Goal: Task Accomplishment & Management: Use online tool/utility

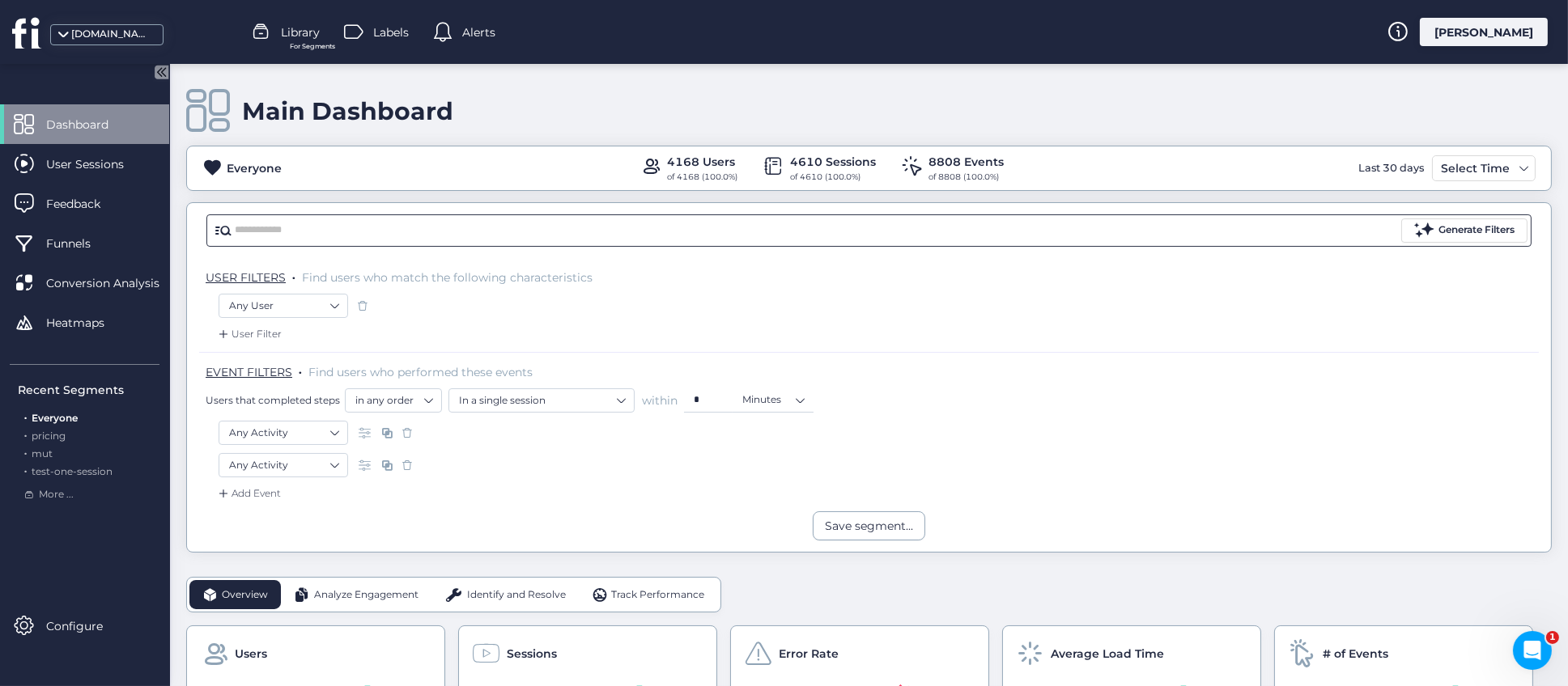
click at [355, 234] on input "text" at bounding box center [816, 231] width 1163 height 24
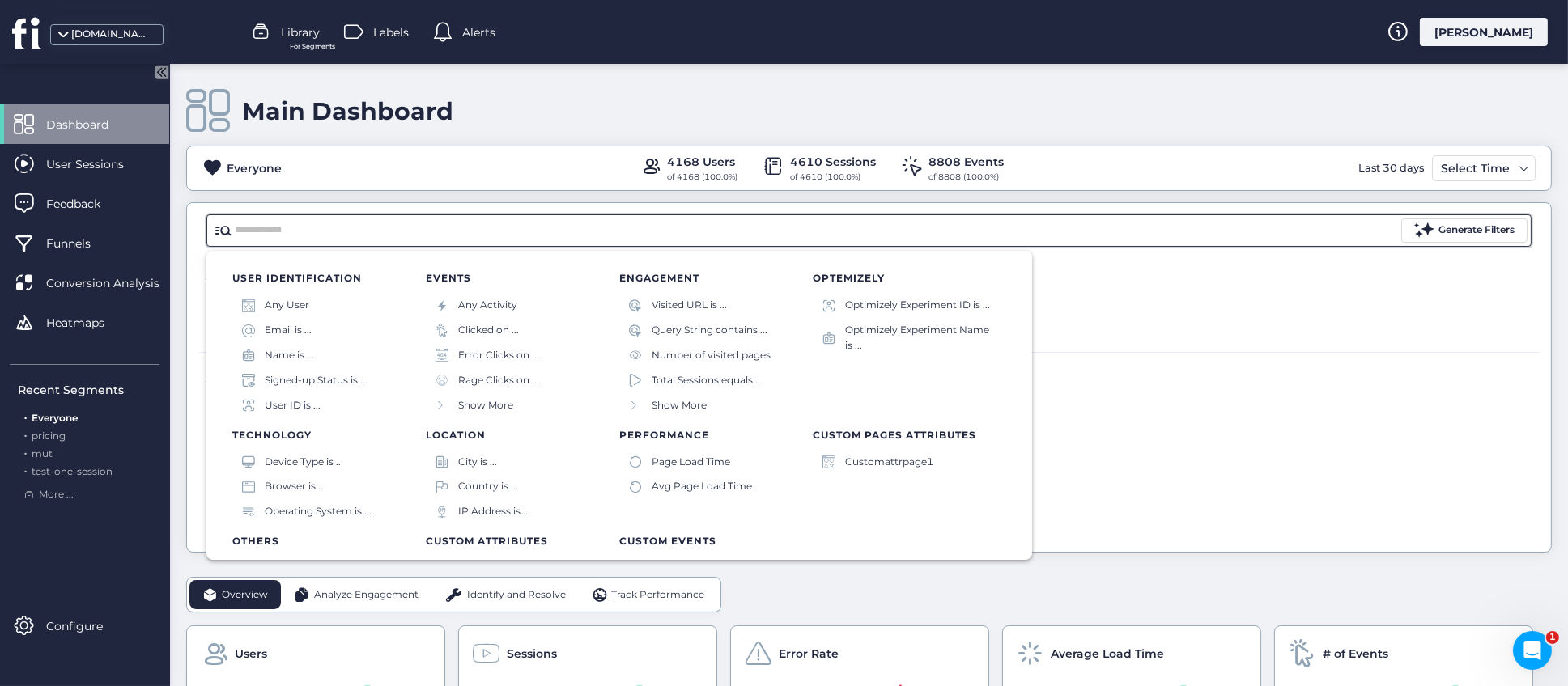
click at [1051, 115] on div "Main Dashboard" at bounding box center [869, 111] width 1366 height 46
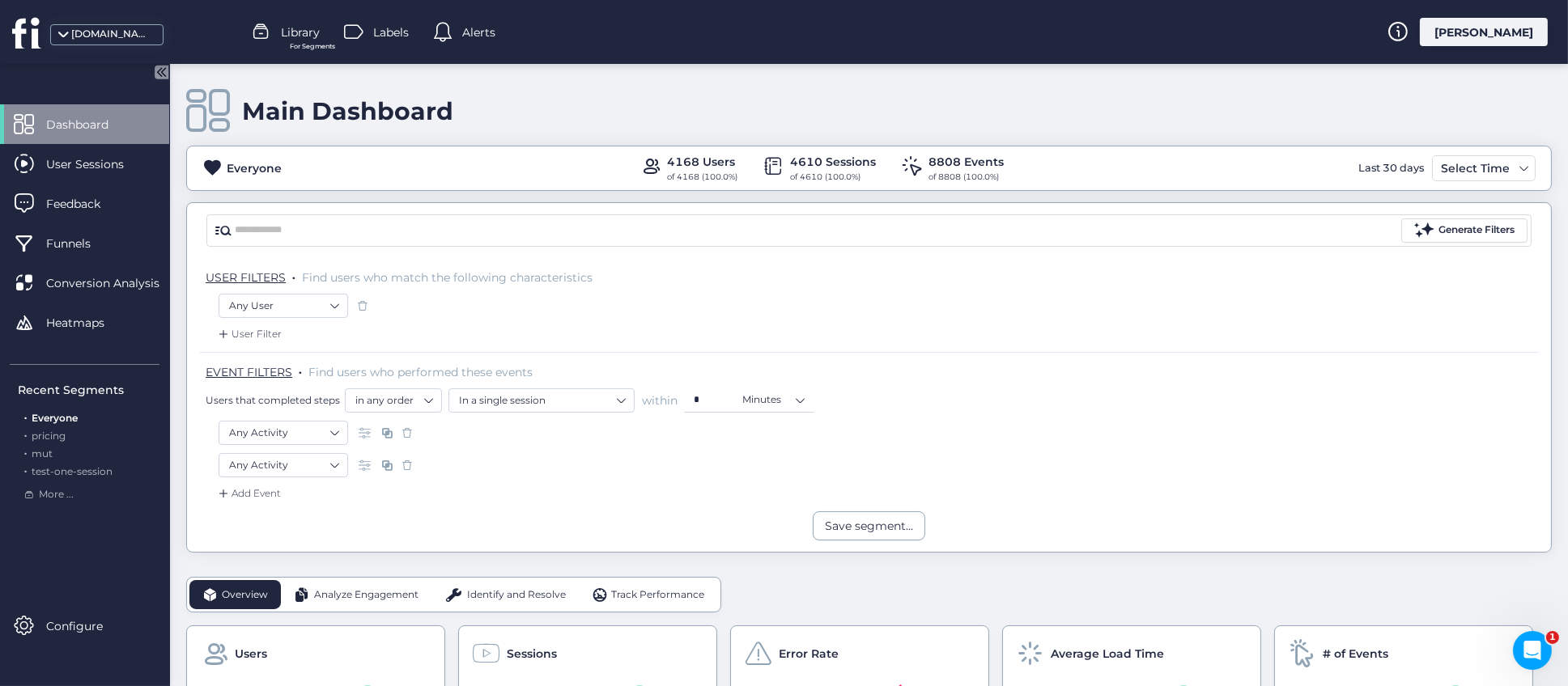
click at [238, 494] on div "Add Event" at bounding box center [248, 493] width 66 height 16
click at [504, 502] on div "Add Event" at bounding box center [870, 499] width 1340 height 26
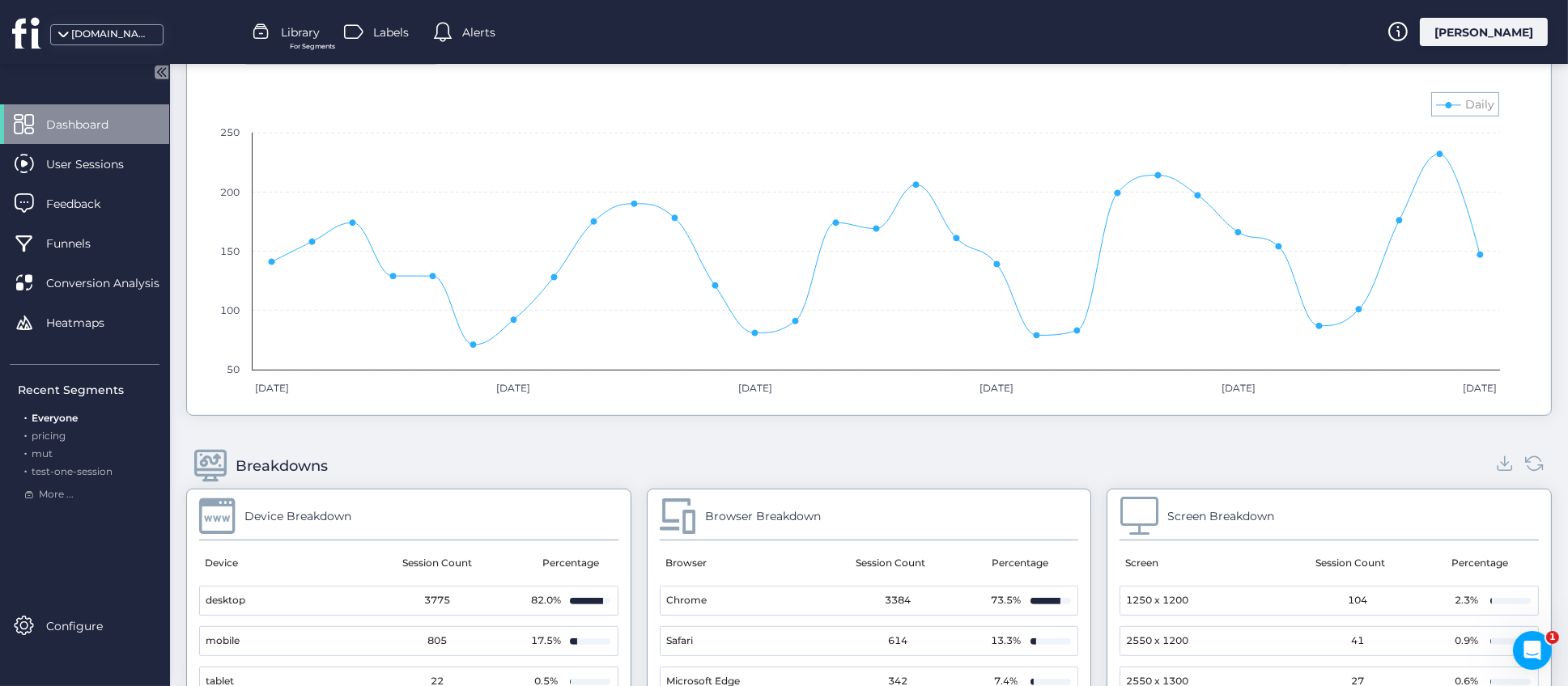
scroll to position [1214, 0]
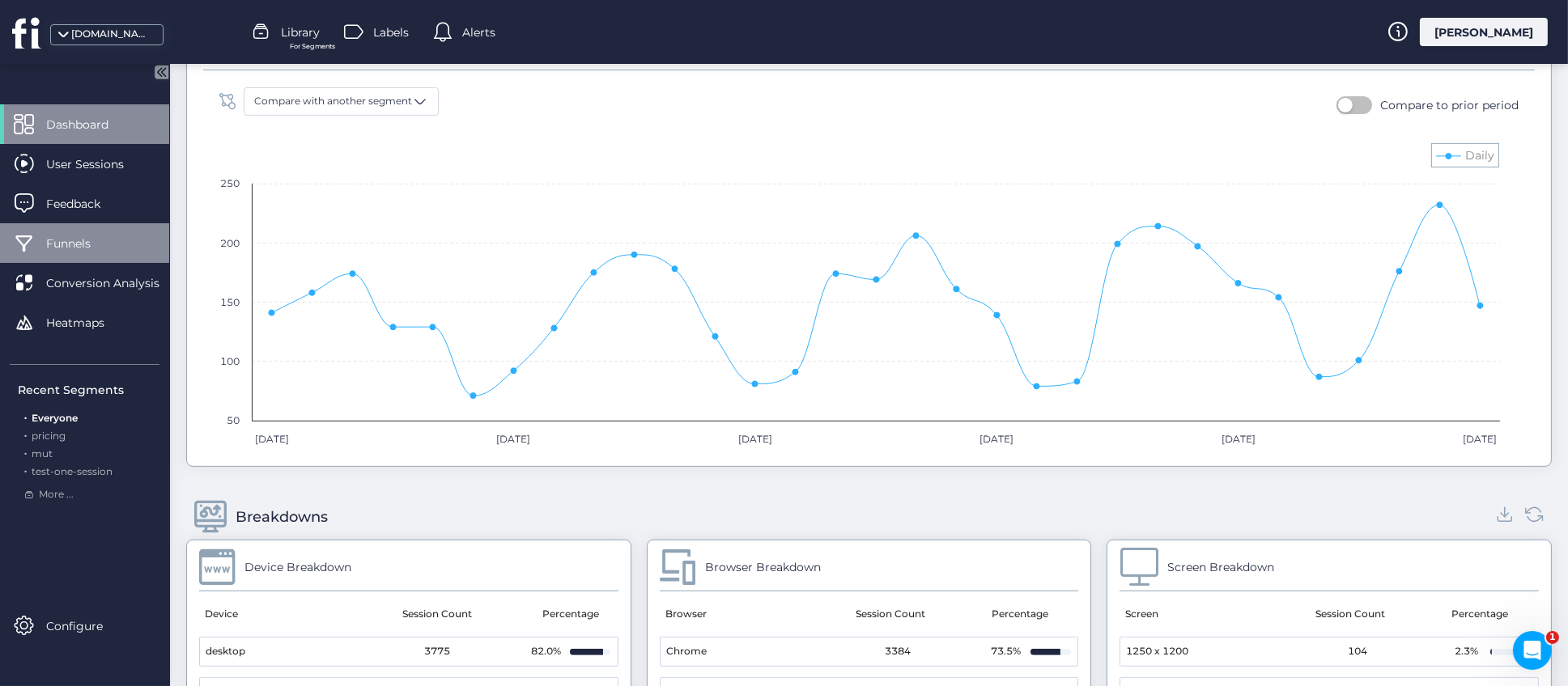
click at [99, 248] on span "Funnels" at bounding box center [80, 243] width 69 height 18
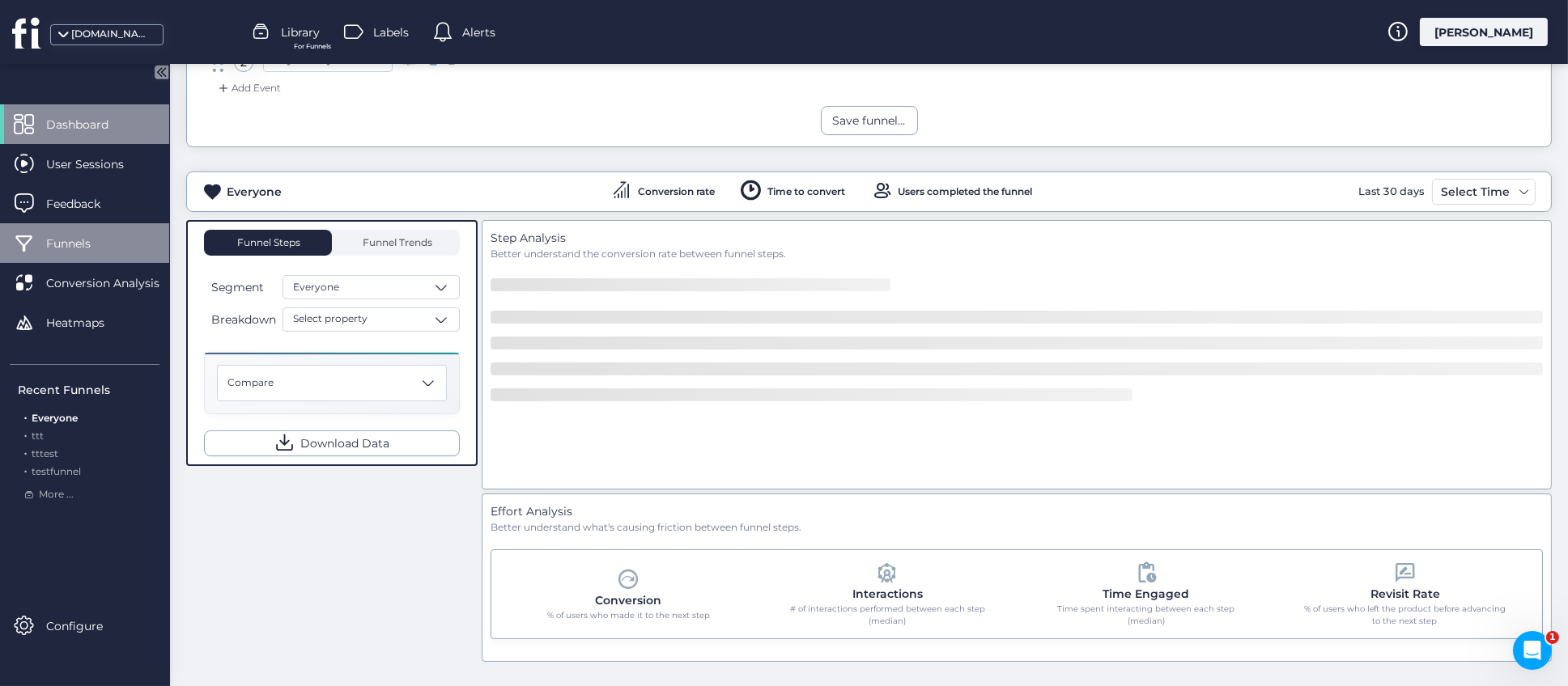
scroll to position [204, 0]
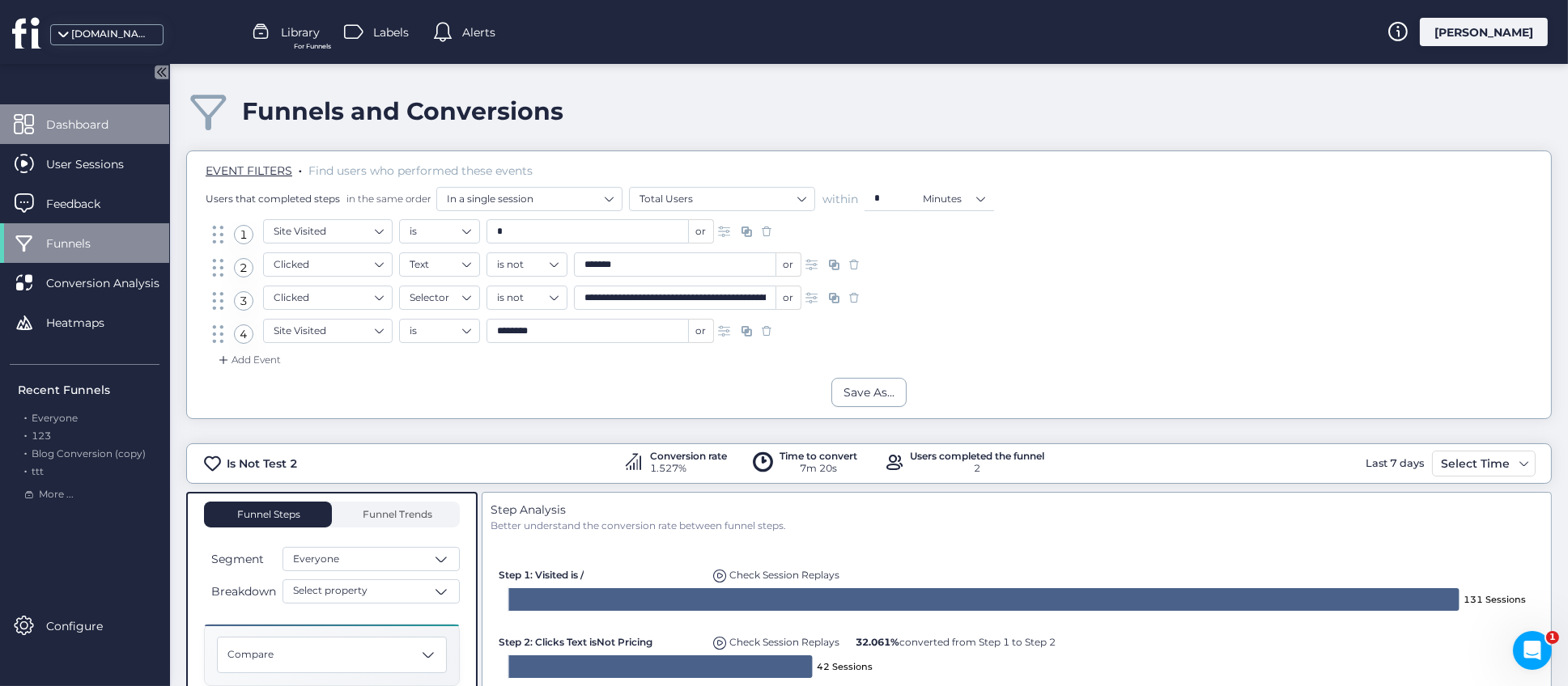
click at [92, 128] on span "Dashboard" at bounding box center [89, 124] width 87 height 18
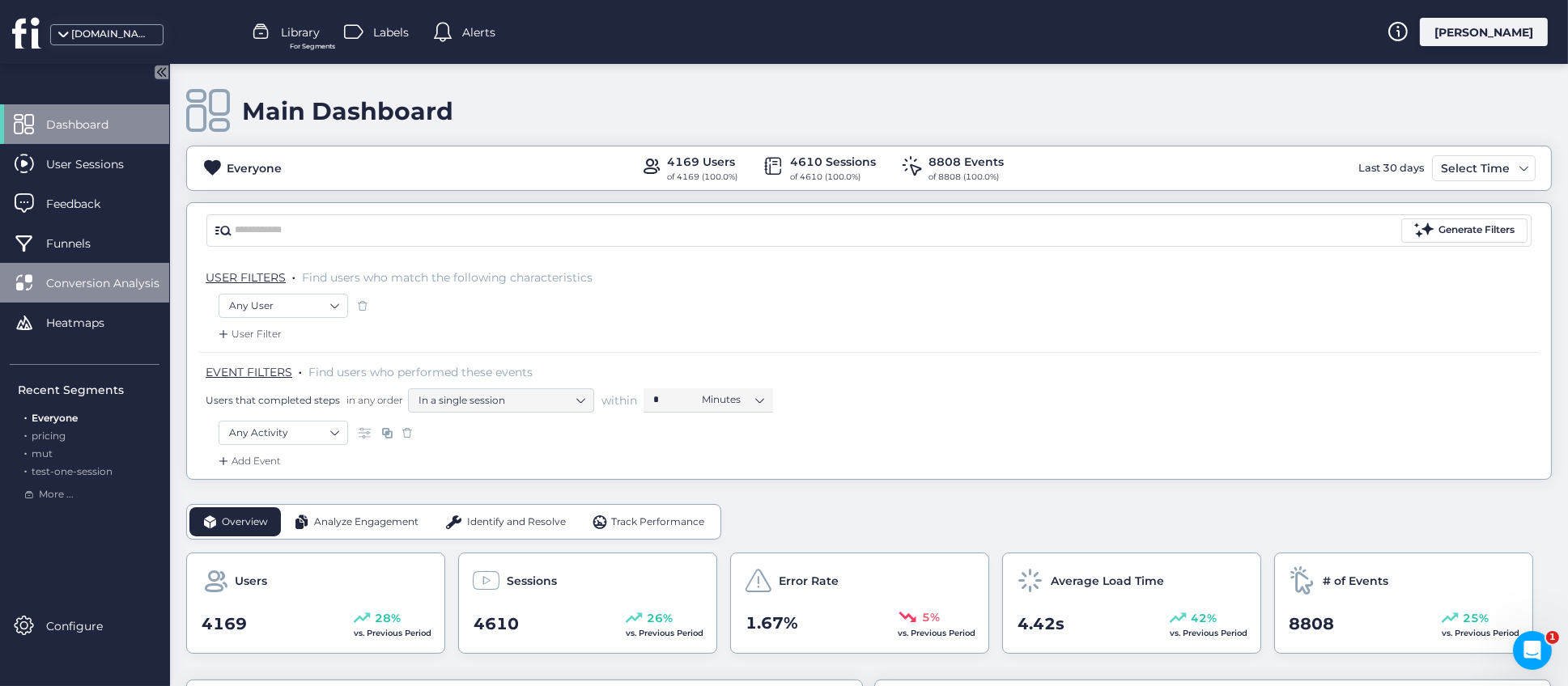
click at [83, 278] on span "Conversion Analysis" at bounding box center [115, 283] width 137 height 18
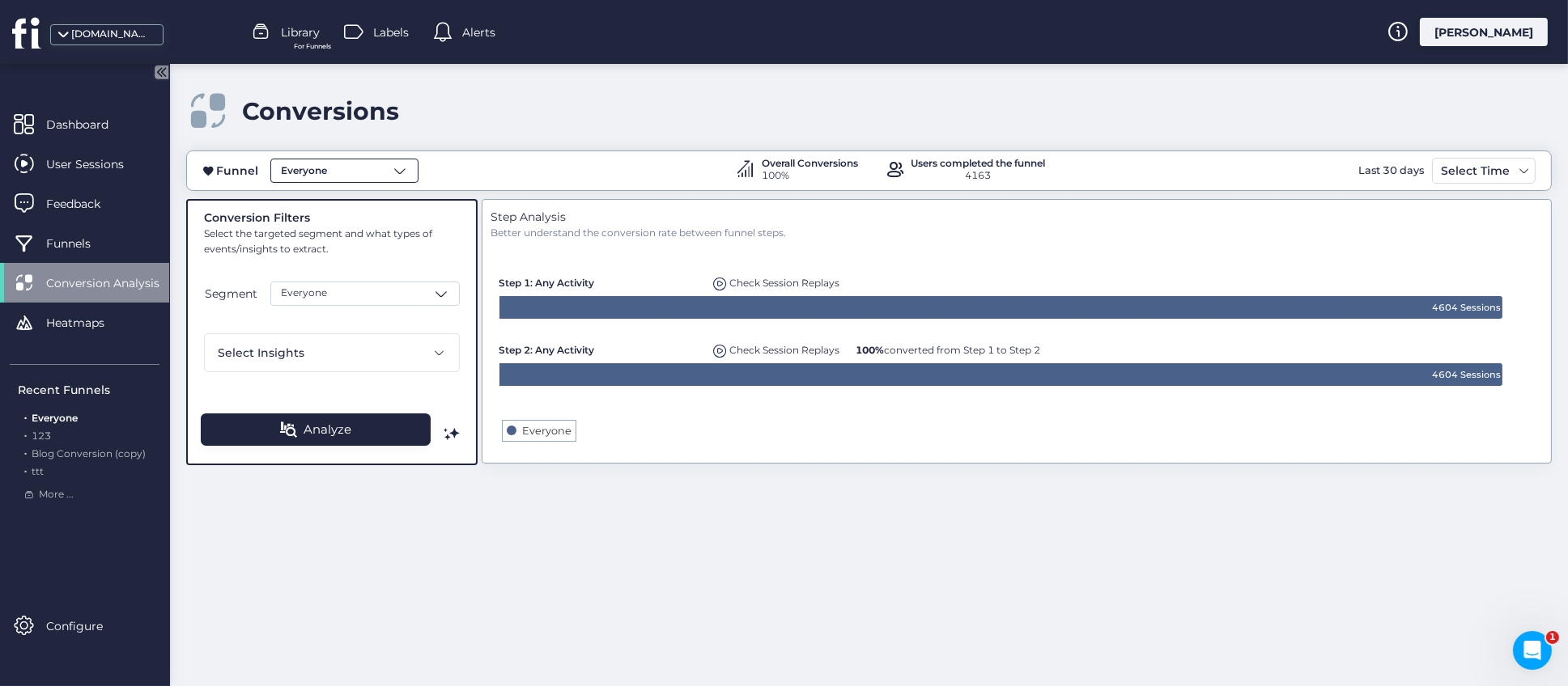
click at [407, 170] on span at bounding box center [399, 170] width 16 height 16
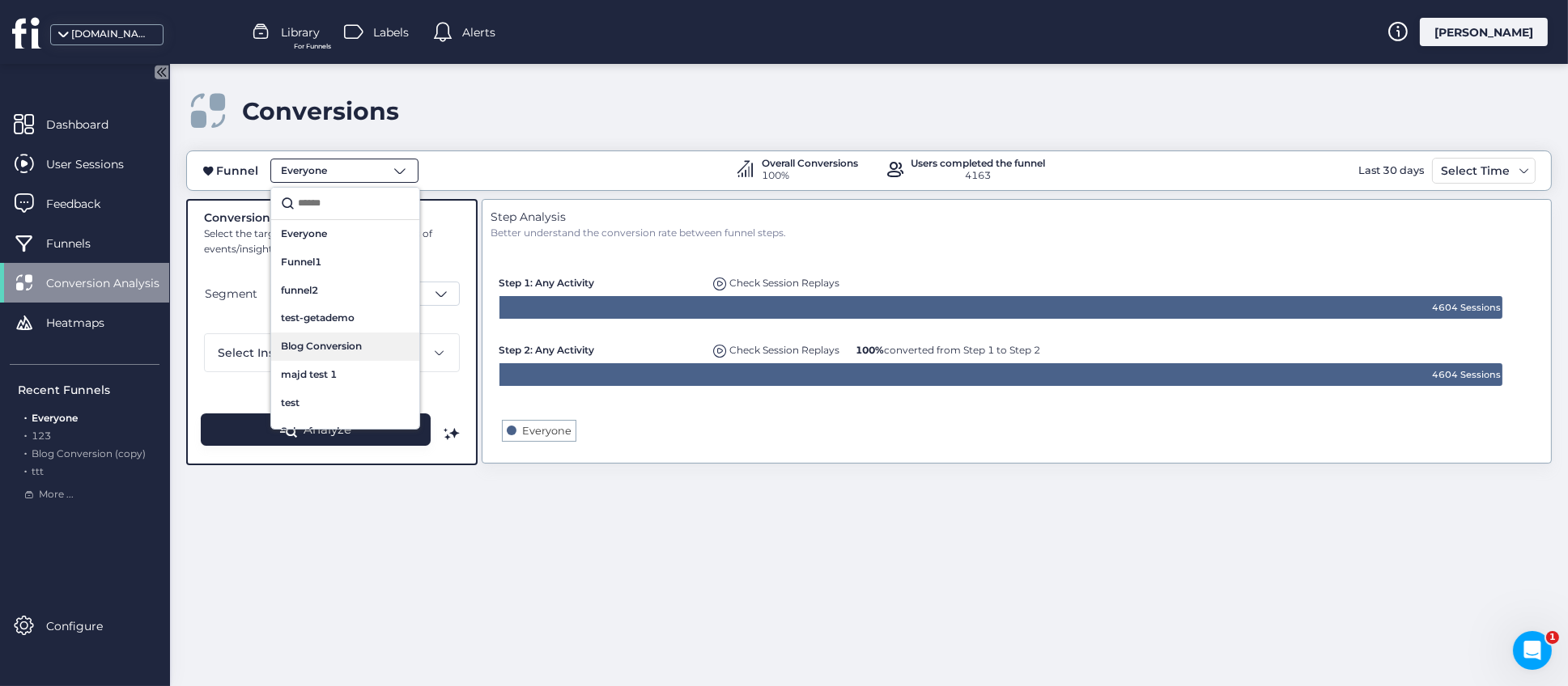
click at [332, 337] on div "Blog Conversion" at bounding box center [344, 347] width 148 height 28
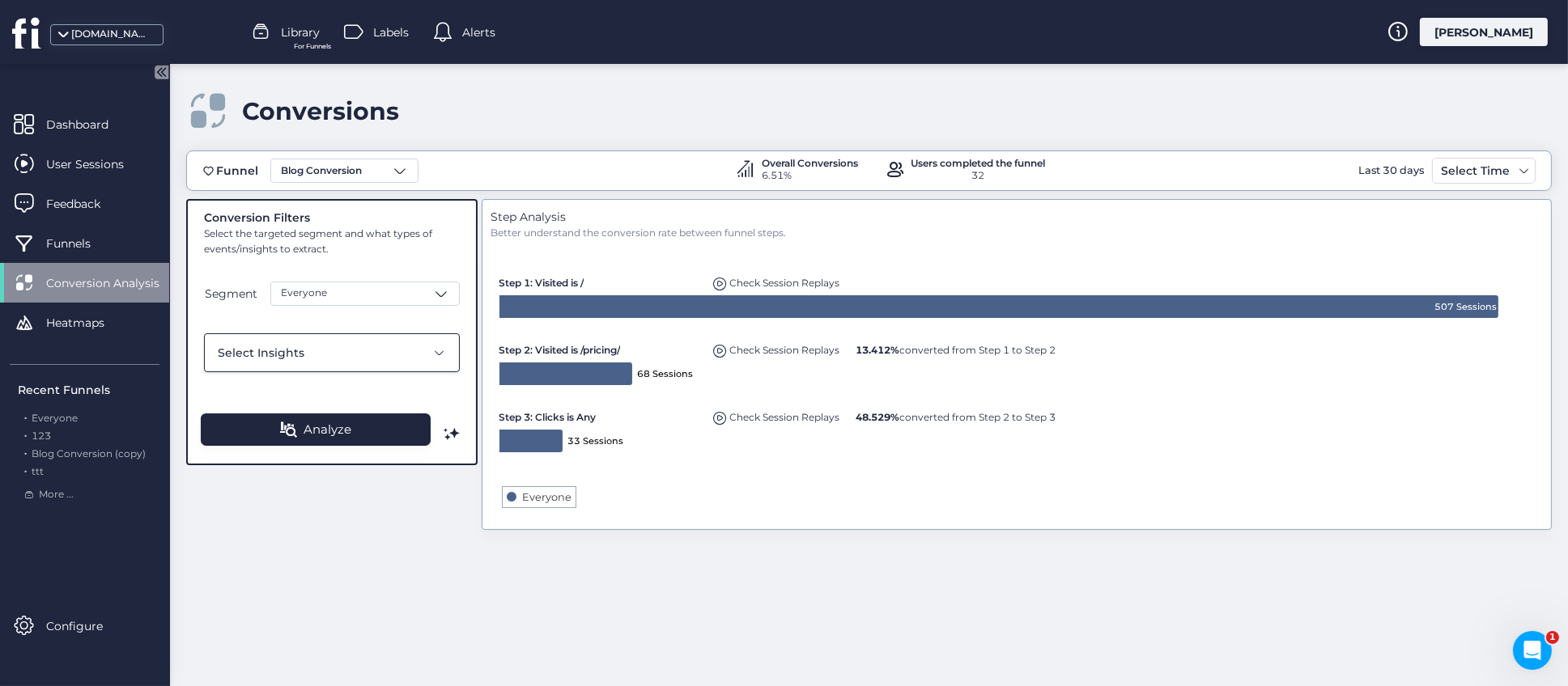
click at [443, 354] on span at bounding box center [440, 353] width 13 height 13
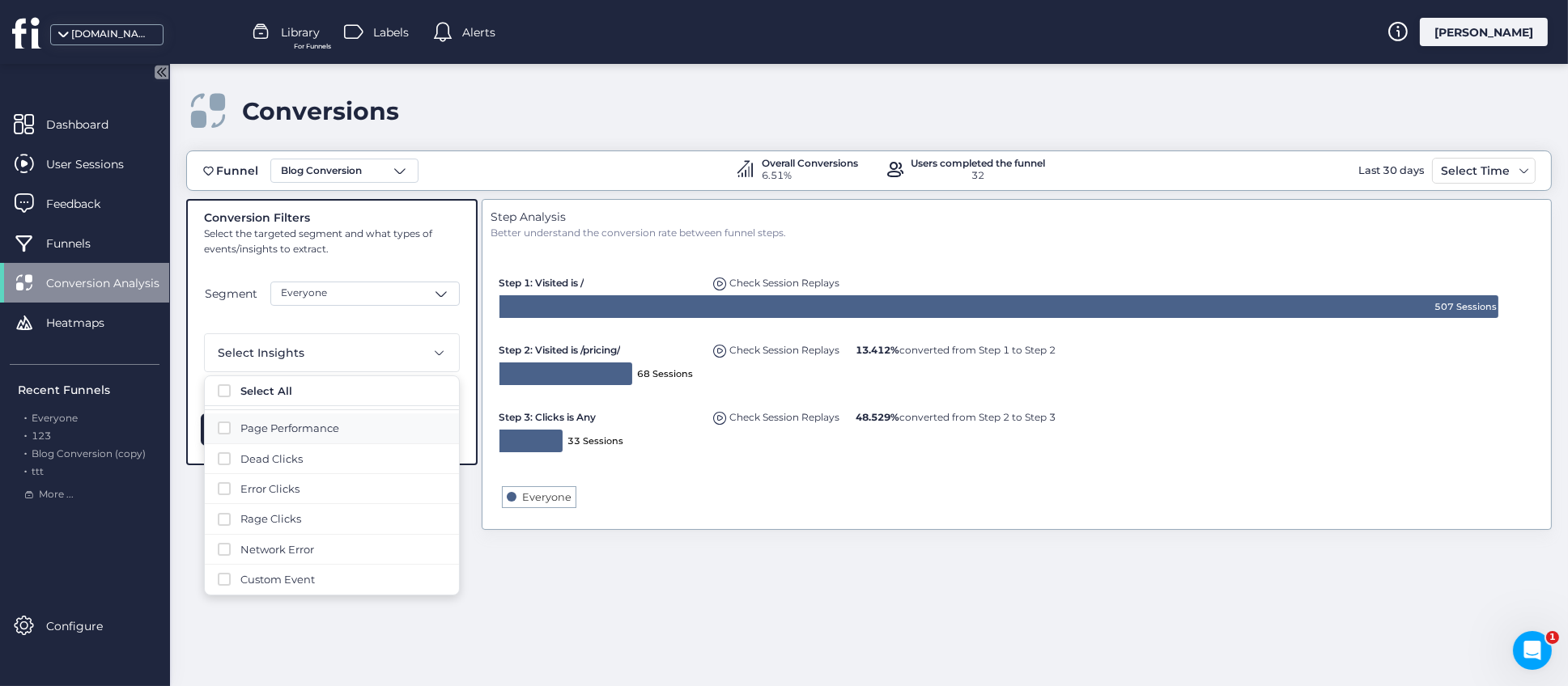
click at [220, 432] on span at bounding box center [224, 428] width 13 height 13
click at [222, 431] on span at bounding box center [224, 429] width 13 height 13
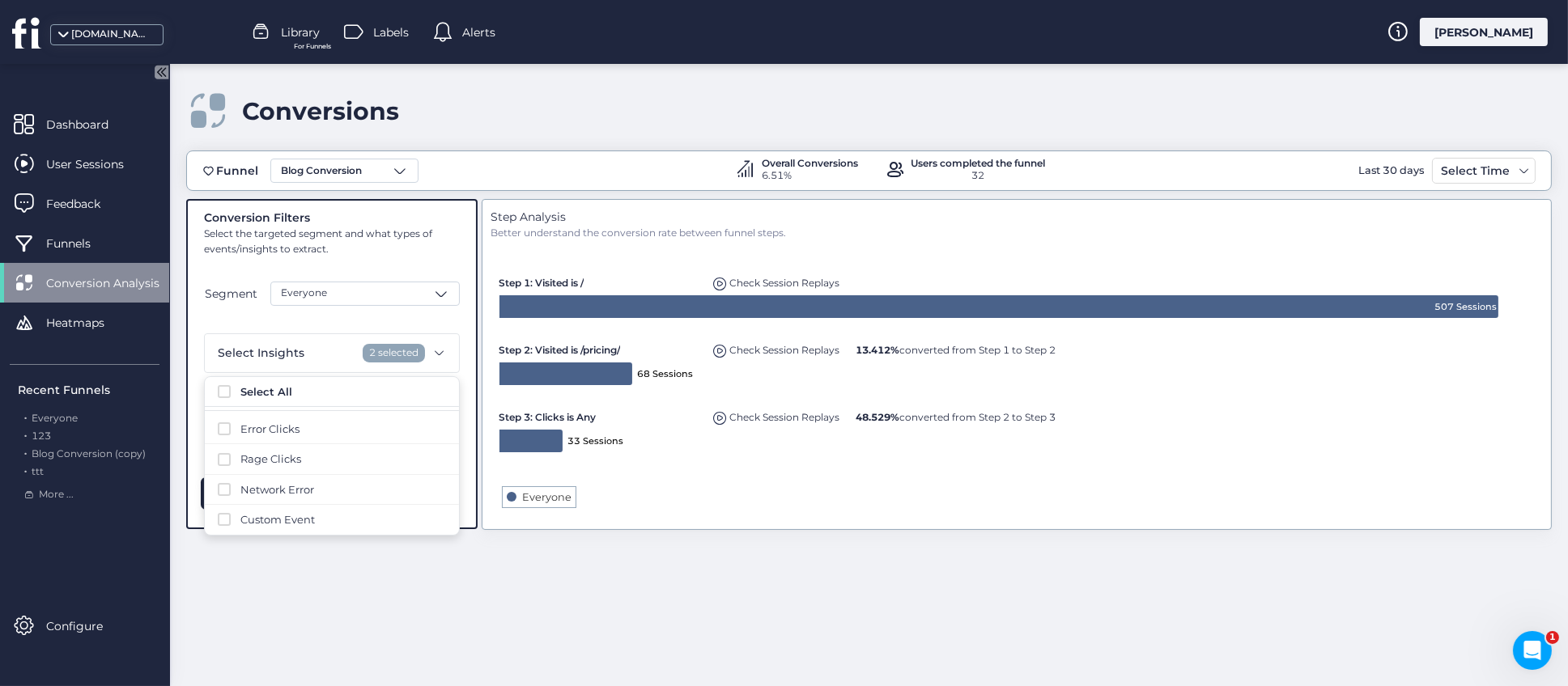
click at [338, 595] on div "Funnel Blog Conversion Overall Conversions 6.51% Users completed the funnel 32 …" at bounding box center [869, 410] width 1366 height 519
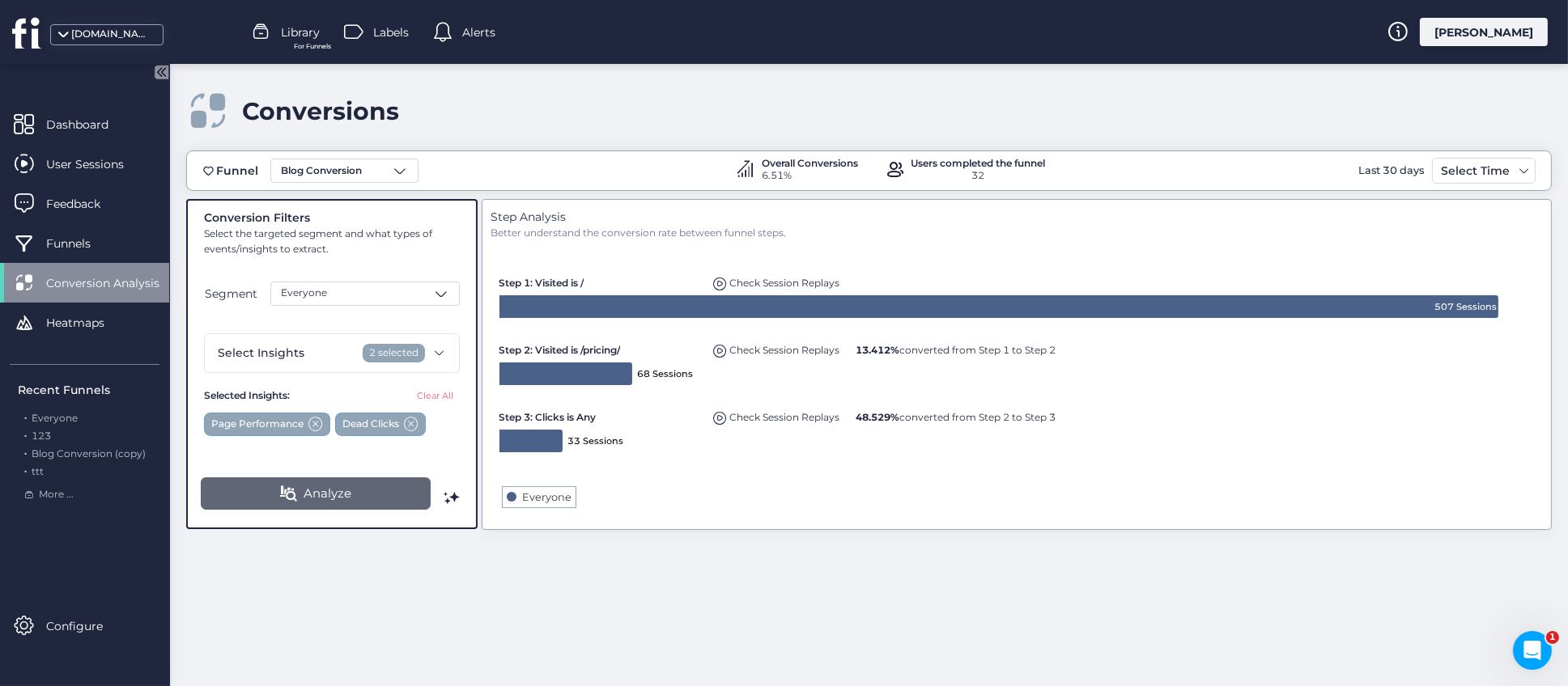
click at [356, 493] on button "Analyze" at bounding box center [315, 493] width 231 height 32
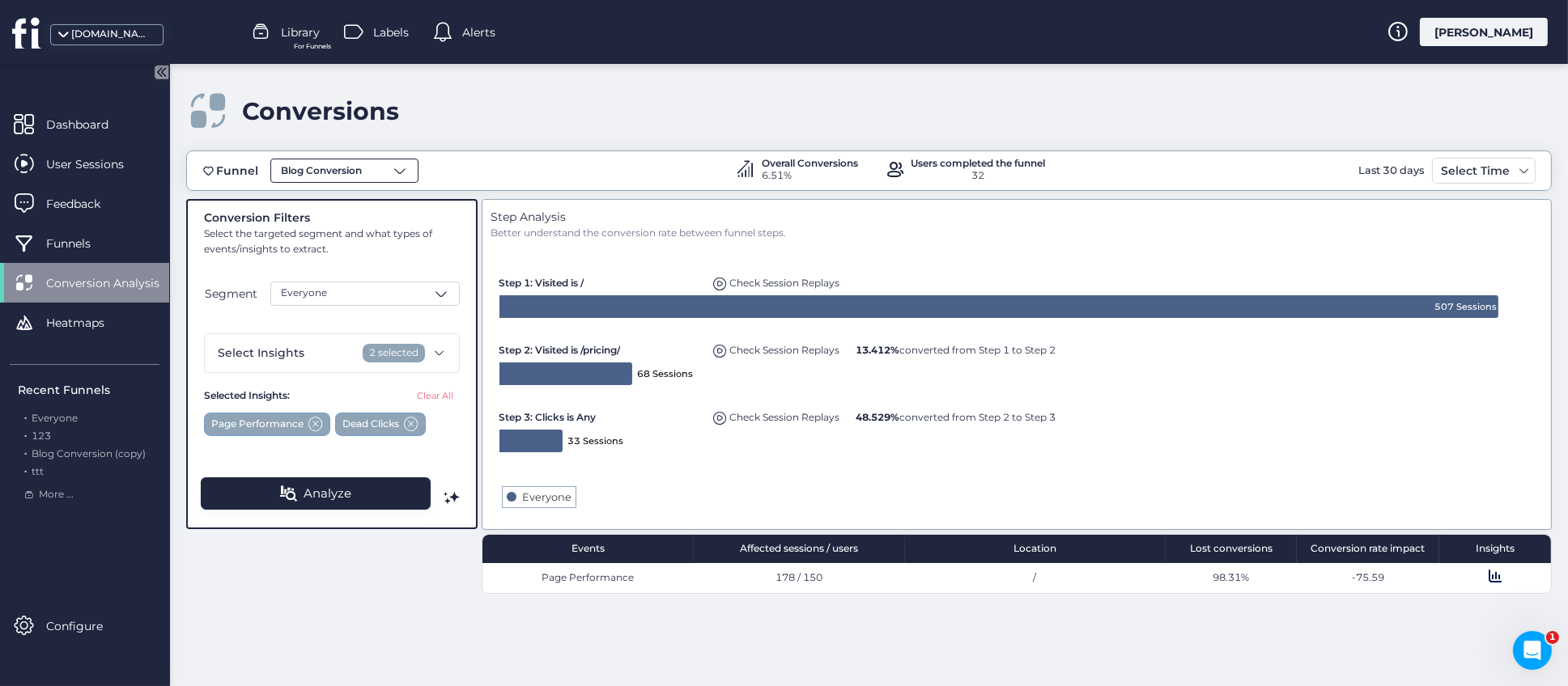
click at [408, 171] on div "Blog Conversion" at bounding box center [344, 171] width 148 height 24
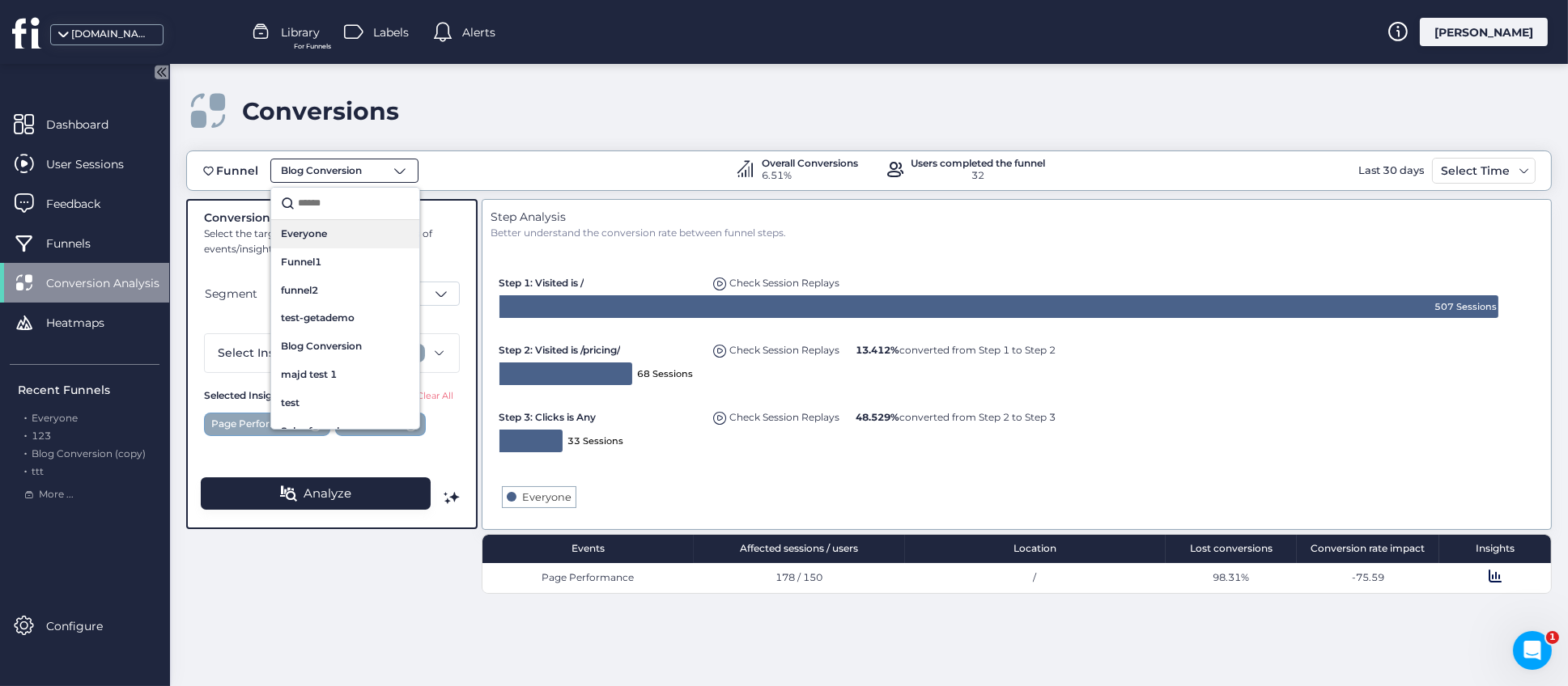
click at [328, 222] on div "Everyone" at bounding box center [344, 234] width 148 height 28
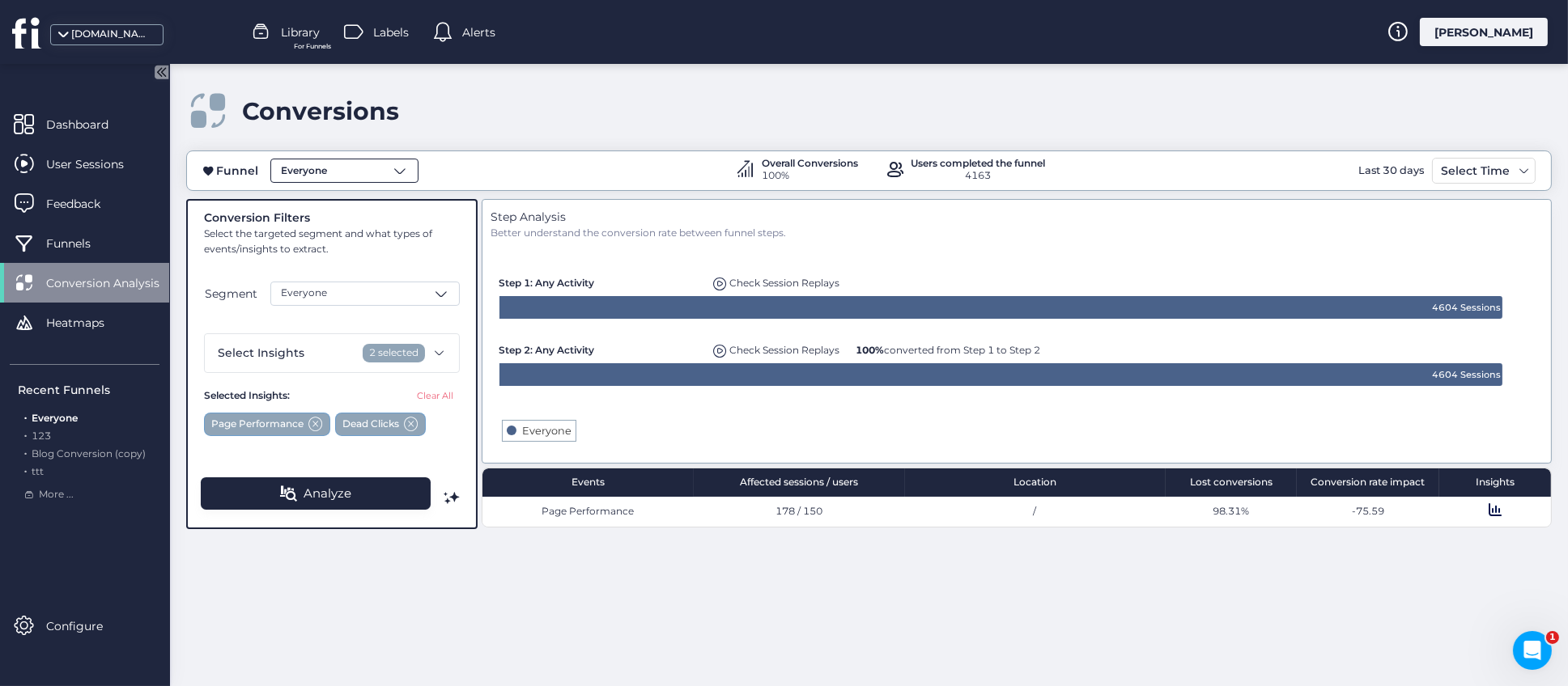
click at [392, 178] on span at bounding box center [399, 170] width 16 height 16
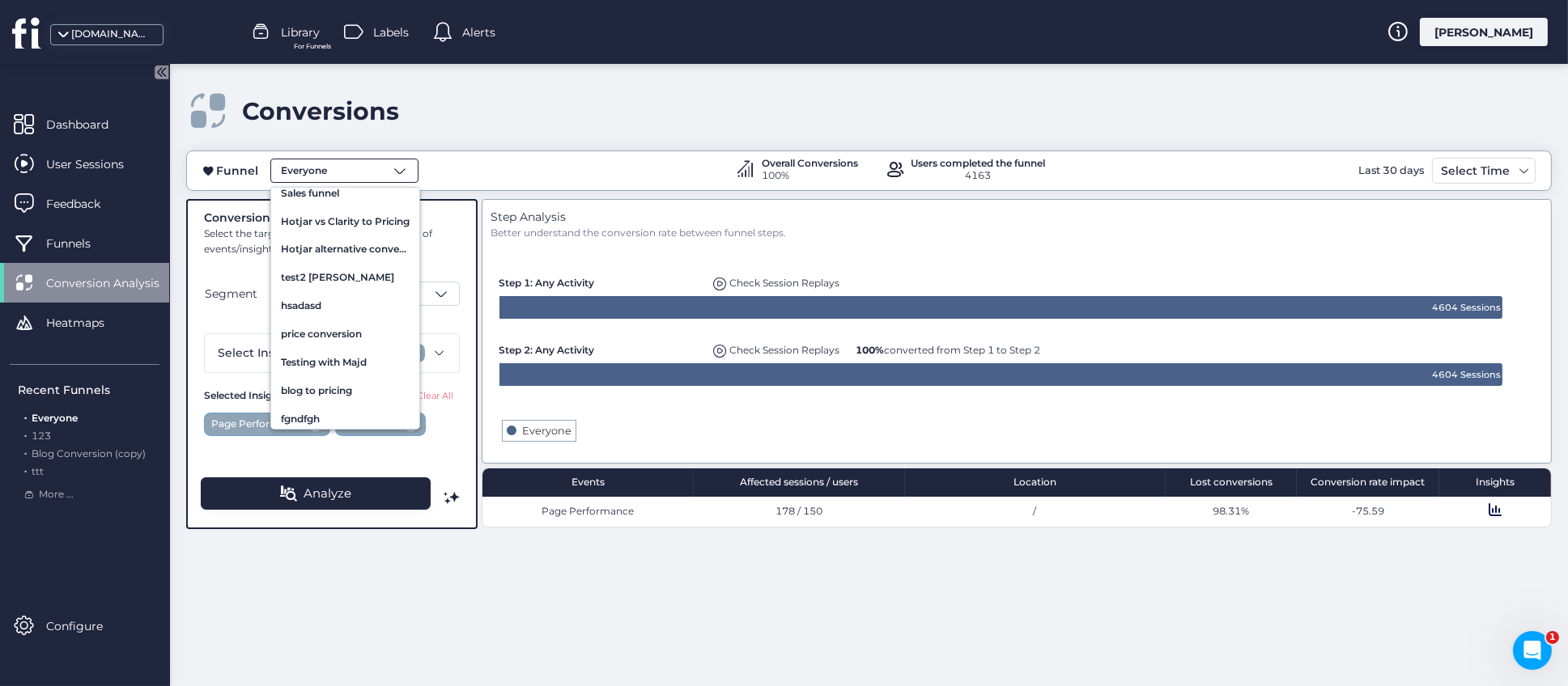
scroll to position [243, 0]
click at [343, 173] on div "Everyone" at bounding box center [344, 171] width 148 height 24
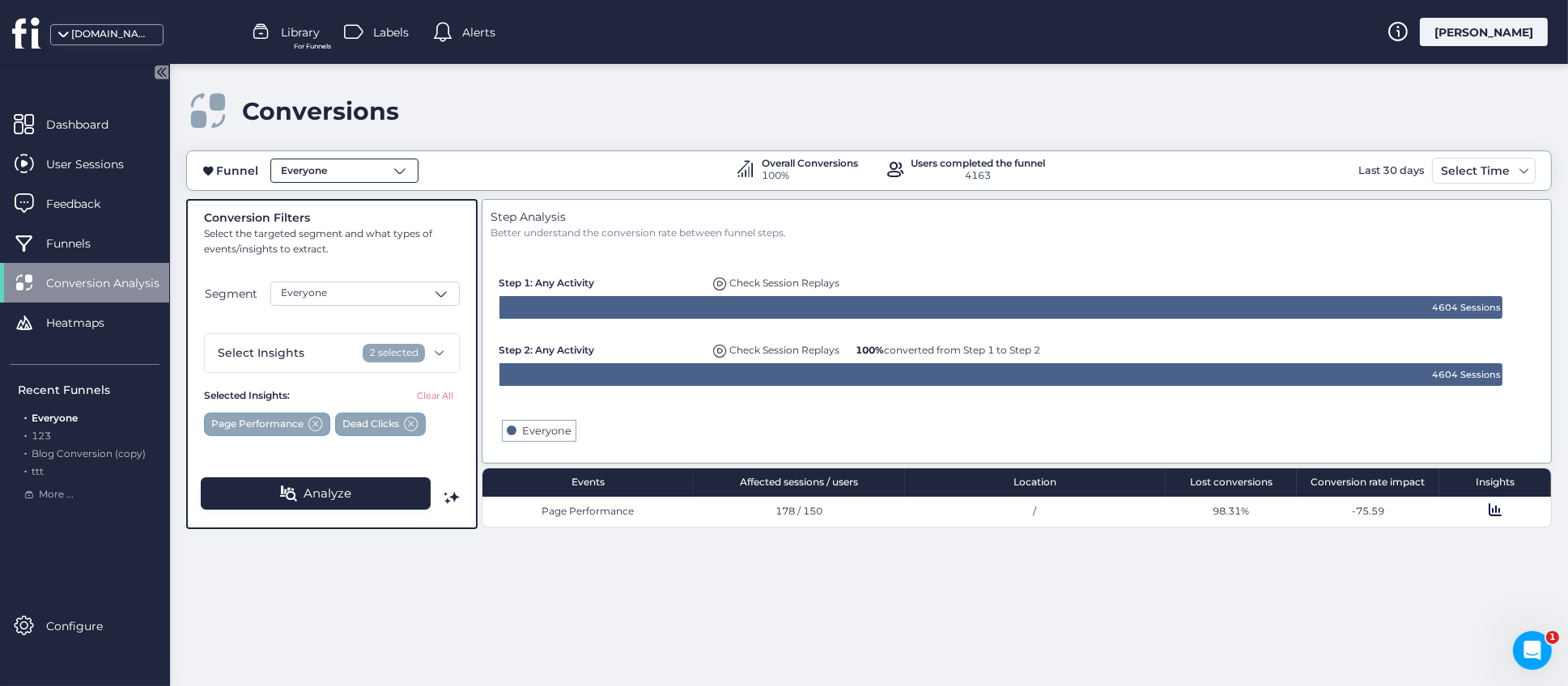
click at [347, 177] on div "Everyone" at bounding box center [344, 171] width 148 height 24
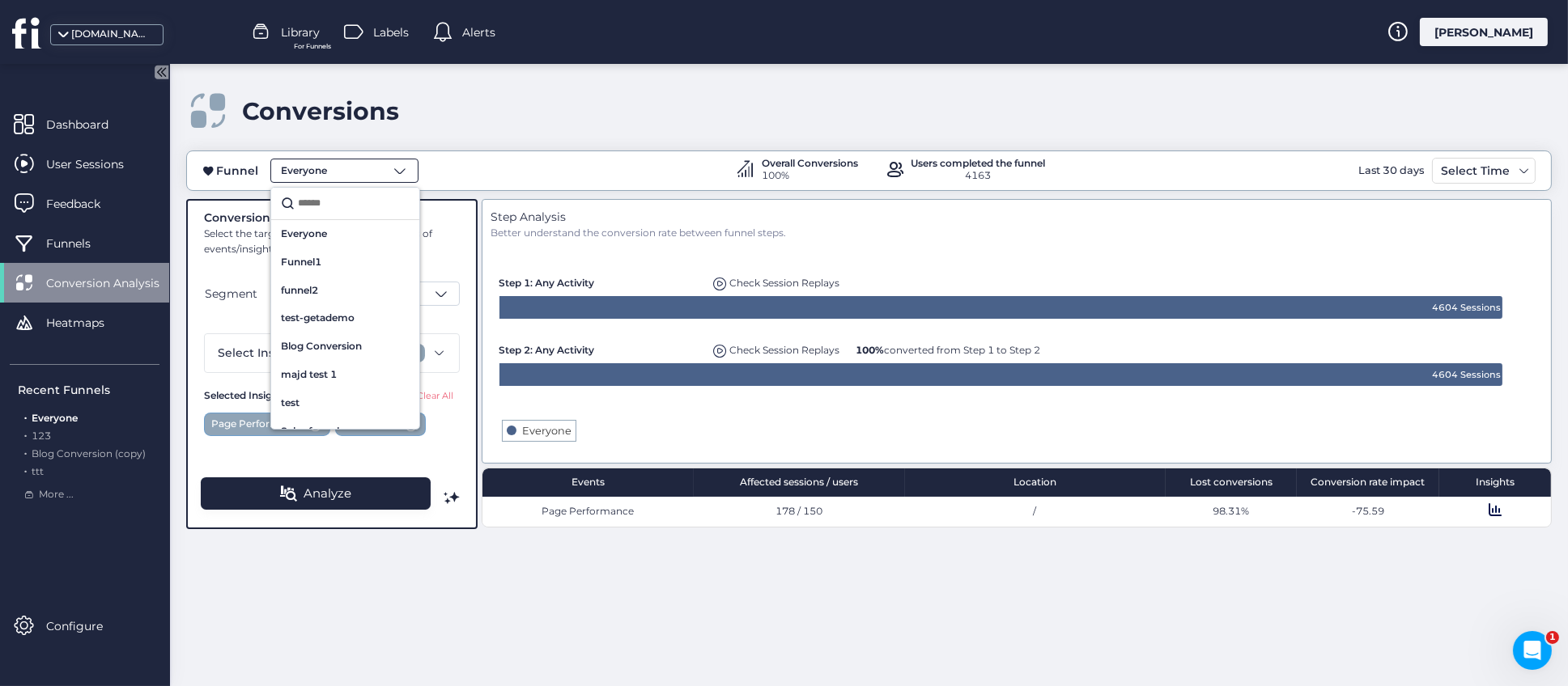
click at [350, 212] on input "text" at bounding box center [352, 203] width 115 height 22
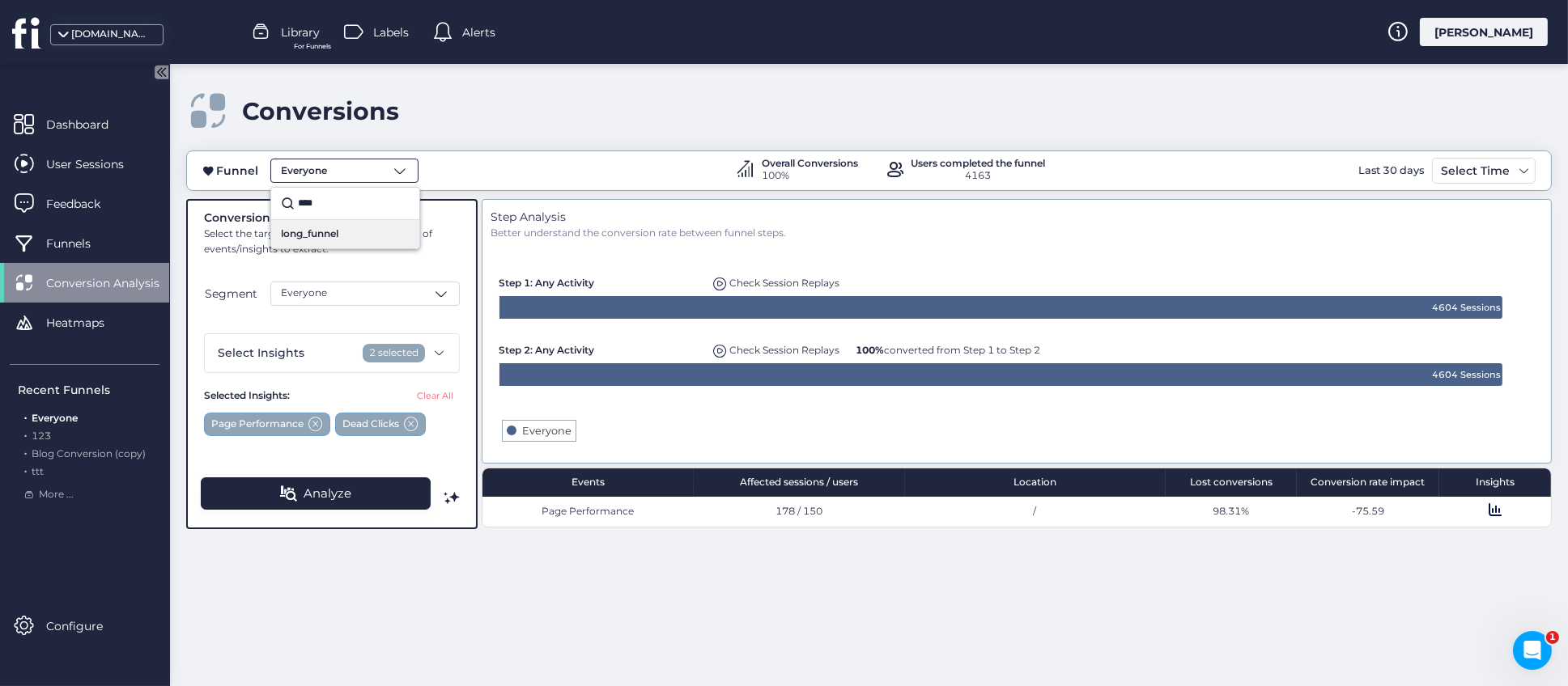
type input "****"
click at [328, 232] on span "long_funnel" at bounding box center [309, 234] width 57 height 15
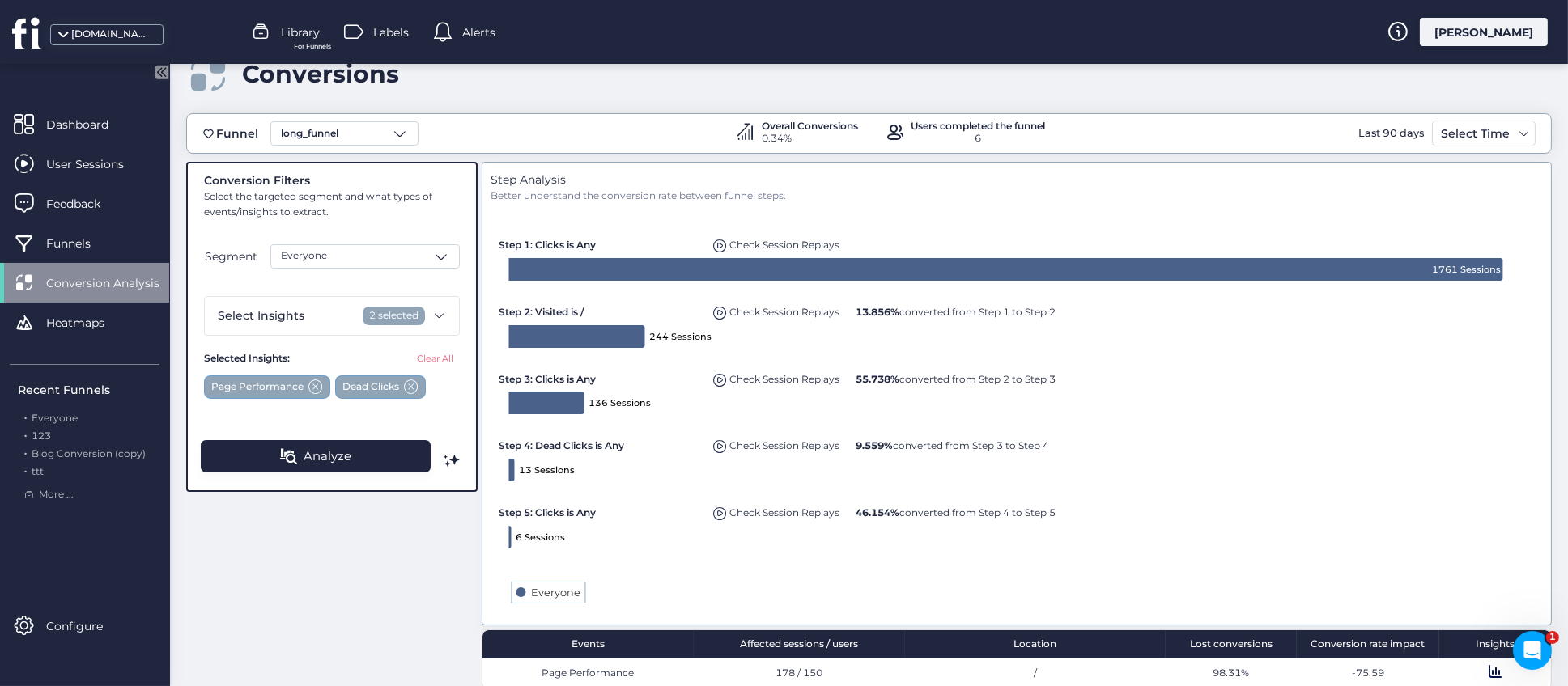
scroll to position [55, 0]
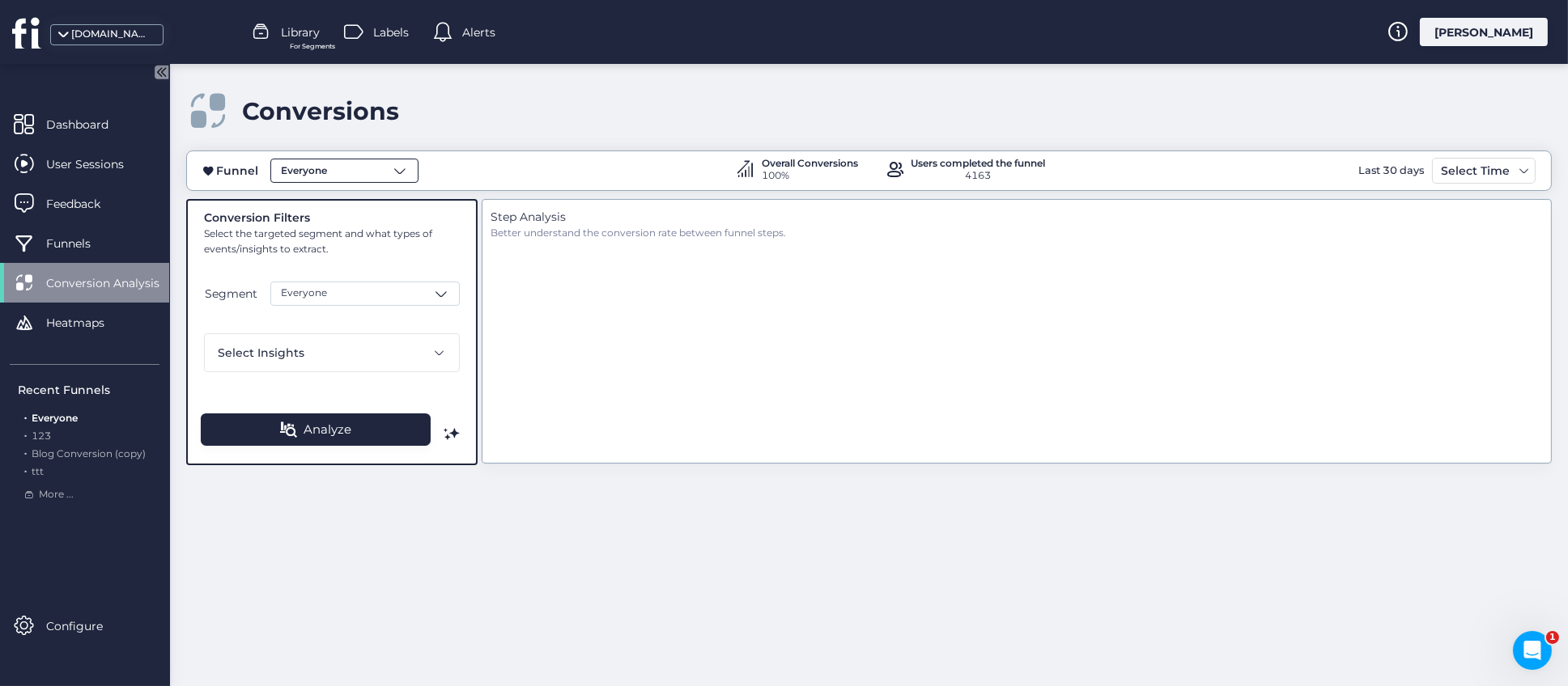
click at [397, 168] on span at bounding box center [399, 170] width 16 height 16
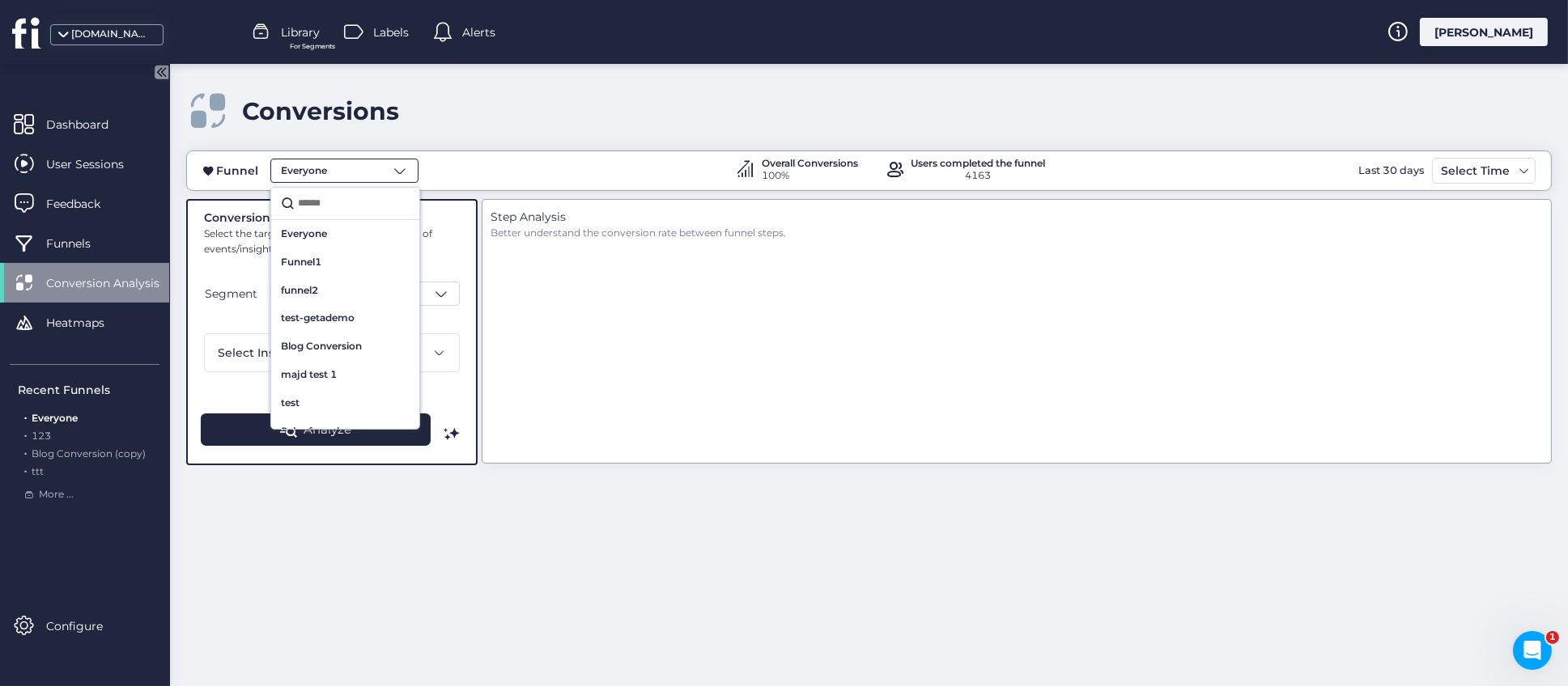
click at [350, 207] on input "text" at bounding box center [352, 203] width 115 height 22
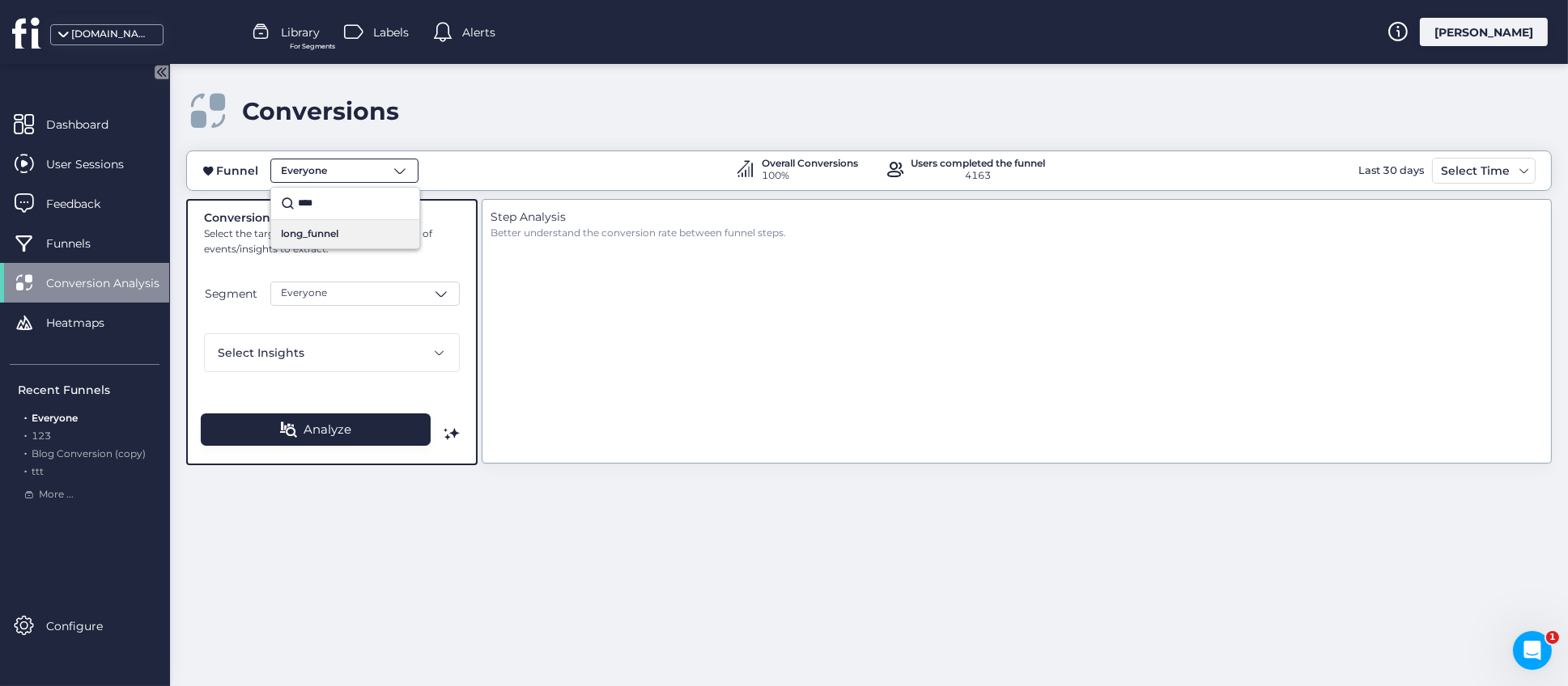
type input "****"
click at [327, 235] on span "long_funnel" at bounding box center [309, 234] width 57 height 15
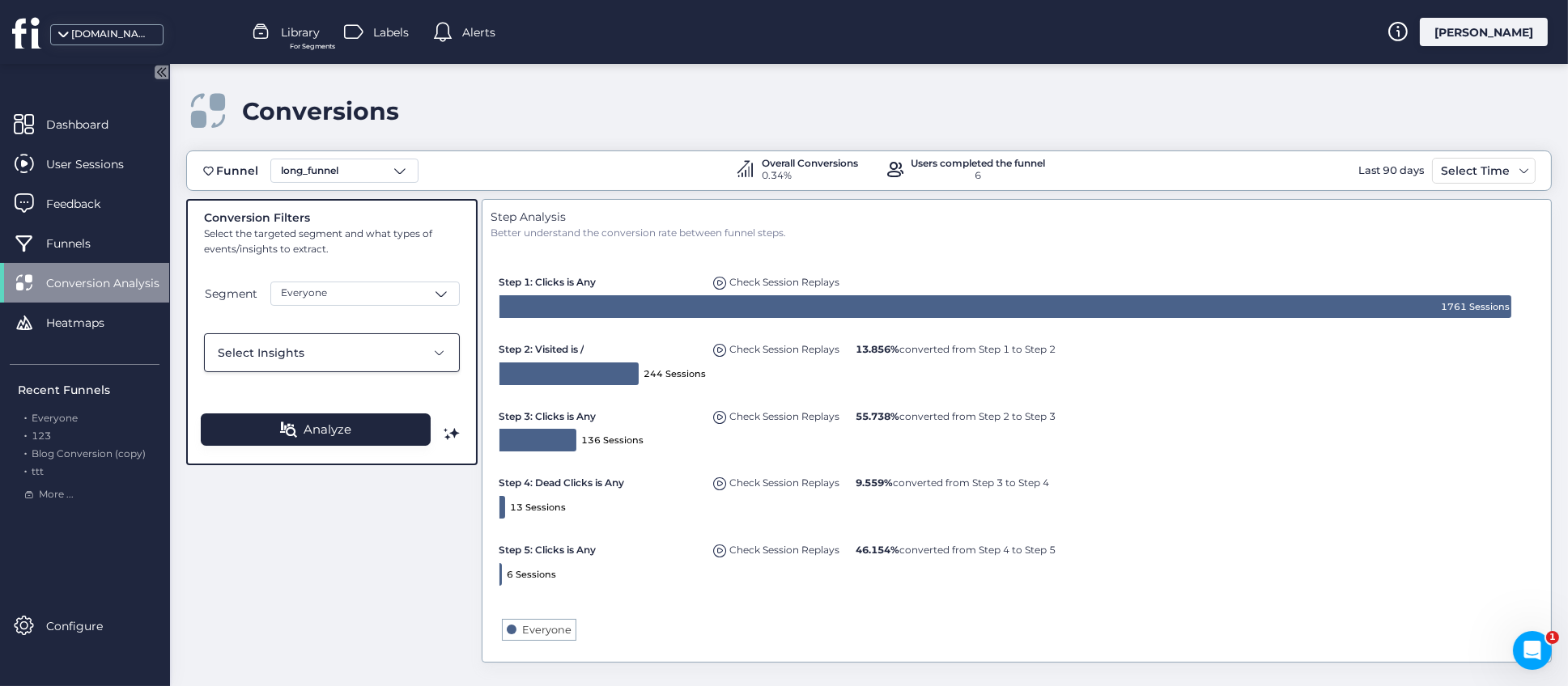
click at [444, 348] on span at bounding box center [440, 353] width 13 height 13
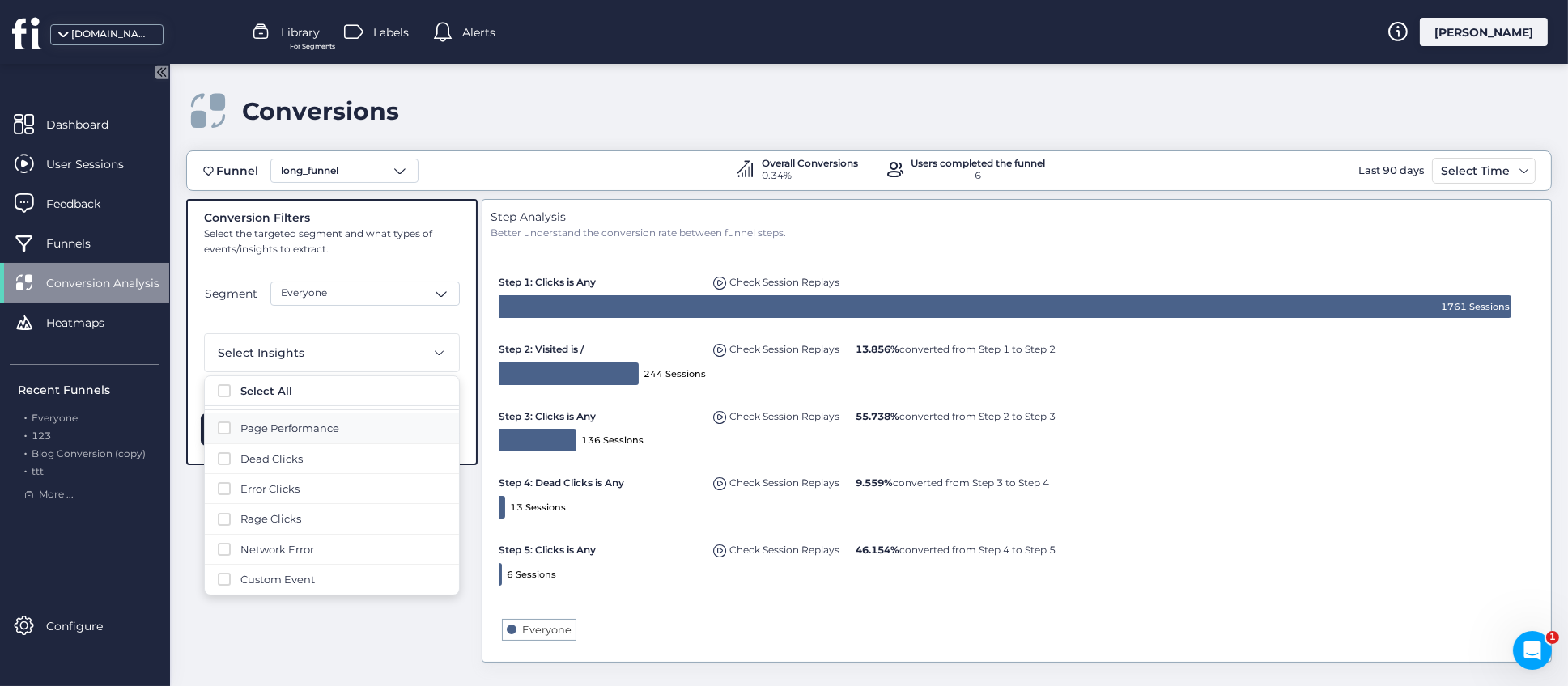
click at [228, 424] on span at bounding box center [224, 428] width 13 height 13
click at [221, 431] on span at bounding box center [224, 429] width 13 height 13
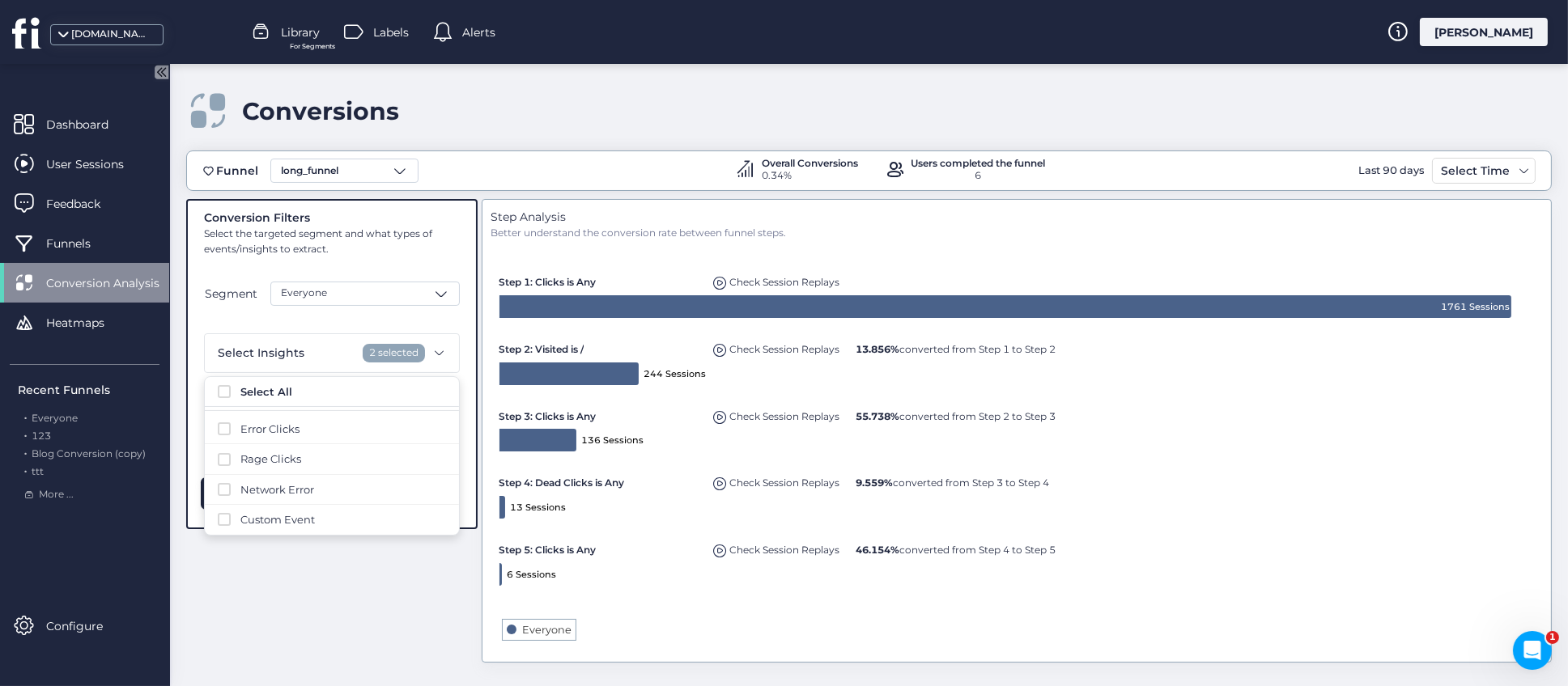
click at [353, 586] on div "Conversion Filters Select the targeted segment and what types of events/insight…" at bounding box center [869, 433] width 1366 height 468
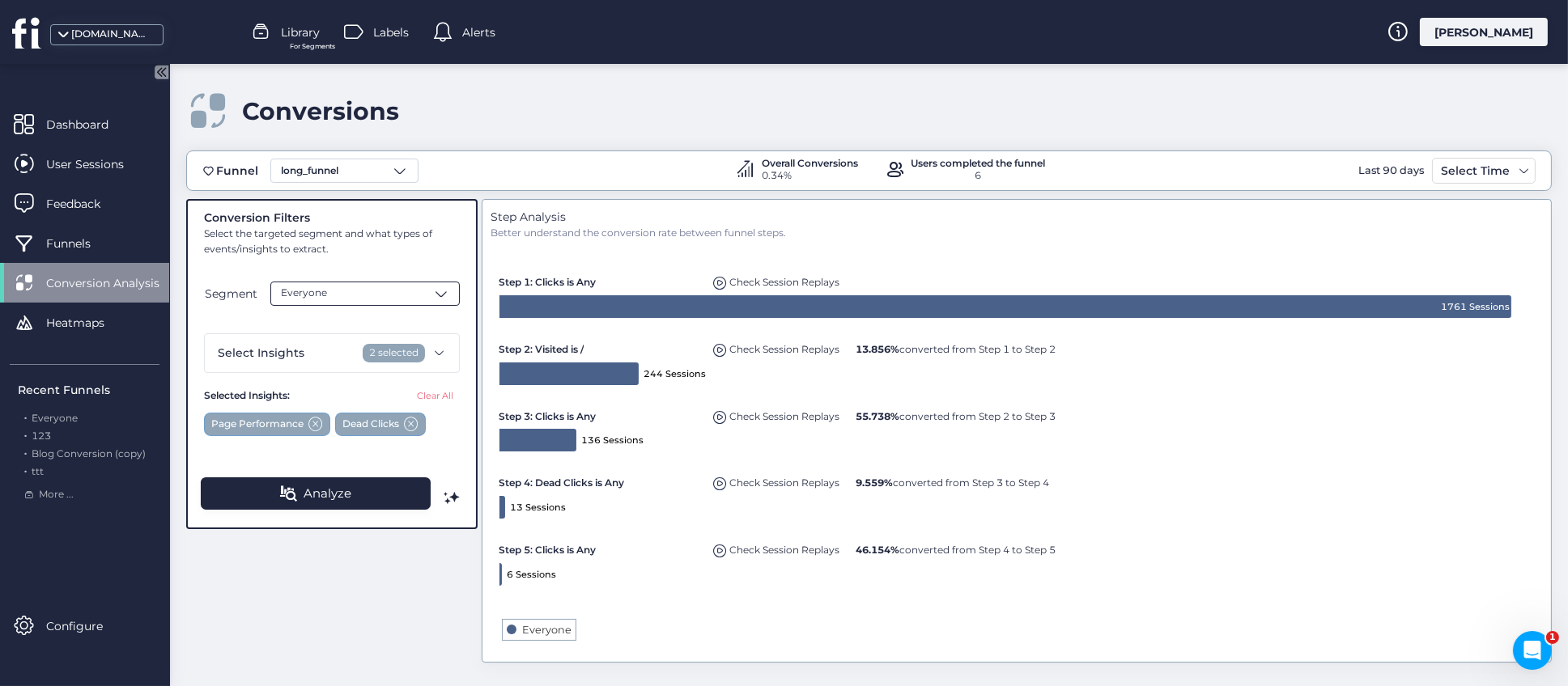
click at [442, 298] on span at bounding box center [440, 294] width 16 height 16
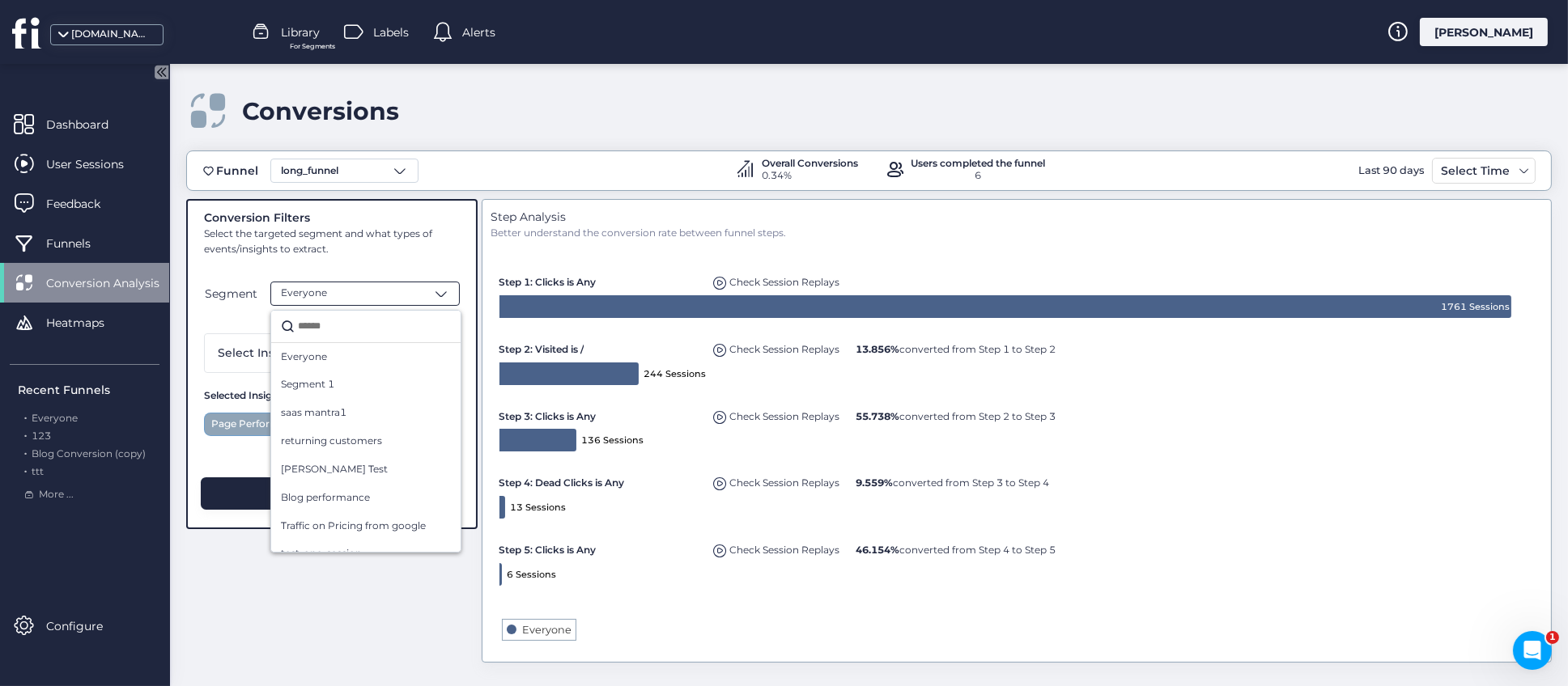
click at [369, 293] on div "Everyone" at bounding box center [364, 294] width 189 height 24
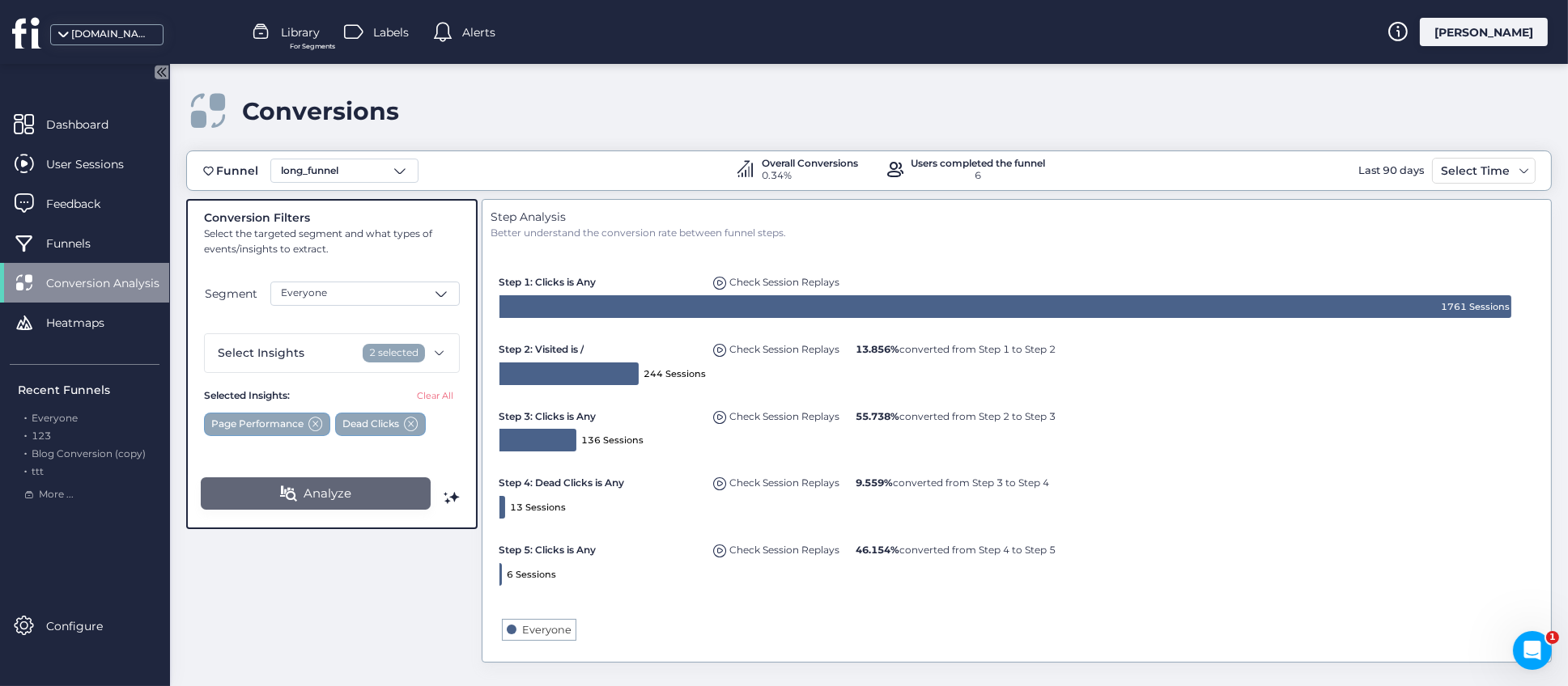
click at [315, 496] on span "Analyze" at bounding box center [328, 493] width 48 height 20
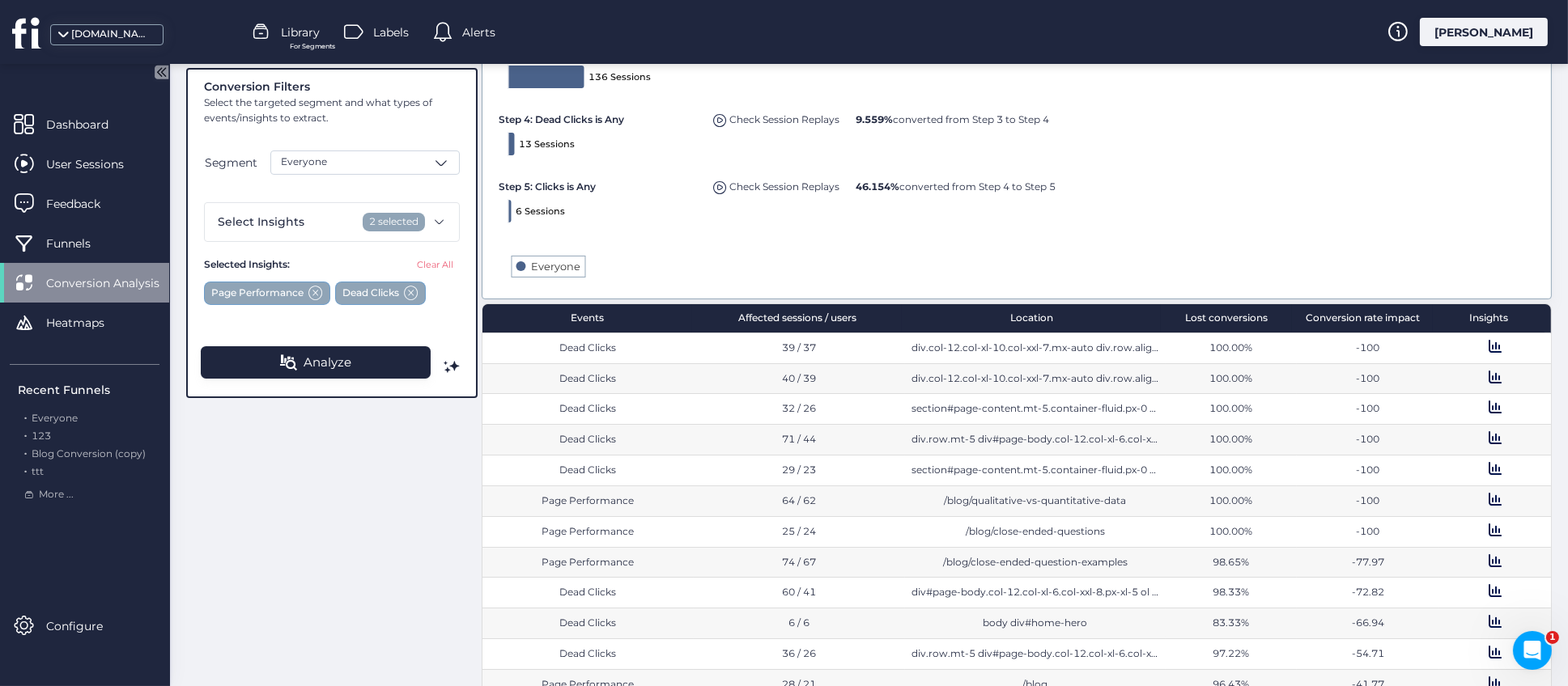
click at [1346, 323] on div "Conversion rate impact" at bounding box center [1363, 318] width 141 height 28
click at [1345, 322] on div "Conversion rate impact" at bounding box center [1363, 318] width 141 height 28
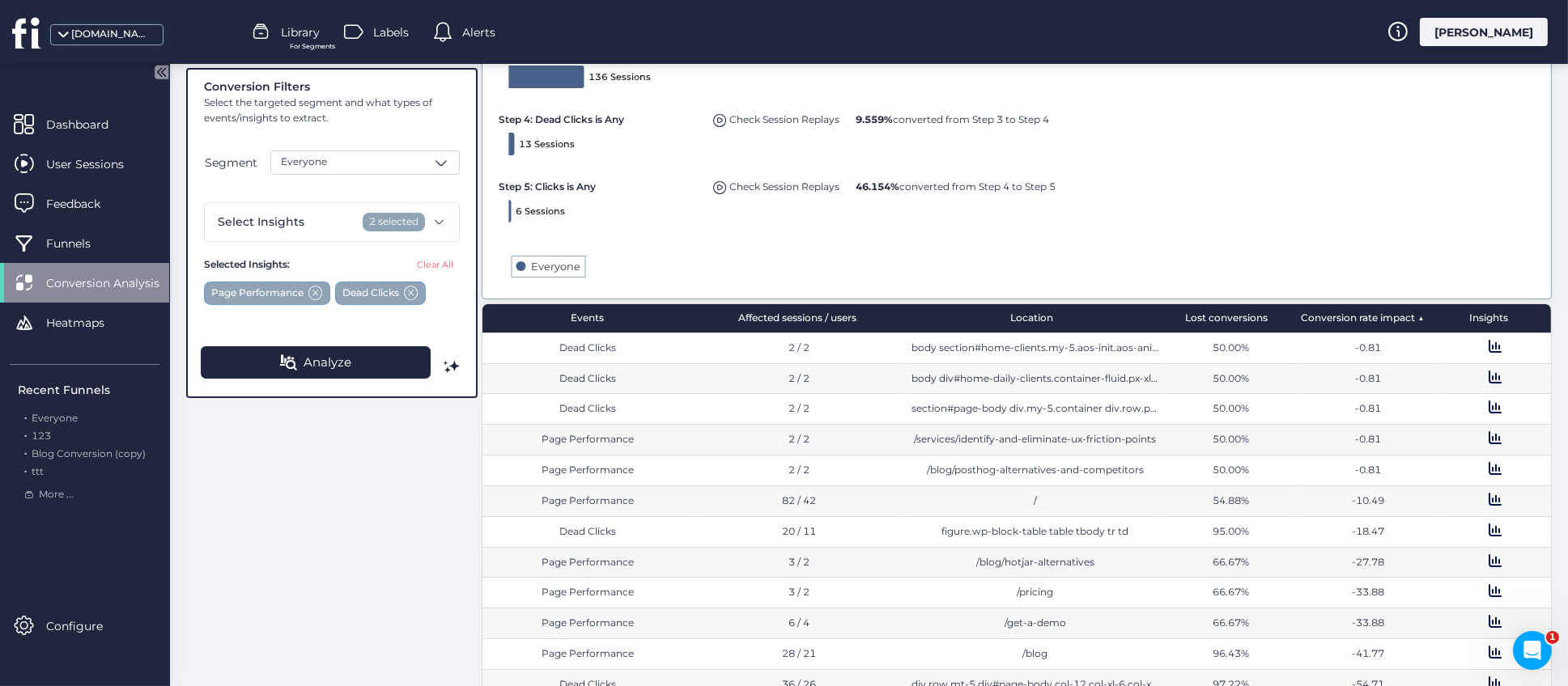
click at [1345, 322] on div "Conversion rate impact" at bounding box center [1363, 318] width 141 height 28
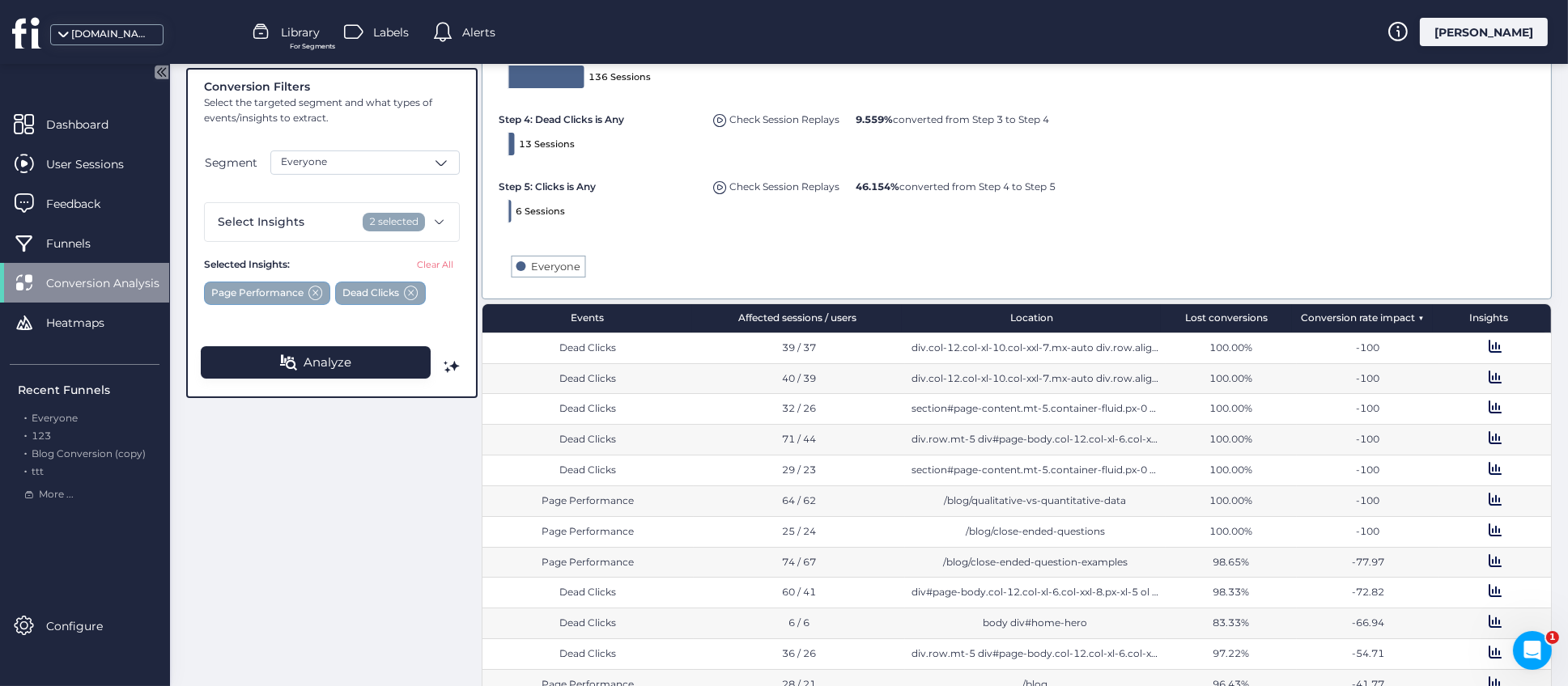
click at [319, 521] on div "Conversion Filters Select the targeted segment and what types of events/insight…" at bounding box center [869, 275] width 1366 height 880
click at [87, 129] on span "Dashboard" at bounding box center [89, 124] width 87 height 18
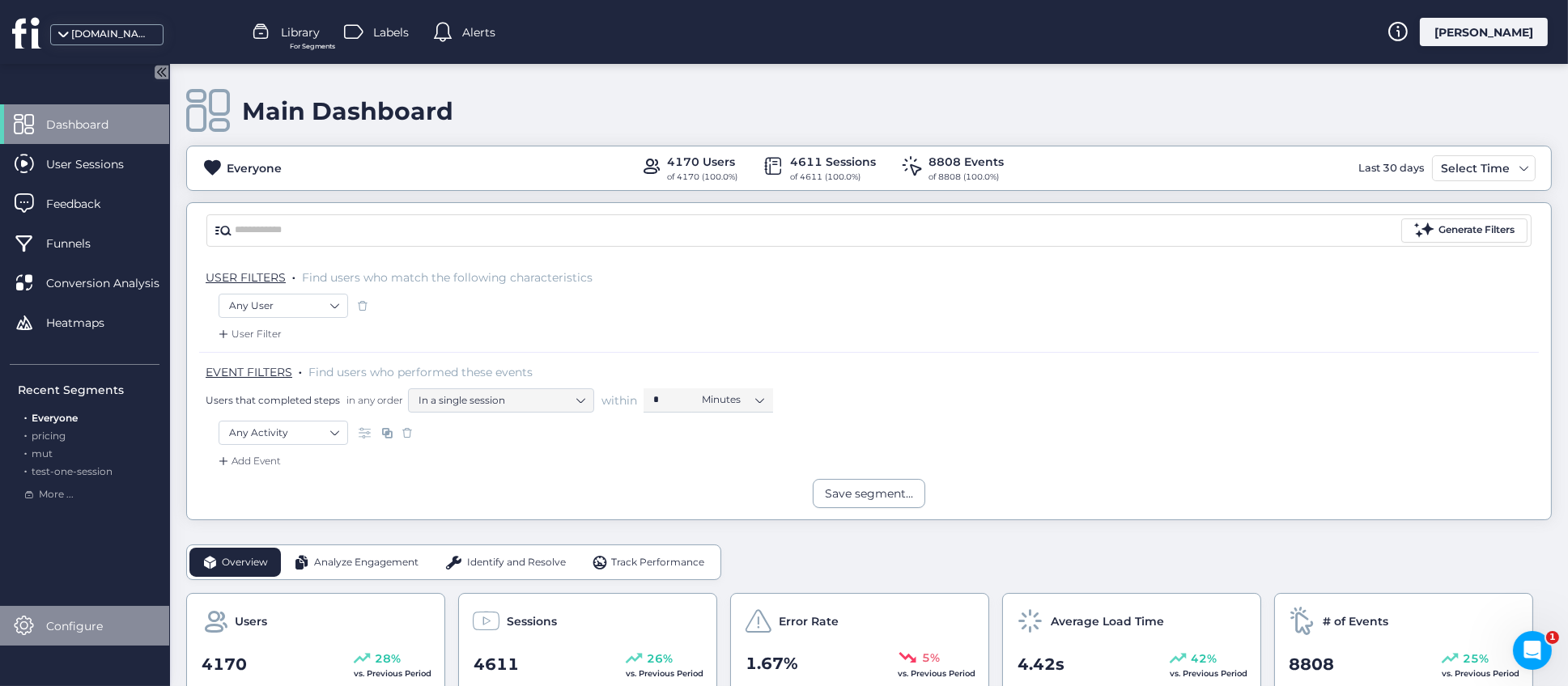
click at [92, 632] on span "Configure" at bounding box center [87, 626] width 81 height 18
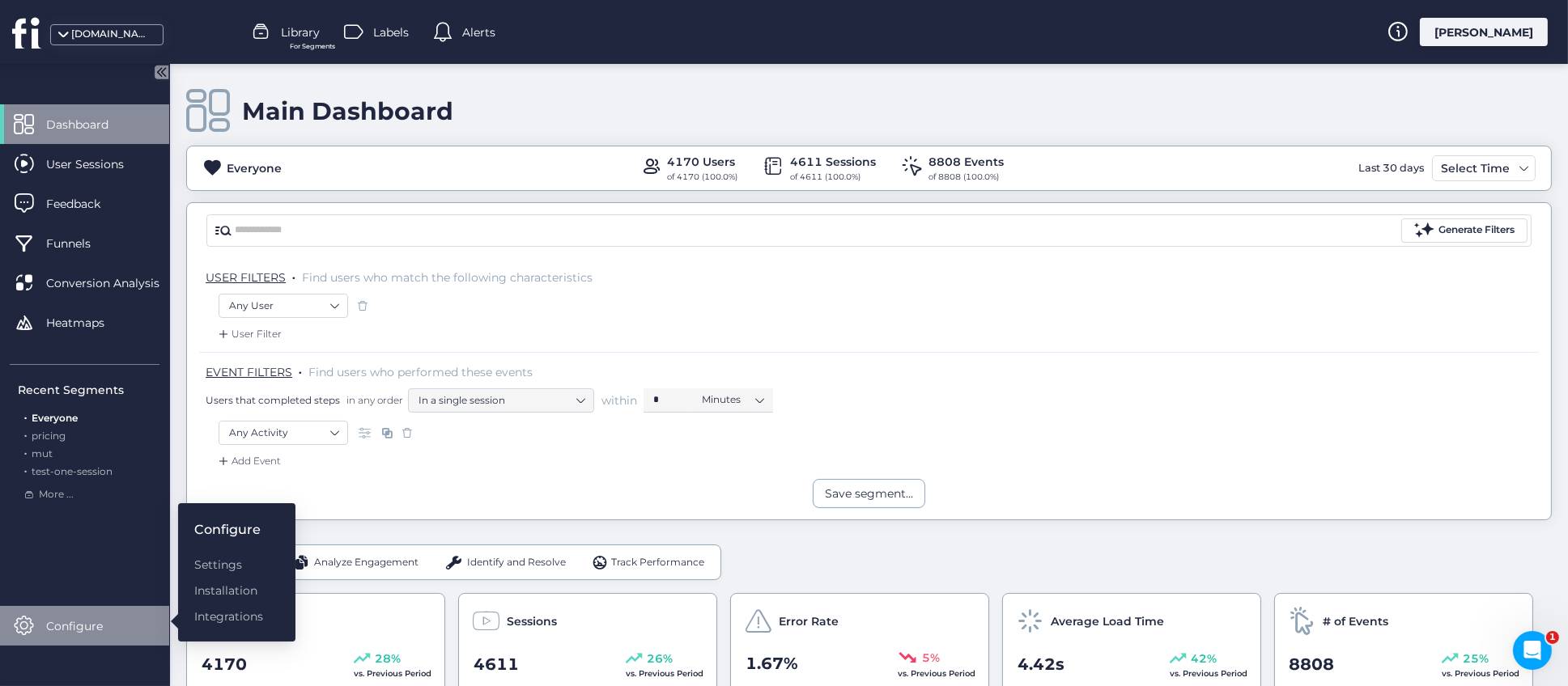
click at [824, 315] on div "Any User" at bounding box center [869, 307] width 1301 height 27
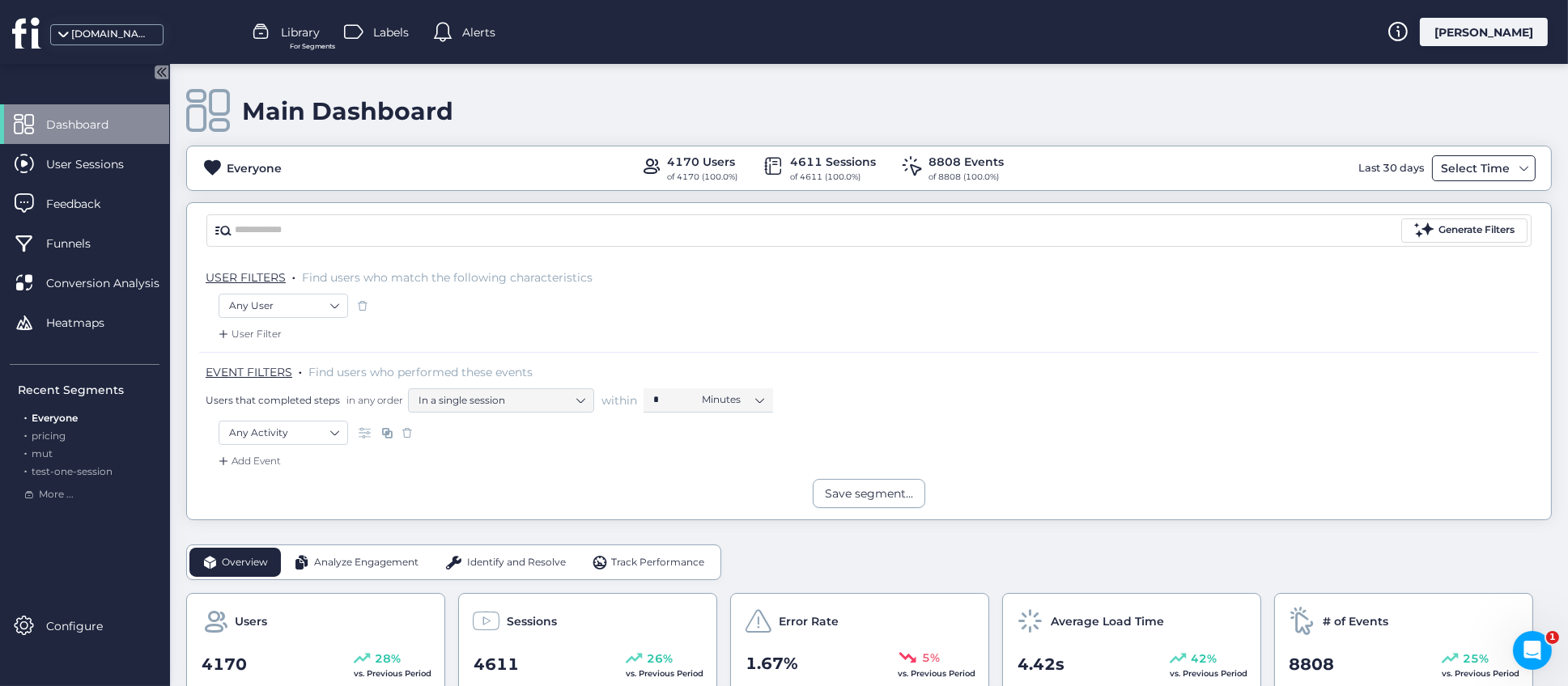
click at [1485, 171] on div "Select Time" at bounding box center [1476, 168] width 77 height 20
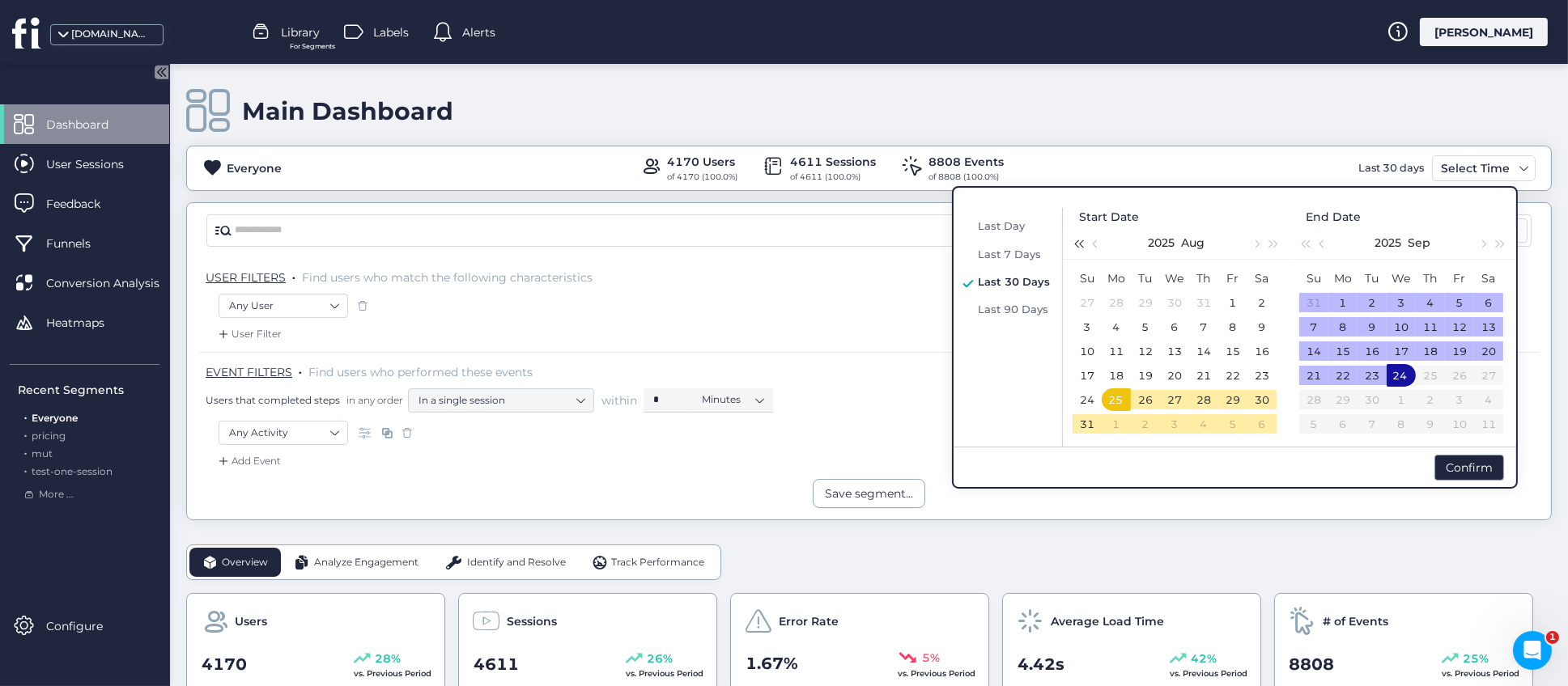
click at [1082, 246] on span "button" at bounding box center [1078, 244] width 8 height 8
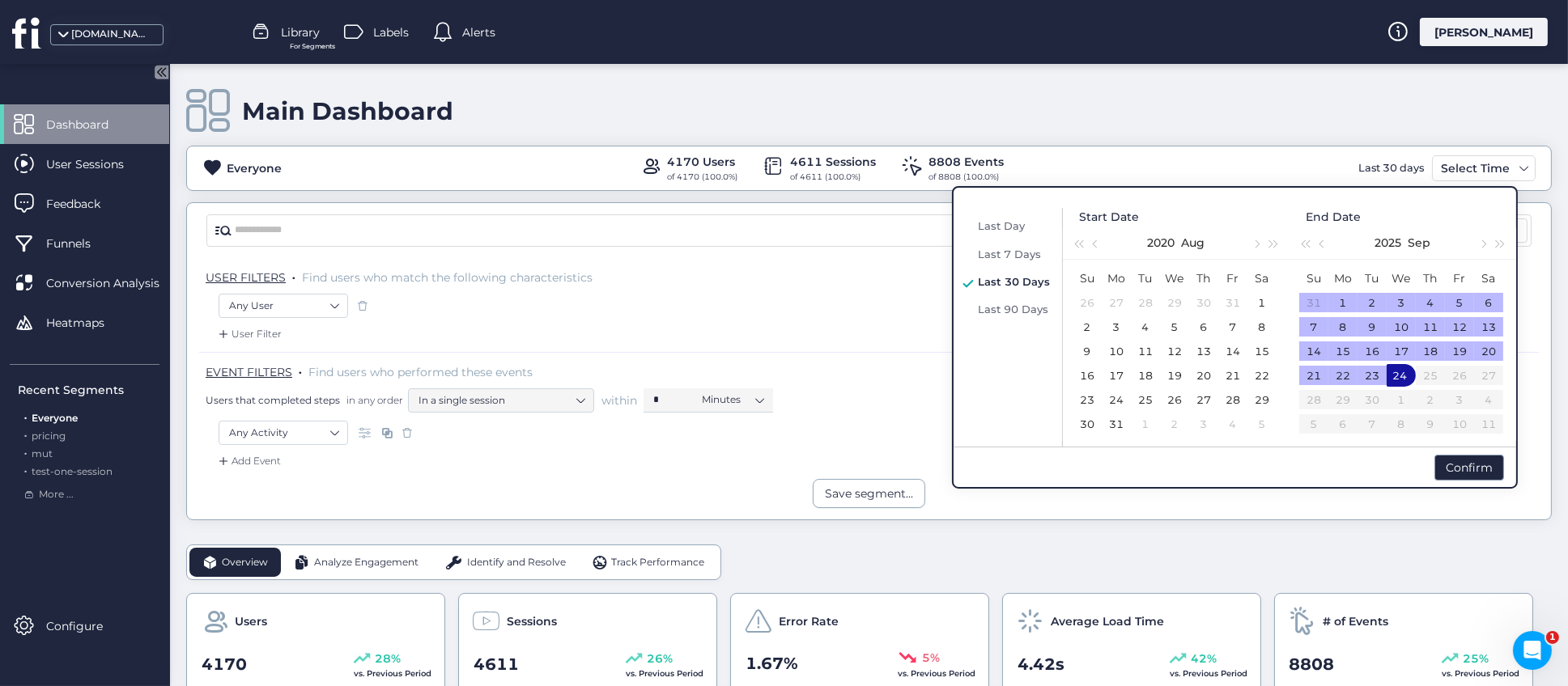
click at [1223, 107] on div "Main Dashboard" at bounding box center [869, 111] width 1366 height 46
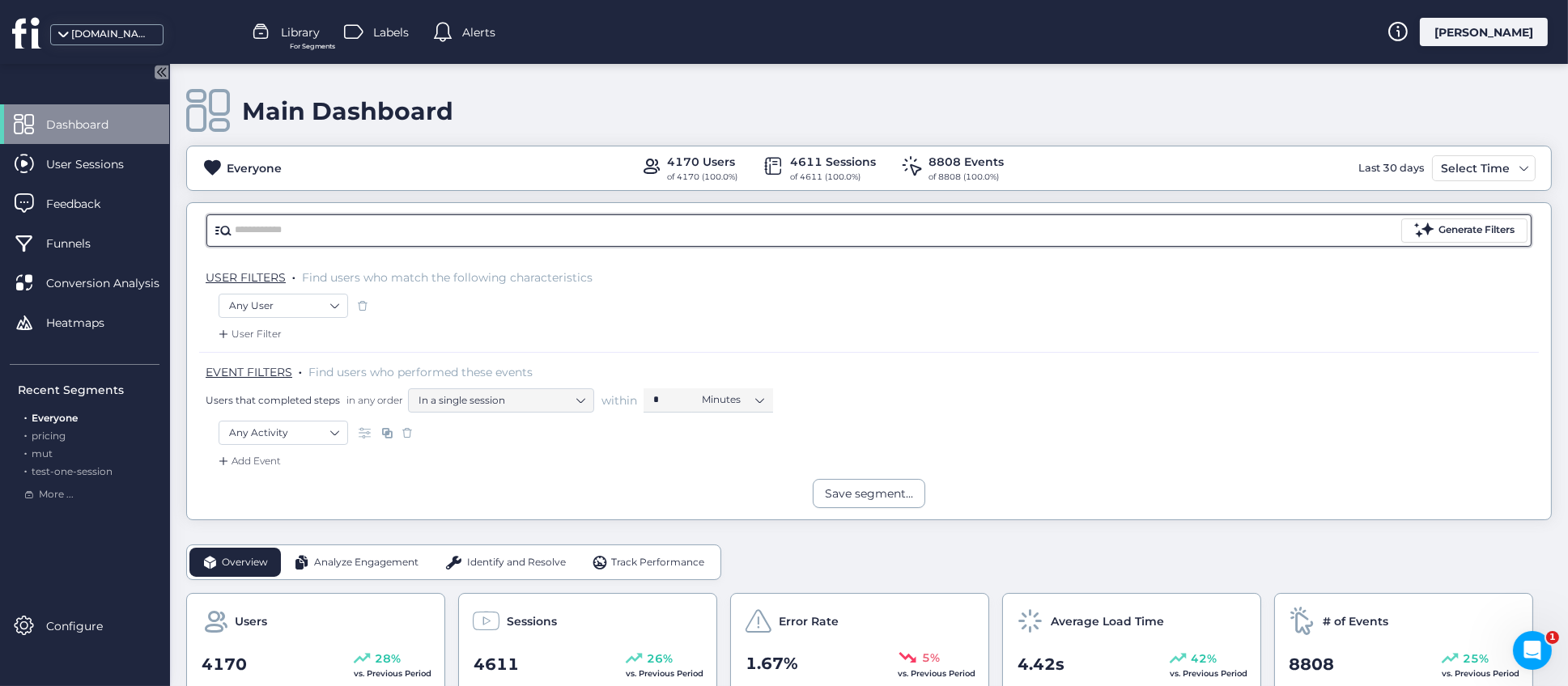
click at [391, 234] on input "text" at bounding box center [816, 231] width 1163 height 24
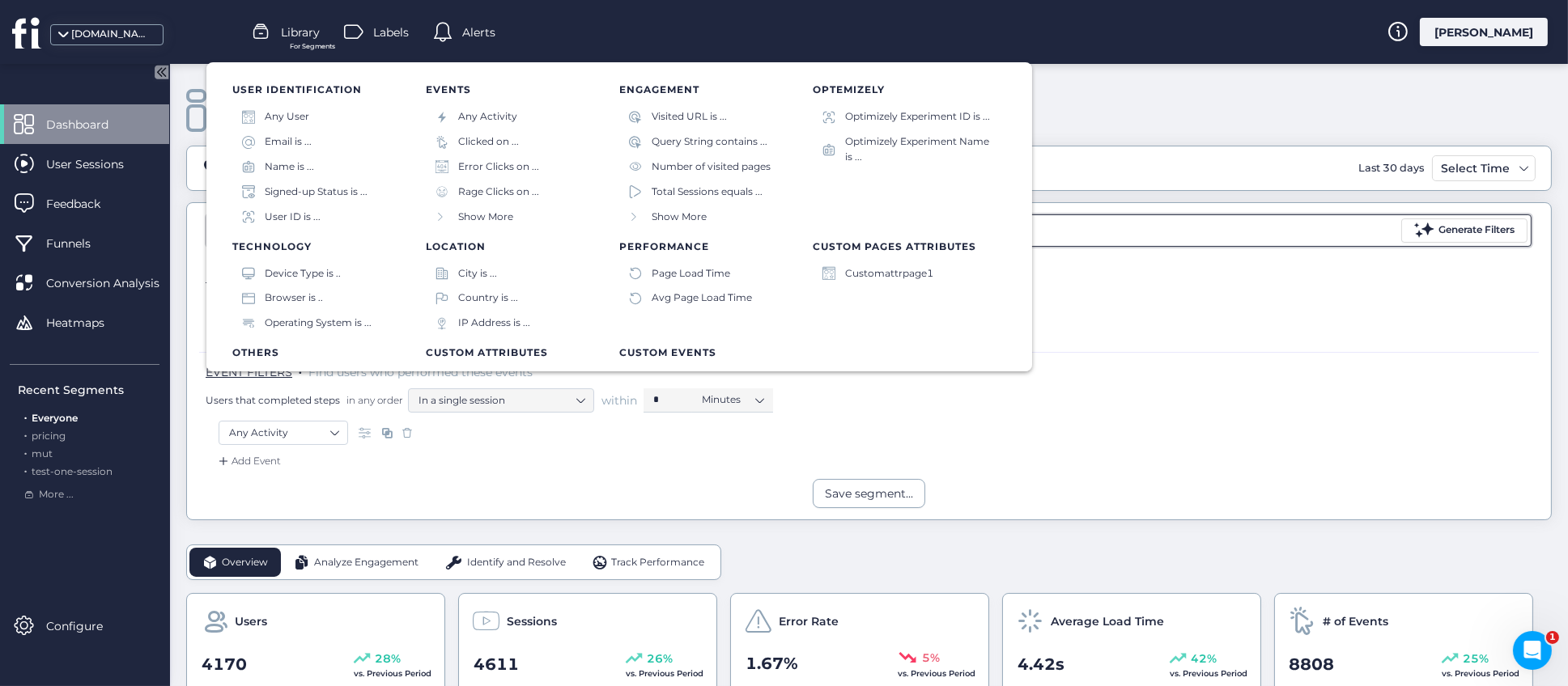
scroll to position [243, 0]
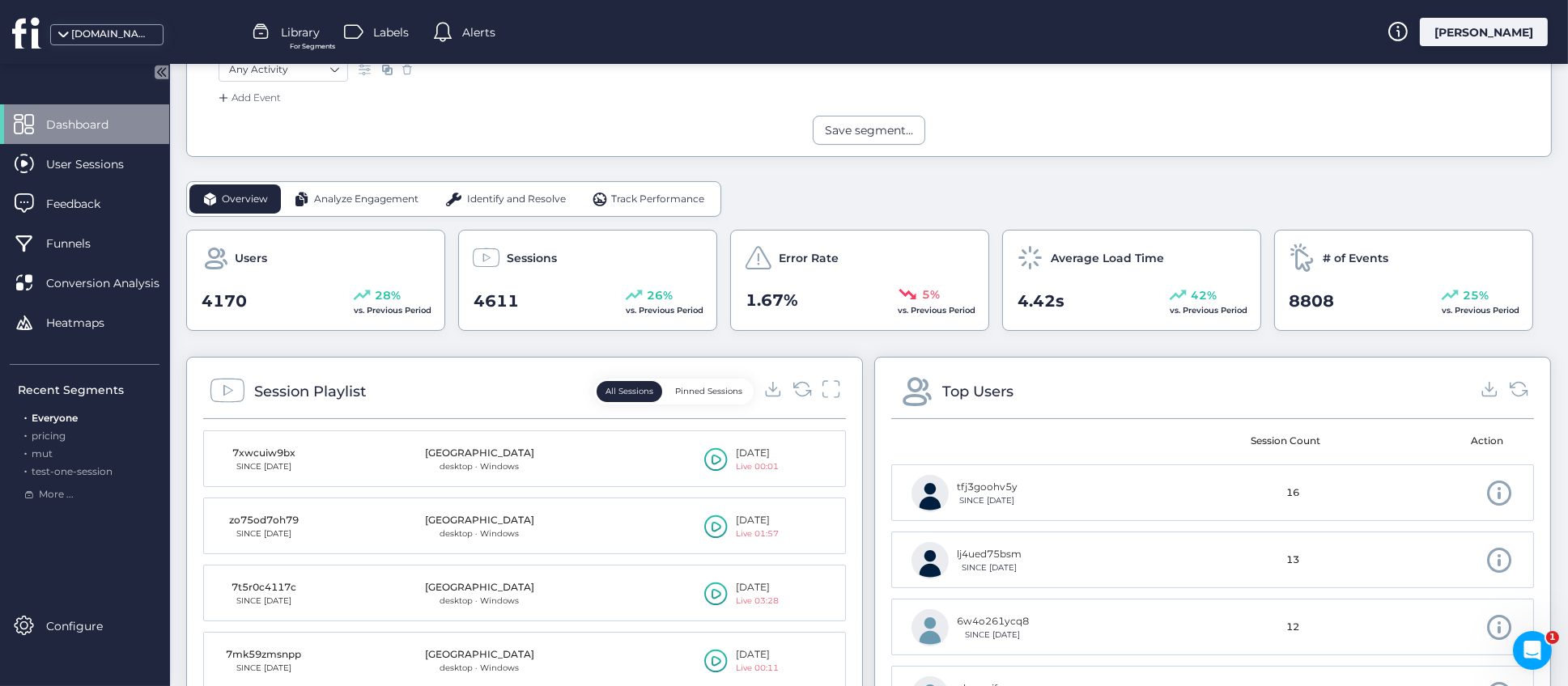
scroll to position [607, 0]
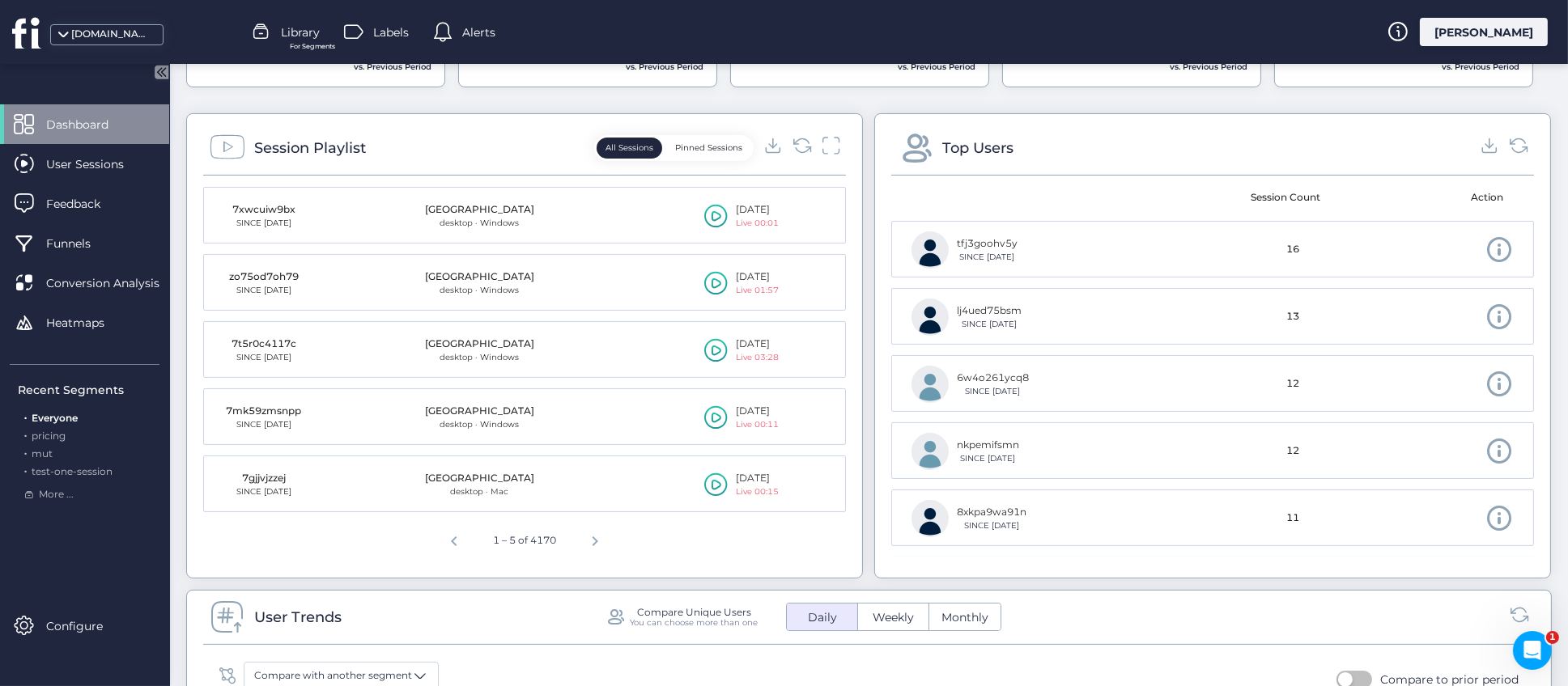
click at [712, 153] on button "Pinned Sessions" at bounding box center [709, 148] width 85 height 21
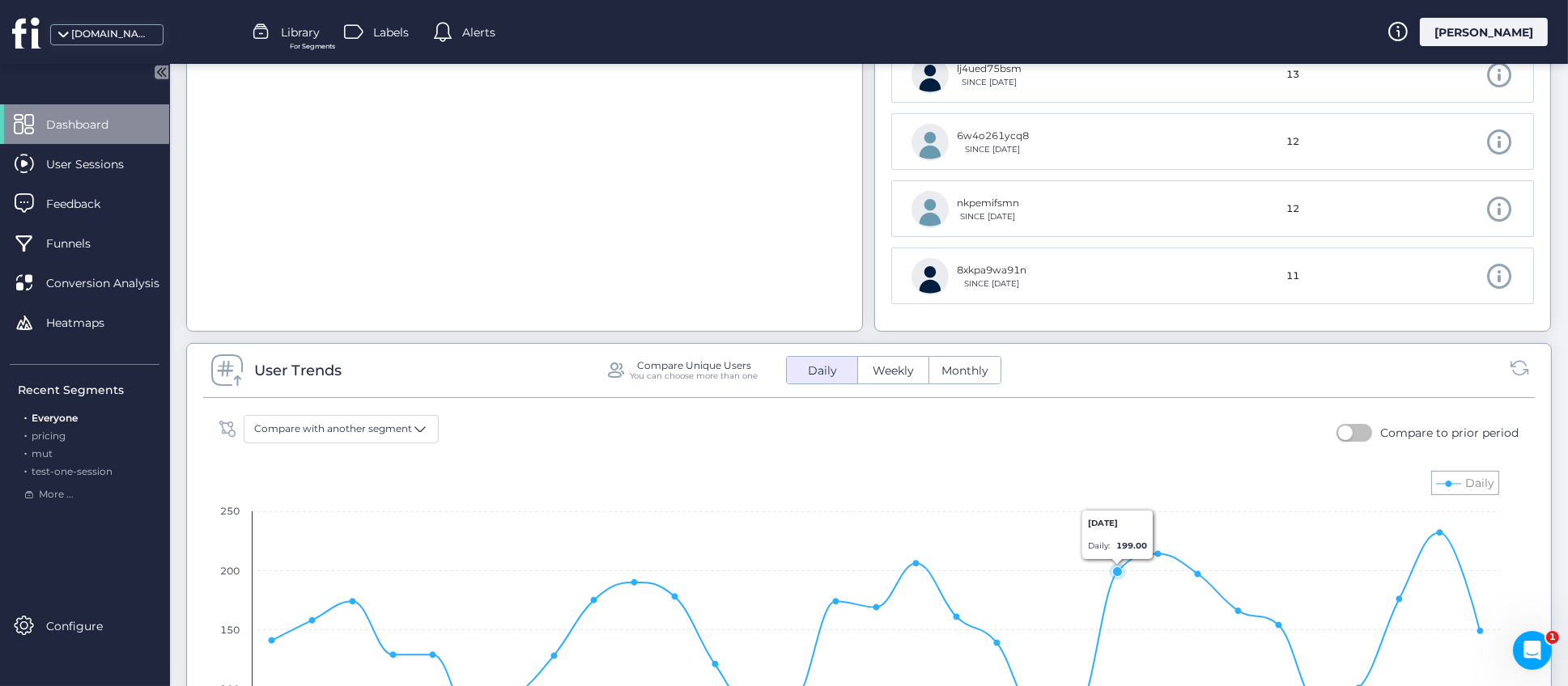
scroll to position [1093, 0]
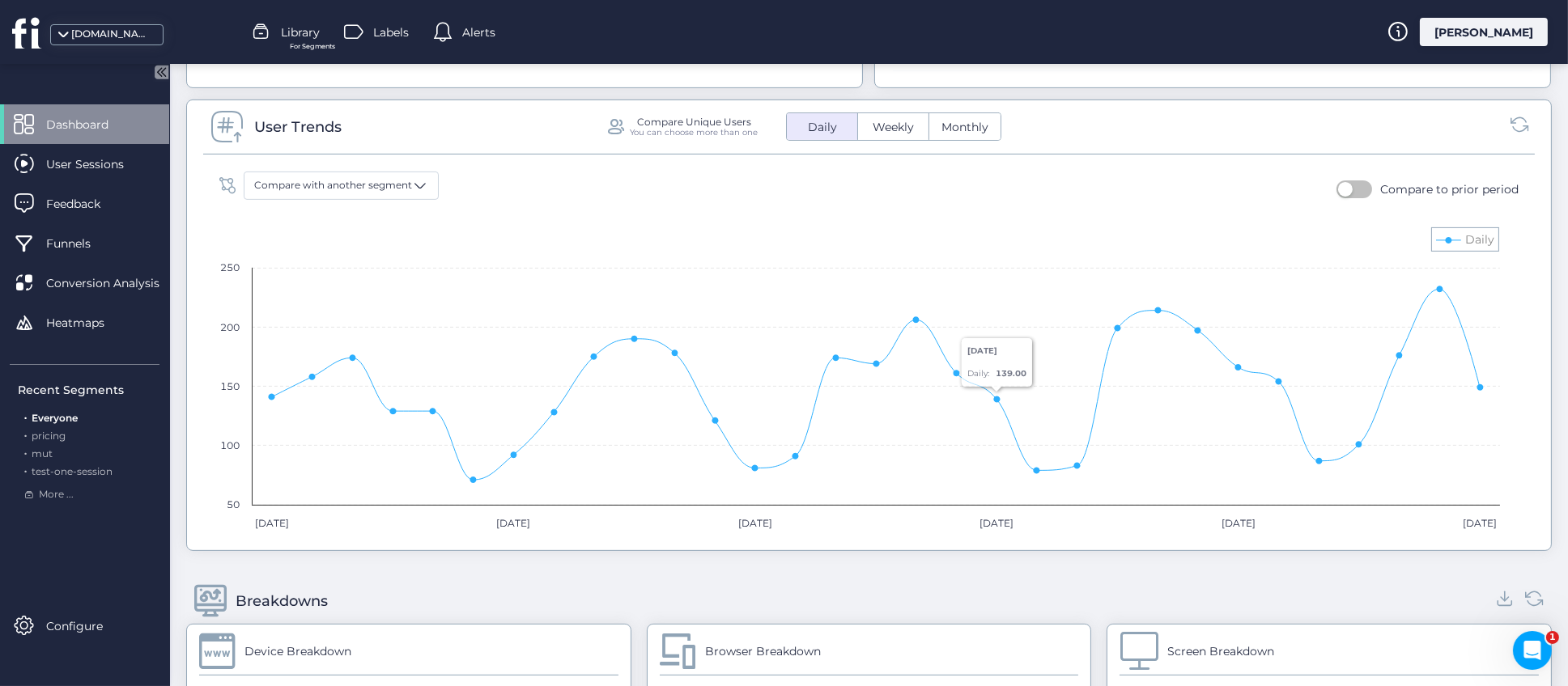
click at [1343, 190] on button "button" at bounding box center [1354, 189] width 36 height 18
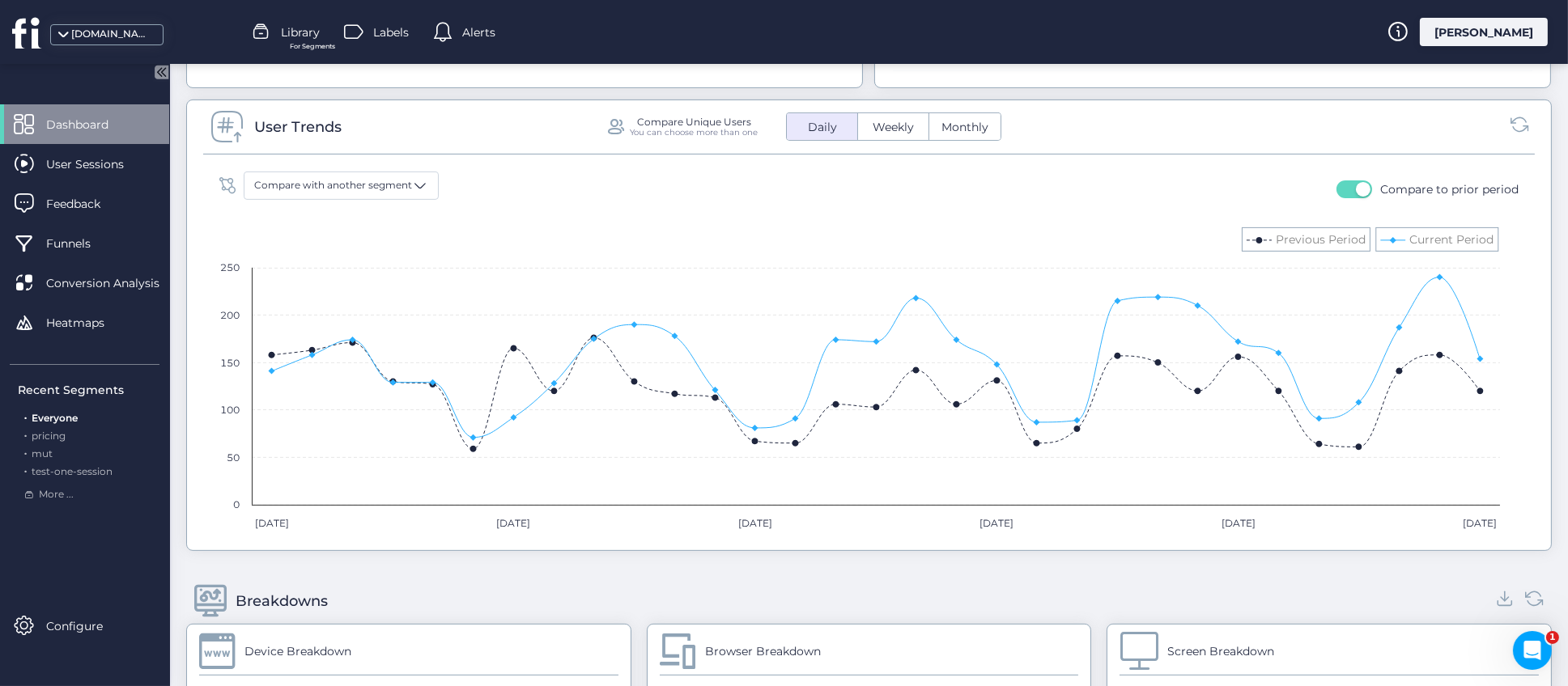
click at [900, 132] on span "Weekly" at bounding box center [893, 127] width 61 height 17
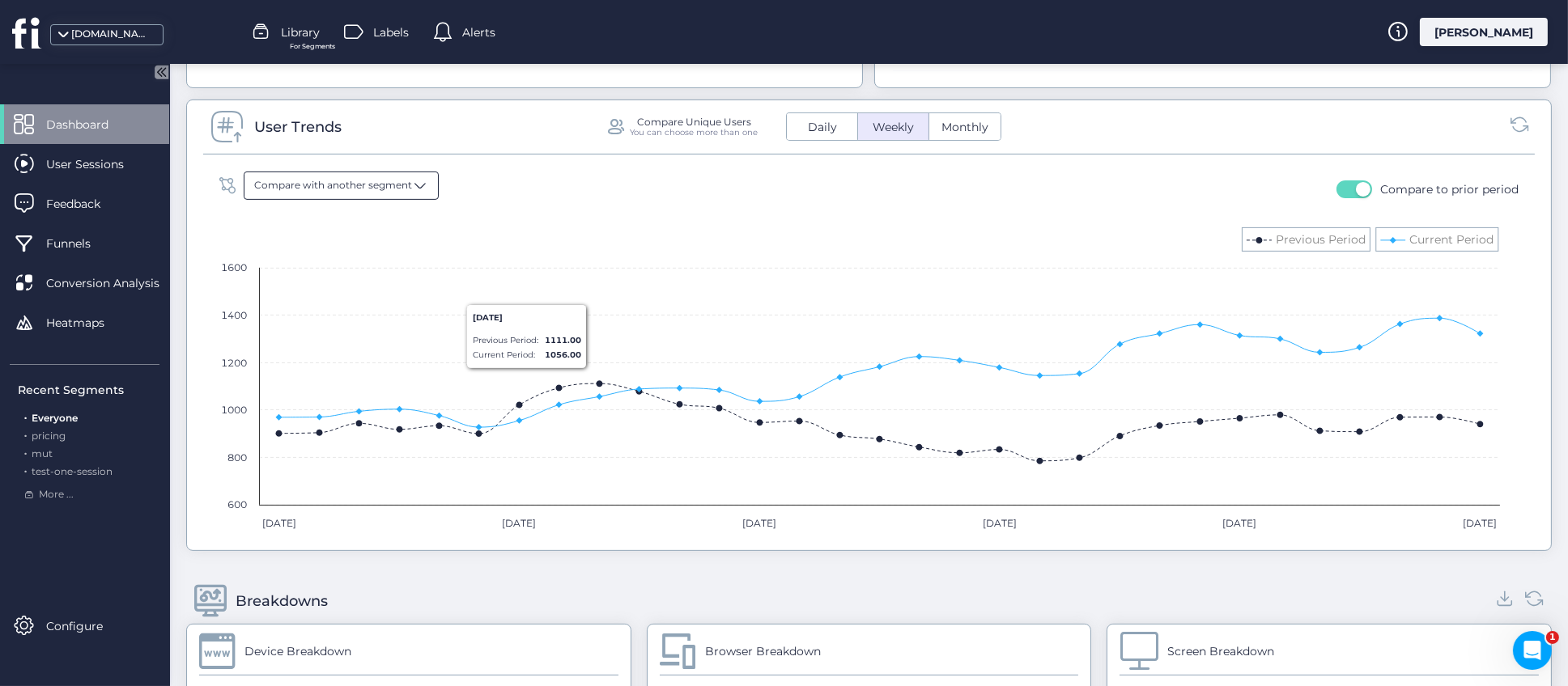
click at [415, 187] on span at bounding box center [420, 184] width 16 height 16
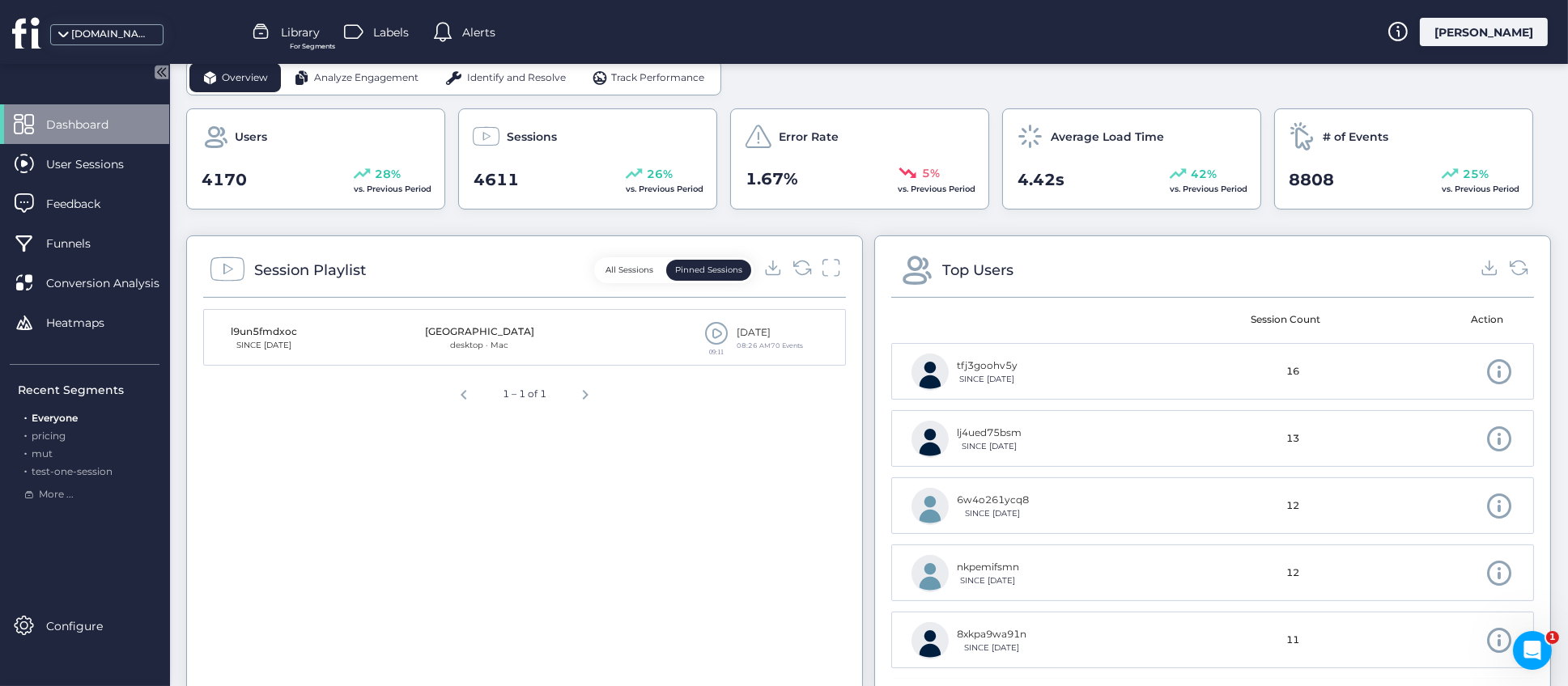
scroll to position [0, 0]
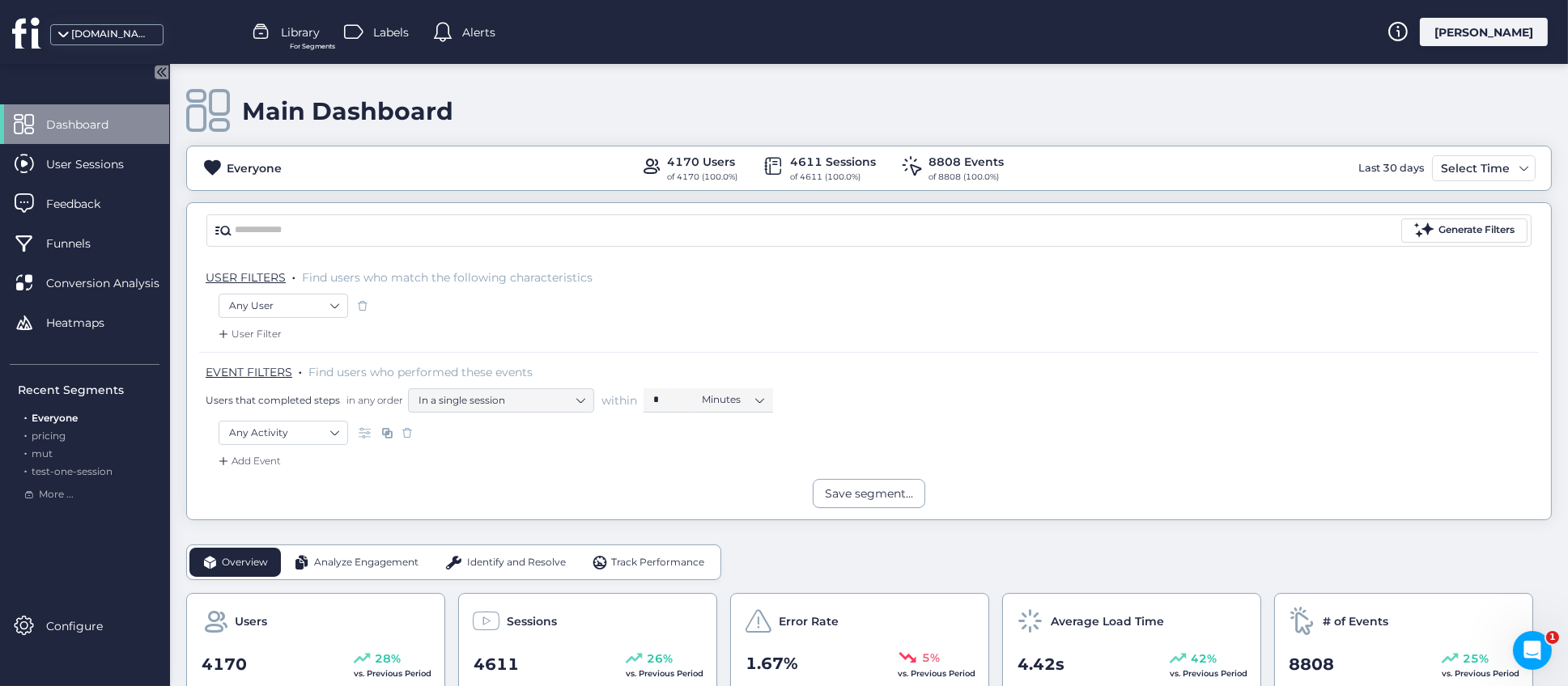
click at [304, 41] on span "For Segments" at bounding box center [312, 46] width 45 height 10
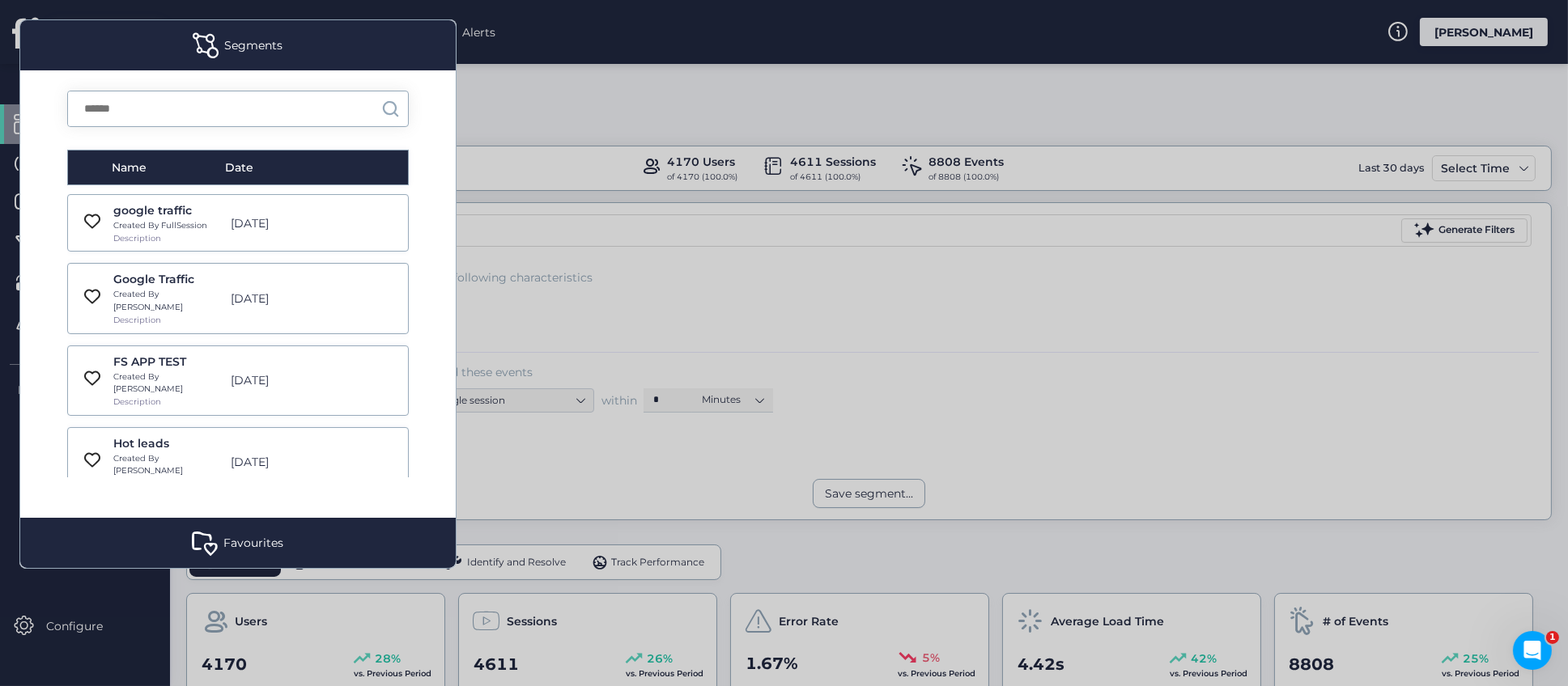
click at [153, 107] on input "text" at bounding box center [224, 108] width 313 height 35
type input "****"
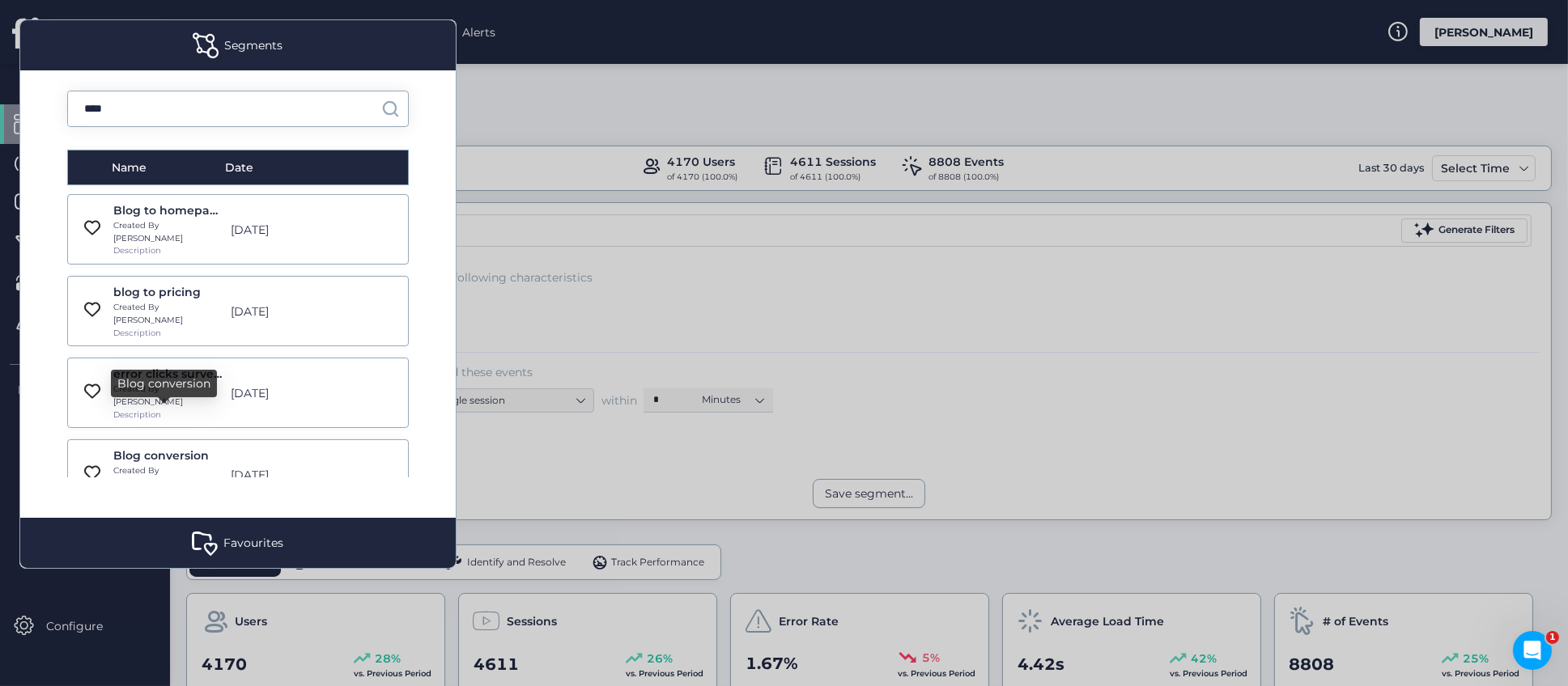
click at [170, 447] on div "Blog conversion" at bounding box center [167, 455] width 108 height 18
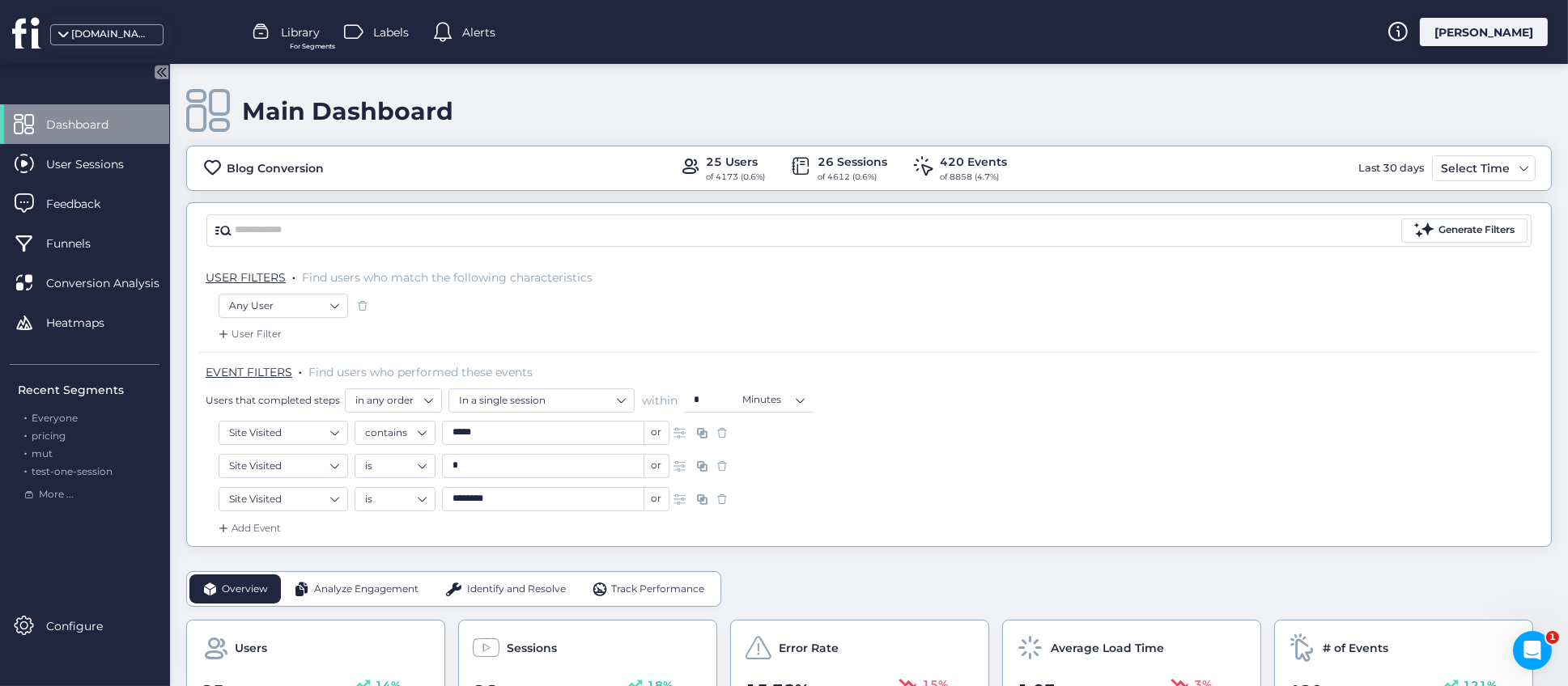
scroll to position [1093, 0]
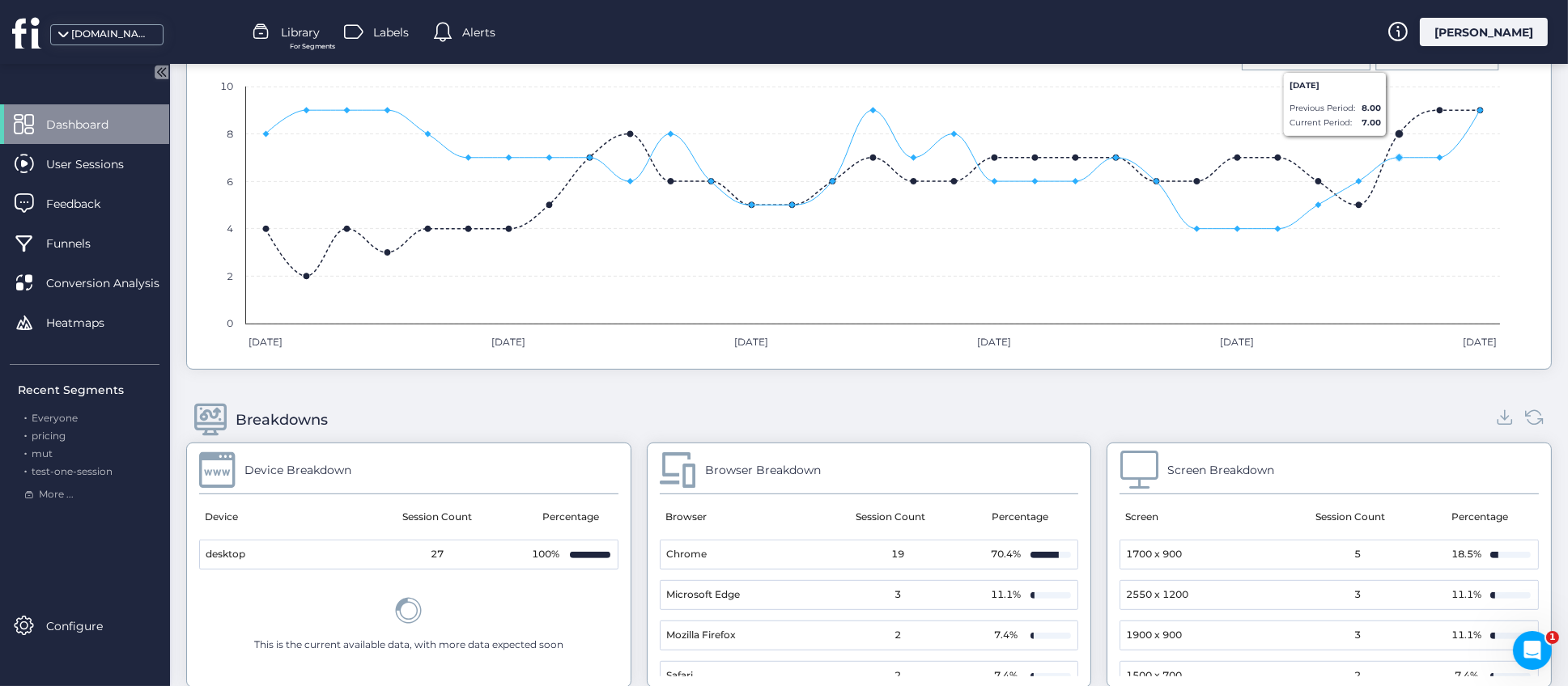
scroll to position [1214, 0]
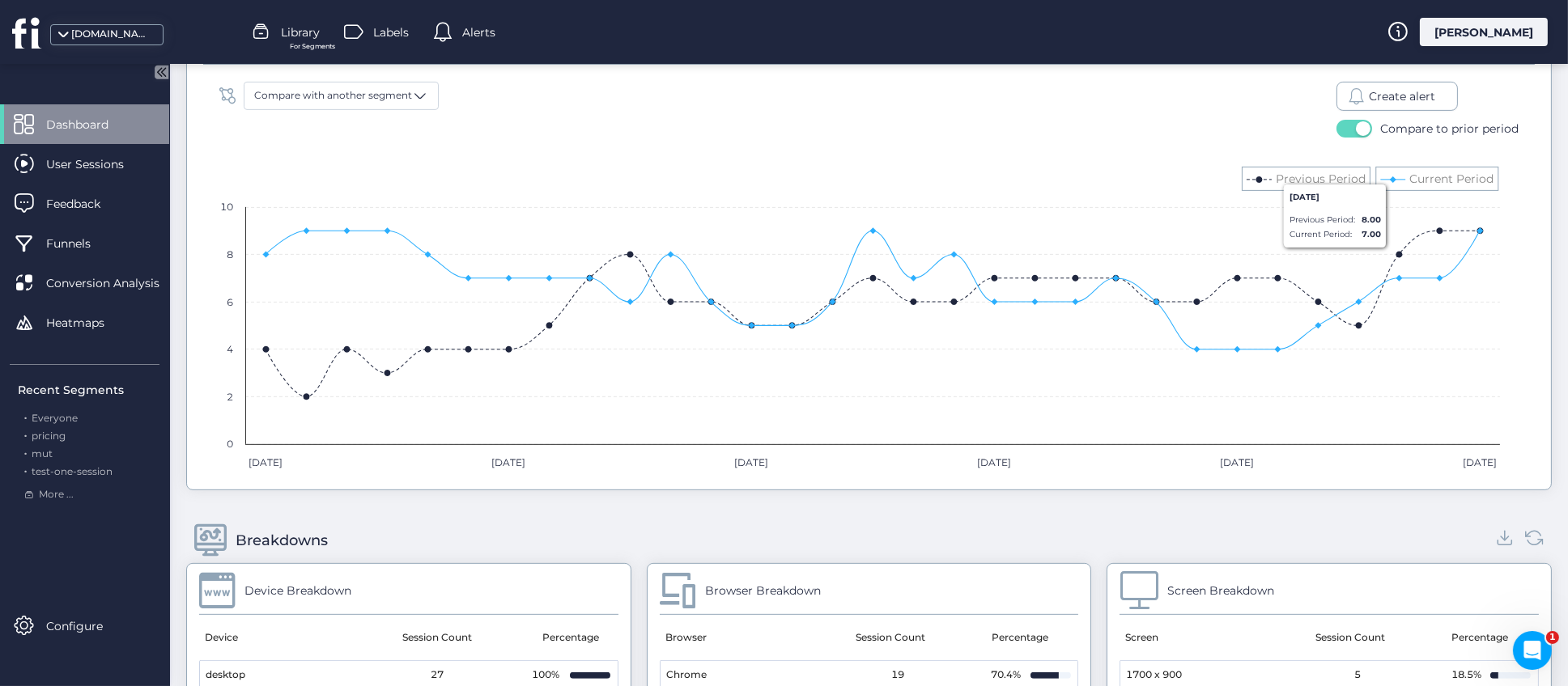
click at [1381, 100] on span "Create alert" at bounding box center [1402, 96] width 67 height 18
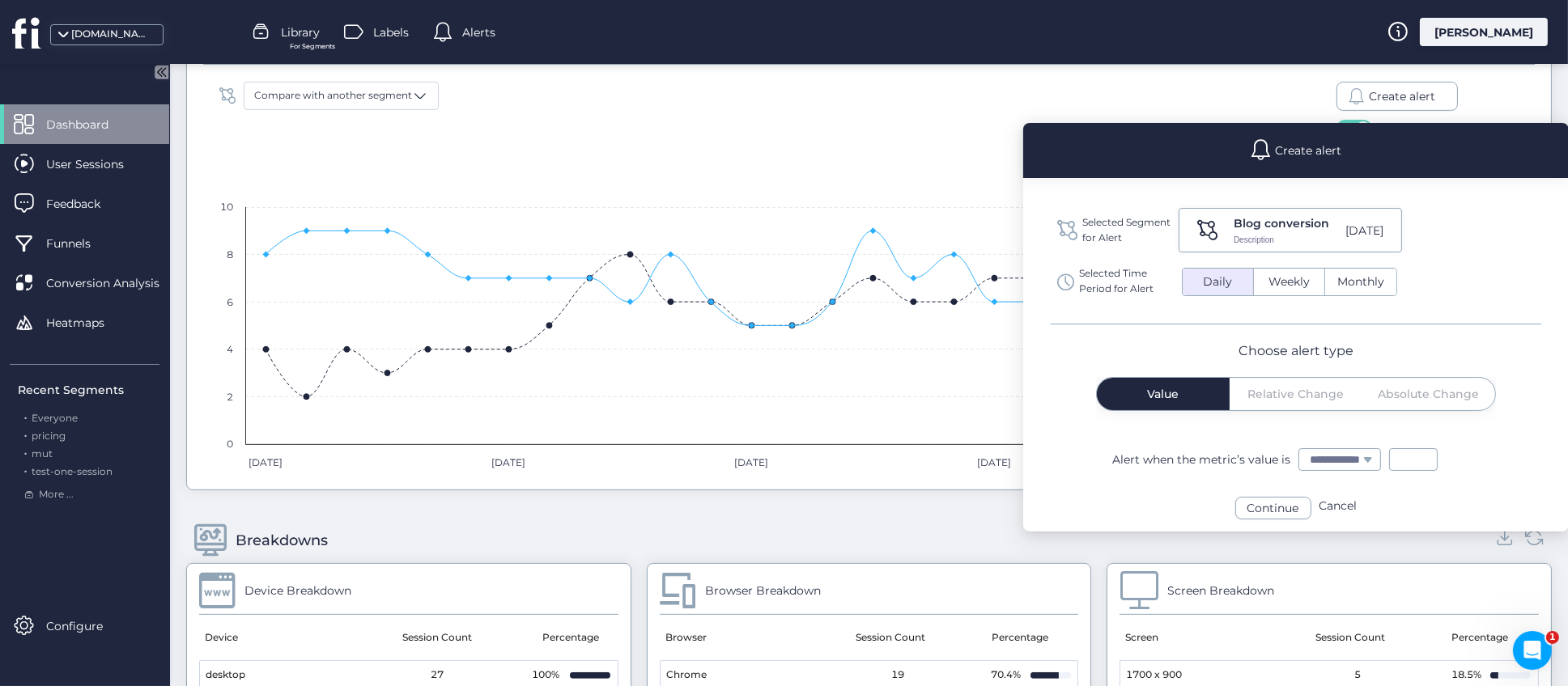
click at [1288, 400] on div "Value Relative Change Absolute Change" at bounding box center [1296, 394] width 398 height 32
drag, startPoint x: 1357, startPoint y: 460, endPoint x: 1378, endPoint y: 461, distance: 21.0
click at [1357, 460] on select "**********" at bounding box center [1340, 459] width 81 height 21
click at [1300, 449] on select "**********" at bounding box center [1340, 459] width 81 height 21
click at [1288, 285] on span "Weekly" at bounding box center [1289, 282] width 61 height 17
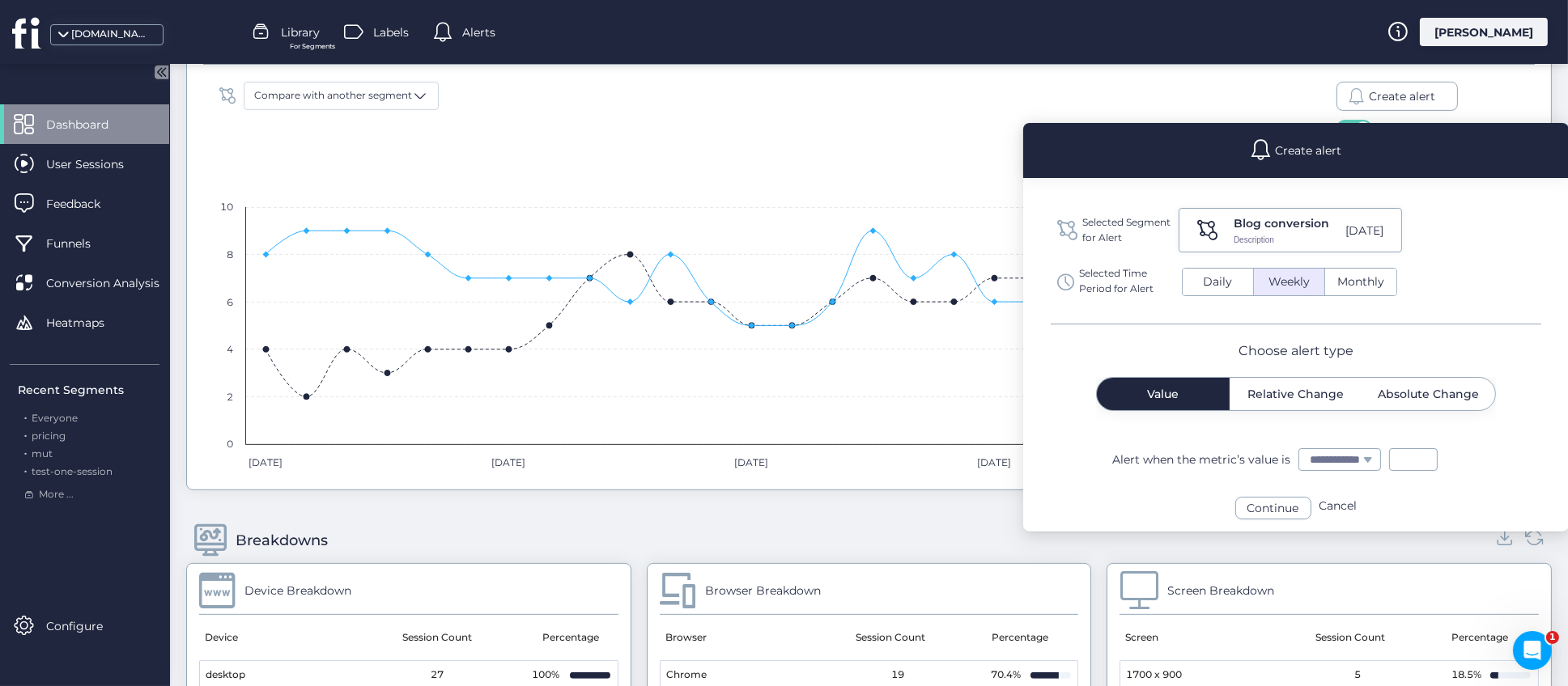
click at [1304, 393] on span "Relative Change" at bounding box center [1296, 394] width 96 height 11
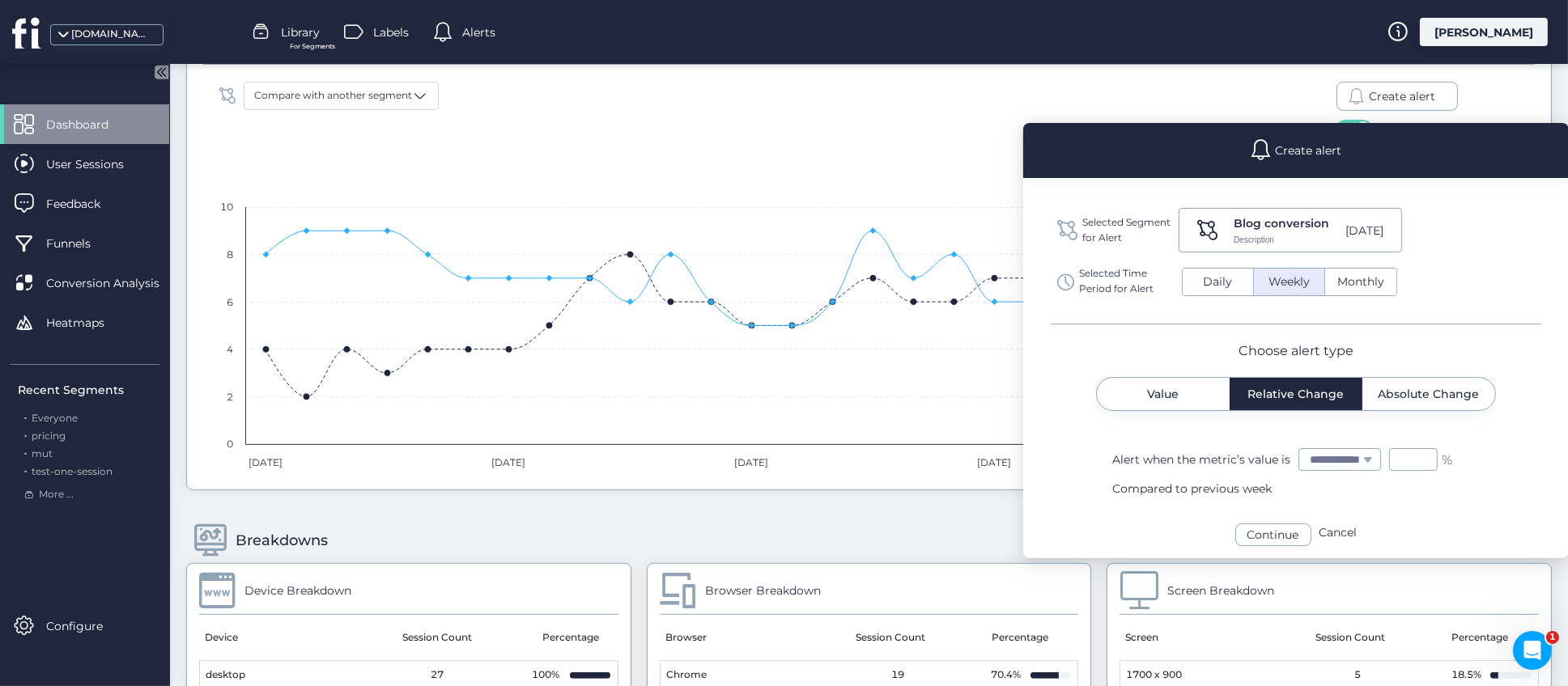
click at [1381, 459] on select "**********" at bounding box center [1340, 459] width 81 height 21
select select "*********"
click at [1300, 449] on select "**********" at bounding box center [1340, 459] width 81 height 21
click at [1425, 471] on div "* %" at bounding box center [1420, 460] width 63 height 23
click at [962, 513] on div "Breakdowns Device Breakdown Device Session Count Percentage desktop 27 100% Thi…" at bounding box center [869, 662] width 1366 height 323
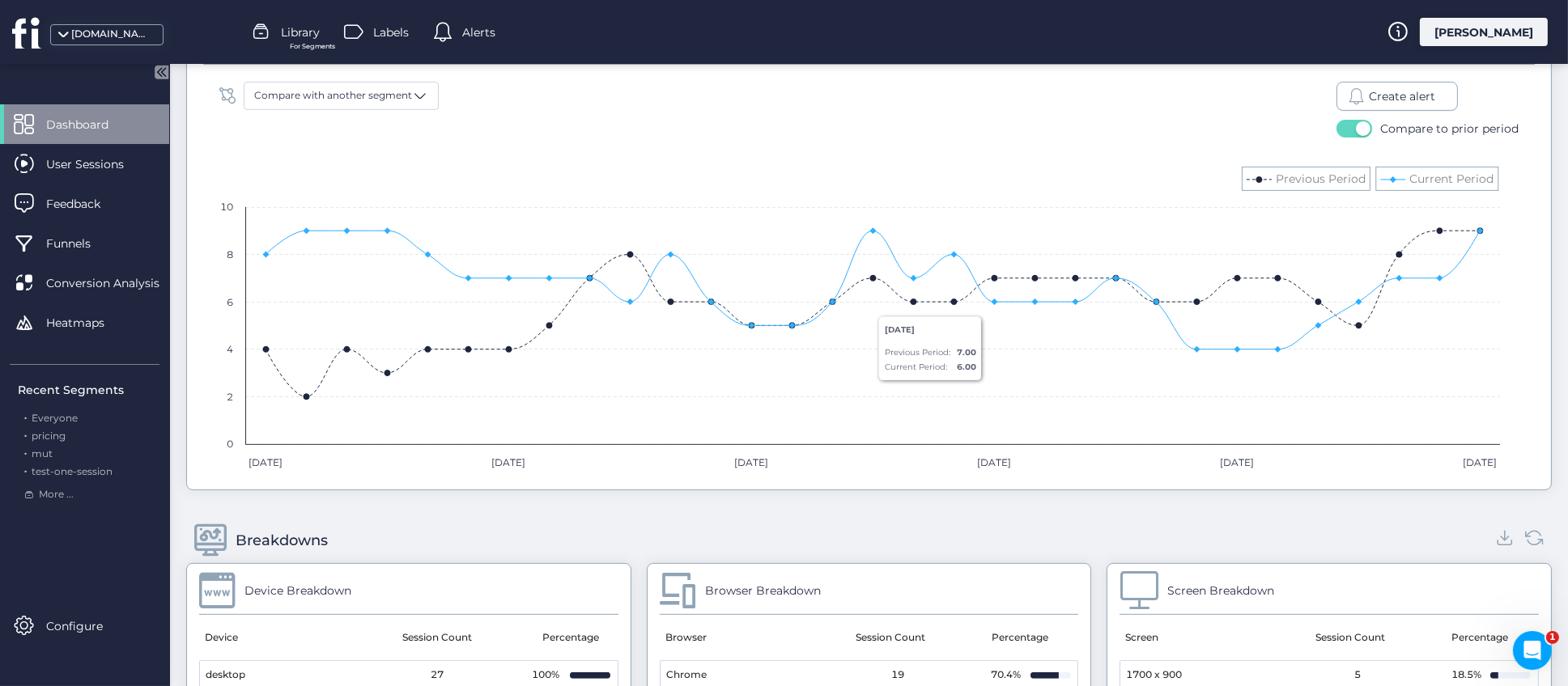
select select
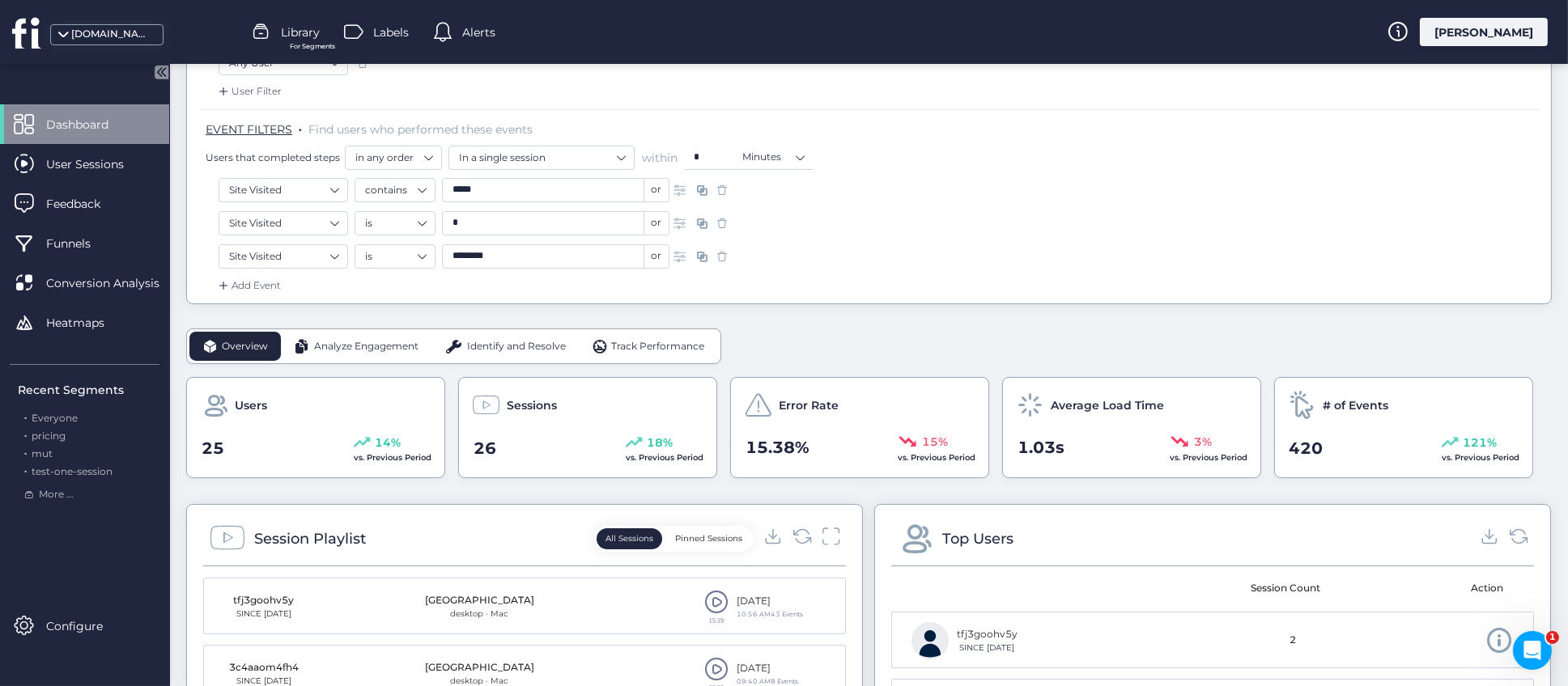
scroll to position [0, 0]
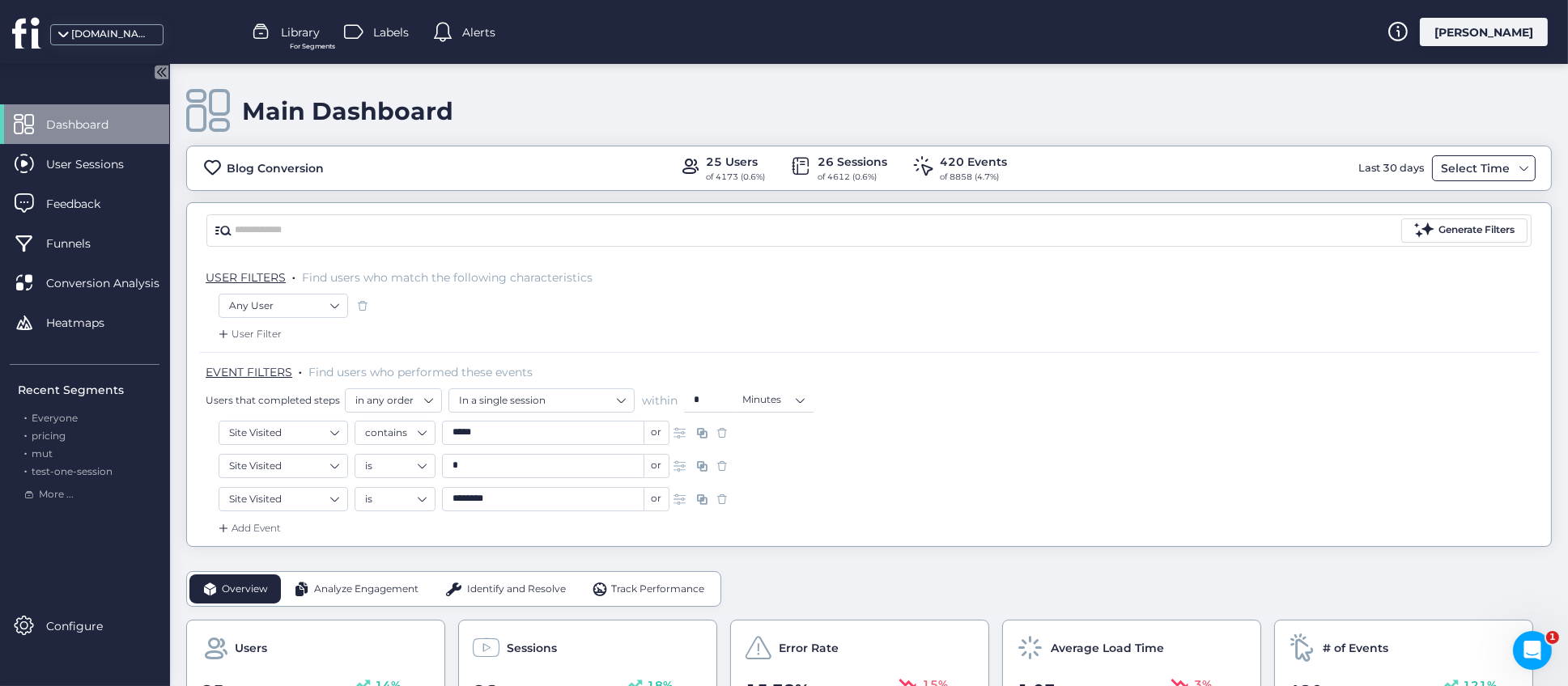
click at [1473, 171] on div "Select Time" at bounding box center [1476, 168] width 77 height 20
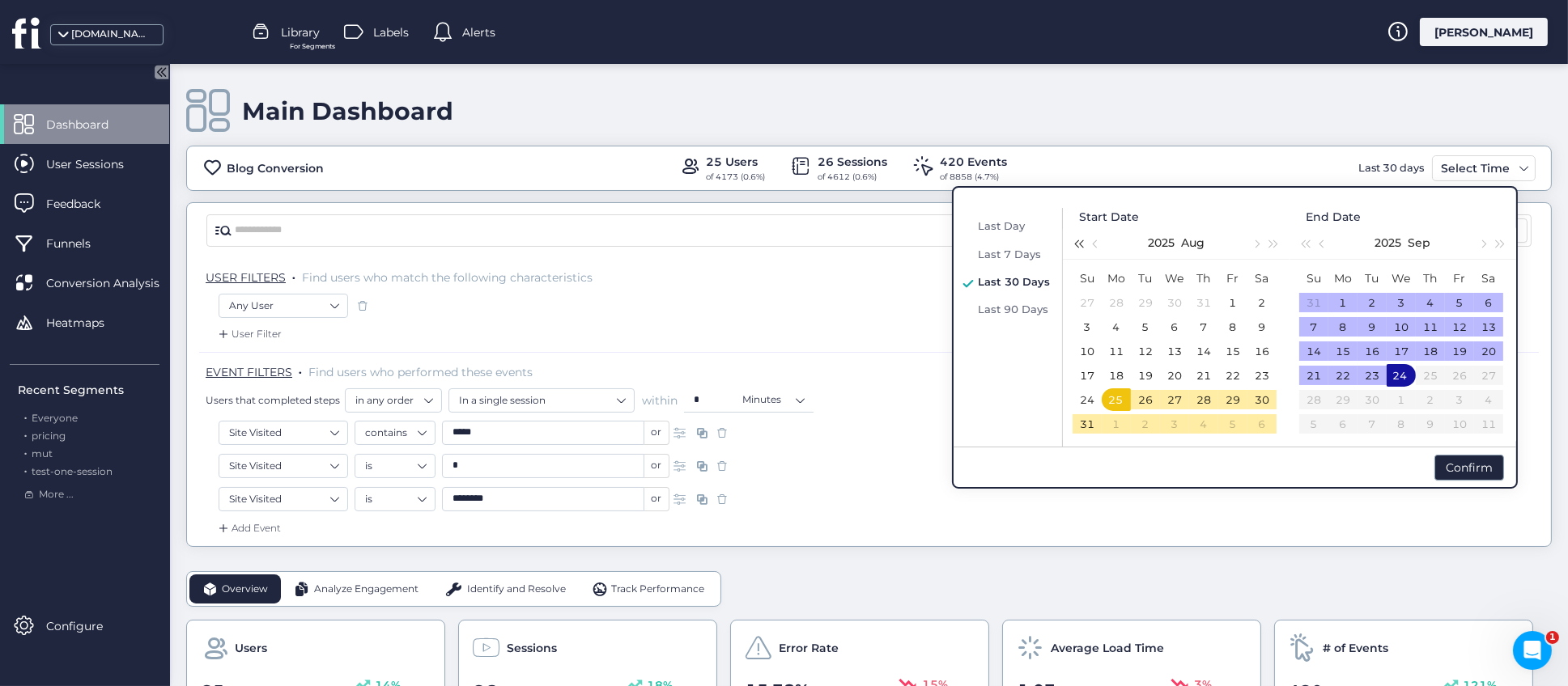
click at [1080, 242] on span "button" at bounding box center [1078, 244] width 8 height 8
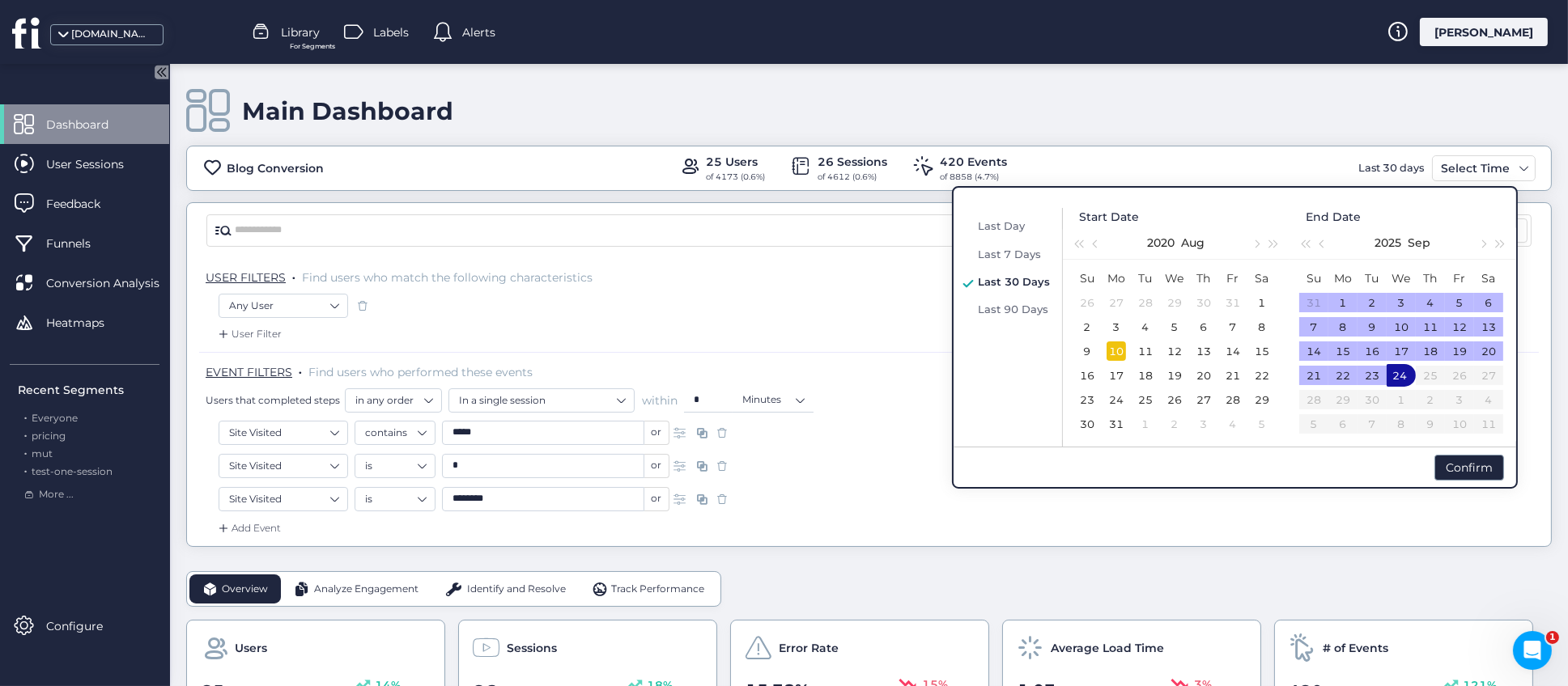
click at [1115, 344] on div "10" at bounding box center [1116, 351] width 20 height 20
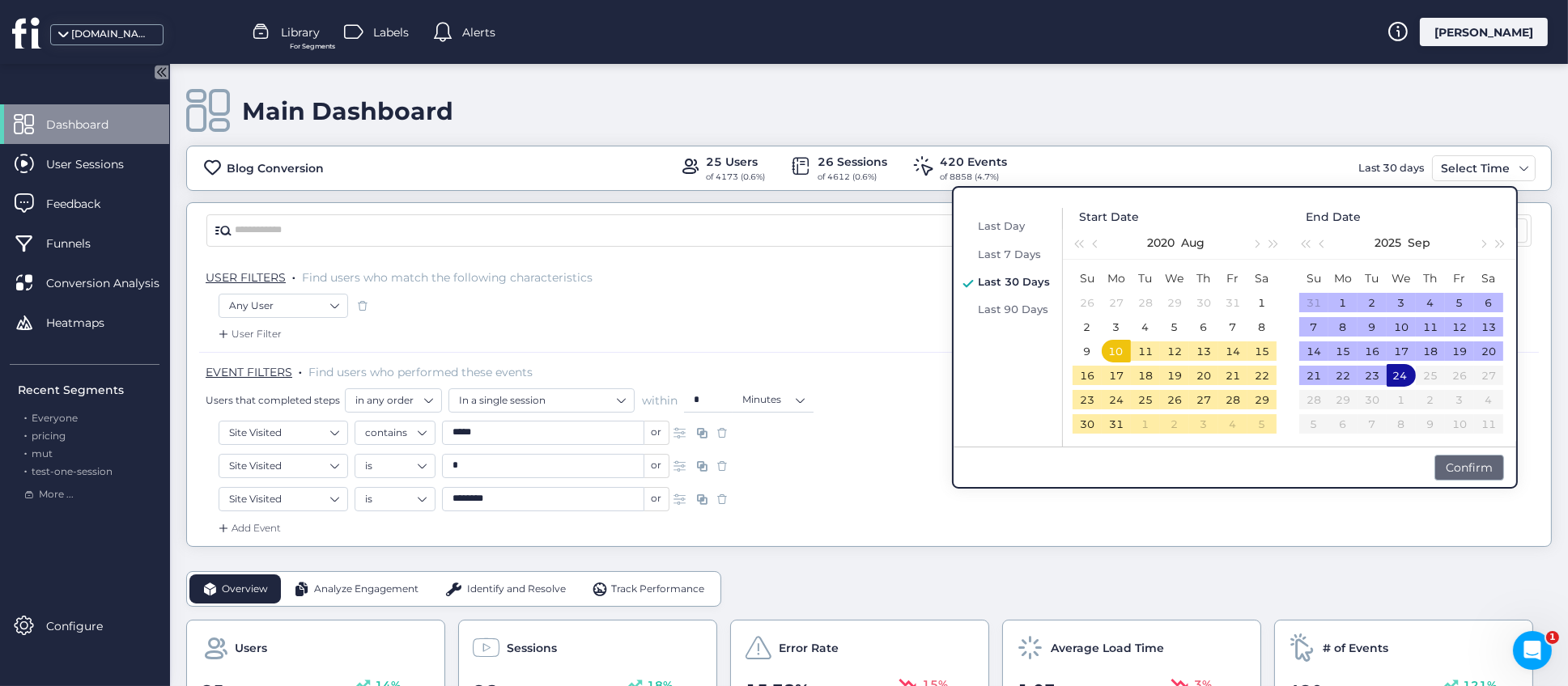
click at [1468, 461] on div "Confirm" at bounding box center [1469, 468] width 70 height 26
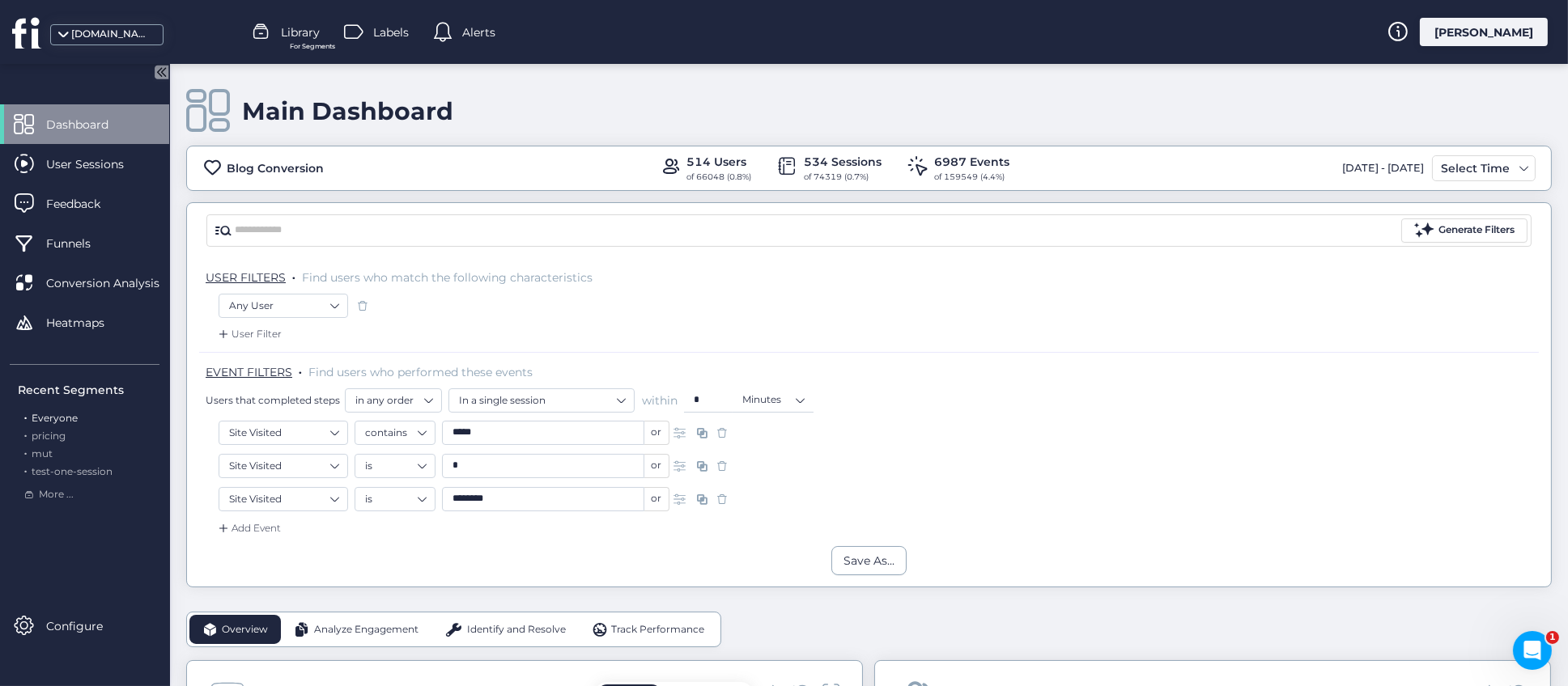
click at [58, 414] on span "Everyone" at bounding box center [55, 418] width 46 height 12
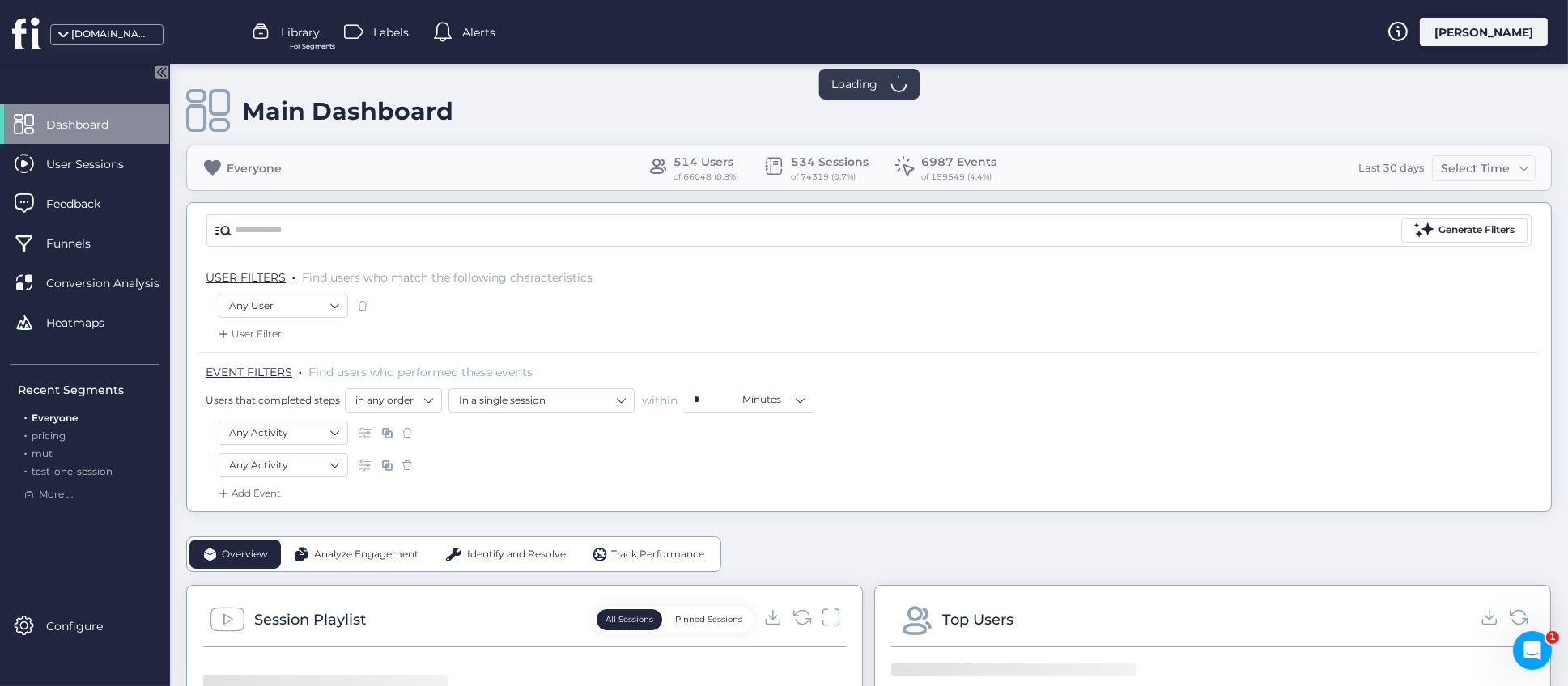
scroll to position [243, 0]
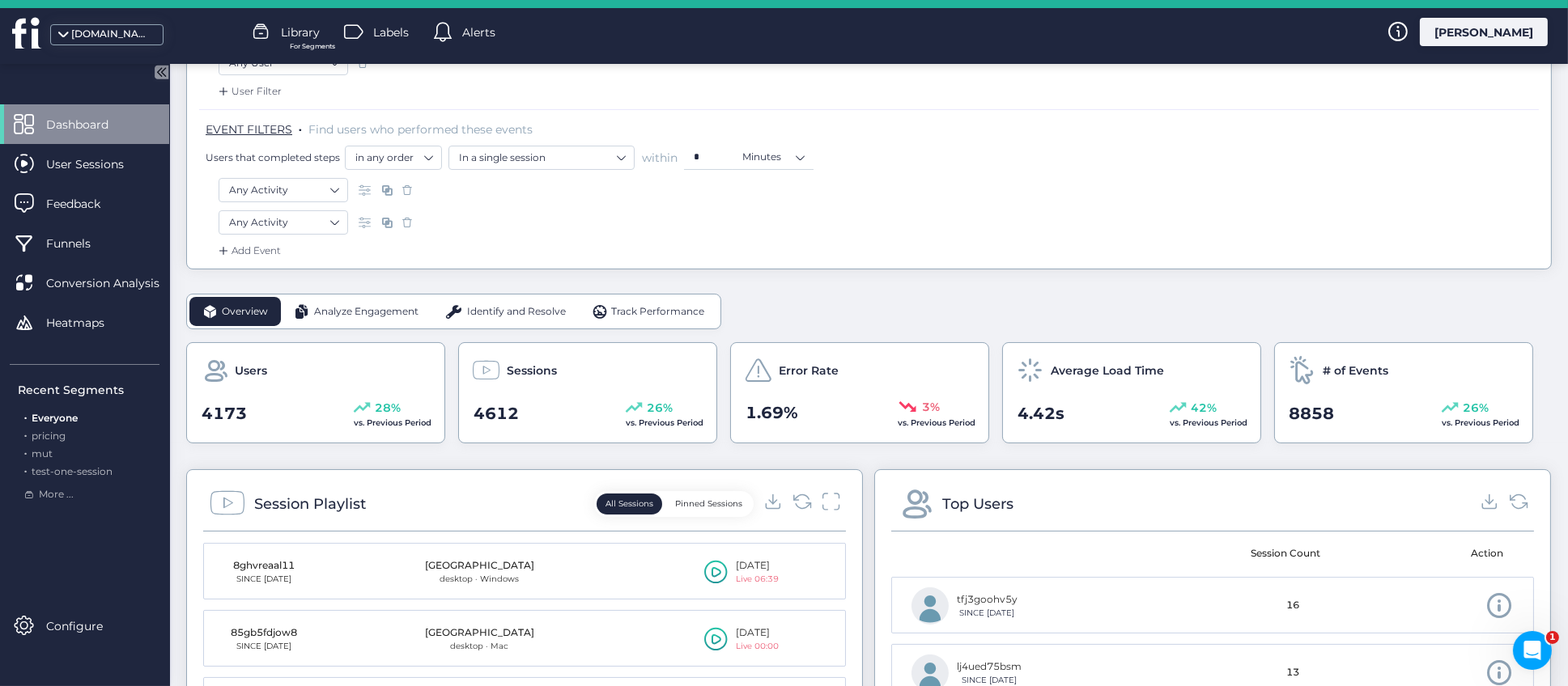
scroll to position [363, 0]
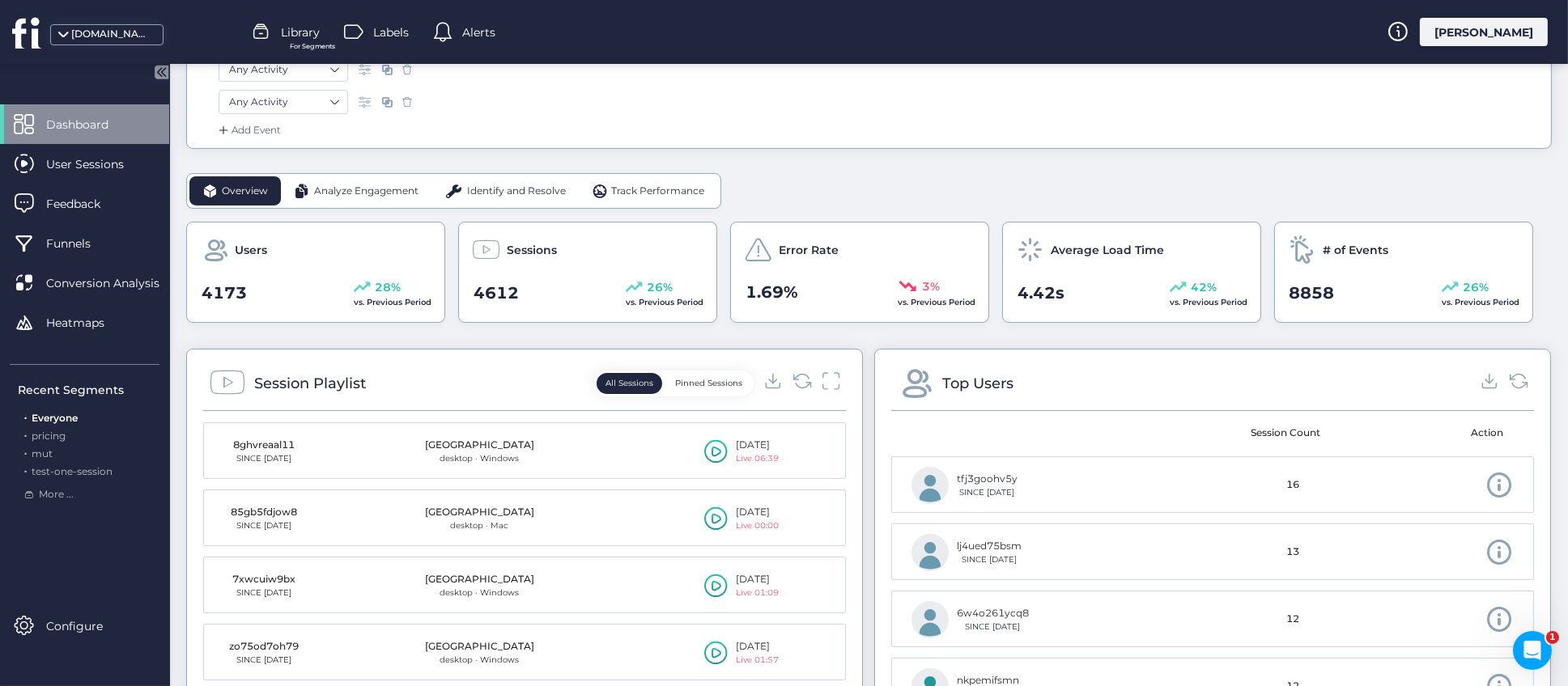
click at [358, 184] on span "Analyze Engagement" at bounding box center [366, 191] width 104 height 15
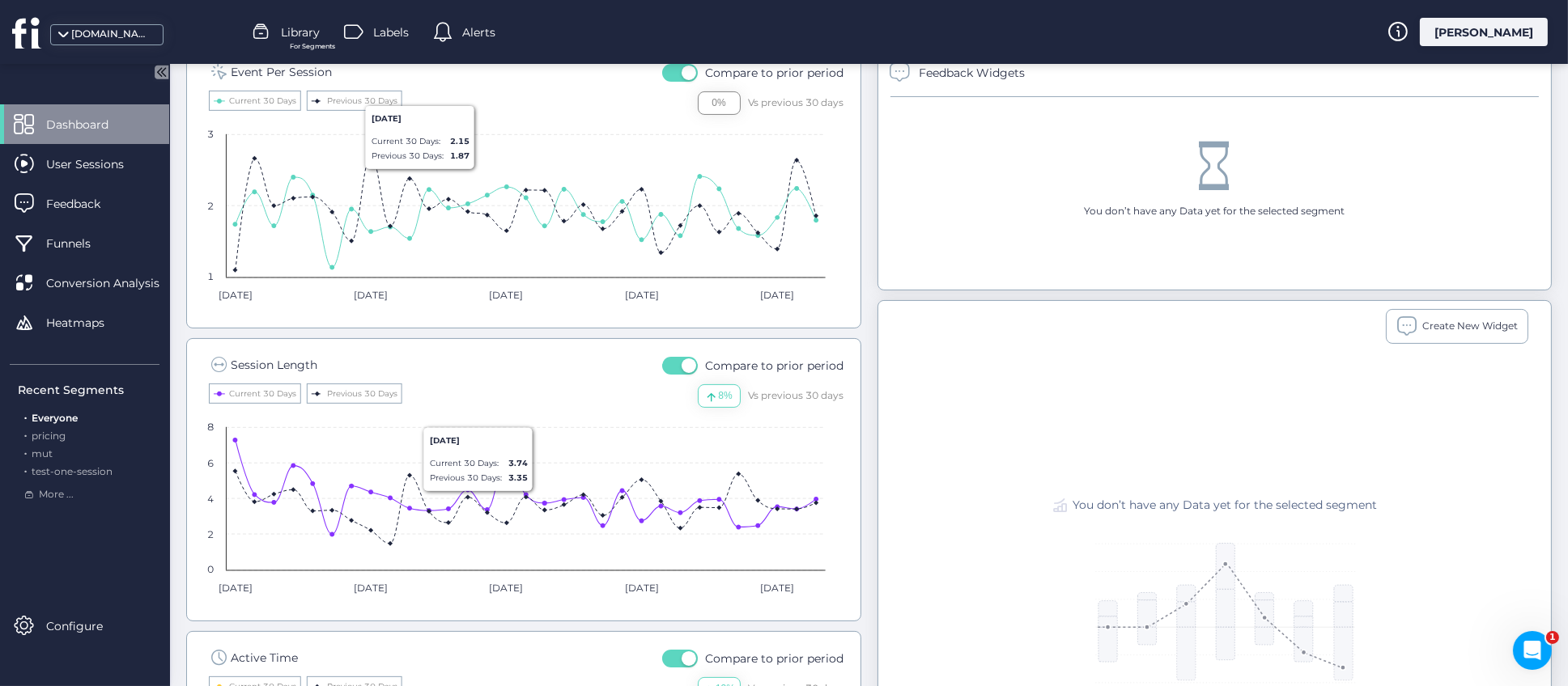
scroll to position [607, 0]
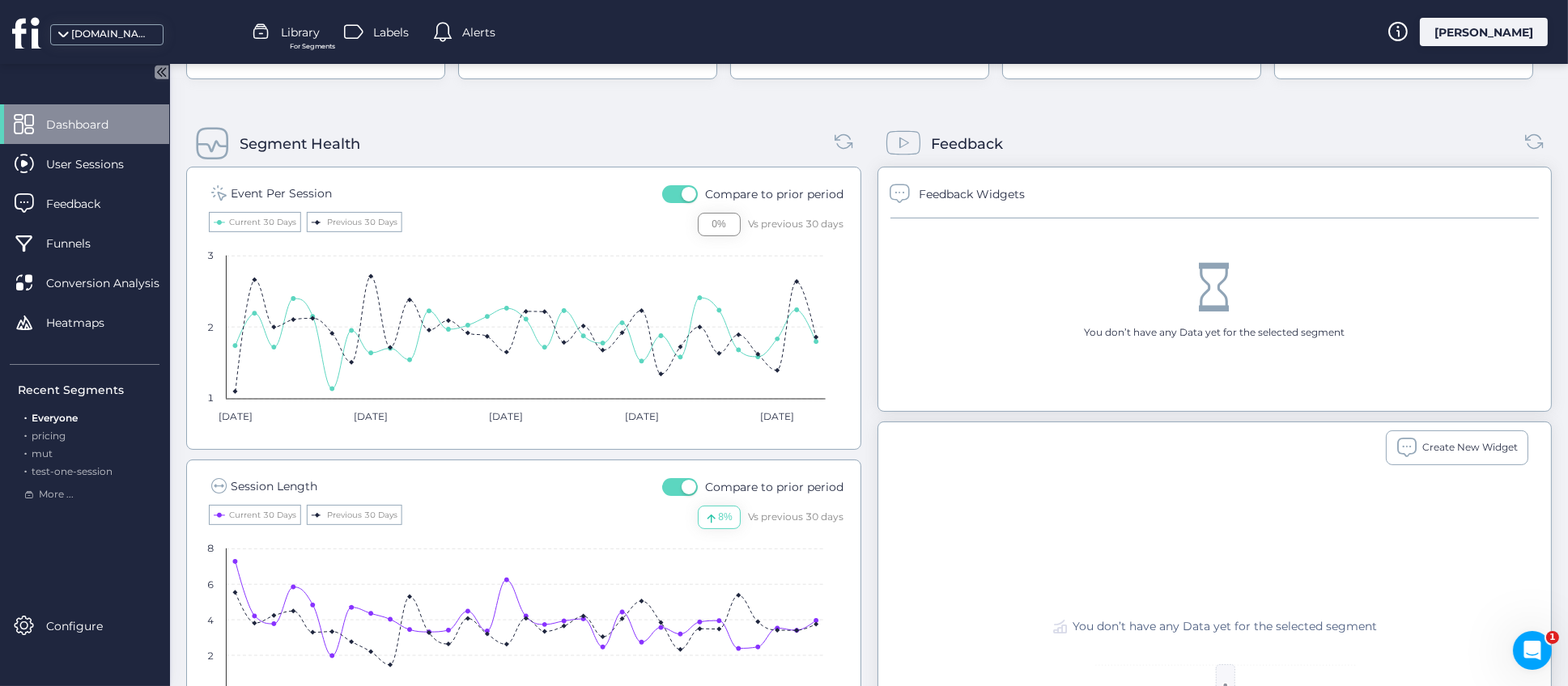
click at [681, 188] on span "button" at bounding box center [688, 194] width 14 height 14
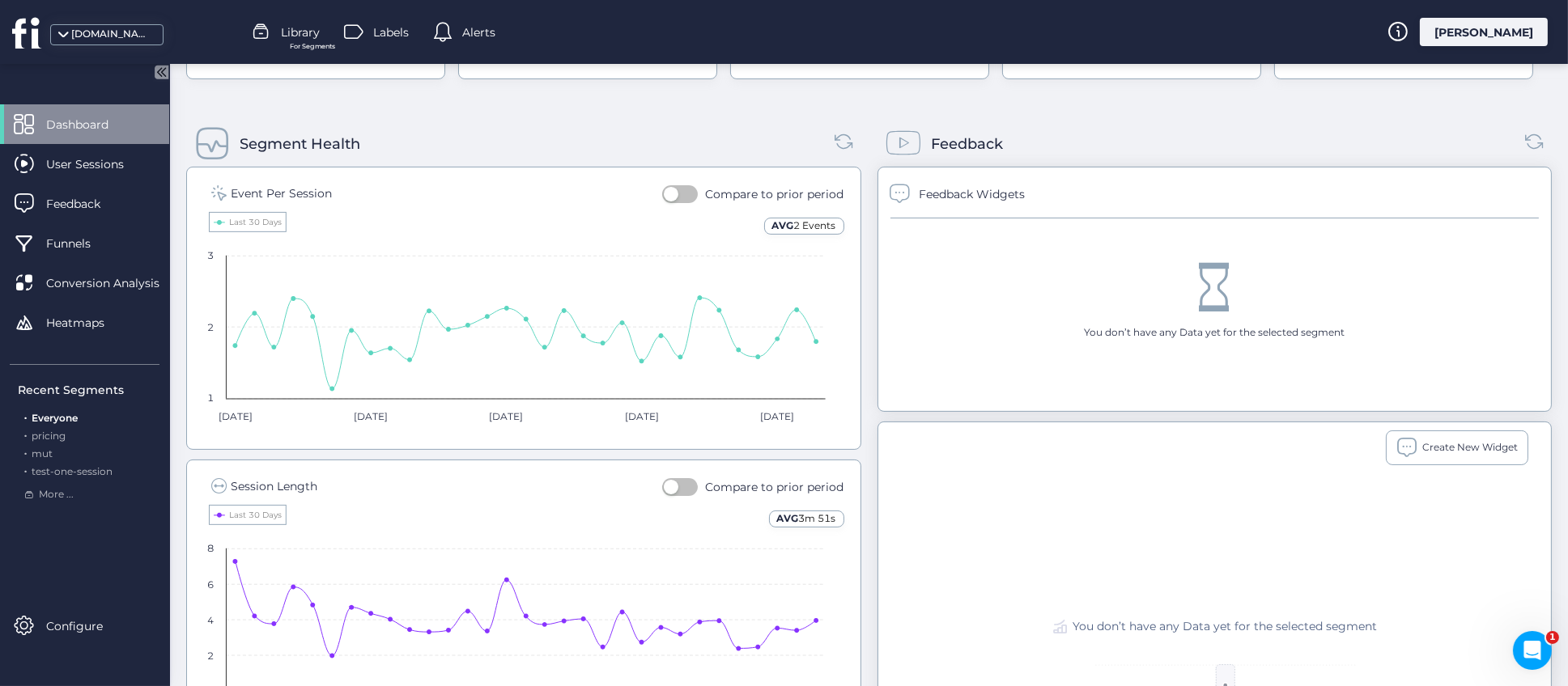
click at [677, 194] on button "button" at bounding box center [680, 194] width 36 height 18
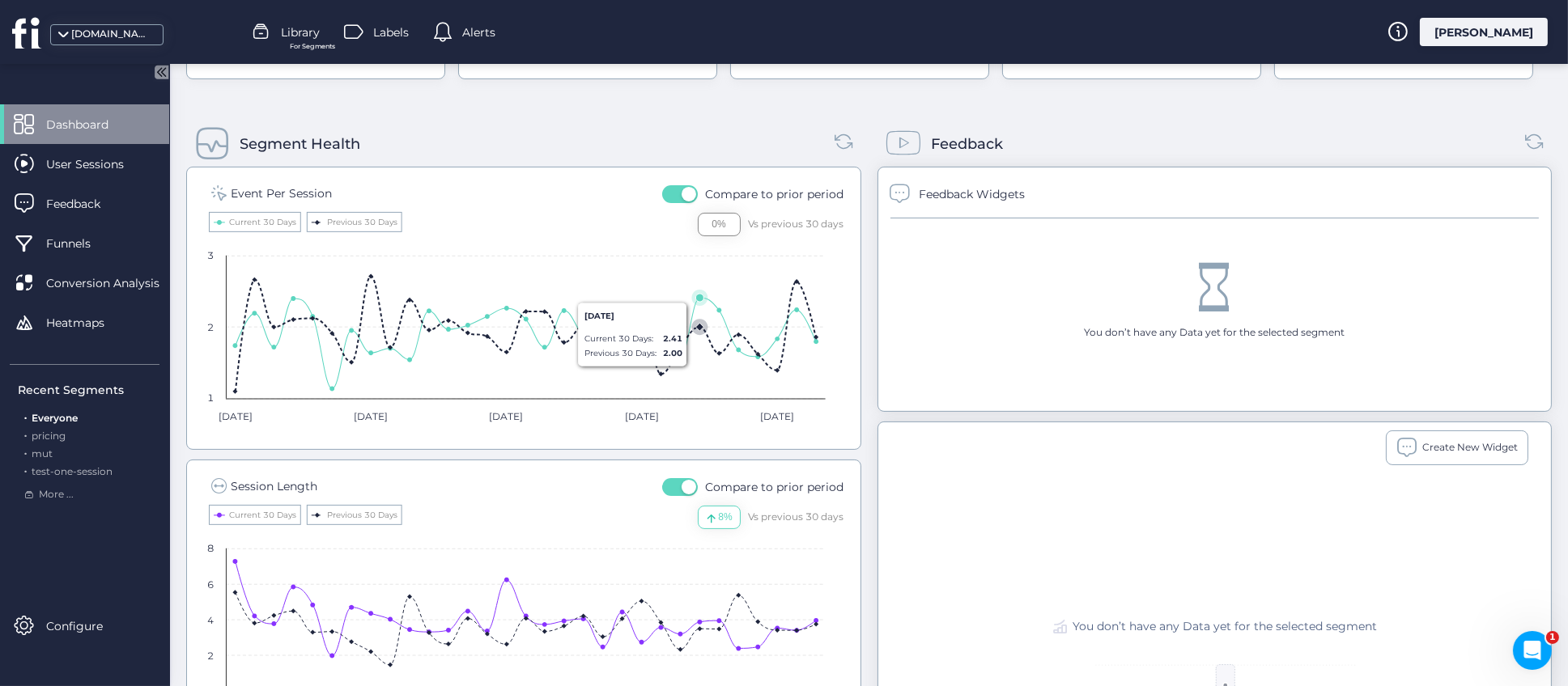
scroll to position [121, 0]
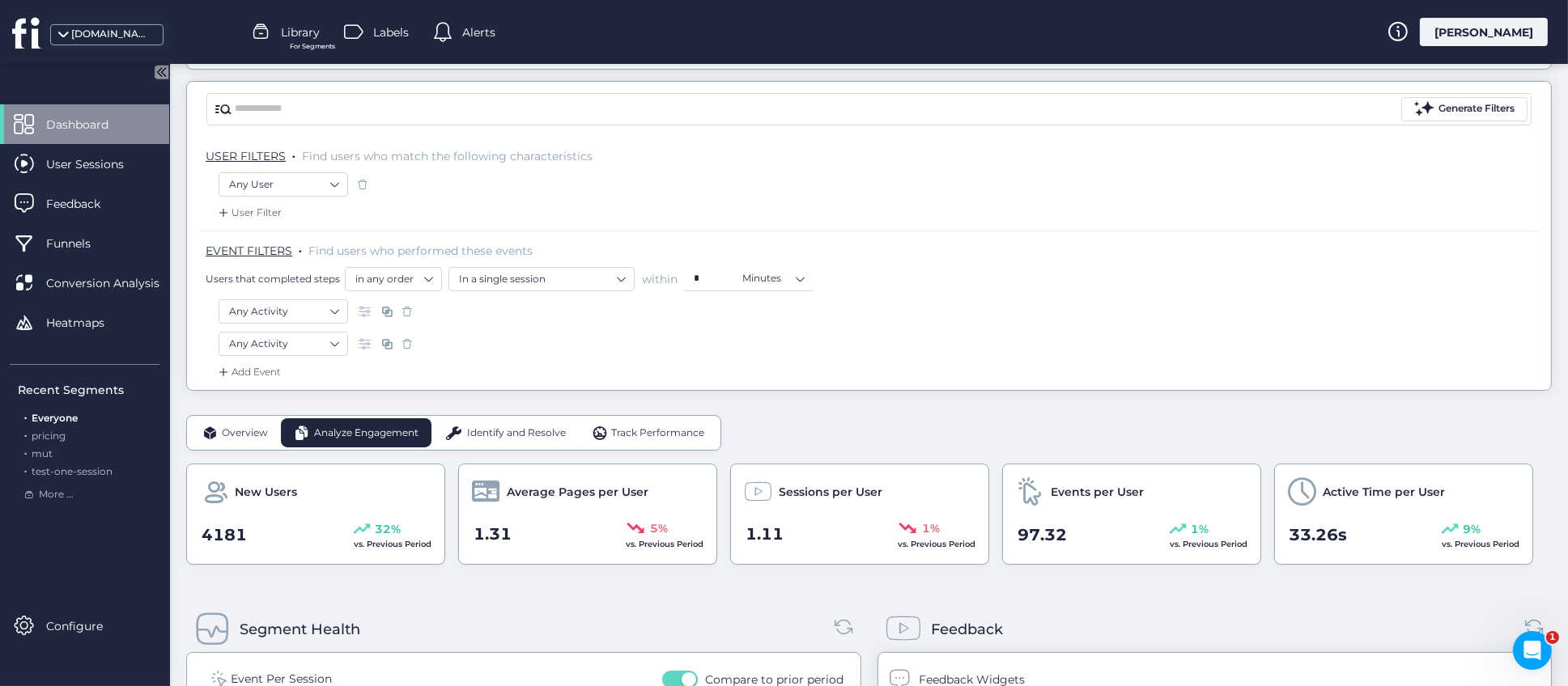
click at [219, 435] on div "Overview" at bounding box center [234, 433] width 91 height 29
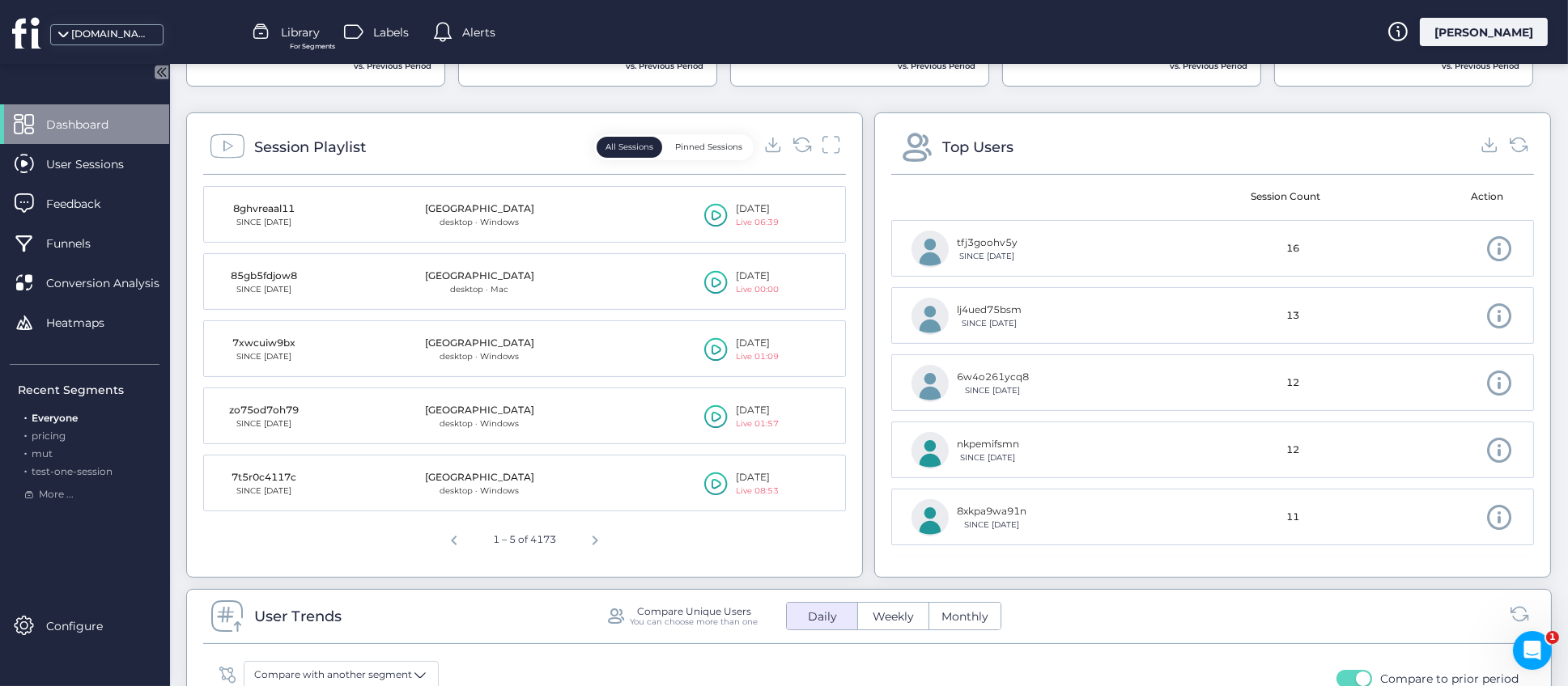
scroll to position [607, 0]
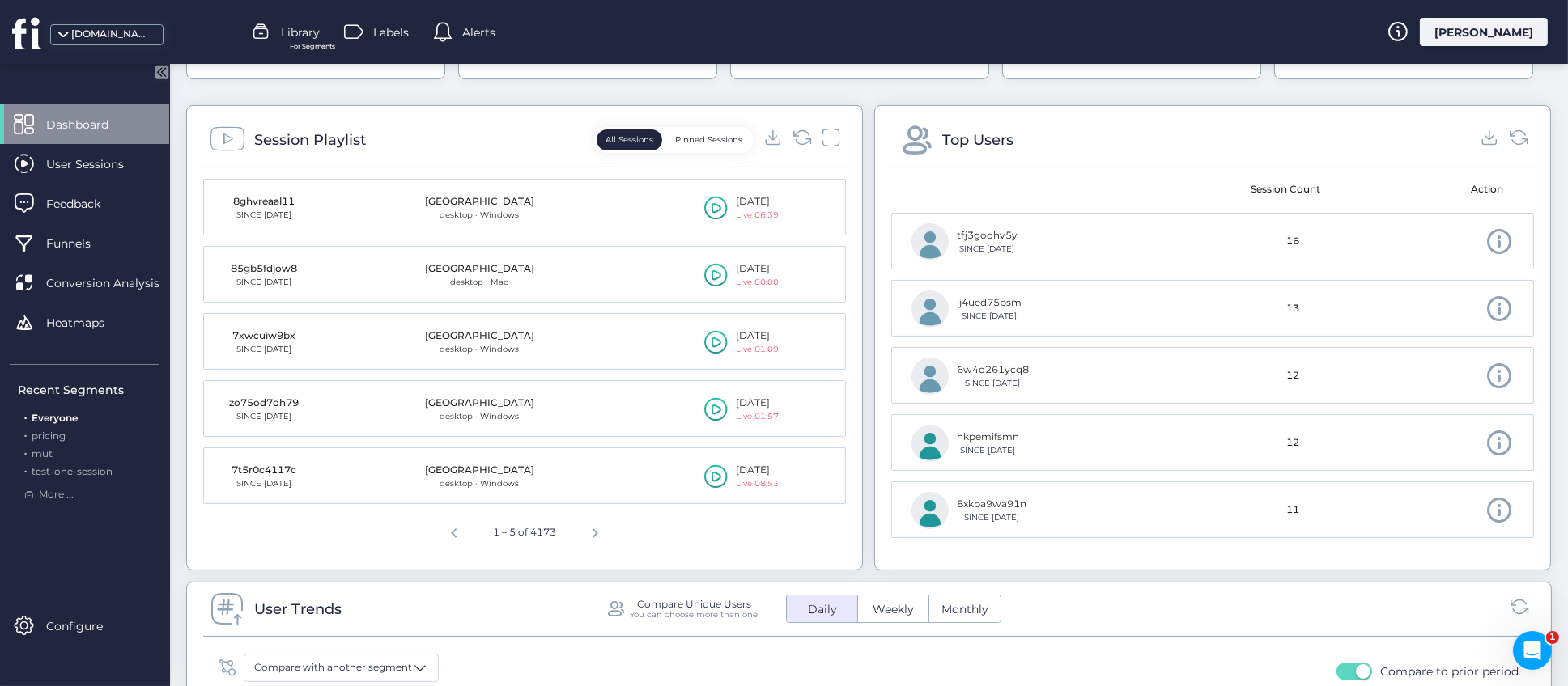
click at [686, 147] on button "Pinned Sessions" at bounding box center [709, 140] width 85 height 21
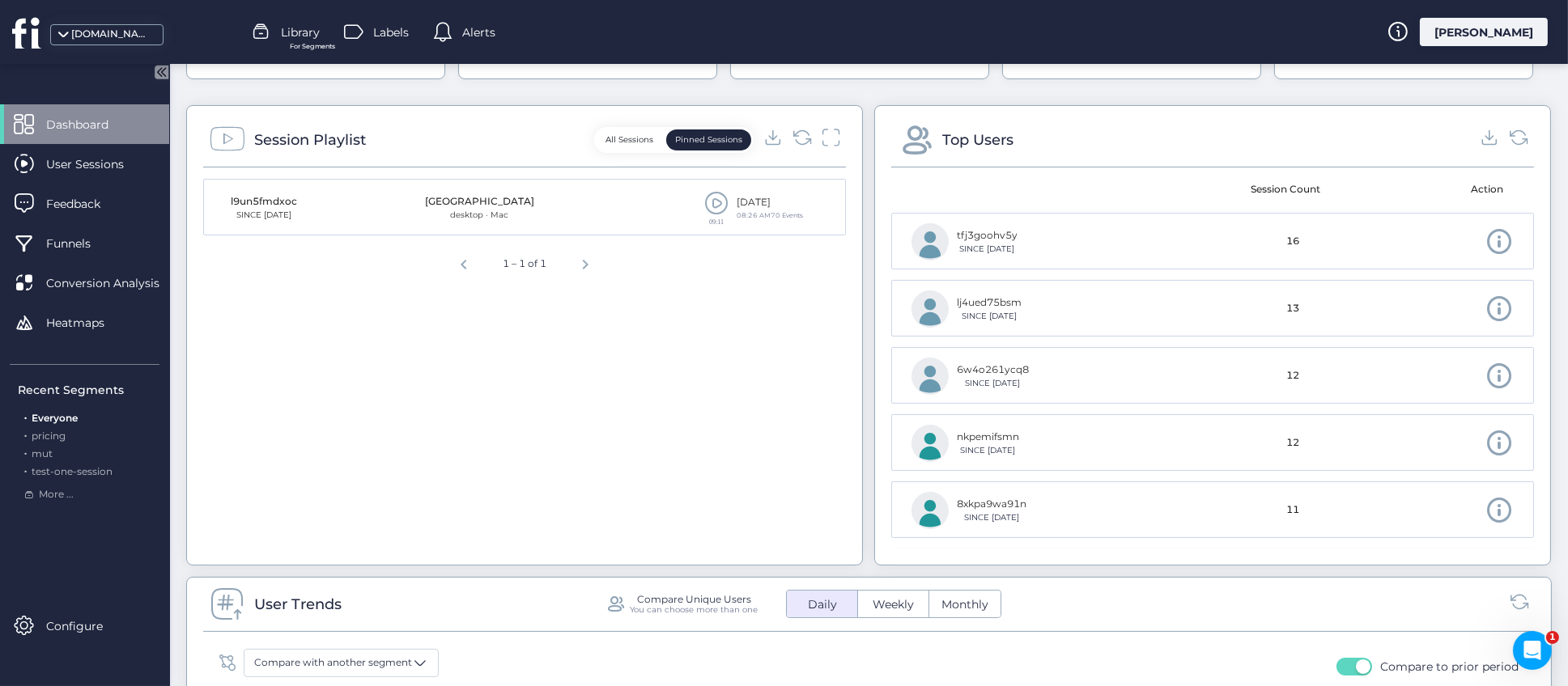
click at [704, 205] on span at bounding box center [716, 203] width 24 height 24
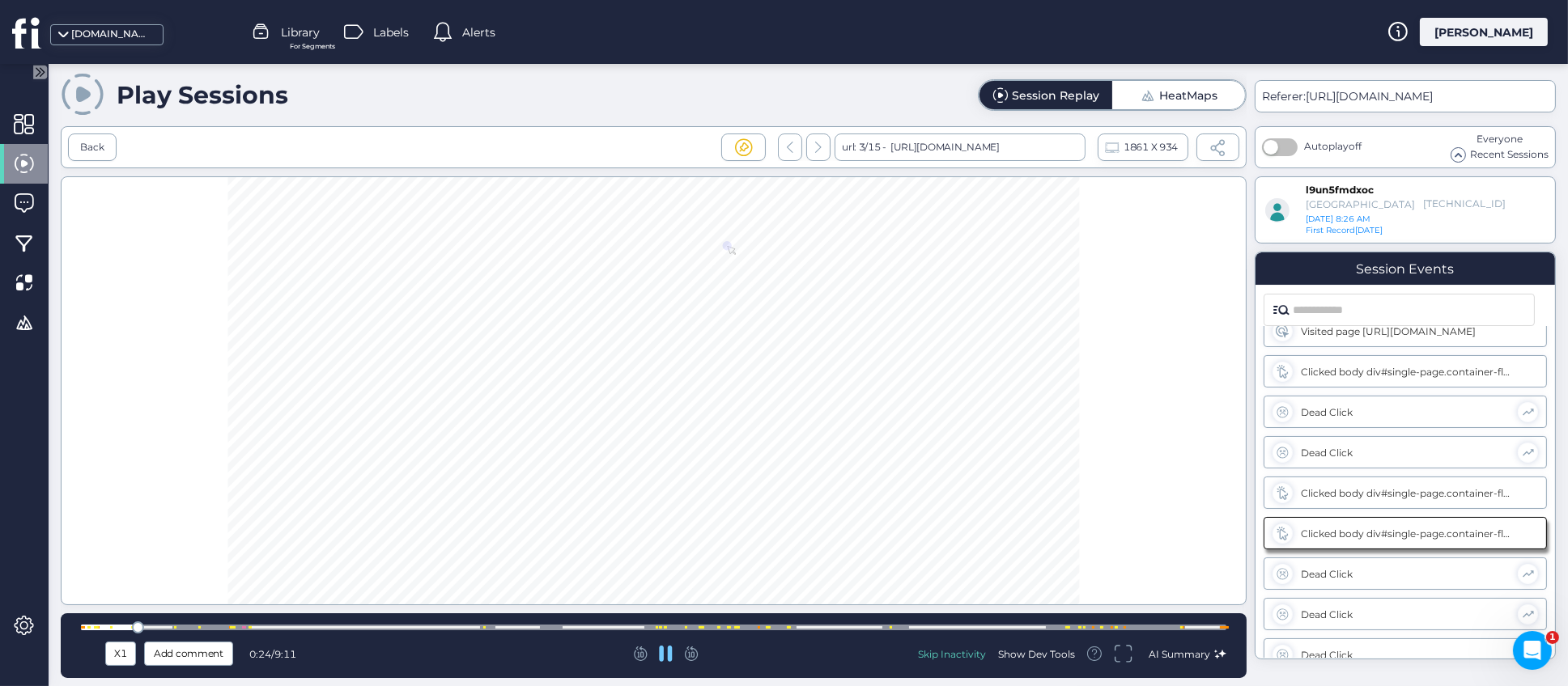
scroll to position [343, 0]
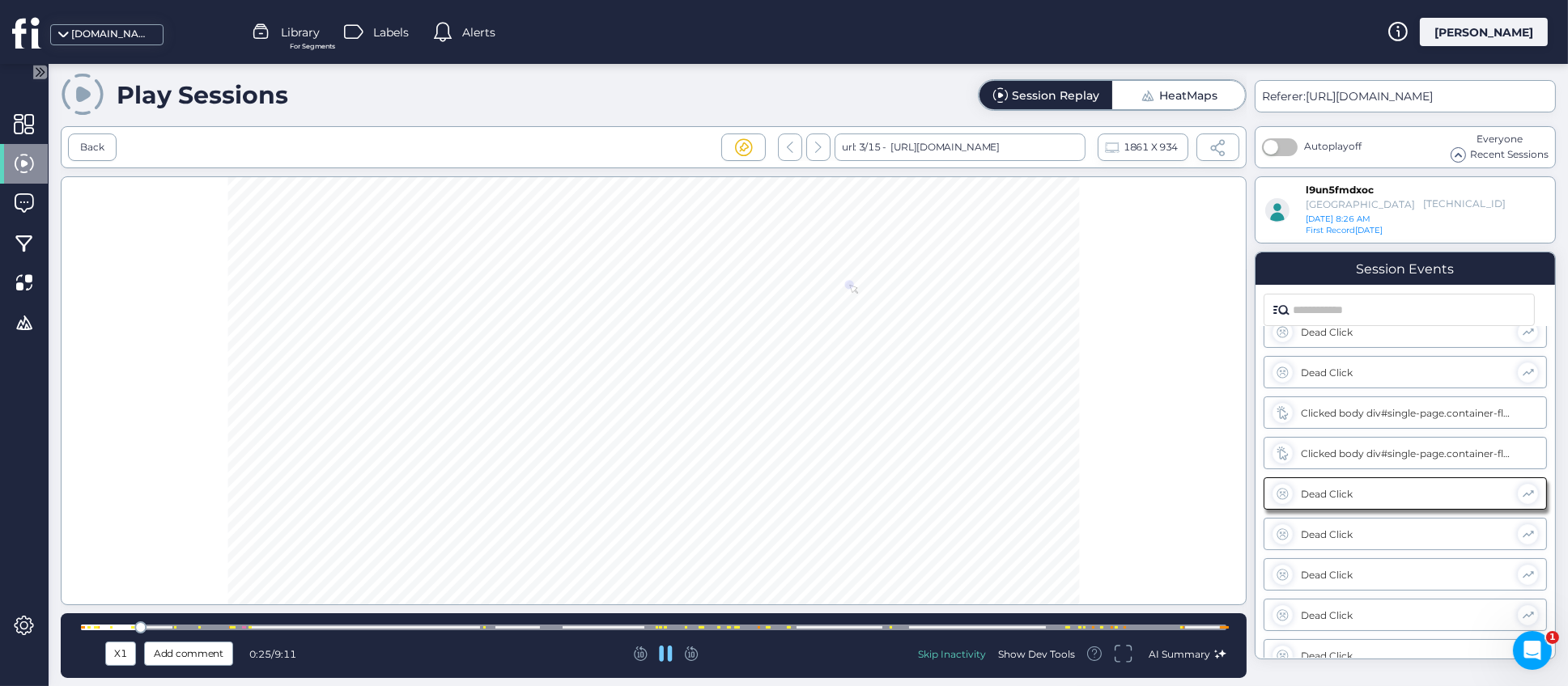
click at [666, 652] on icon at bounding box center [665, 653] width 14 height 16
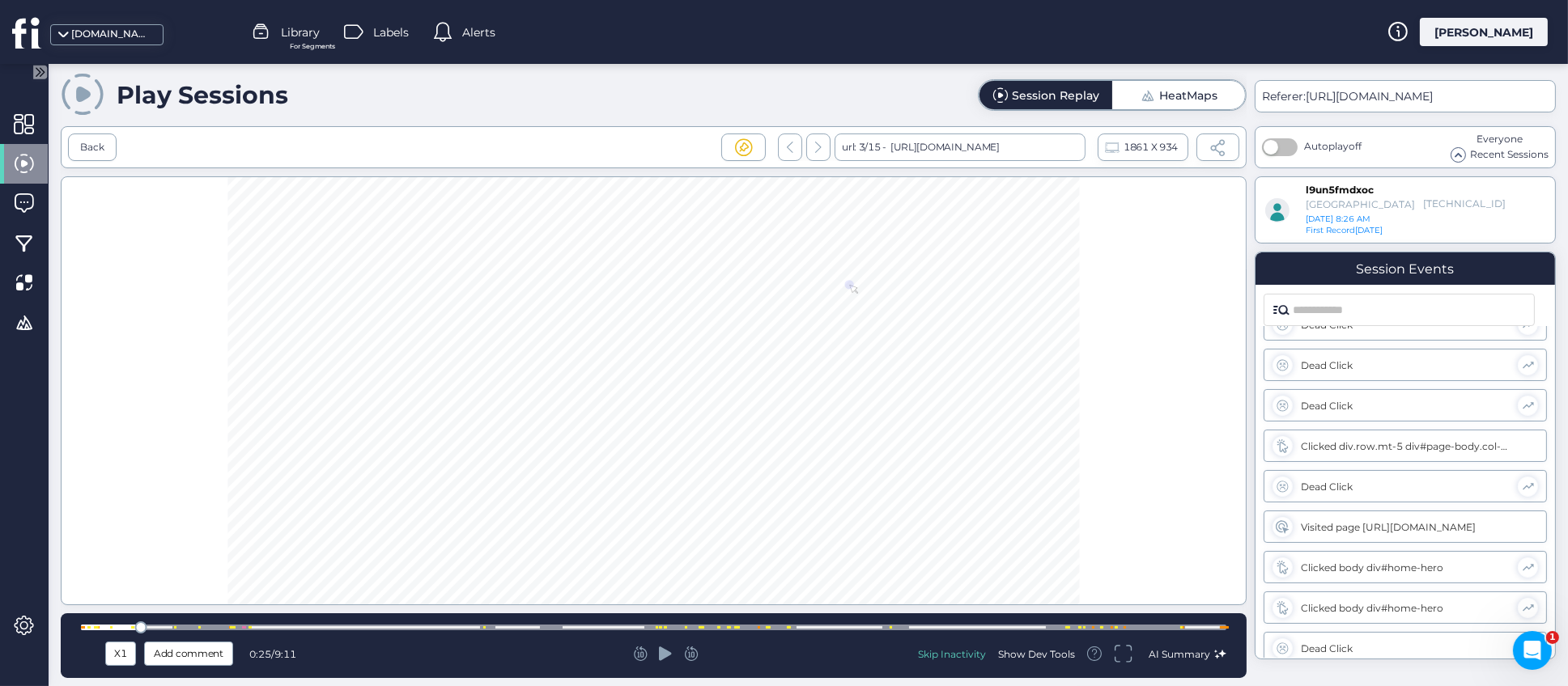
scroll to position [910, 0]
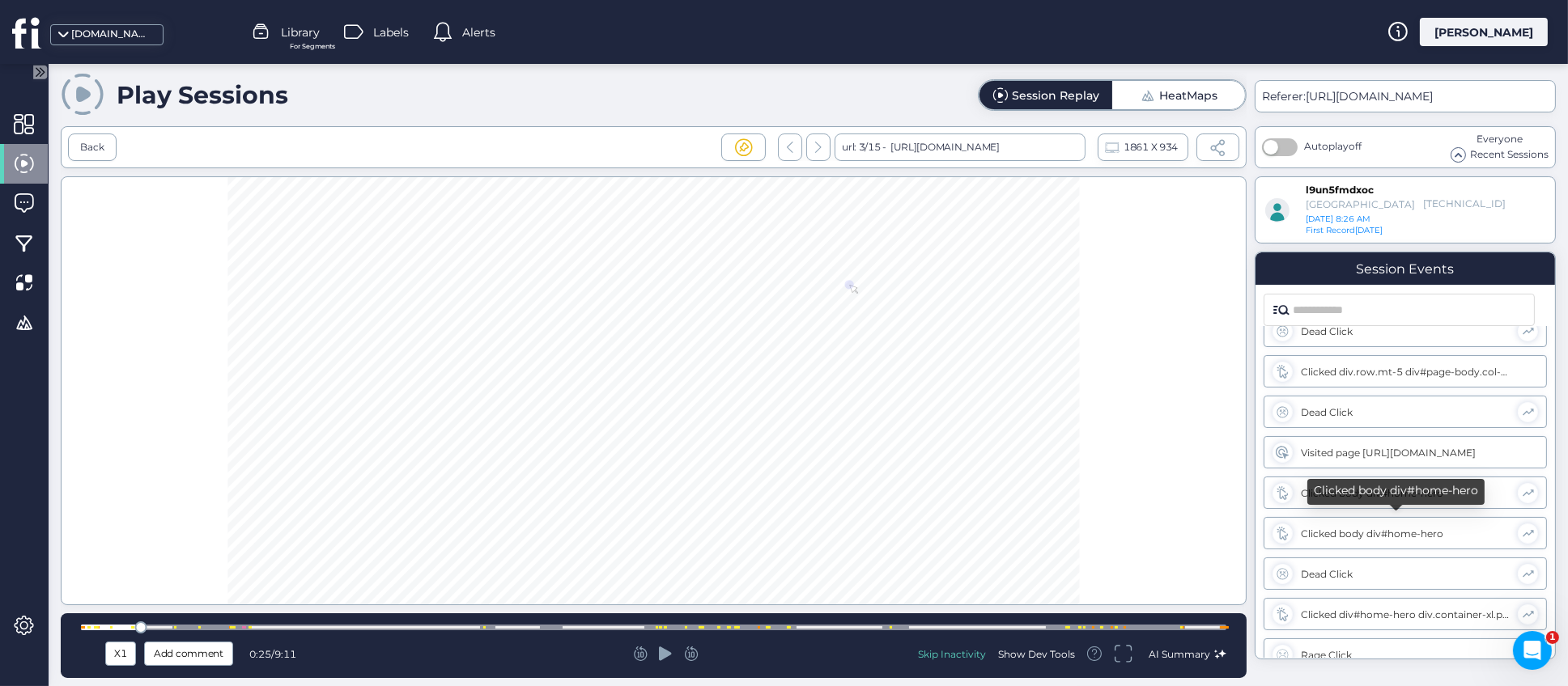
click at [1320, 535] on div "Clicked body div#home-hero" at bounding box center [1405, 534] width 209 height 12
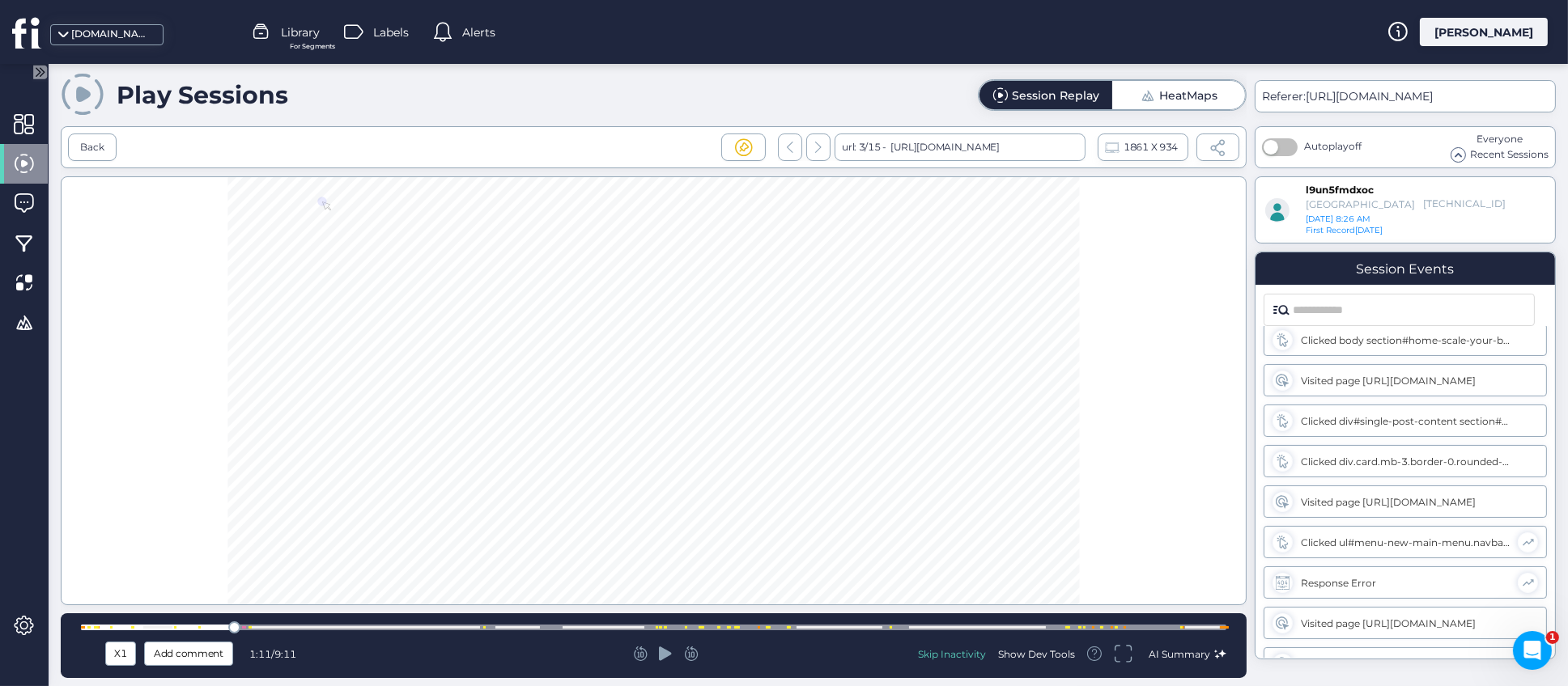
scroll to position [3499, 0]
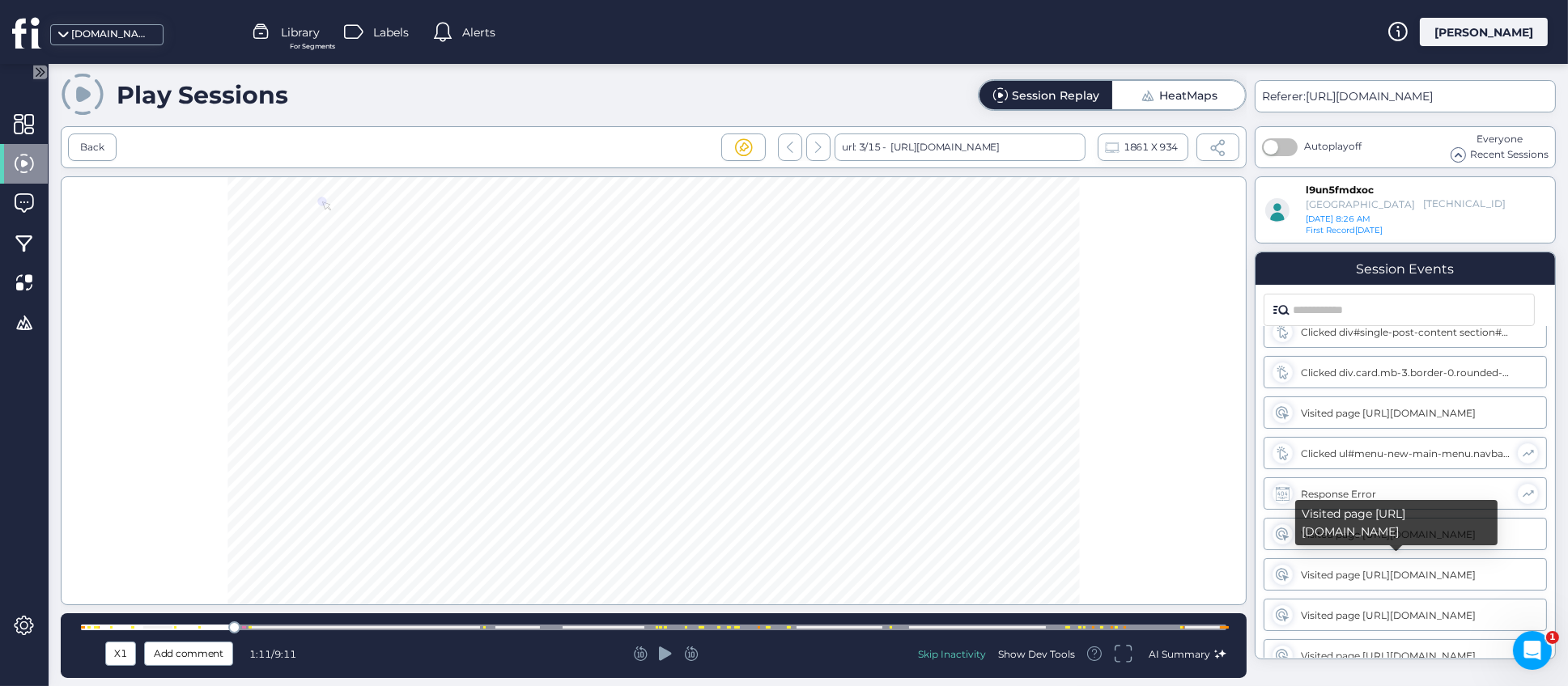
click at [1358, 569] on div "Visited page https://www.fullsession.io/pricing/" at bounding box center [1406, 575] width 211 height 12
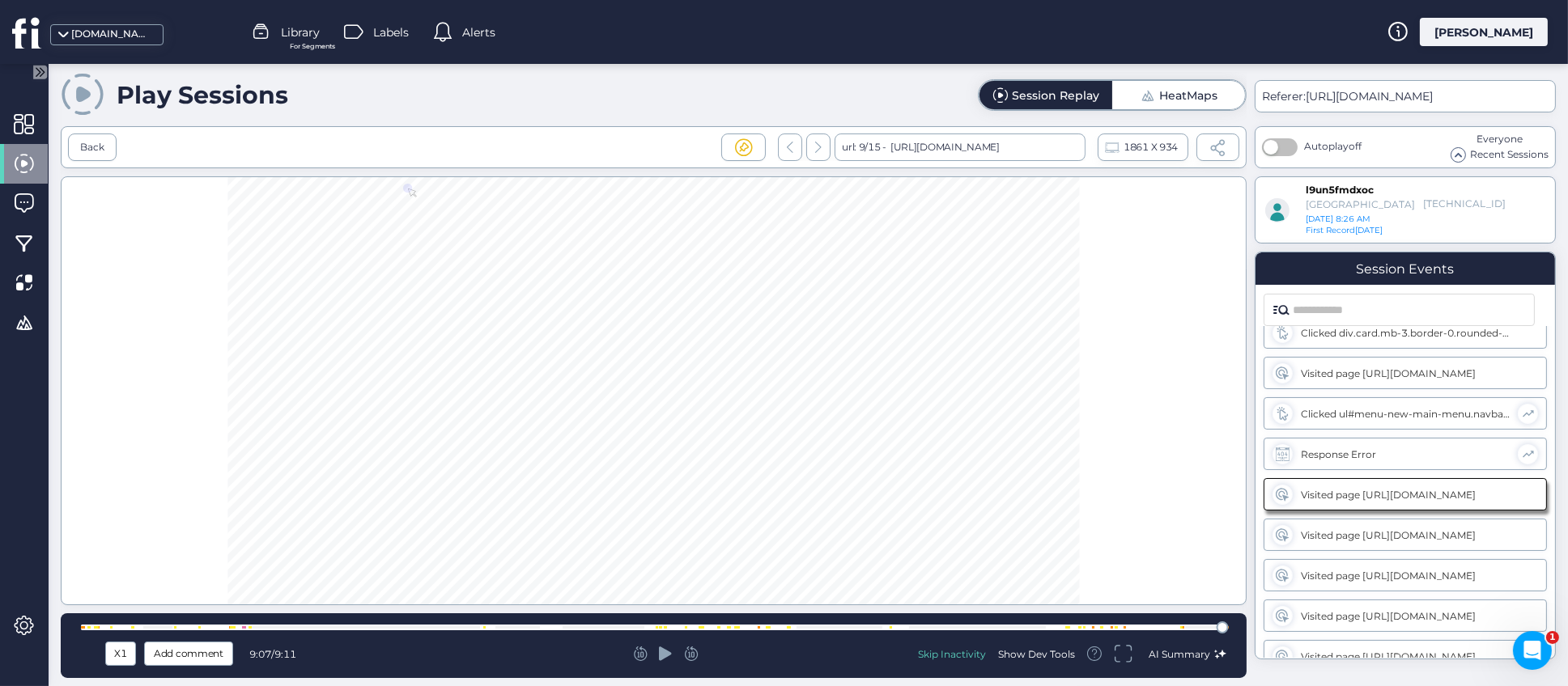
scroll to position [2931, 0]
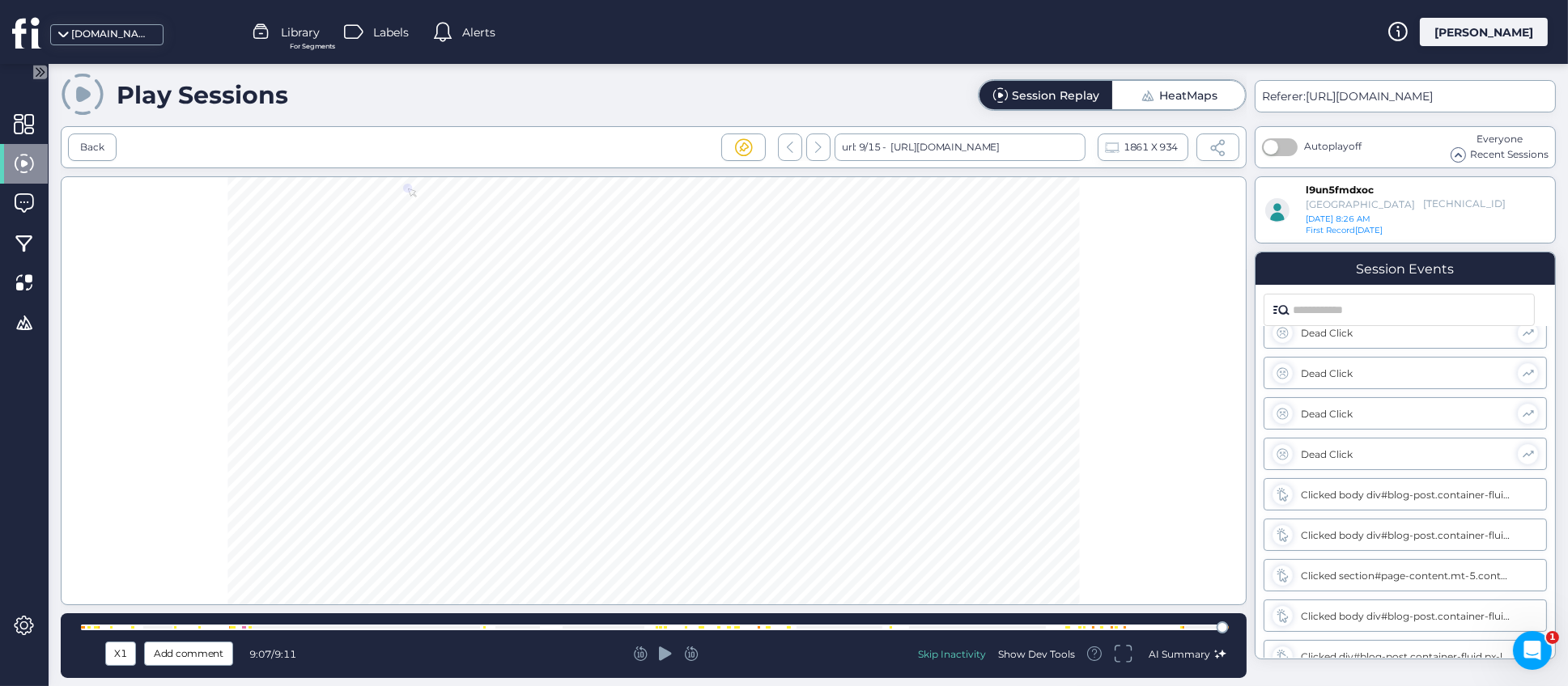
click at [1040, 648] on div "Show Dev Tools" at bounding box center [1037, 654] width 77 height 14
click at [1223, 152] on span at bounding box center [1218, 148] width 17 height 17
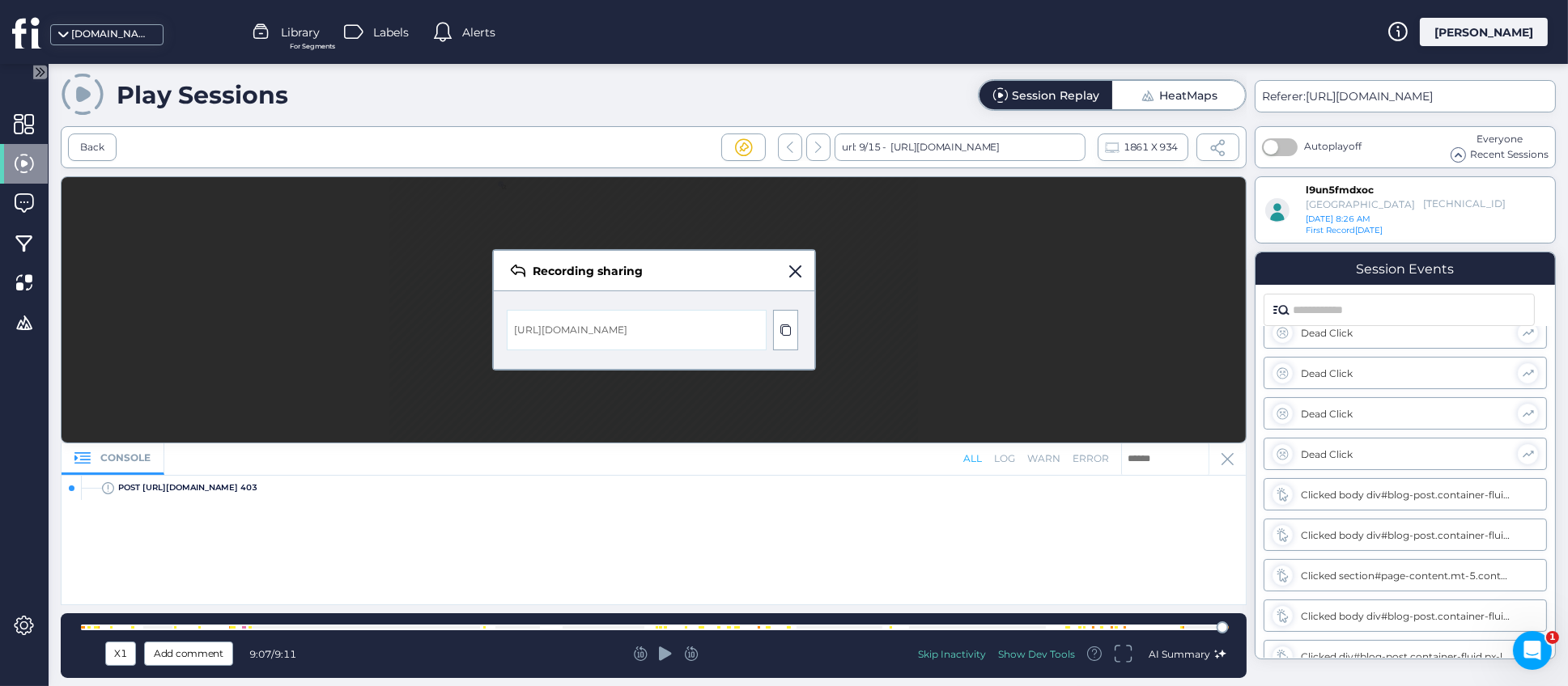
click at [200, 651] on span "Add comment" at bounding box center [188, 654] width 70 height 18
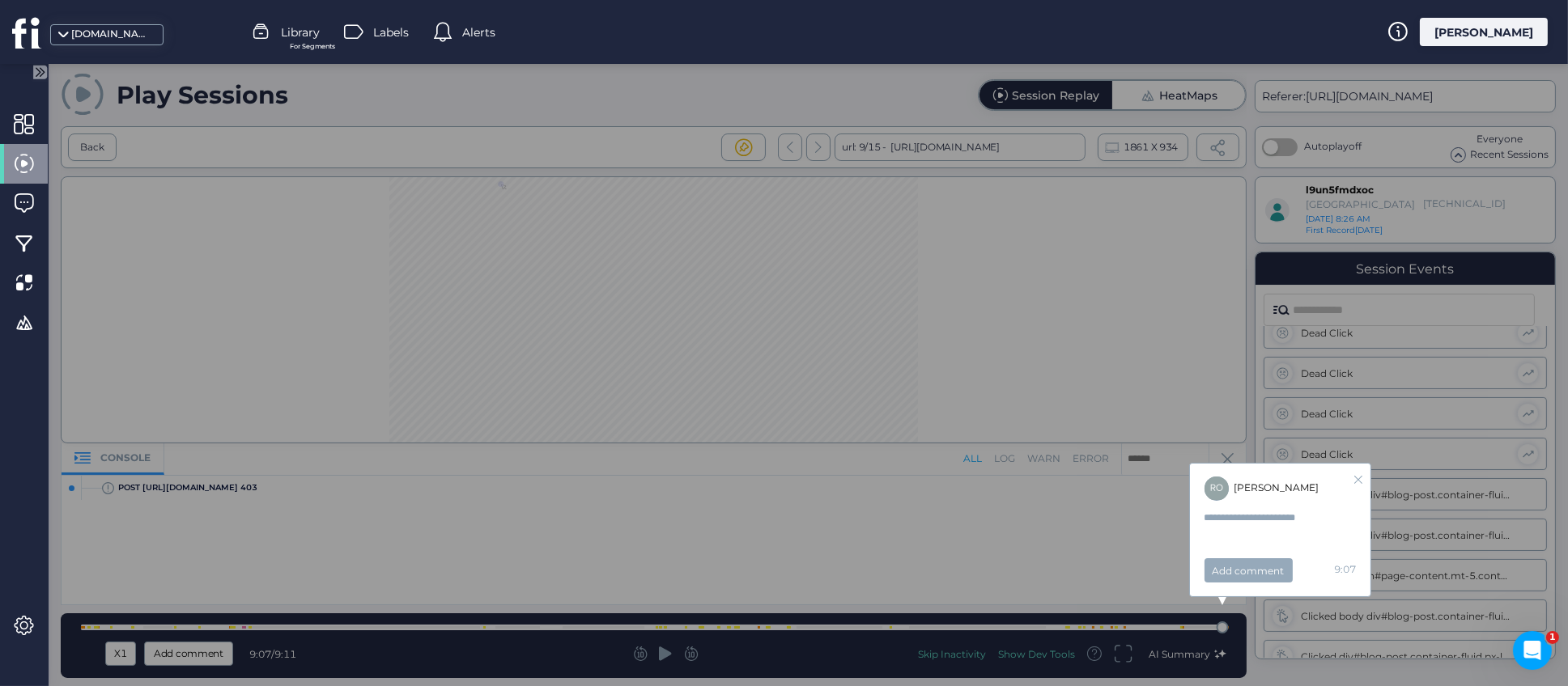
click at [1233, 518] on textarea at bounding box center [1275, 526] width 142 height 32
type textarea "********"
click at [1361, 477] on icon at bounding box center [1358, 480] width 8 height 8
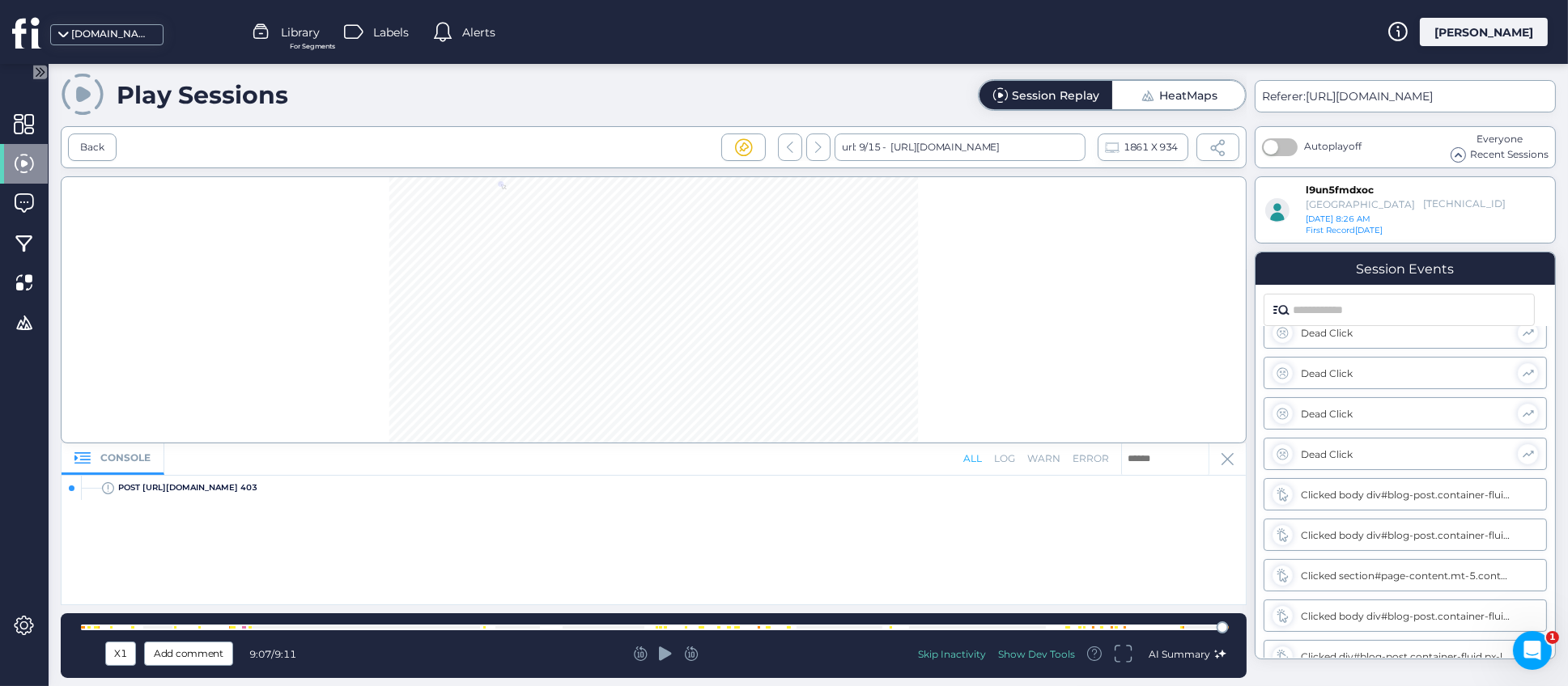
click at [1174, 654] on span "AI Summary" at bounding box center [1179, 654] width 61 height 12
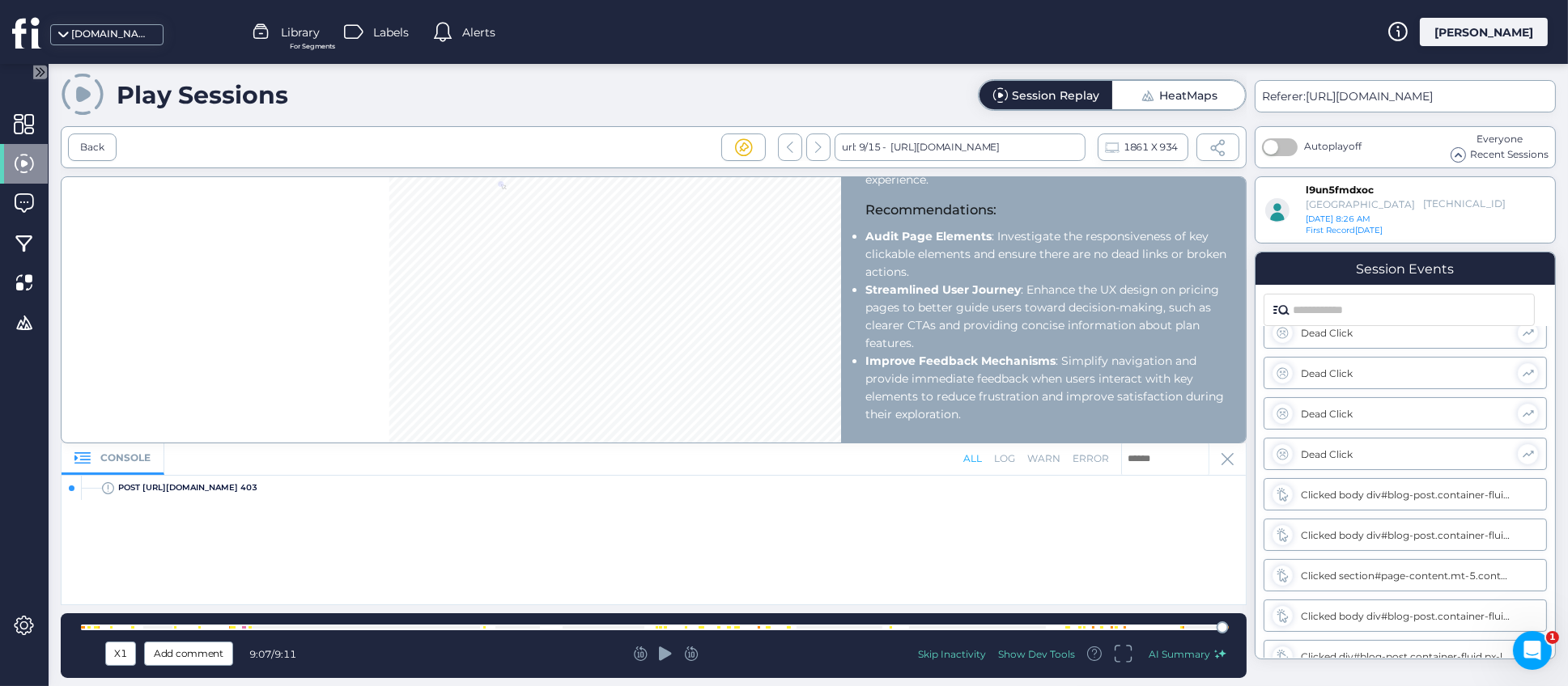
scroll to position [994, 0]
click at [1137, 541] on div "POST https://api-iam.intercom.io/messenger/web/metrics 403 jump to moment" at bounding box center [653, 540] width 1184 height 129
click at [952, 534] on div "POST https://api-iam.intercom.io/messenger/web/metrics 403 jump to moment" at bounding box center [653, 540] width 1184 height 129
click at [17, 283] on span at bounding box center [24, 283] width 21 height 21
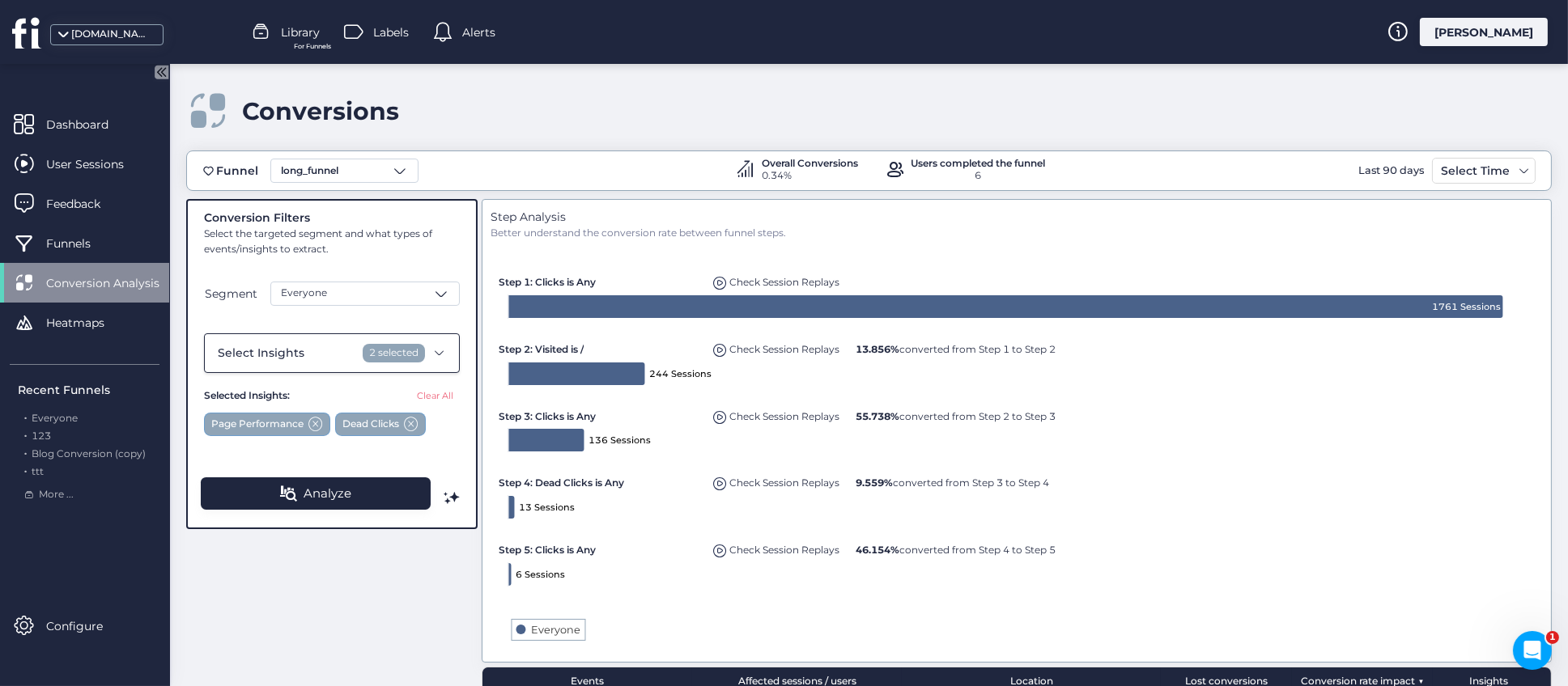
click at [432, 359] on div "Select Insights 2 selected" at bounding box center [332, 353] width 256 height 40
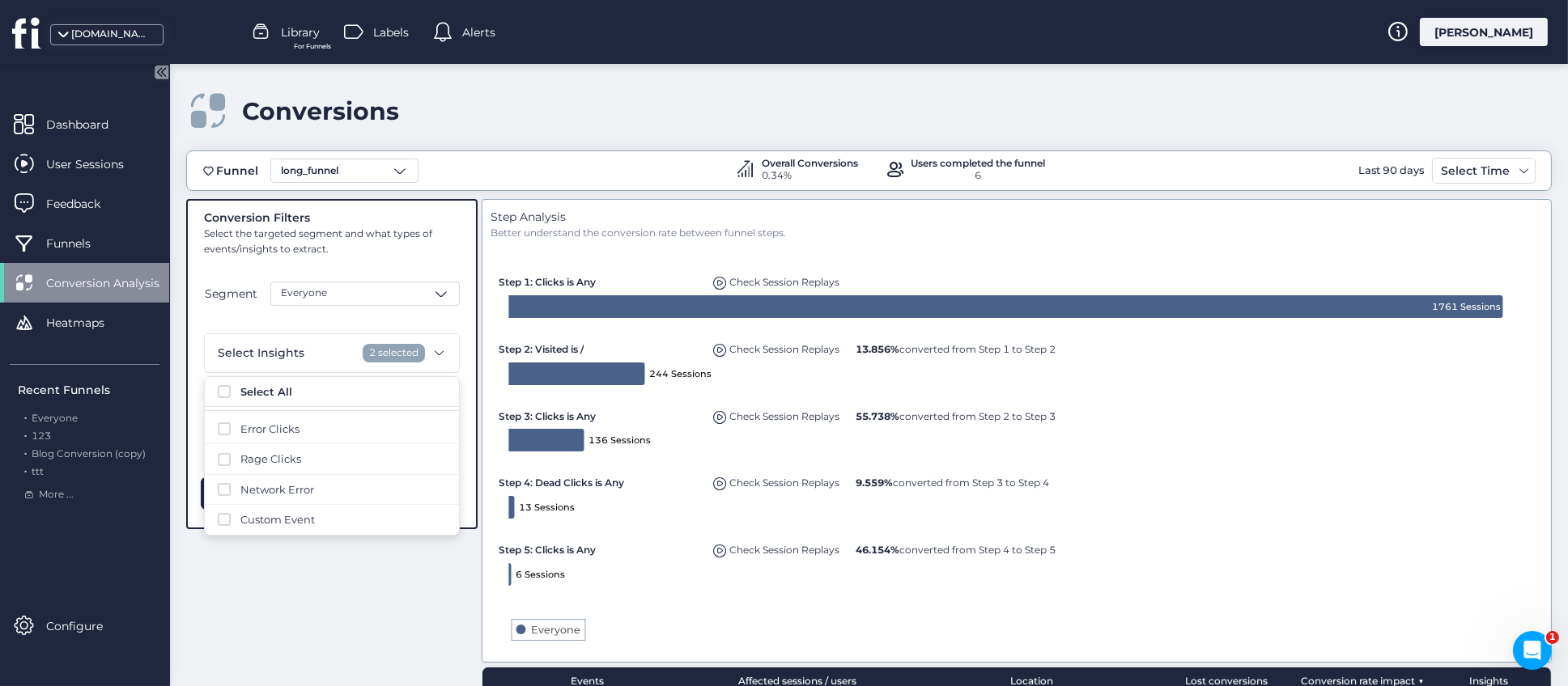
click at [397, 607] on div "Conversion Filters Select the targeted segment and what types of events/insight…" at bounding box center [869, 639] width 1366 height 880
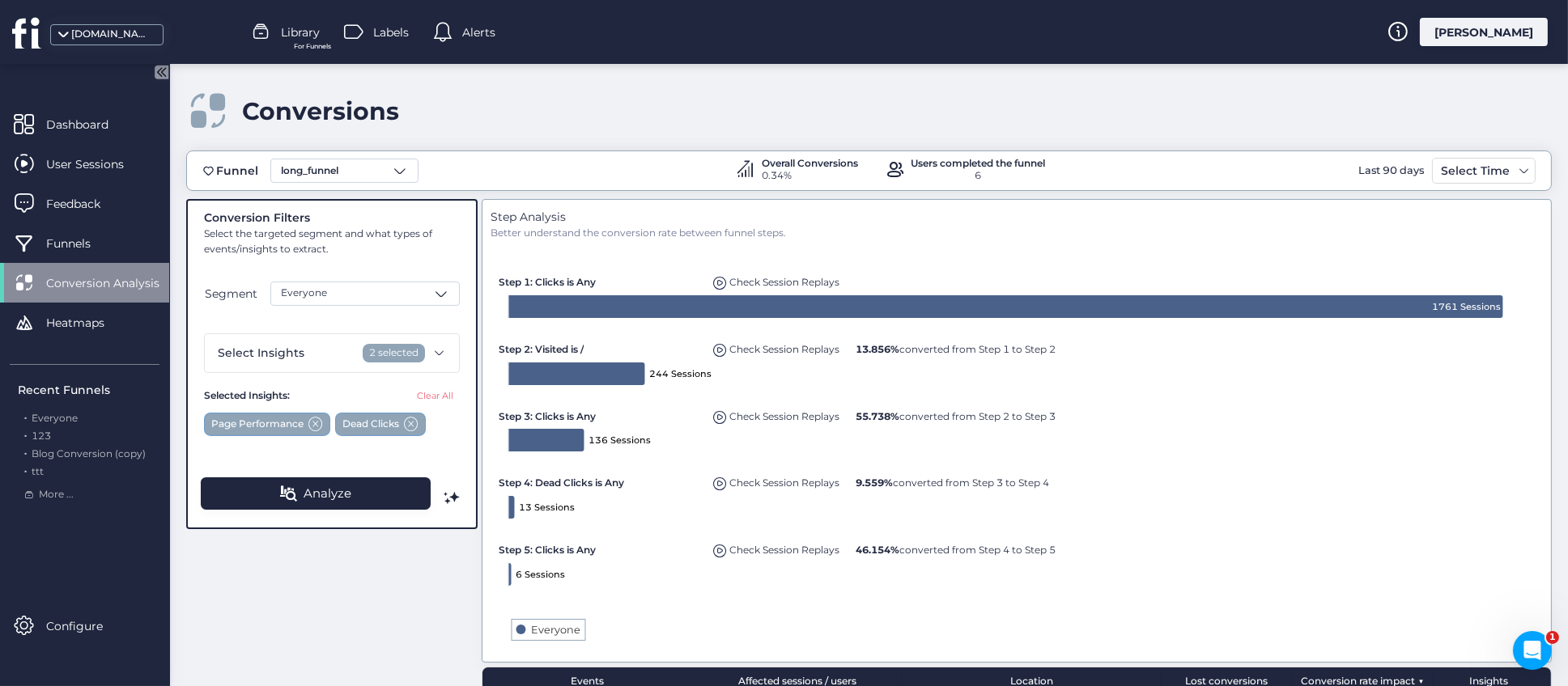
click at [455, 570] on div "Conversion Filters Select the targeted segment and what types of events/insight…" at bounding box center [869, 639] width 1366 height 880
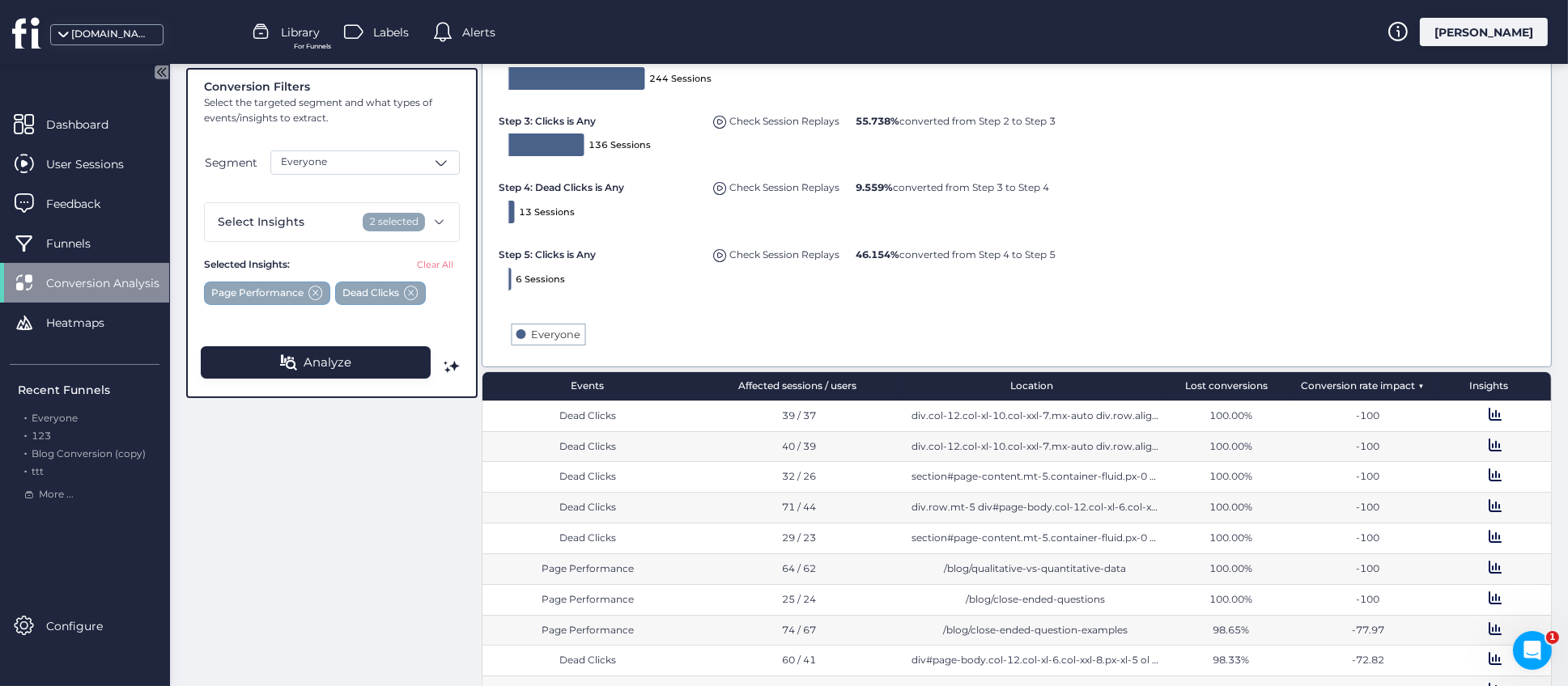
scroll to position [408, 0]
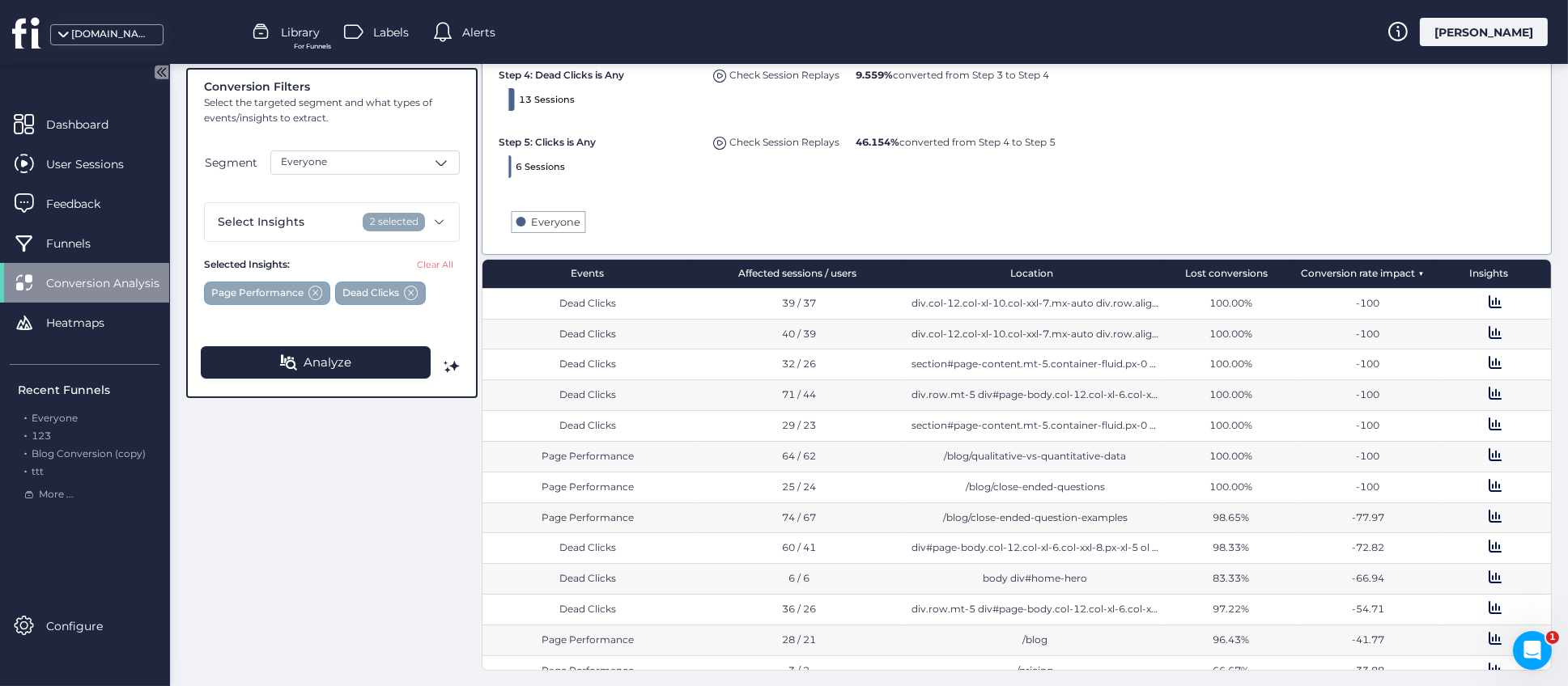
click at [590, 280] on div "Events" at bounding box center [587, 274] width 210 height 28
click at [791, 274] on div "Affected sessions / users" at bounding box center [796, 274] width 210 height 28
click at [1016, 277] on div "Location" at bounding box center [1031, 274] width 259 height 28
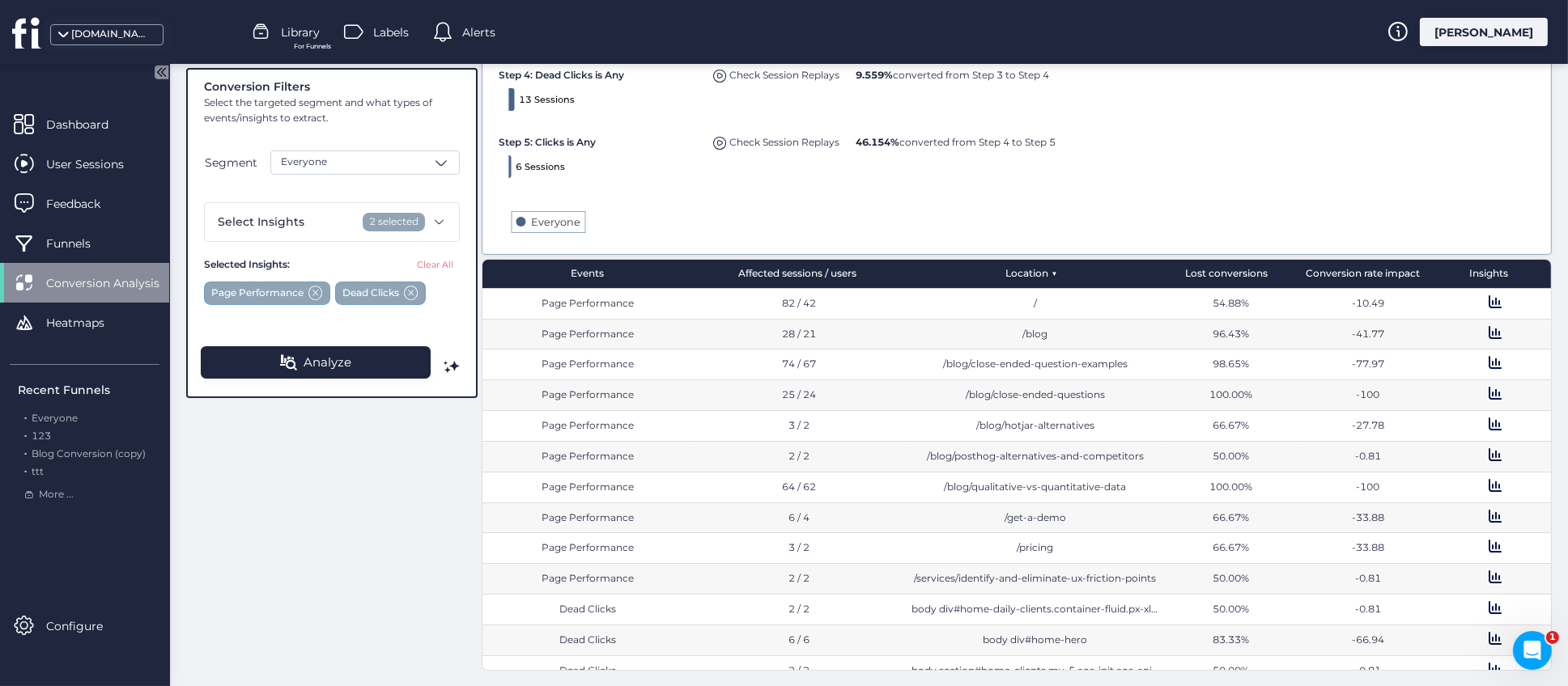
click at [1185, 278] on div "Lost conversions" at bounding box center [1225, 274] width 131 height 28
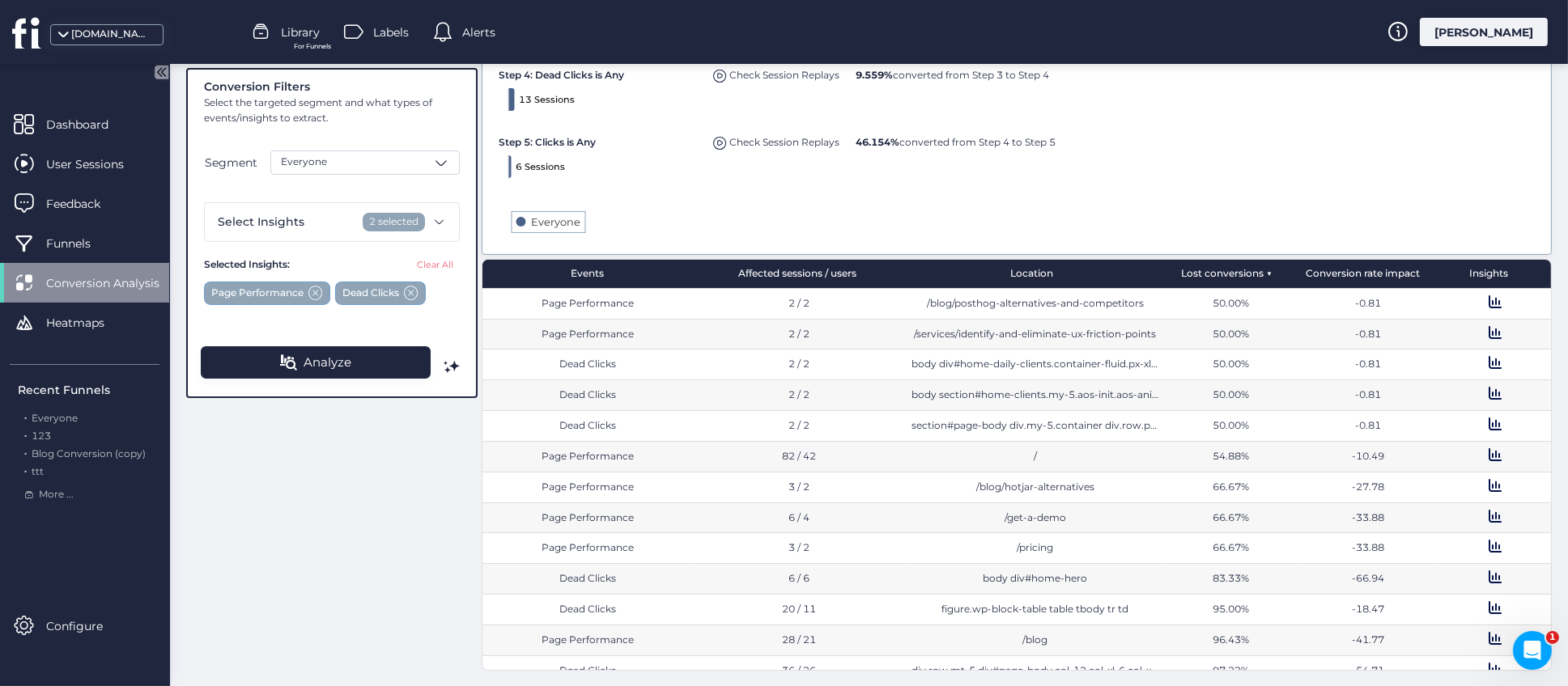
click at [1346, 277] on div "Conversion rate impact" at bounding box center [1363, 274] width 141 height 28
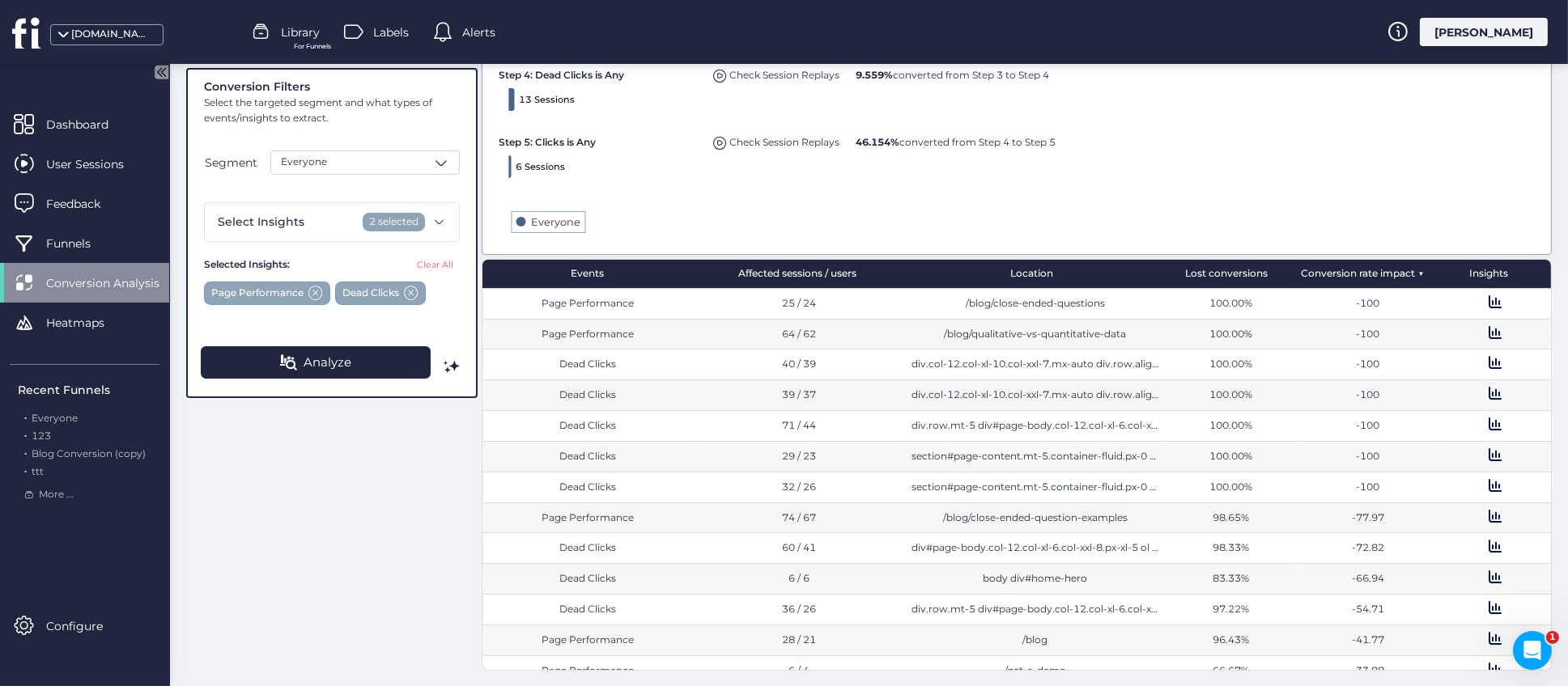
drag, startPoint x: 767, startPoint y: 302, endPoint x: 808, endPoint y: 304, distance: 41.0
click at [808, 304] on div "25 / 24" at bounding box center [799, 304] width 199 height 15
drag, startPoint x: 1190, startPoint y: 306, endPoint x: 1371, endPoint y: 310, distance: 181.0
click at [1371, 310] on div "Page Performance 25 / 24 /blog/close-ended-questions 100.00% -100" at bounding box center [1016, 304] width 1068 height 31
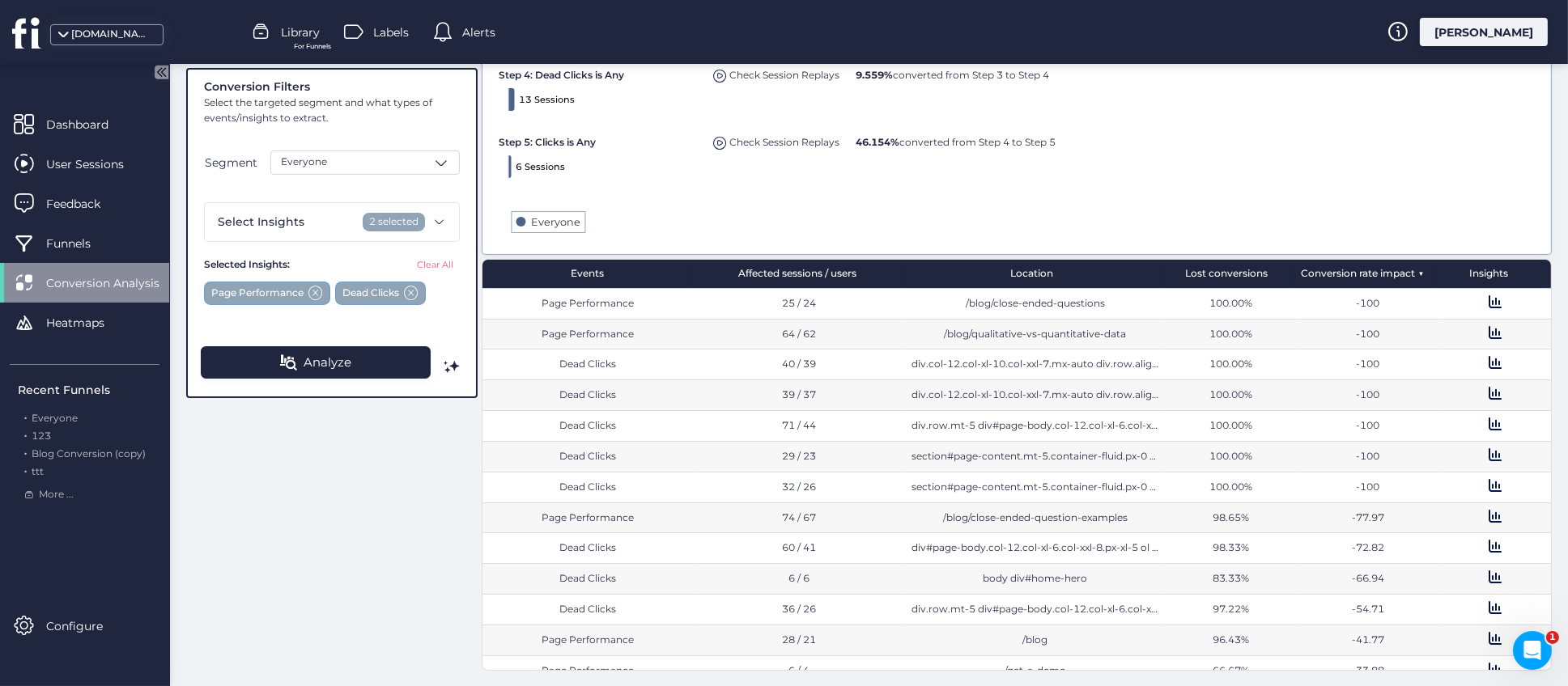
click at [1371, 310] on div "-100" at bounding box center [1368, 304] width 129 height 15
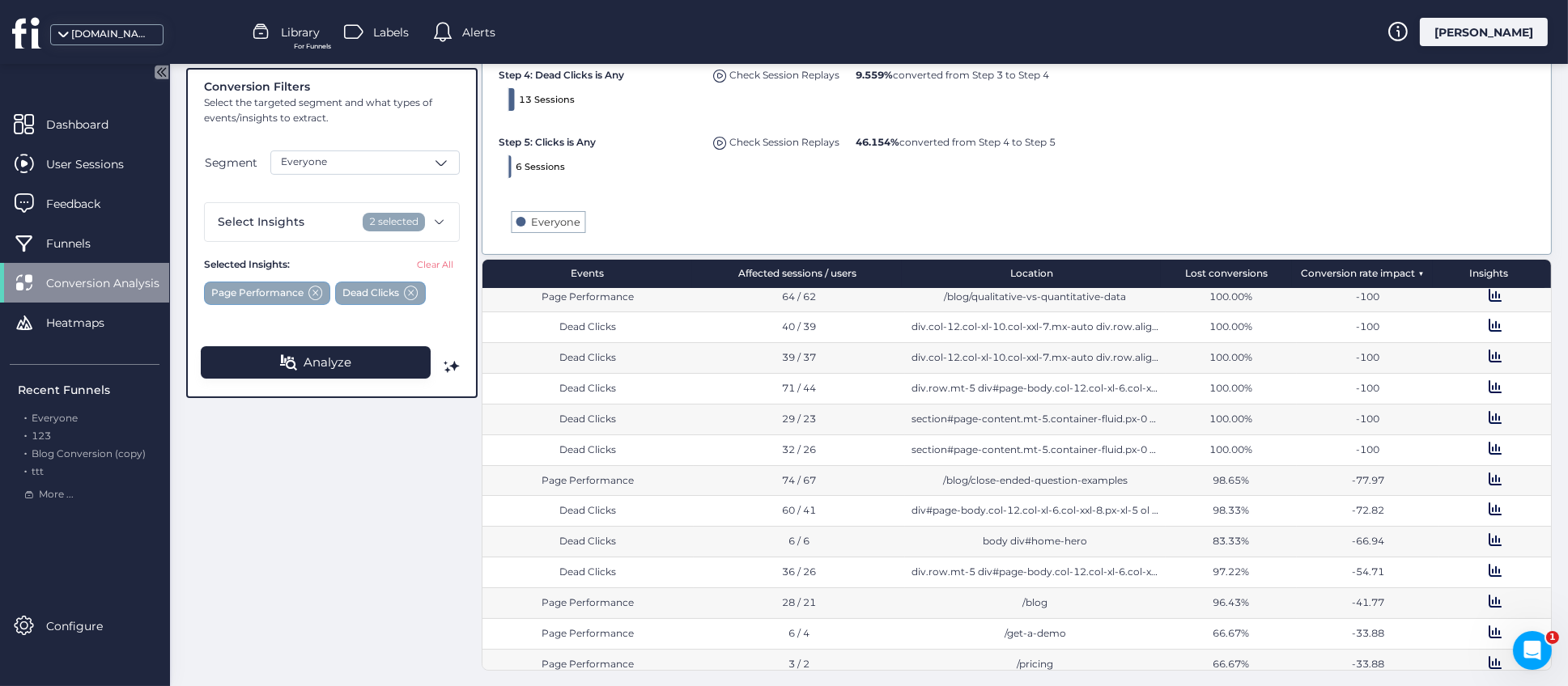
scroll to position [0, 0]
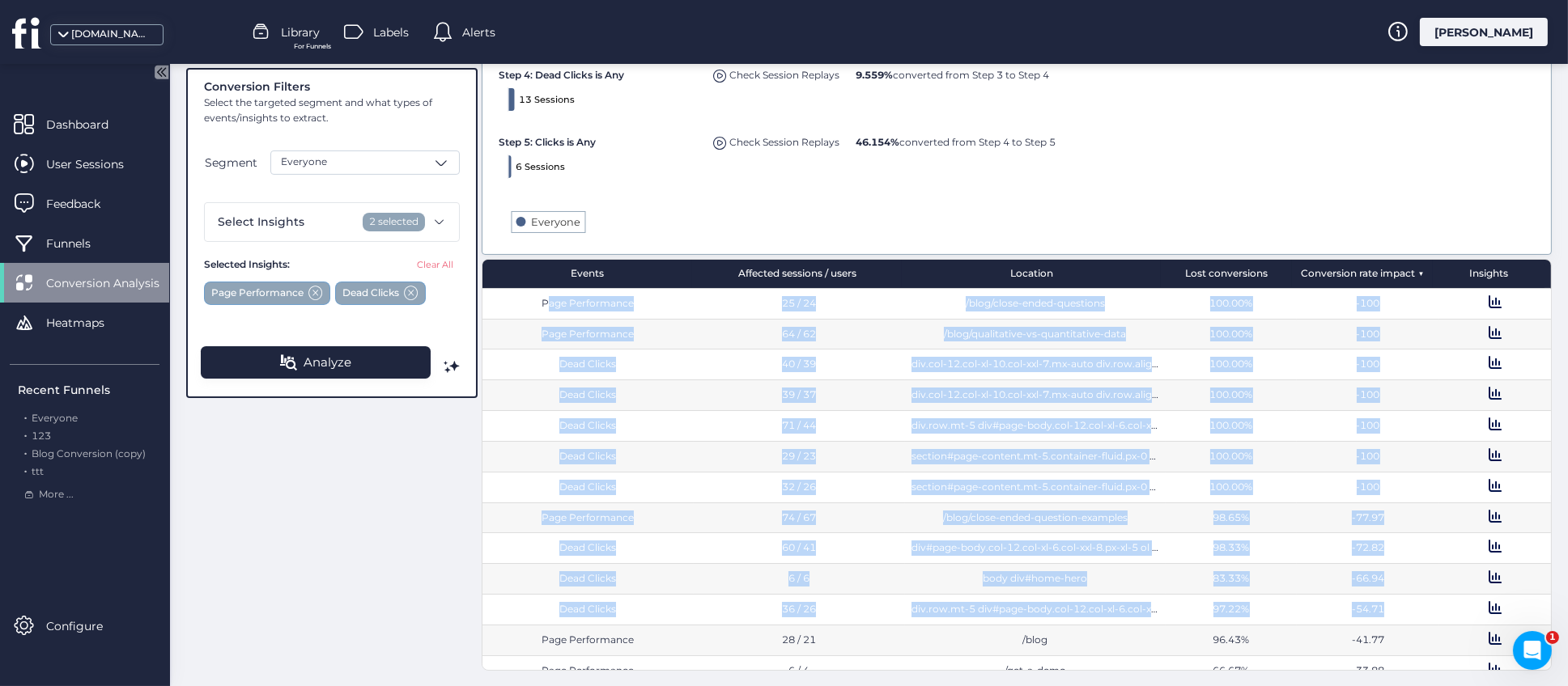
drag, startPoint x: 534, startPoint y: 311, endPoint x: 1413, endPoint y: 614, distance: 929.8
click at [1413, 614] on div "Page Performance 25 / 24 /blog/close-ended-questions 100.00% -100 Page Performa…" at bounding box center [1016, 479] width 1068 height 381
click at [1439, 614] on div at bounding box center [1495, 610] width 112 height 31
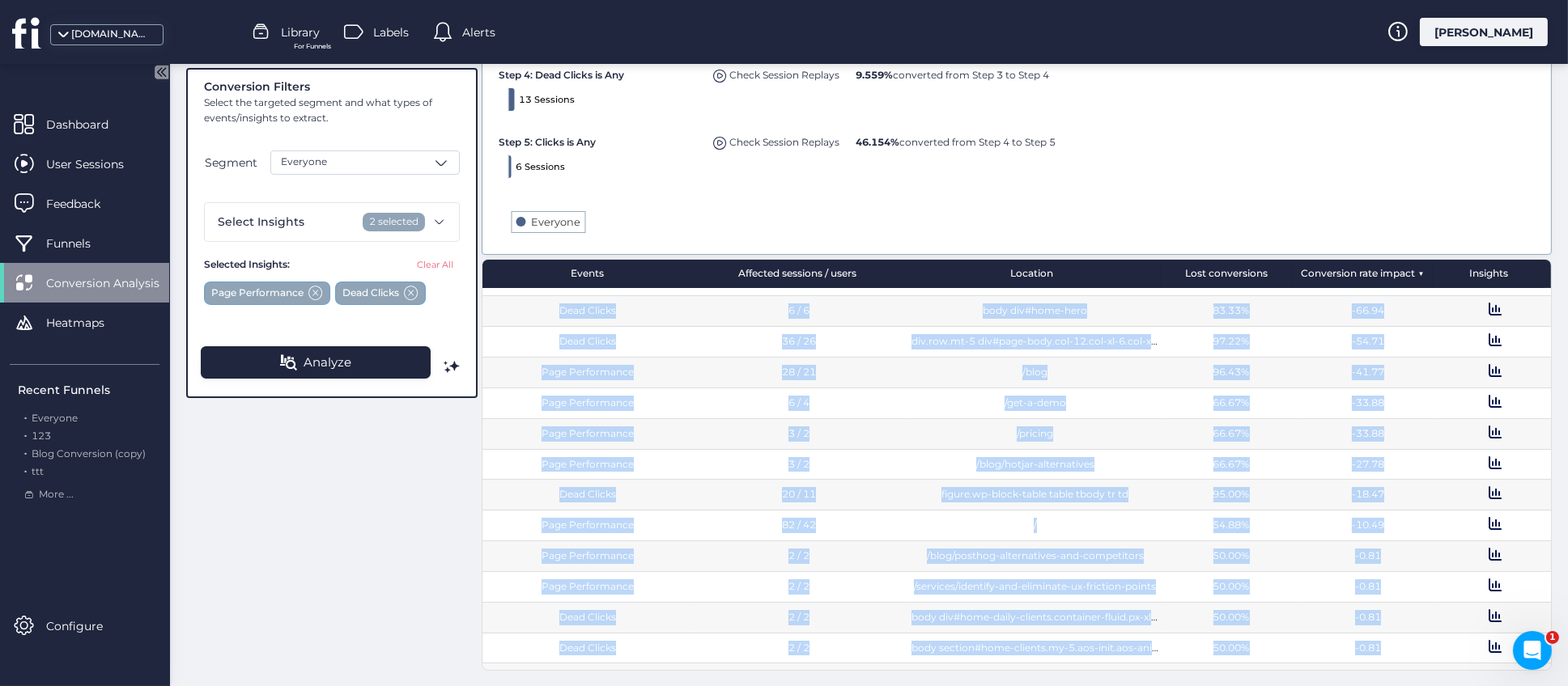
scroll to position [274, 0]
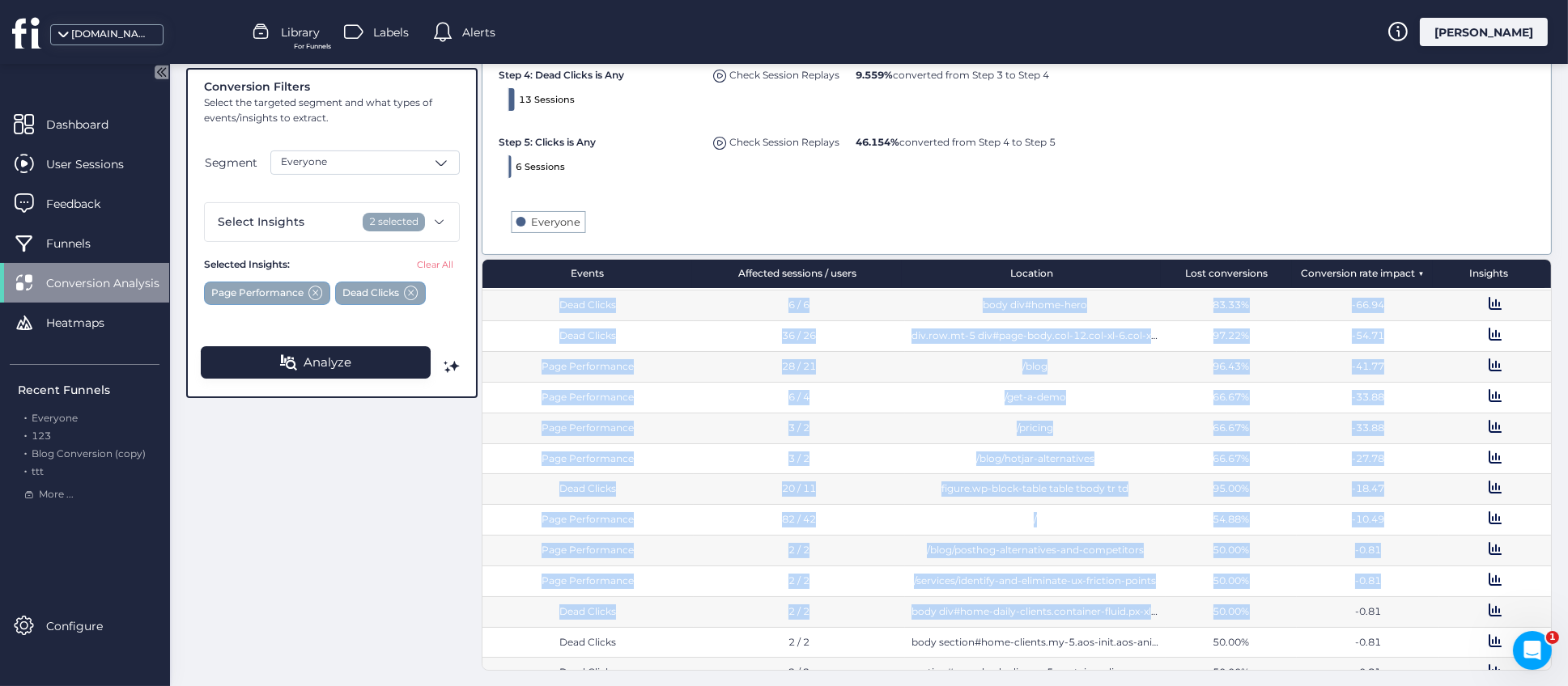
drag, startPoint x: 498, startPoint y: 303, endPoint x: 1329, endPoint y: 594, distance: 880.5
click at [1304, 587] on div "Page Performance 25 / 24 /blog/close-ended-questions 100.00% -100 Page Performa…" at bounding box center [1016, 479] width 1068 height 381
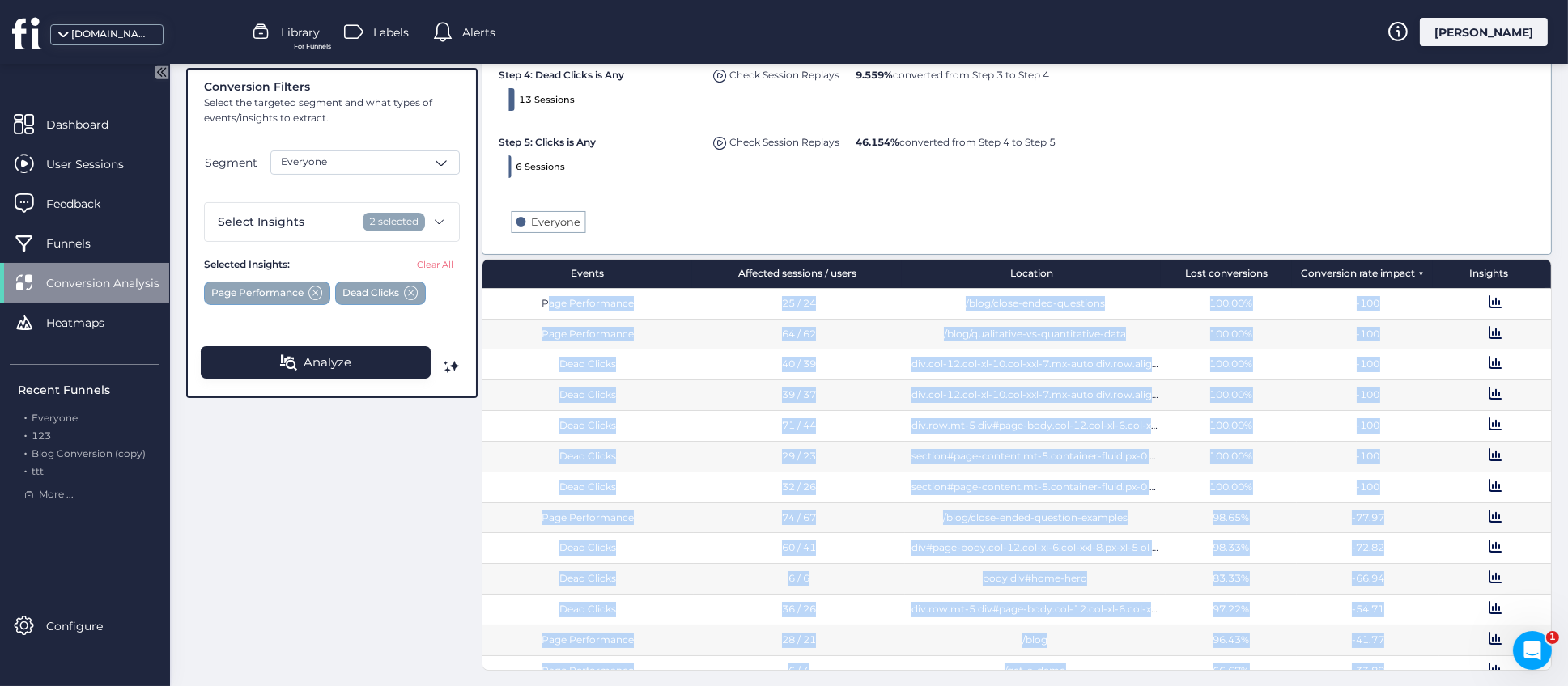
click at [1409, 494] on div "-100" at bounding box center [1368, 487] width 142 height 31
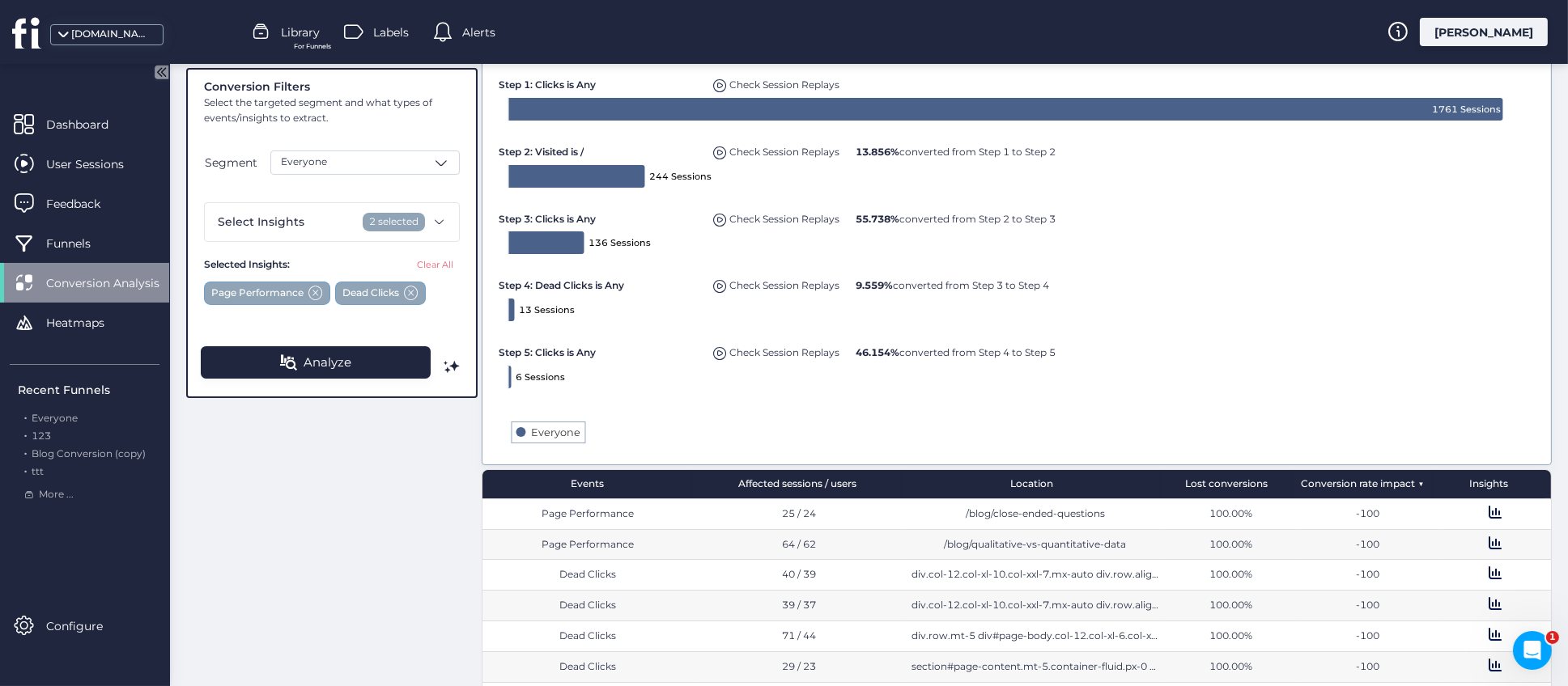
scroll to position [31, 0]
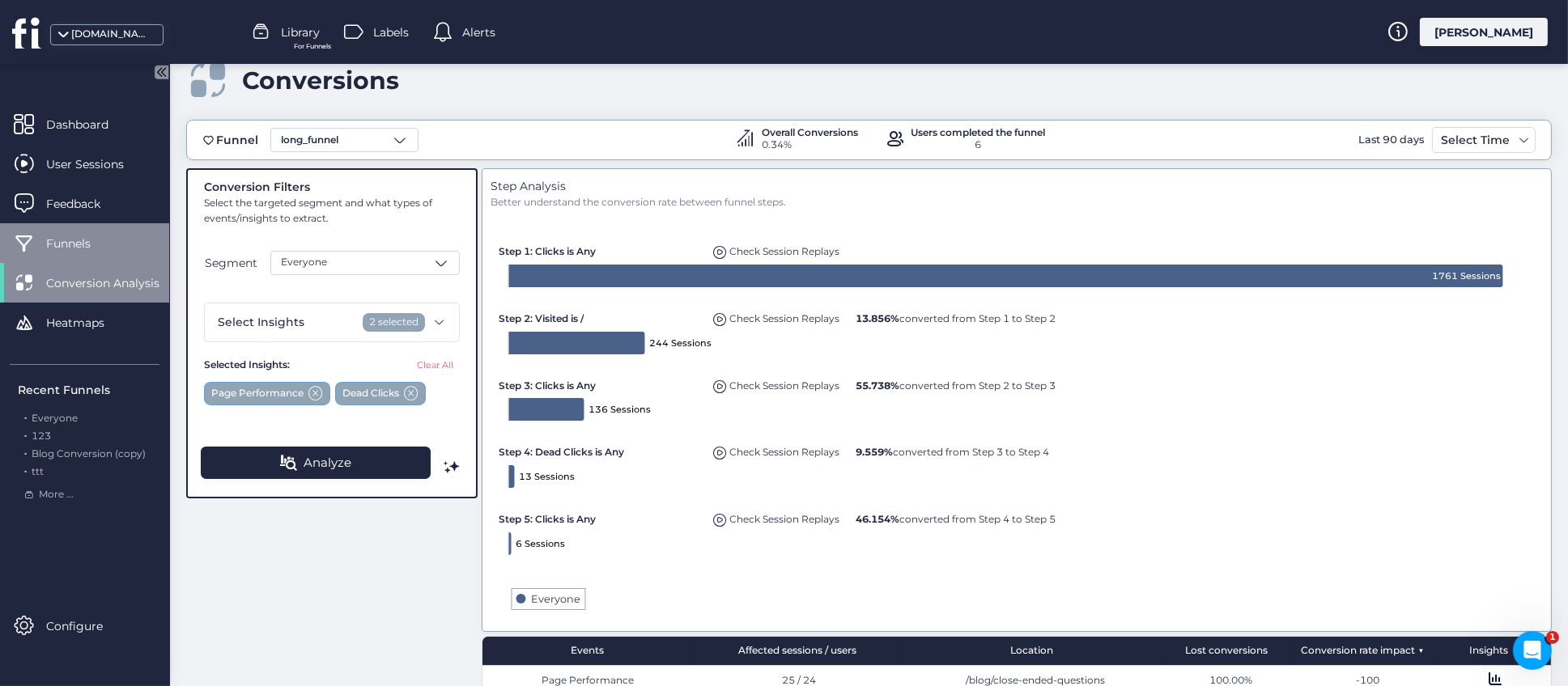
click at [70, 242] on span "Funnels" at bounding box center [80, 243] width 69 height 18
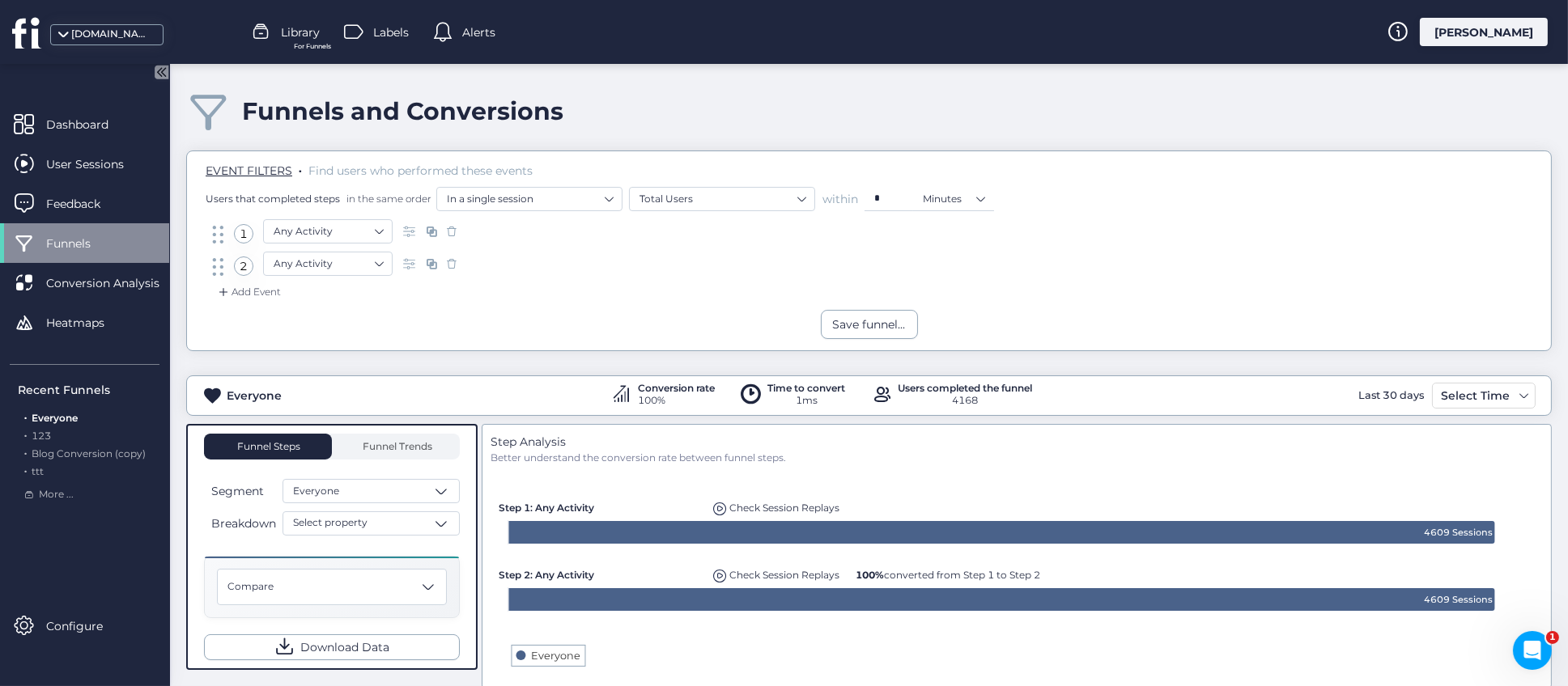
click at [311, 36] on span "Library" at bounding box center [299, 32] width 39 height 18
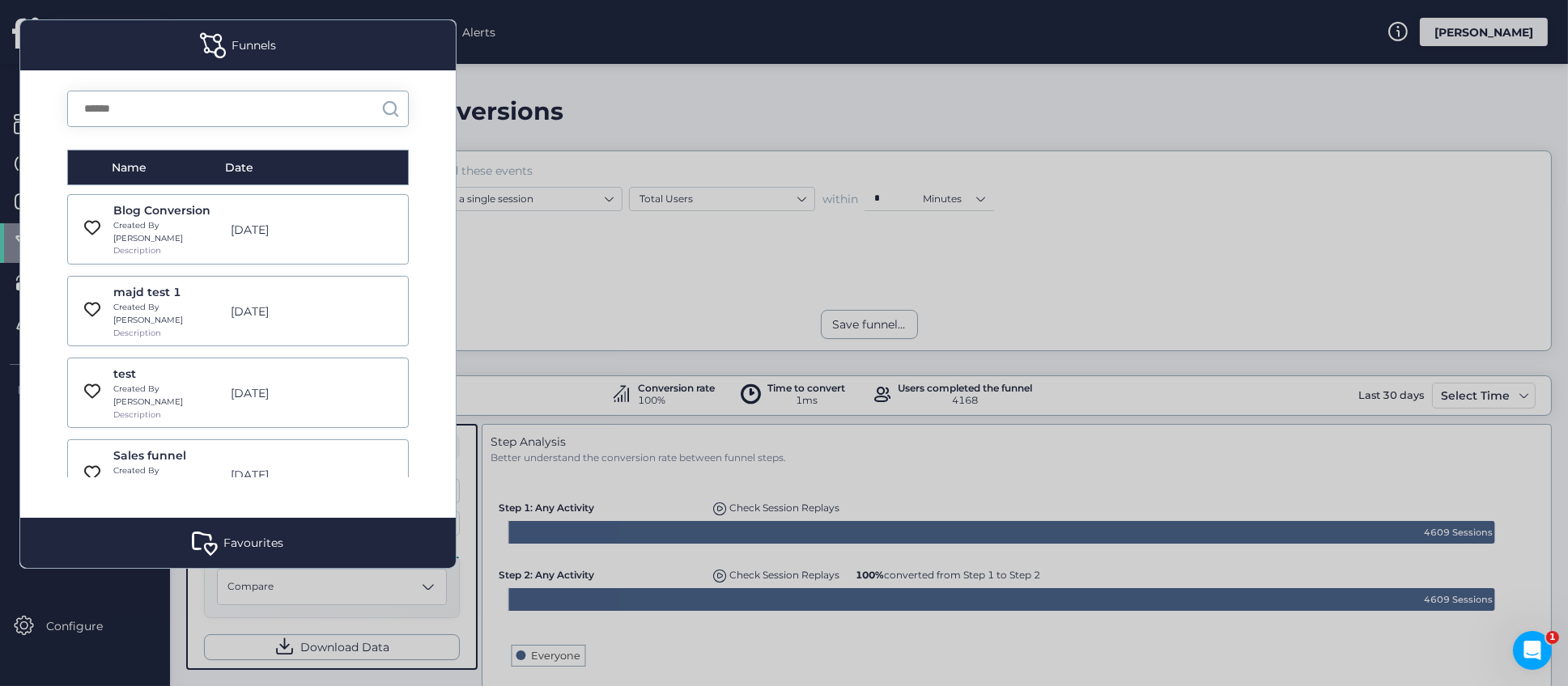
click at [174, 214] on div "Blog Conversion" at bounding box center [167, 210] width 108 height 18
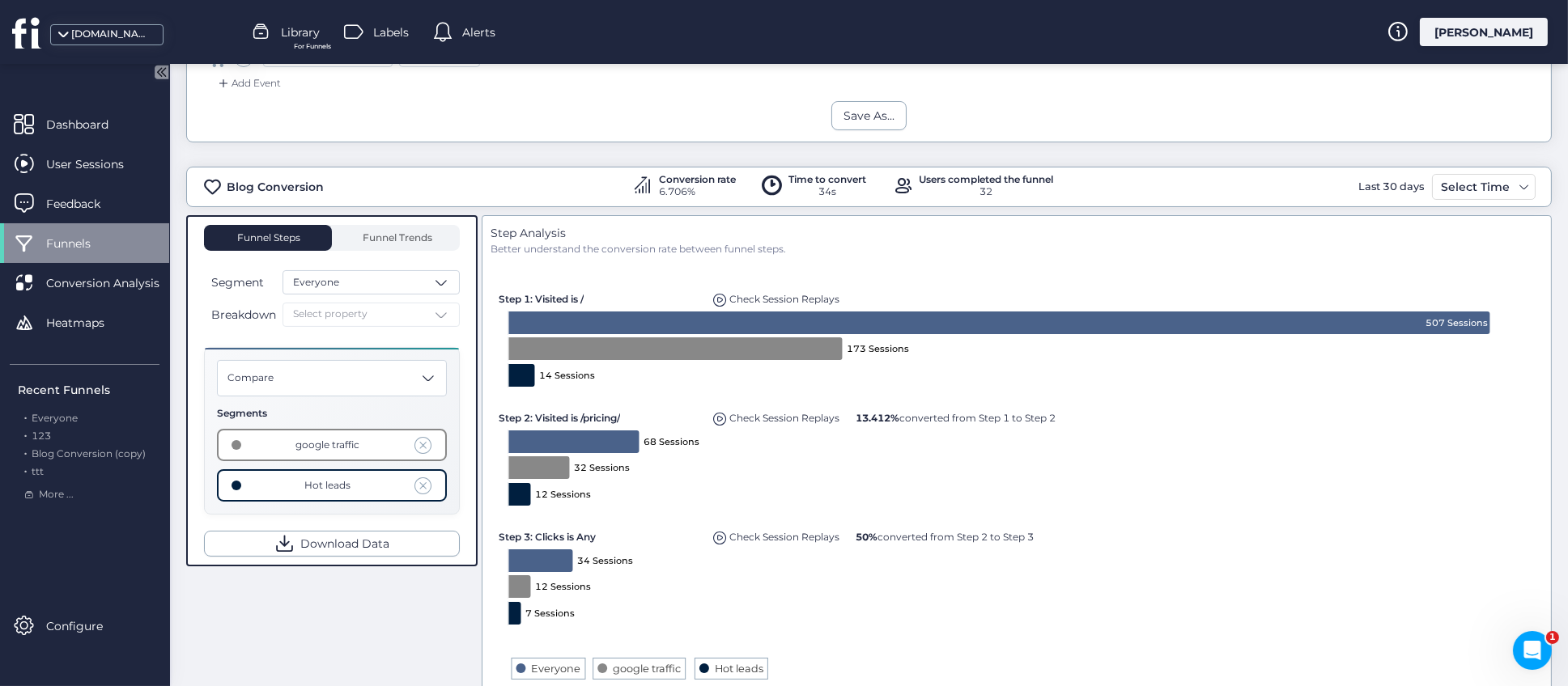
scroll to position [363, 0]
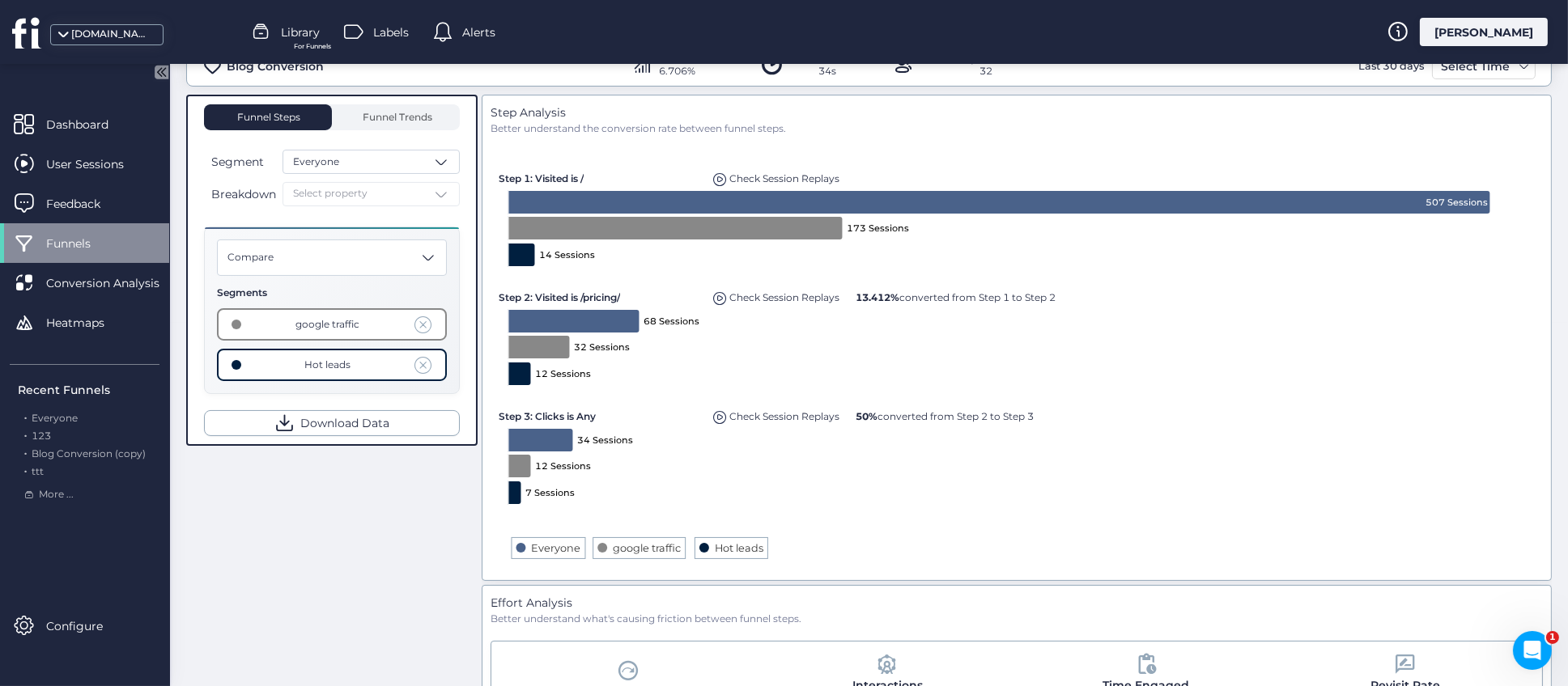
click at [427, 321] on span at bounding box center [423, 324] width 18 height 18
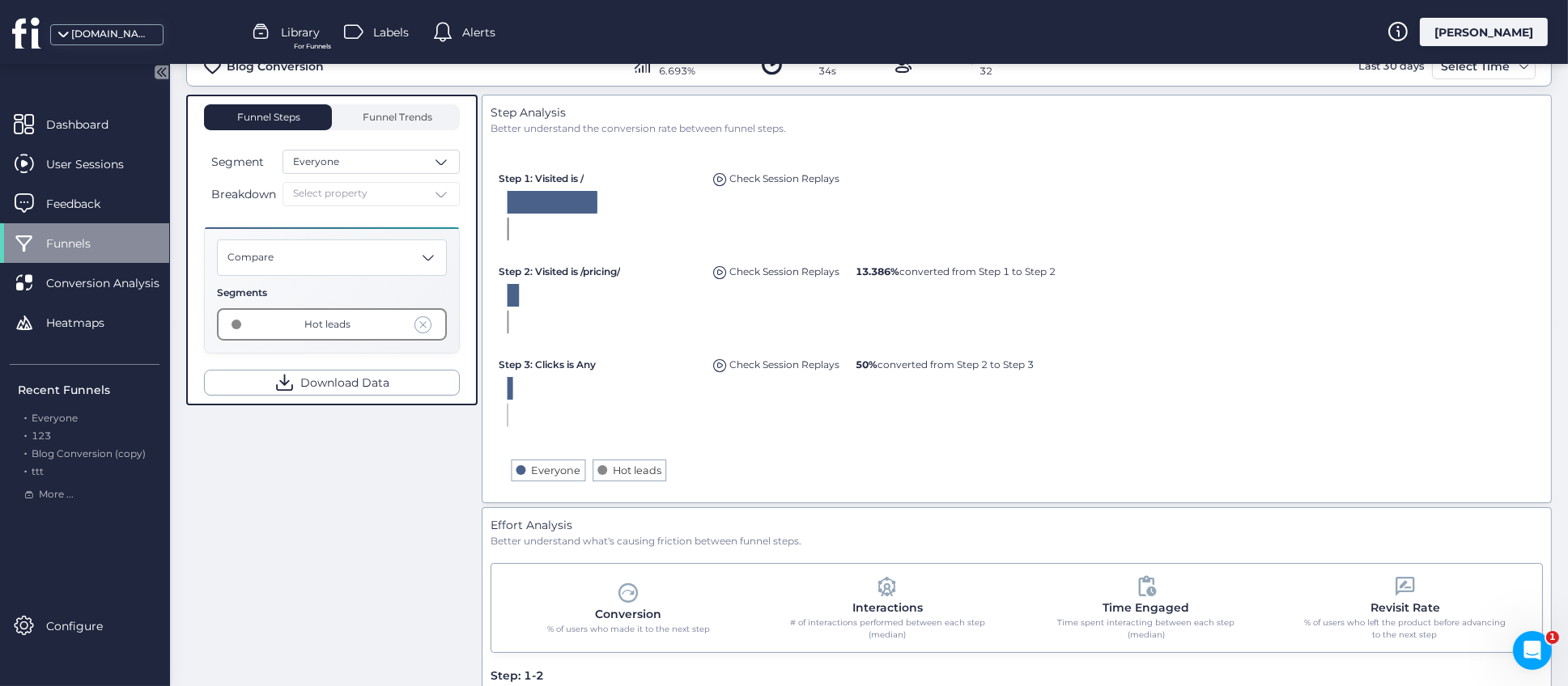
click at [429, 320] on span at bounding box center [423, 324] width 18 height 18
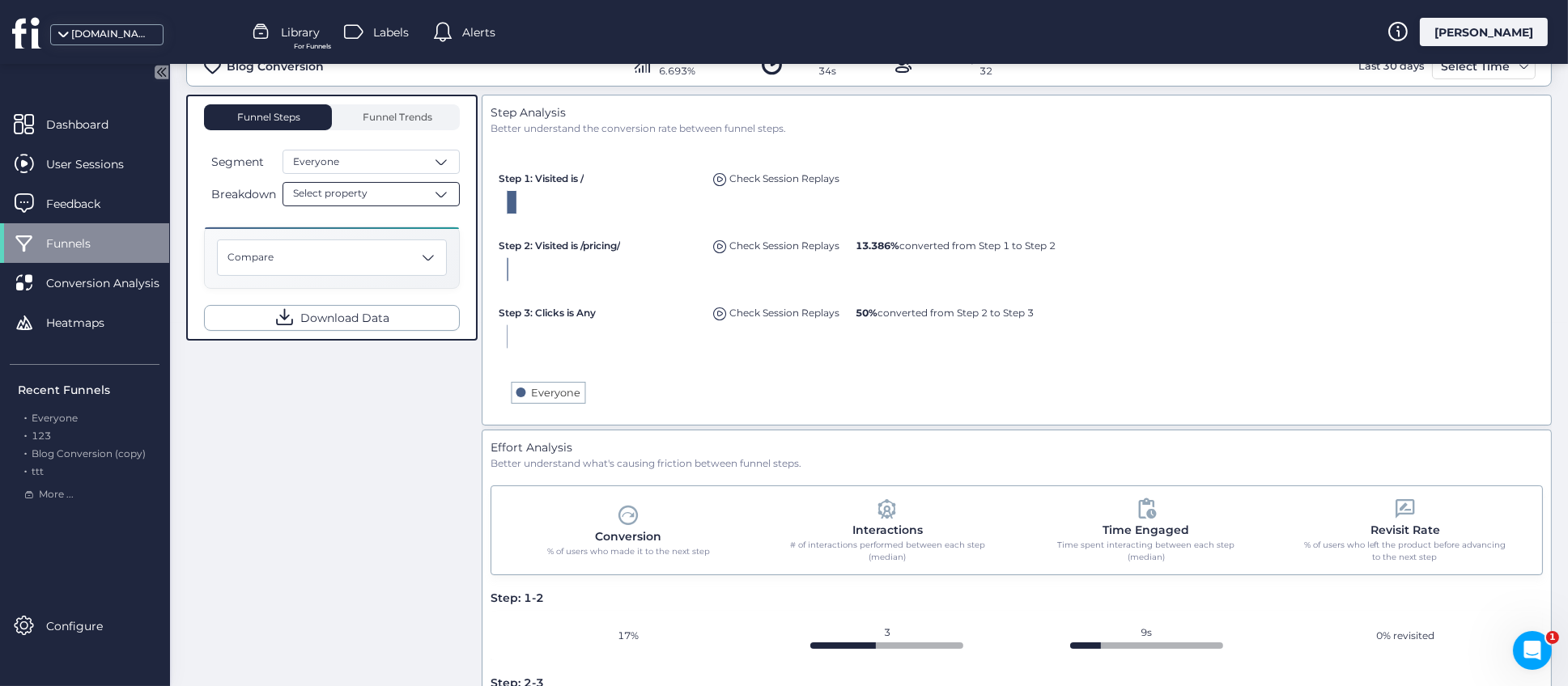
scroll to position [243, 0]
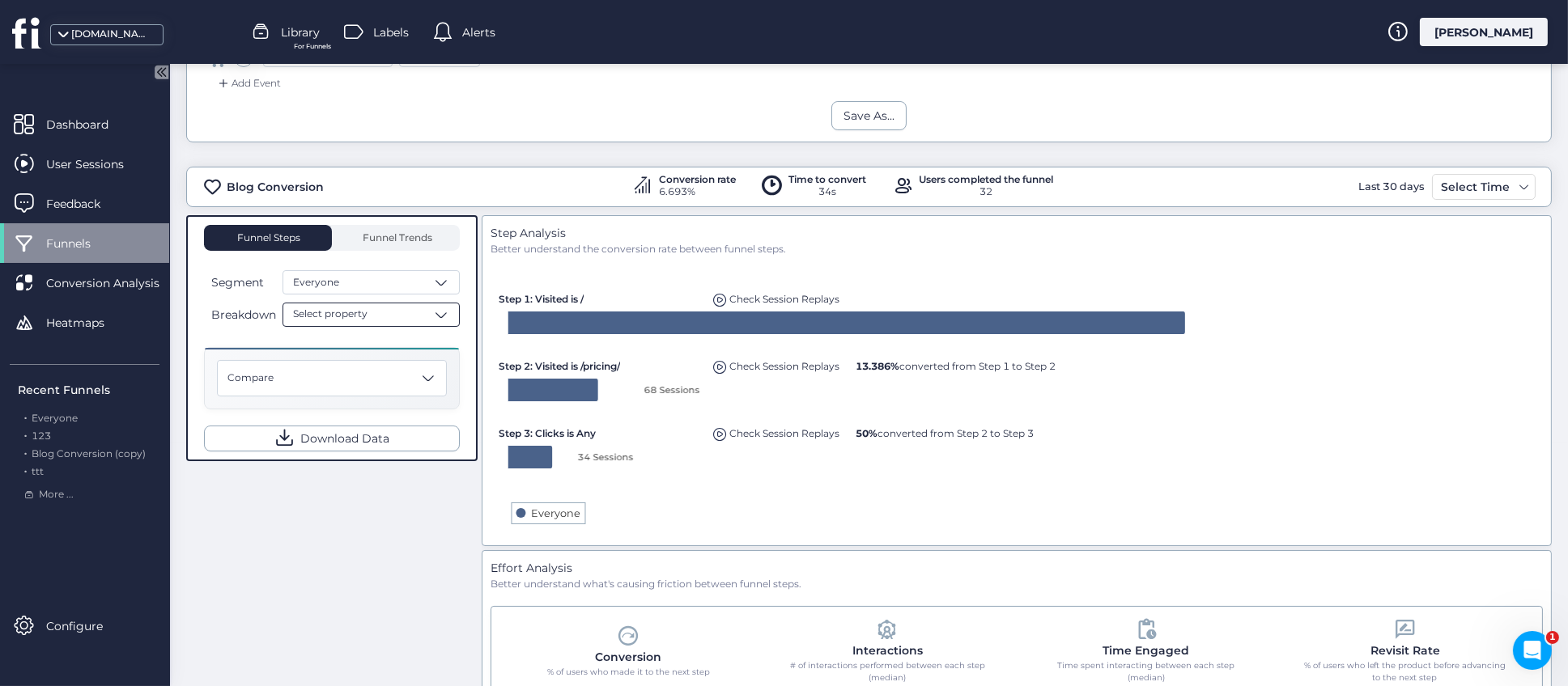
click at [448, 318] on span at bounding box center [440, 314] width 16 height 16
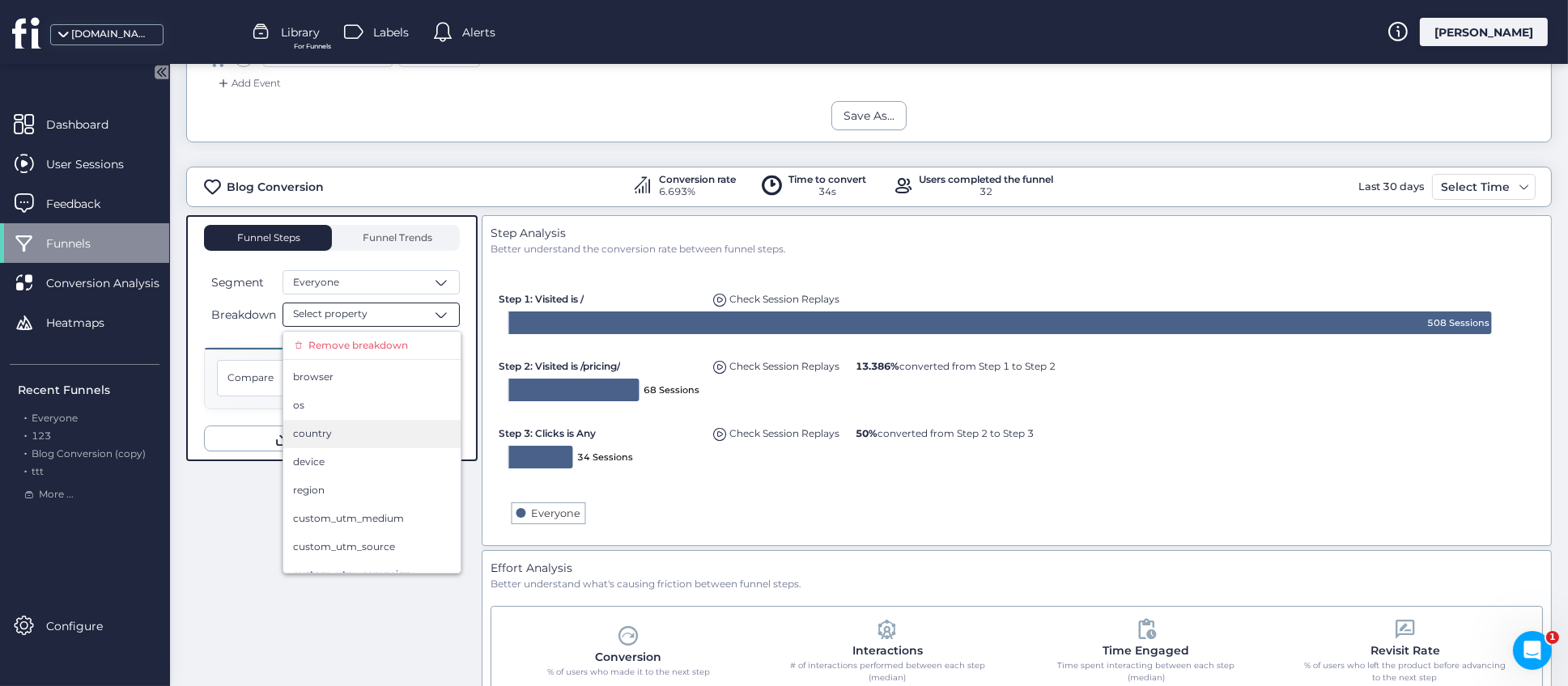
click at [325, 439] on span "country" at bounding box center [312, 434] width 39 height 15
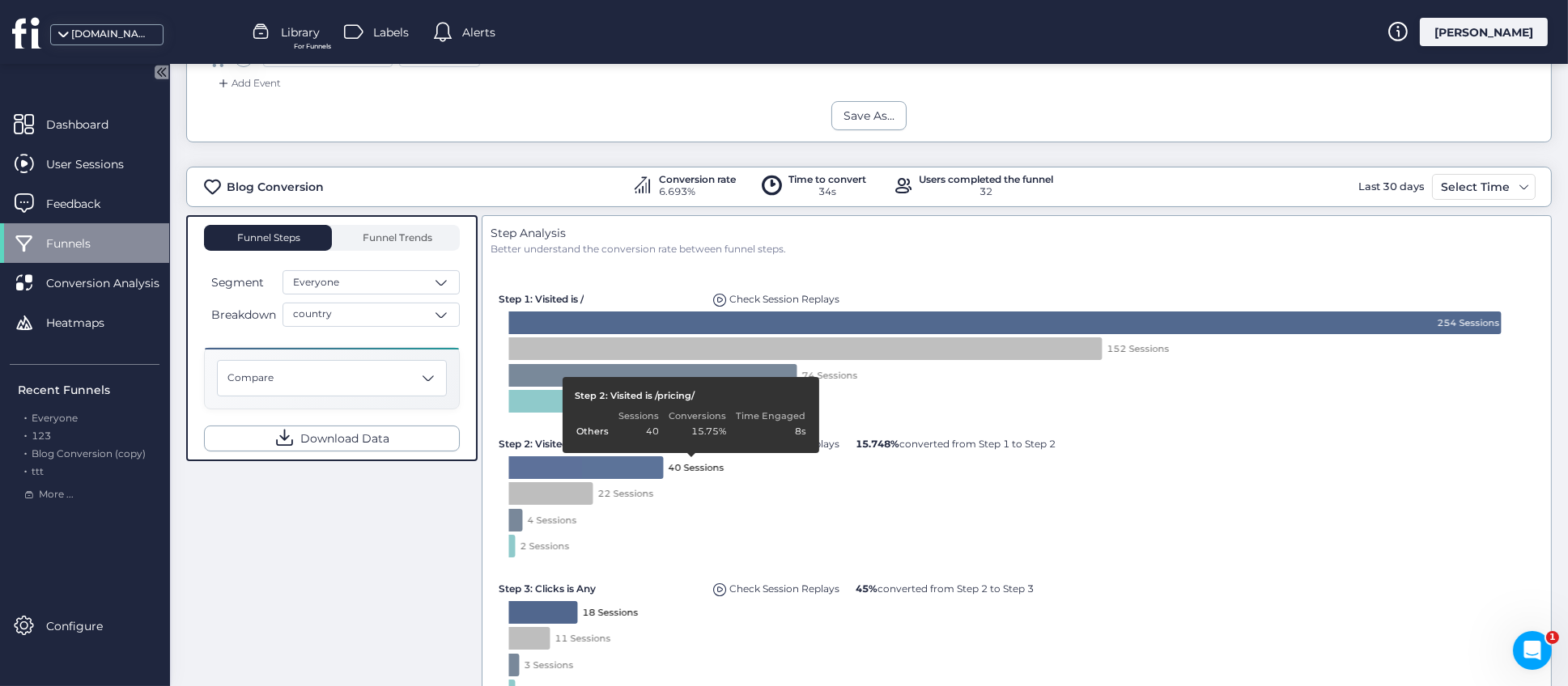
scroll to position [363, 0]
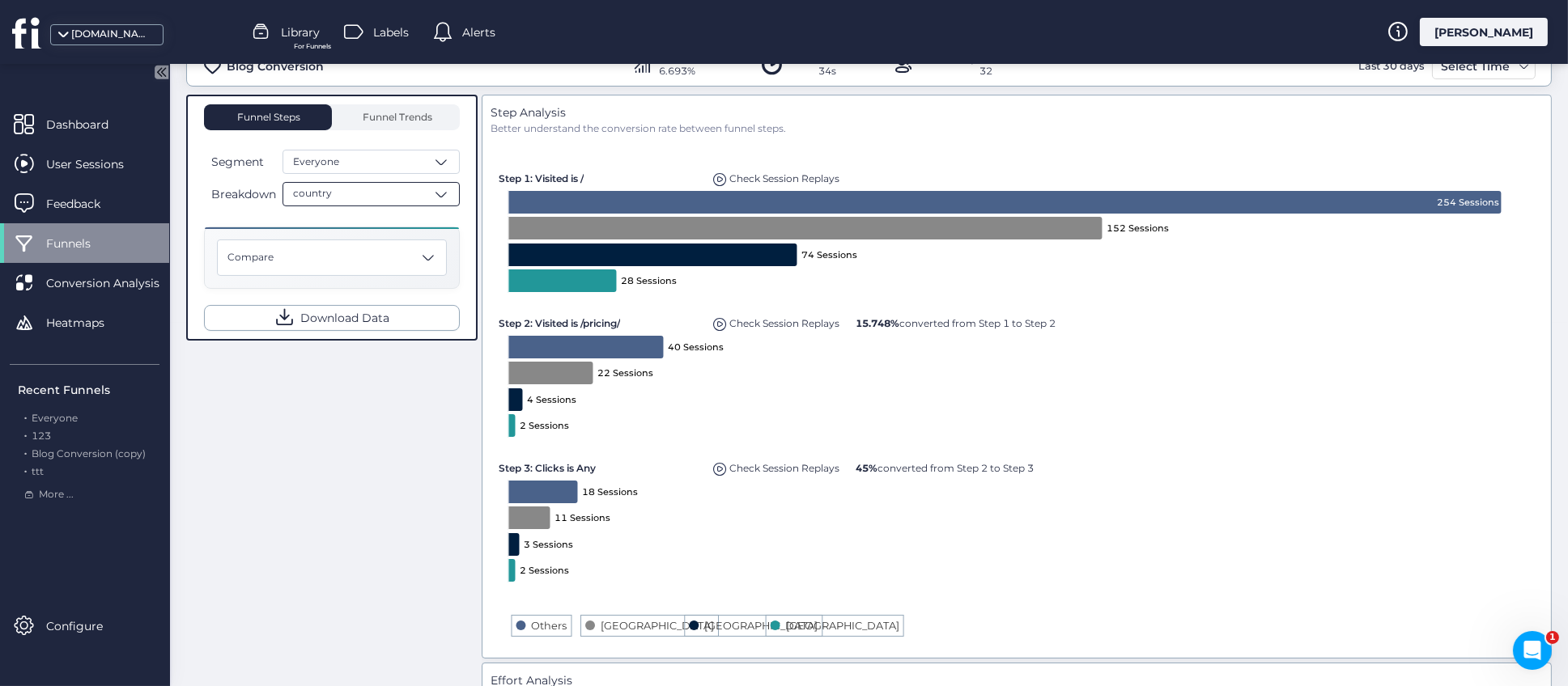
click at [442, 190] on span at bounding box center [440, 194] width 16 height 16
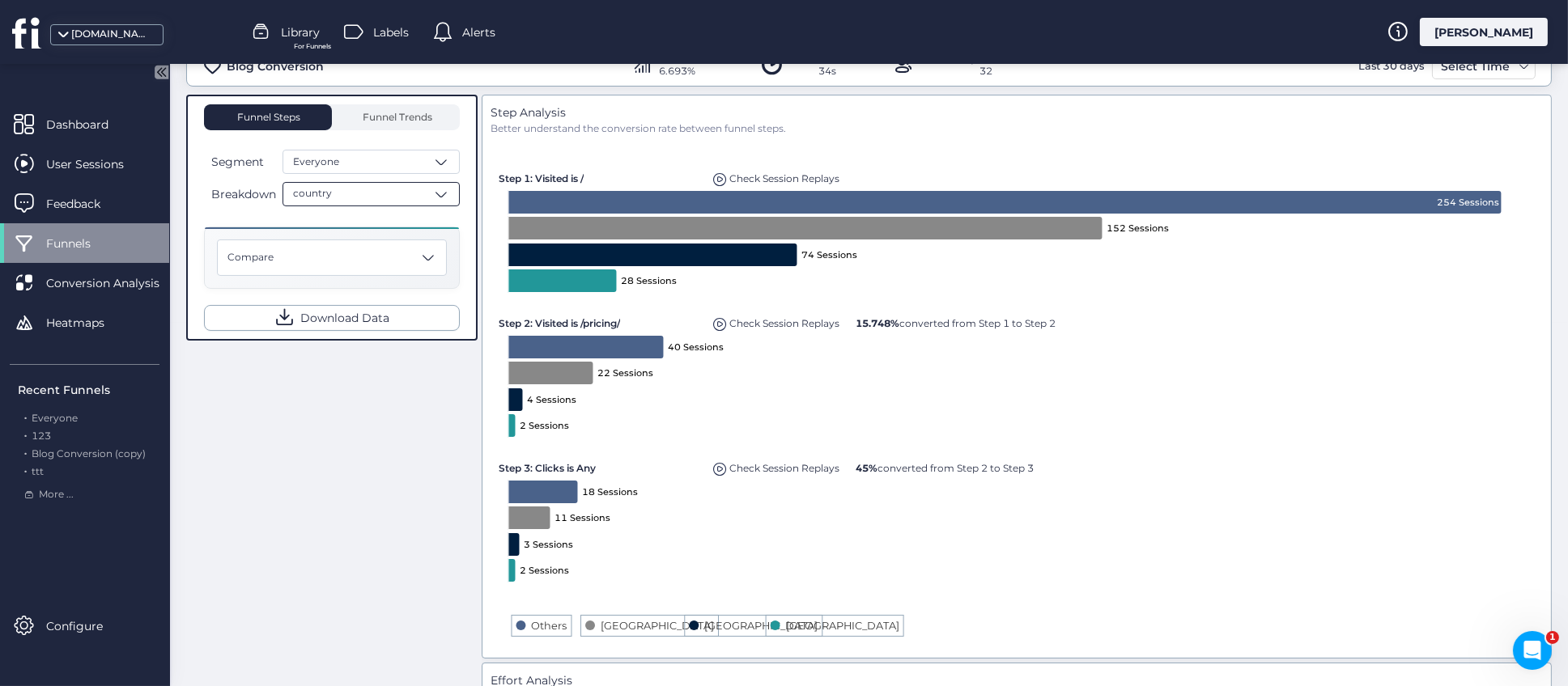
click at [449, 190] on span at bounding box center [440, 194] width 16 height 16
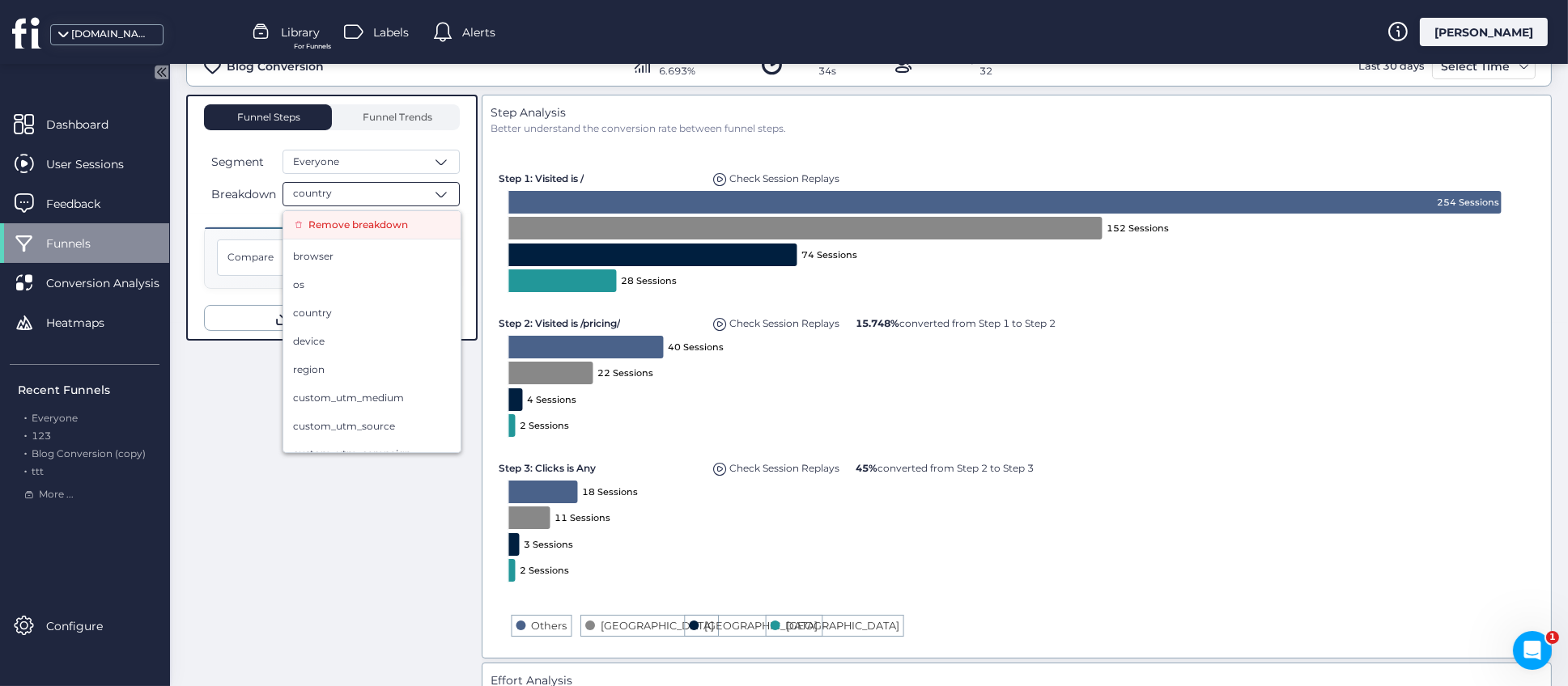
click at [330, 229] on span "Remove breakdown" at bounding box center [359, 225] width 100 height 15
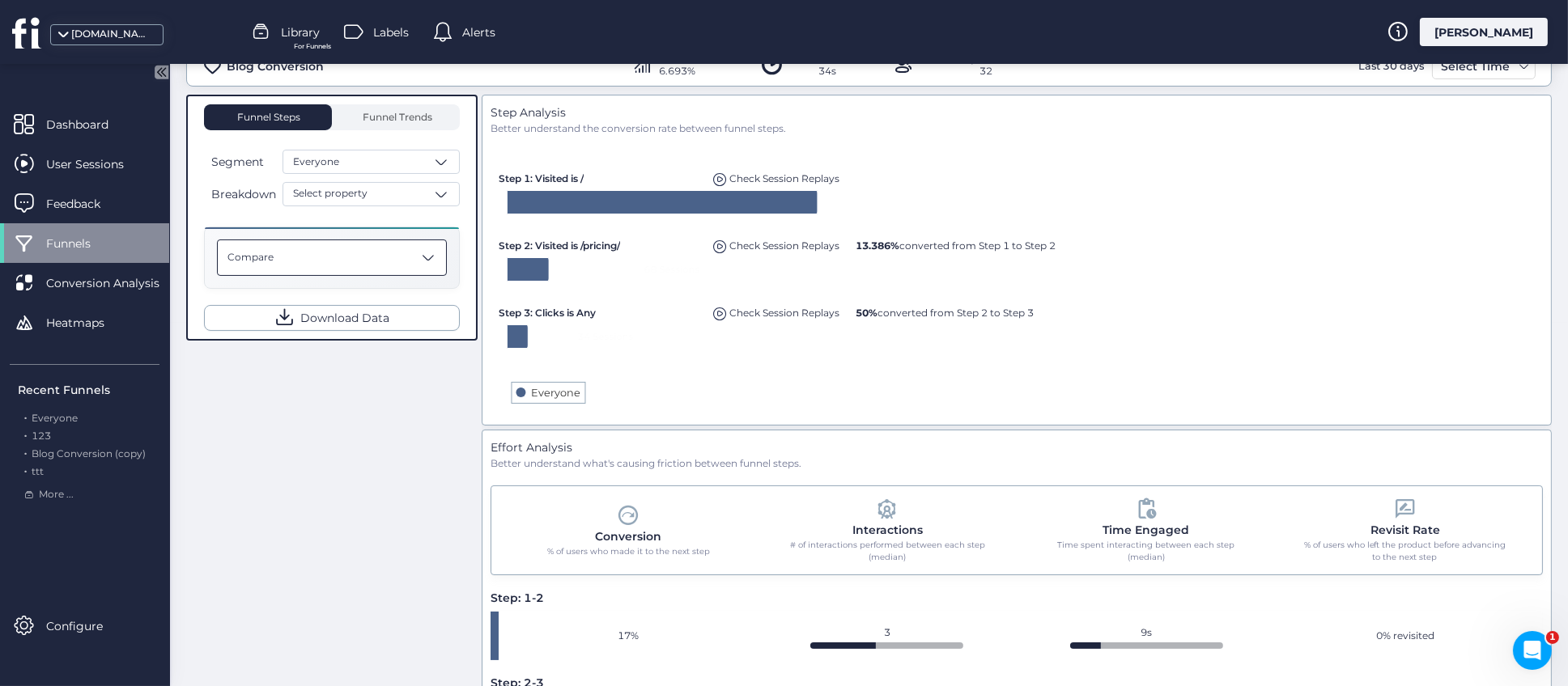
click at [433, 256] on span at bounding box center [427, 257] width 16 height 16
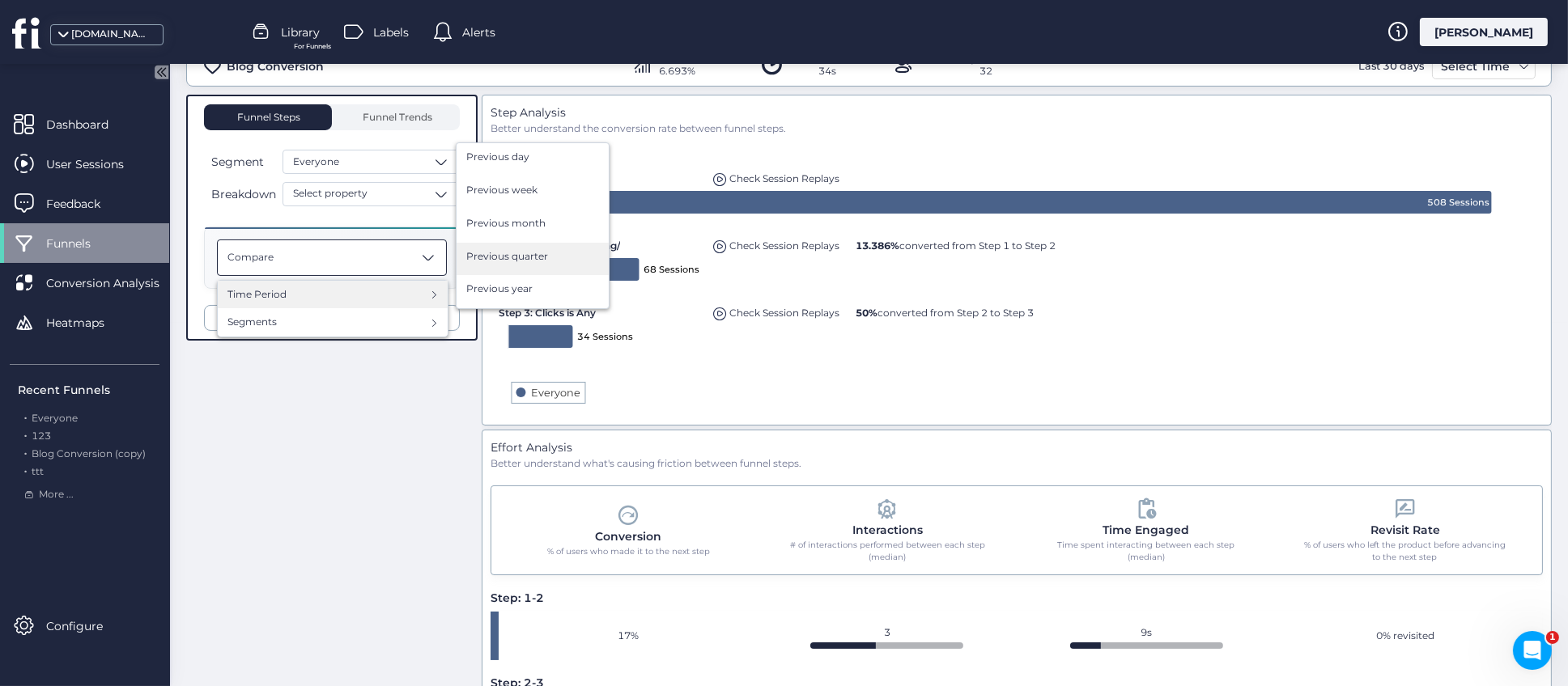
click at [505, 258] on span "Previous quarter" at bounding box center [506, 257] width 82 height 15
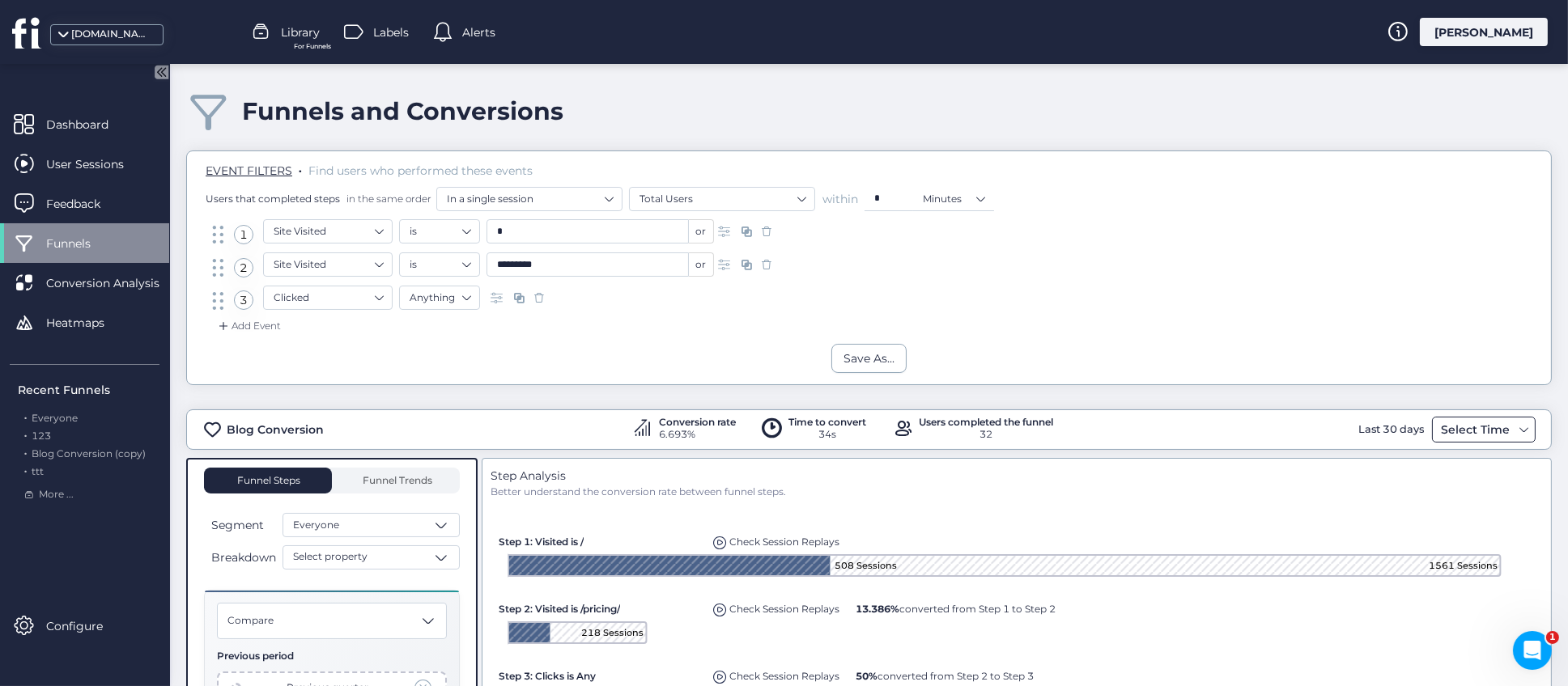
click at [1496, 432] on div "Select Time" at bounding box center [1476, 429] width 77 height 20
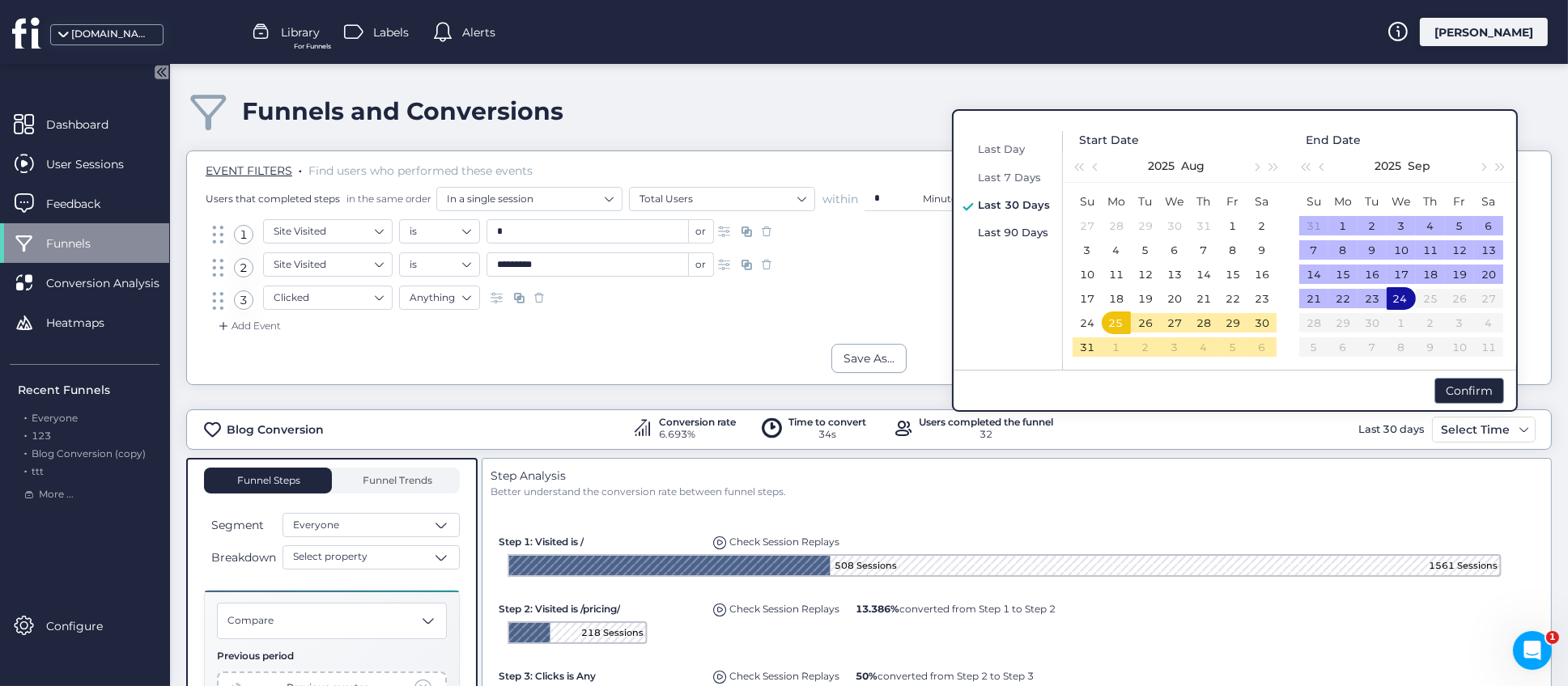
click at [989, 233] on span "Last 90 Days" at bounding box center [1013, 232] width 71 height 13
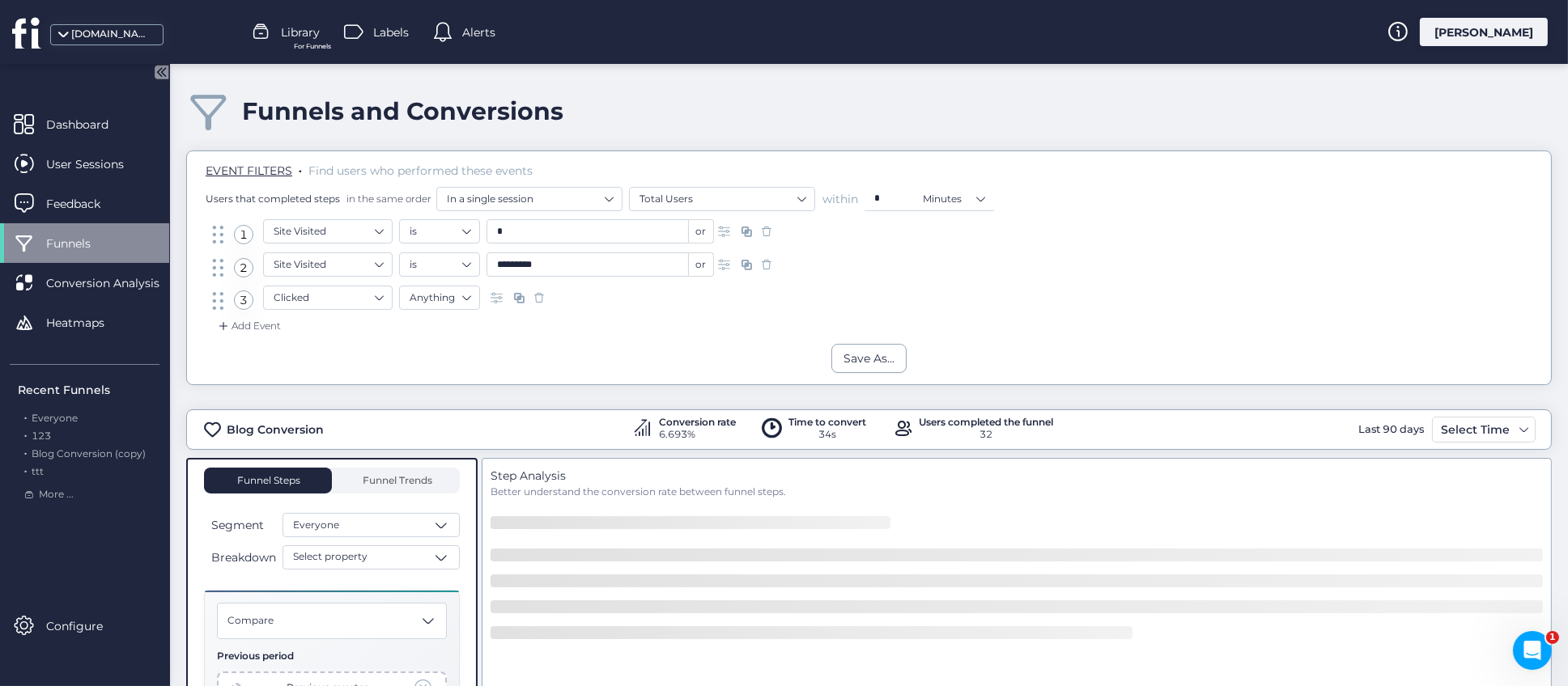
click at [806, 116] on div "Funnels and Conversions" at bounding box center [869, 111] width 1366 height 46
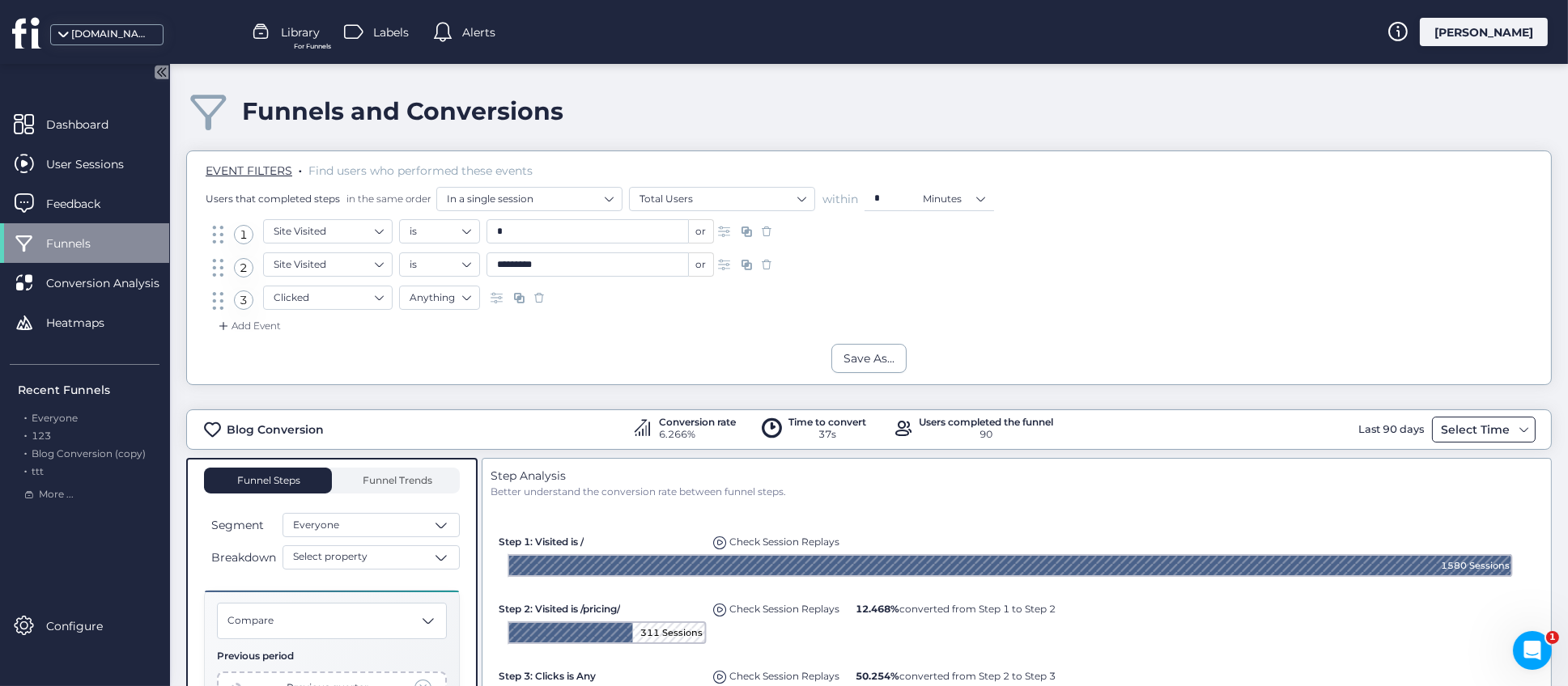
click at [1518, 432] on span at bounding box center [1525, 430] width 13 height 13
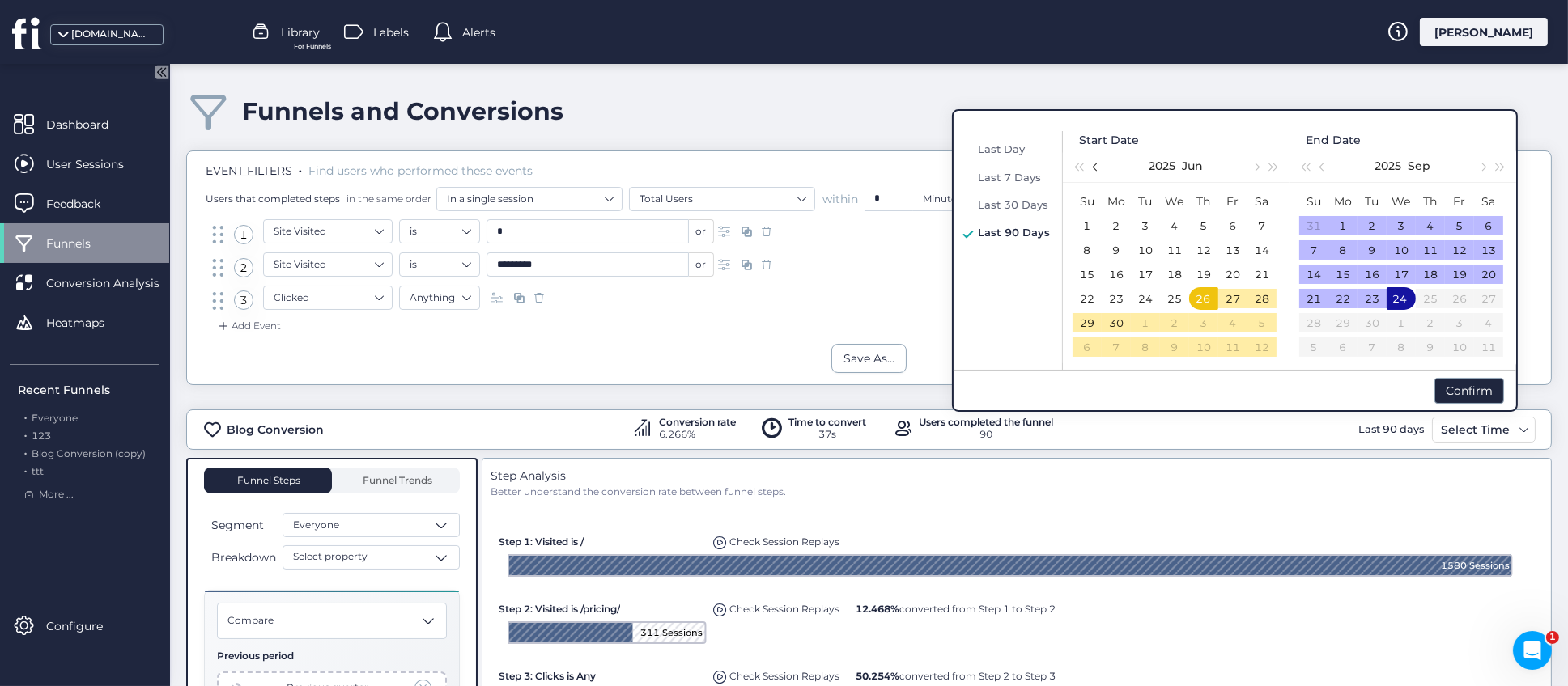
click at [1094, 172] on button "button" at bounding box center [1096, 166] width 18 height 32
click at [1095, 171] on button "button" at bounding box center [1096, 166] width 18 height 32
click at [1096, 171] on button "button" at bounding box center [1096, 166] width 18 height 32
click at [1096, 170] on button "button" at bounding box center [1096, 166] width 18 height 32
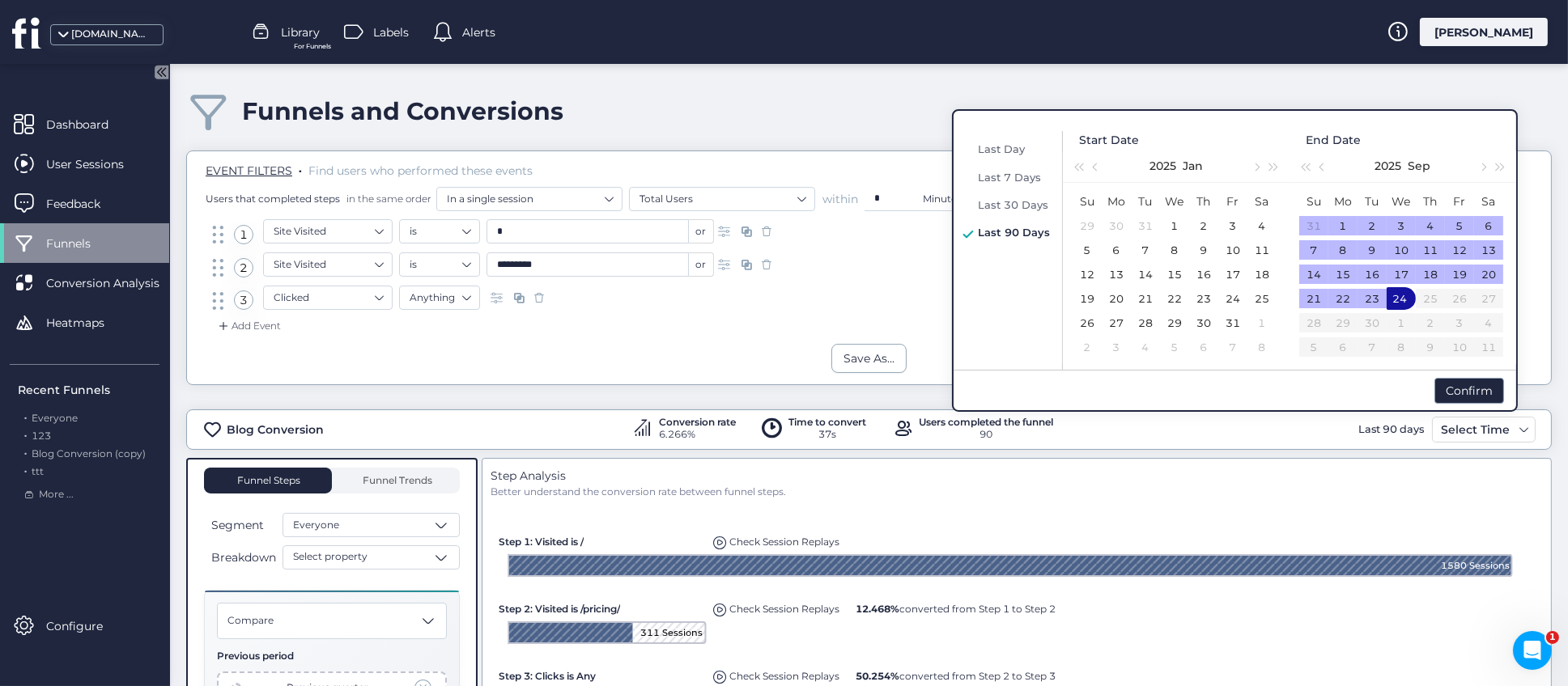
click at [1159, 288] on td "21" at bounding box center [1145, 298] width 29 height 24
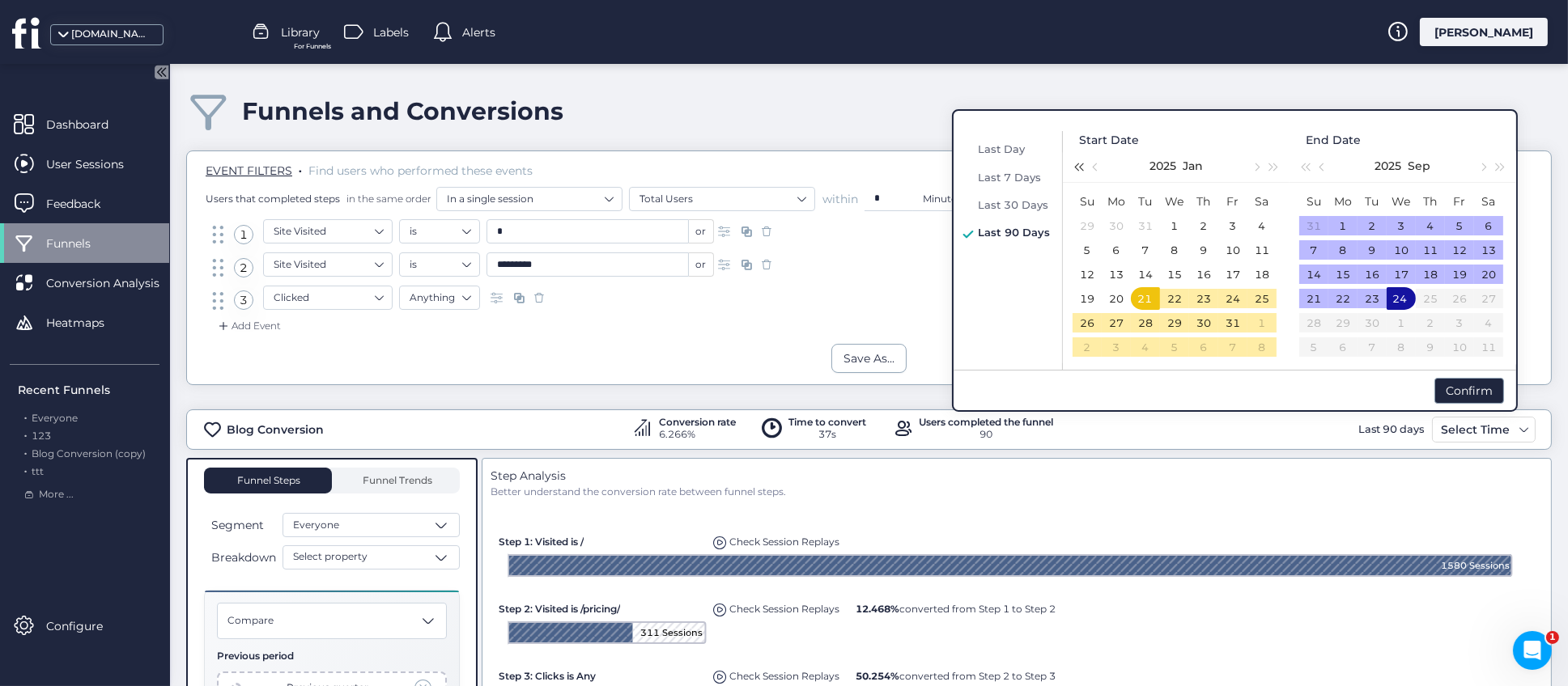
click at [1082, 170] on span "button" at bounding box center [1078, 168] width 8 height 8
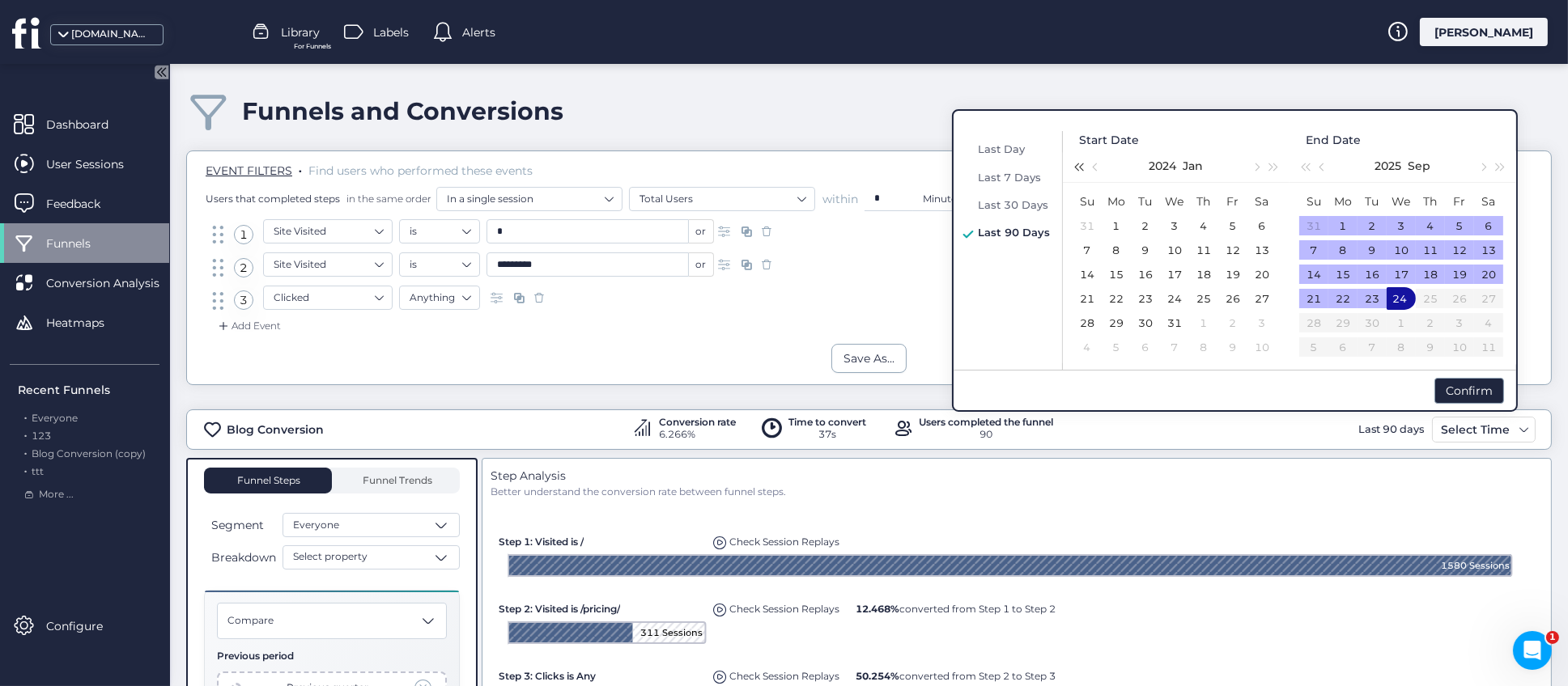
click at [1082, 169] on span "button" at bounding box center [1078, 168] width 8 height 8
click at [1117, 254] on div "3" at bounding box center [1116, 249] width 20 height 20
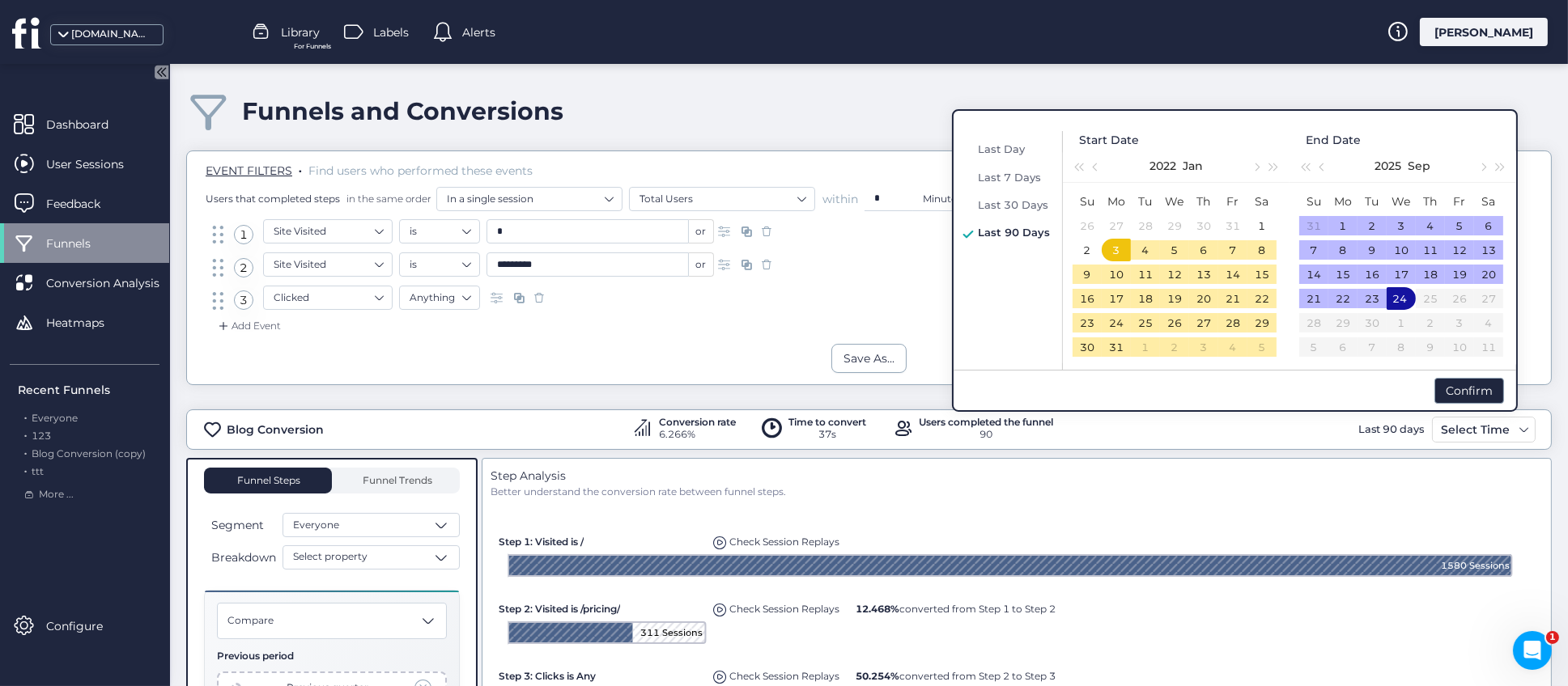
click at [886, 101] on div "Funnels and Conversions" at bounding box center [869, 111] width 1366 height 46
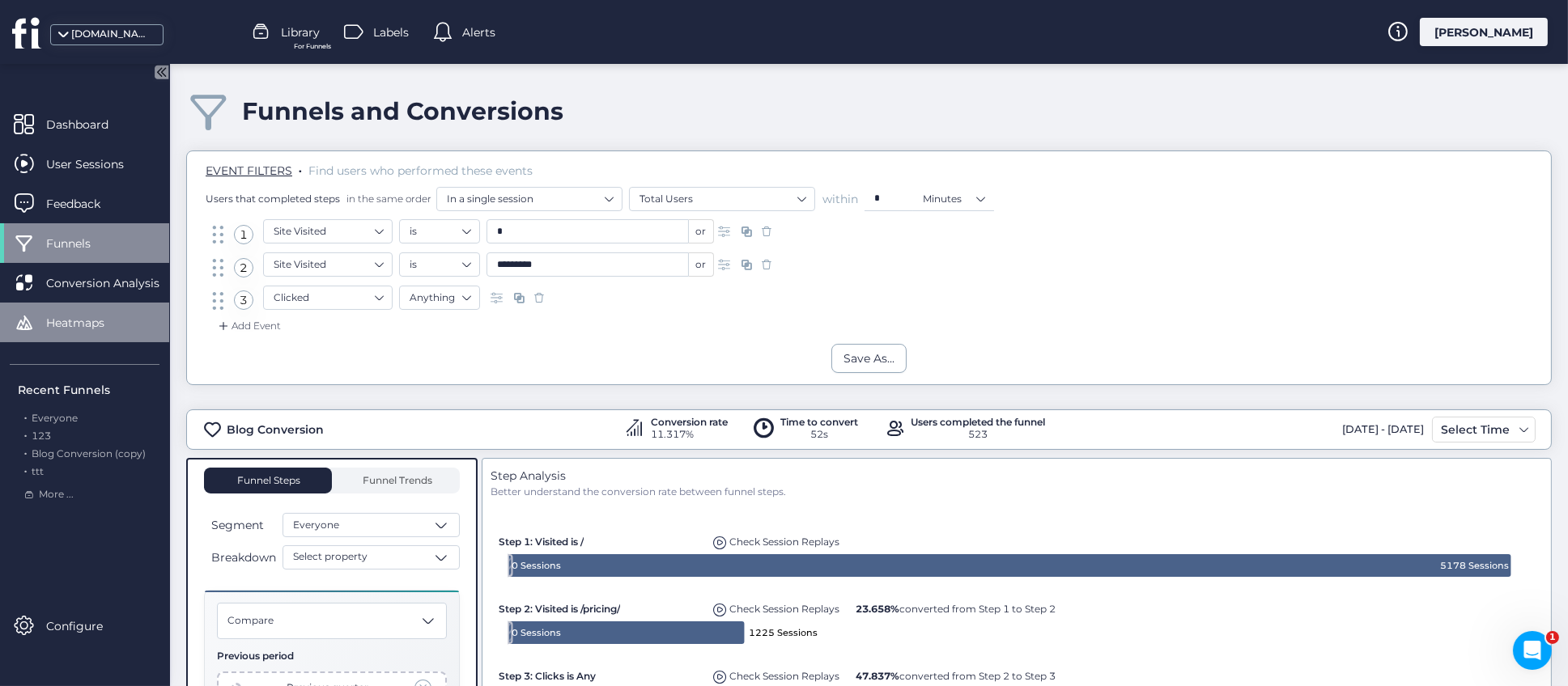
click at [88, 327] on span "Heatmaps" at bounding box center [88, 323] width 83 height 18
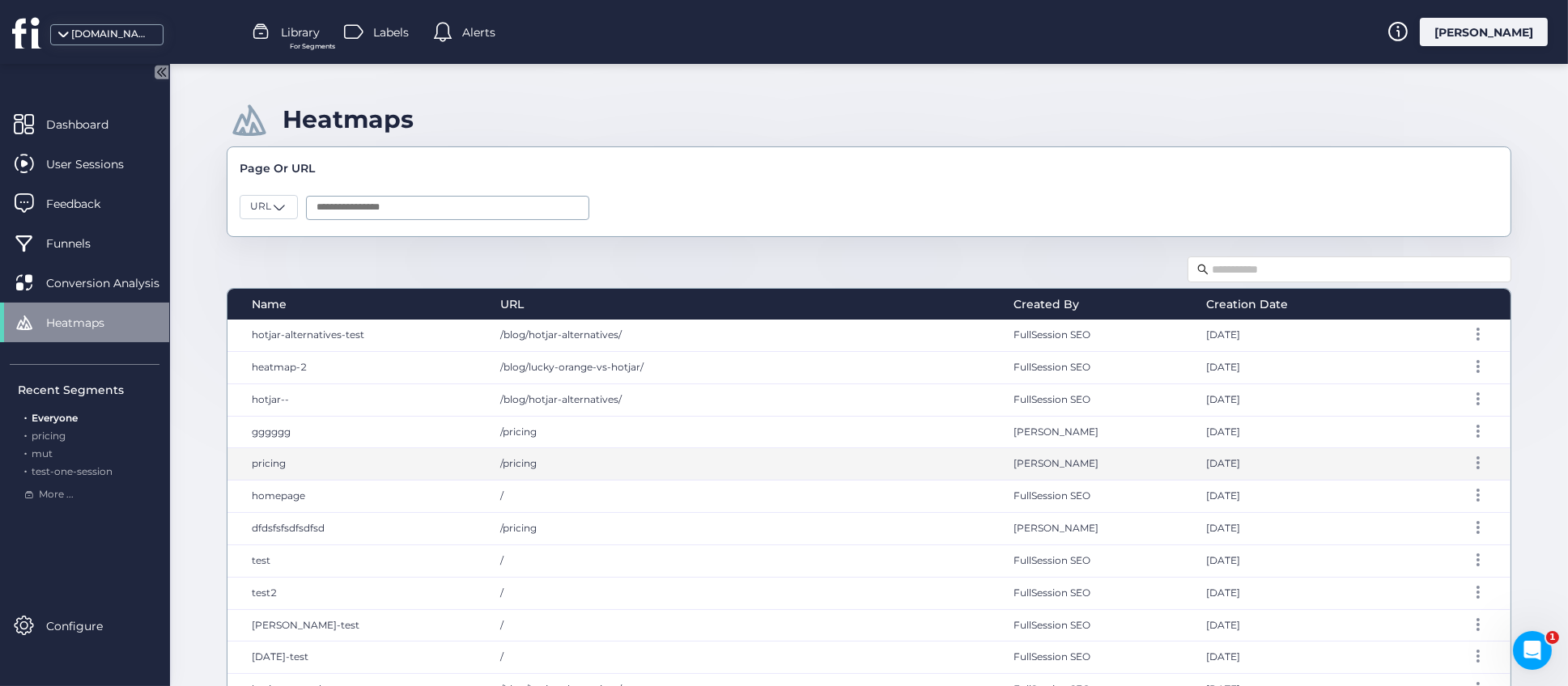
click at [269, 467] on span "pricing" at bounding box center [269, 463] width 34 height 12
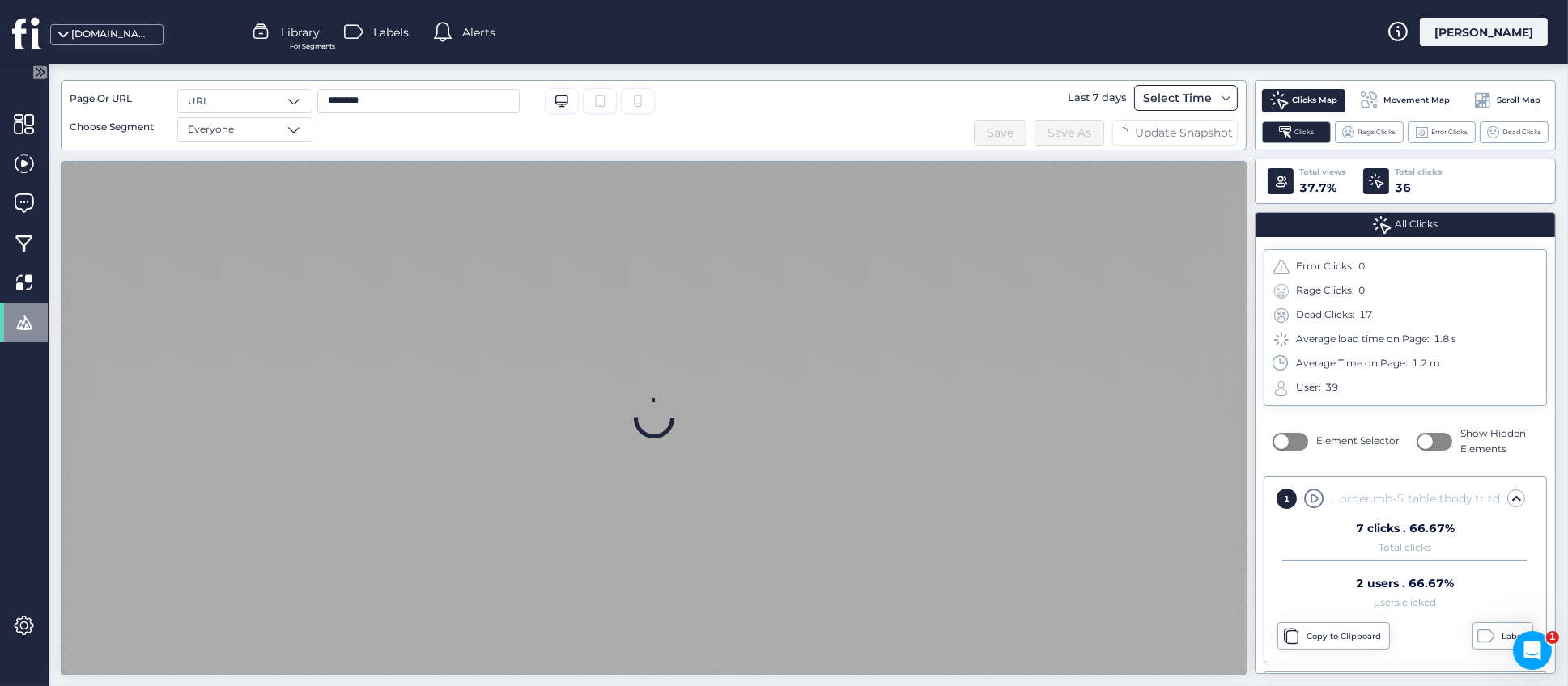
click at [1201, 95] on div "Select Time" at bounding box center [1177, 98] width 77 height 20
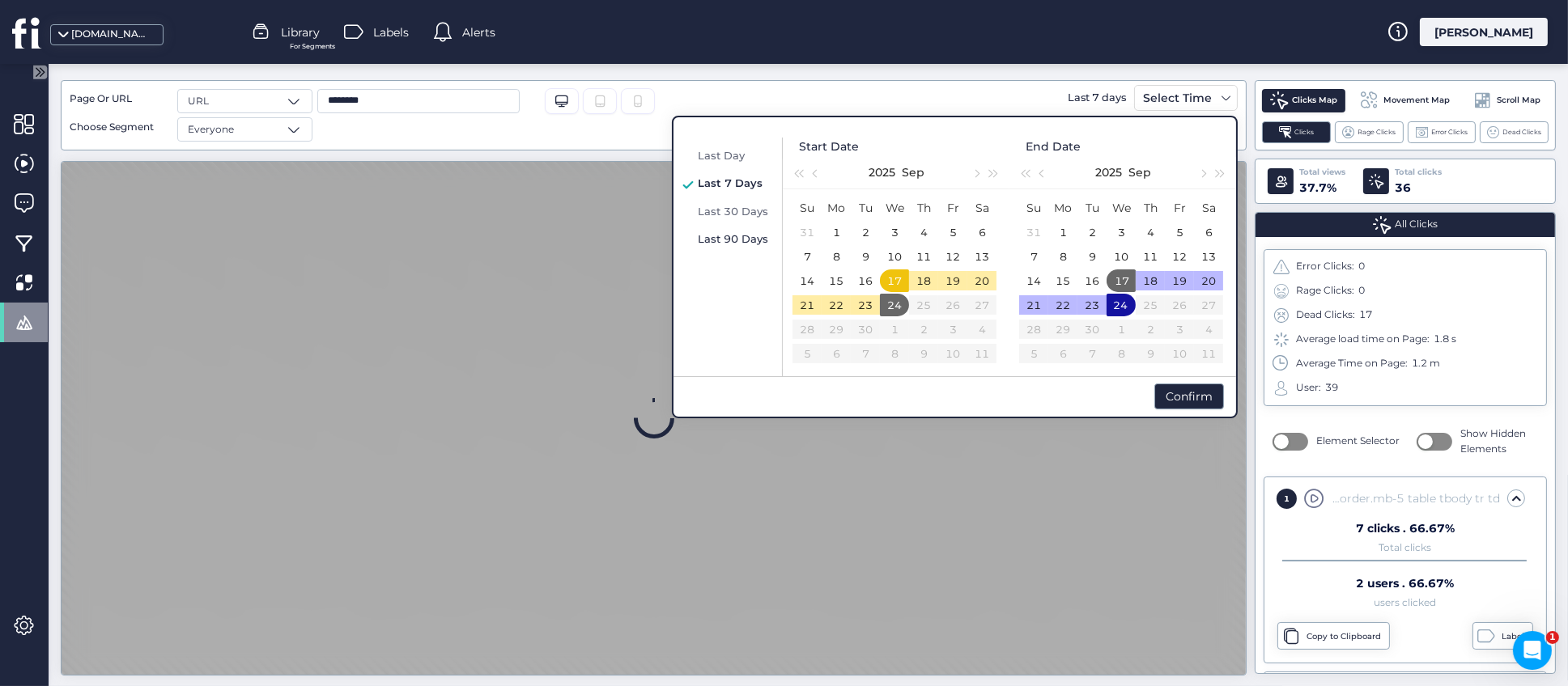
click at [739, 238] on span "Last 90 Days" at bounding box center [732, 239] width 71 height 13
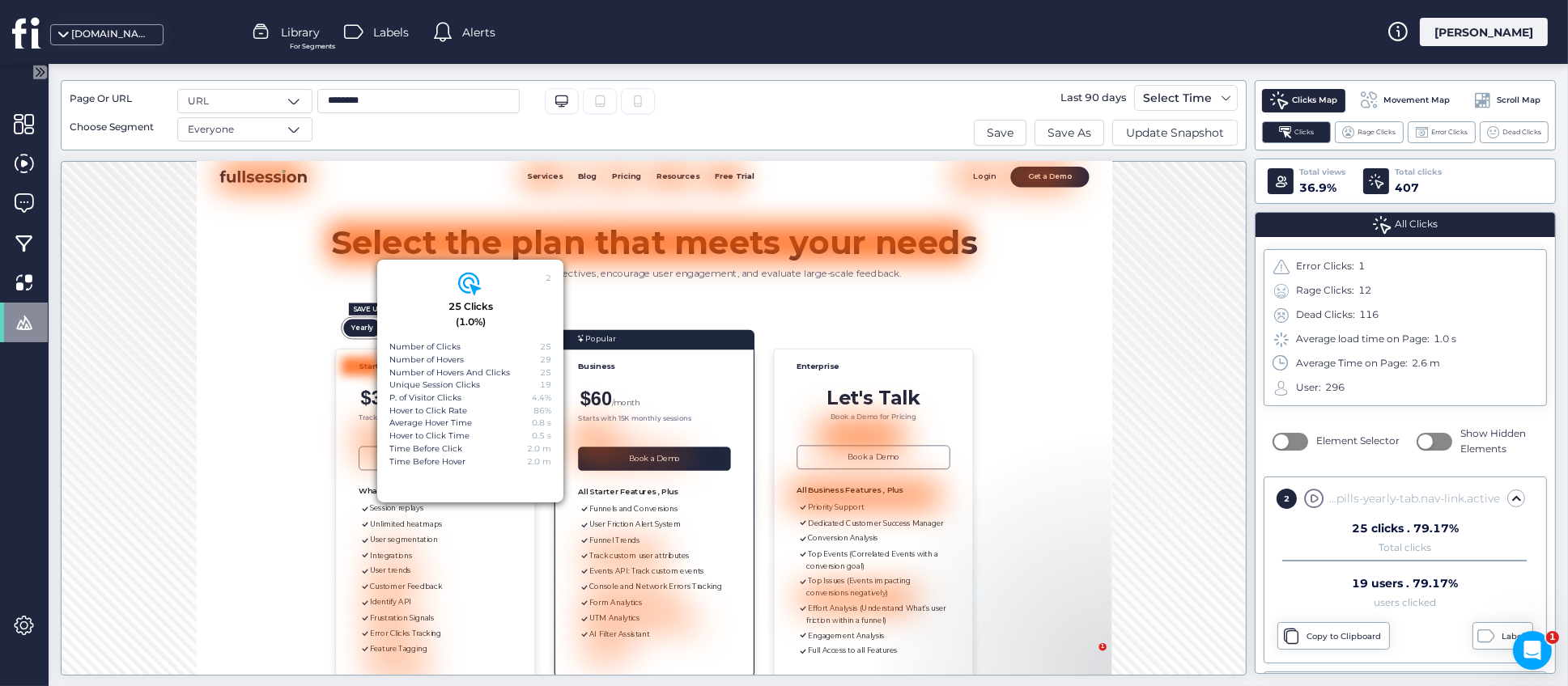
scroll to position [43, 0]
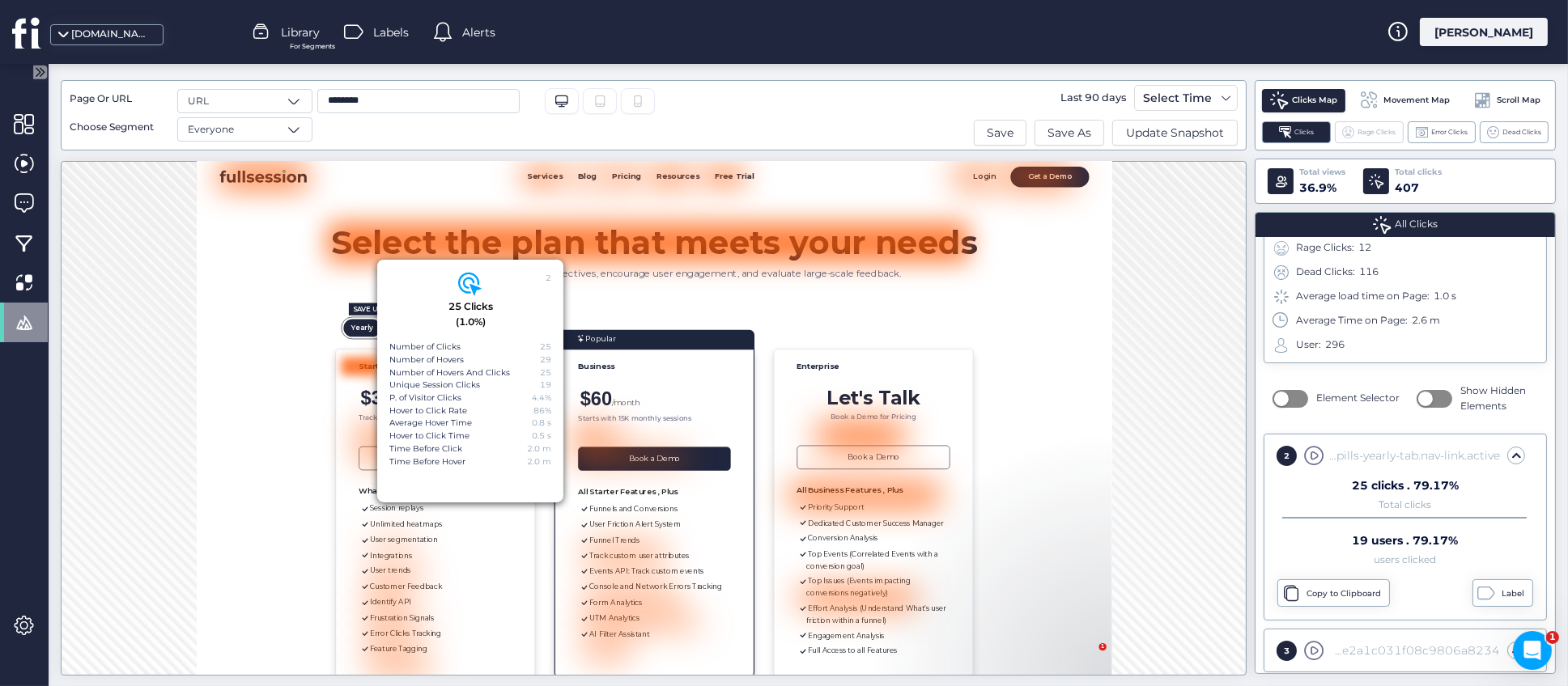
click at [1359, 132] on span "Rage Clicks" at bounding box center [1376, 132] width 38 height 10
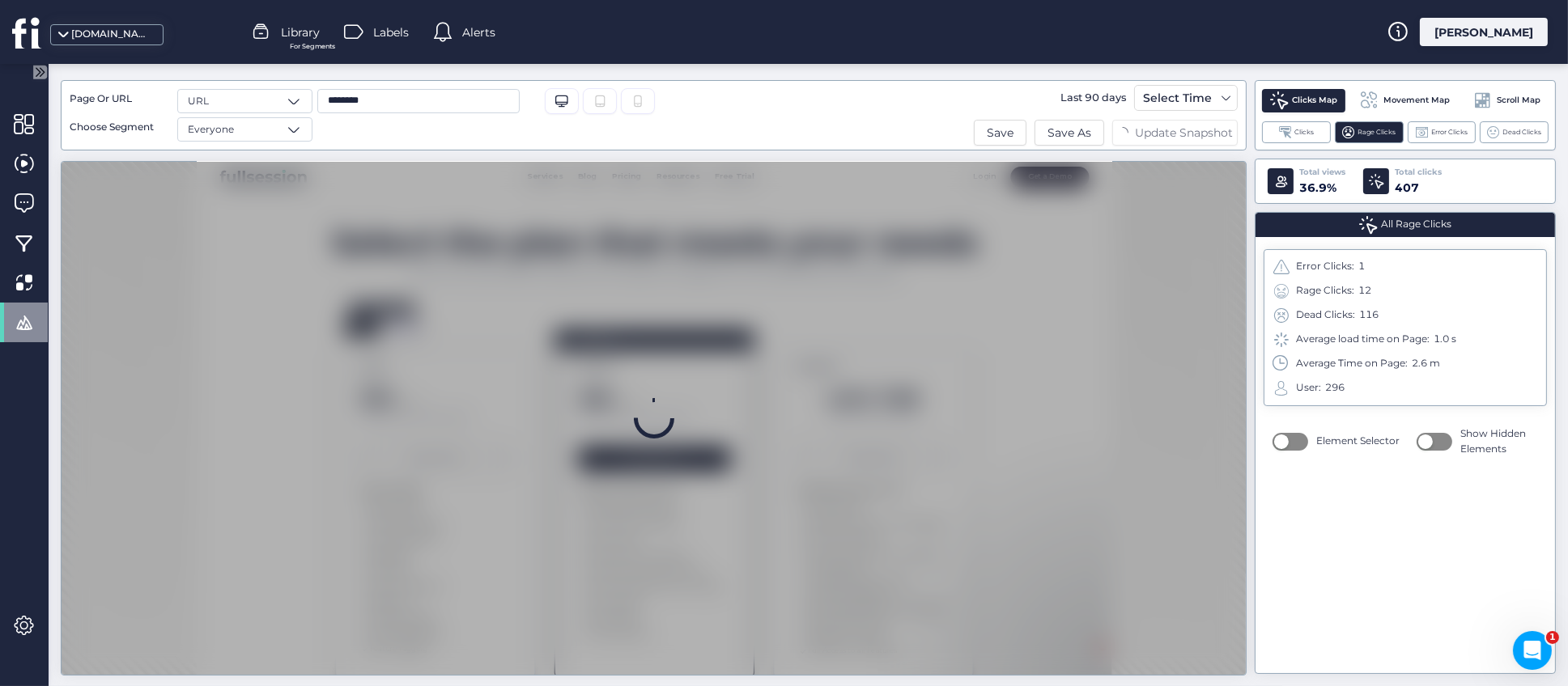
scroll to position [0, 0]
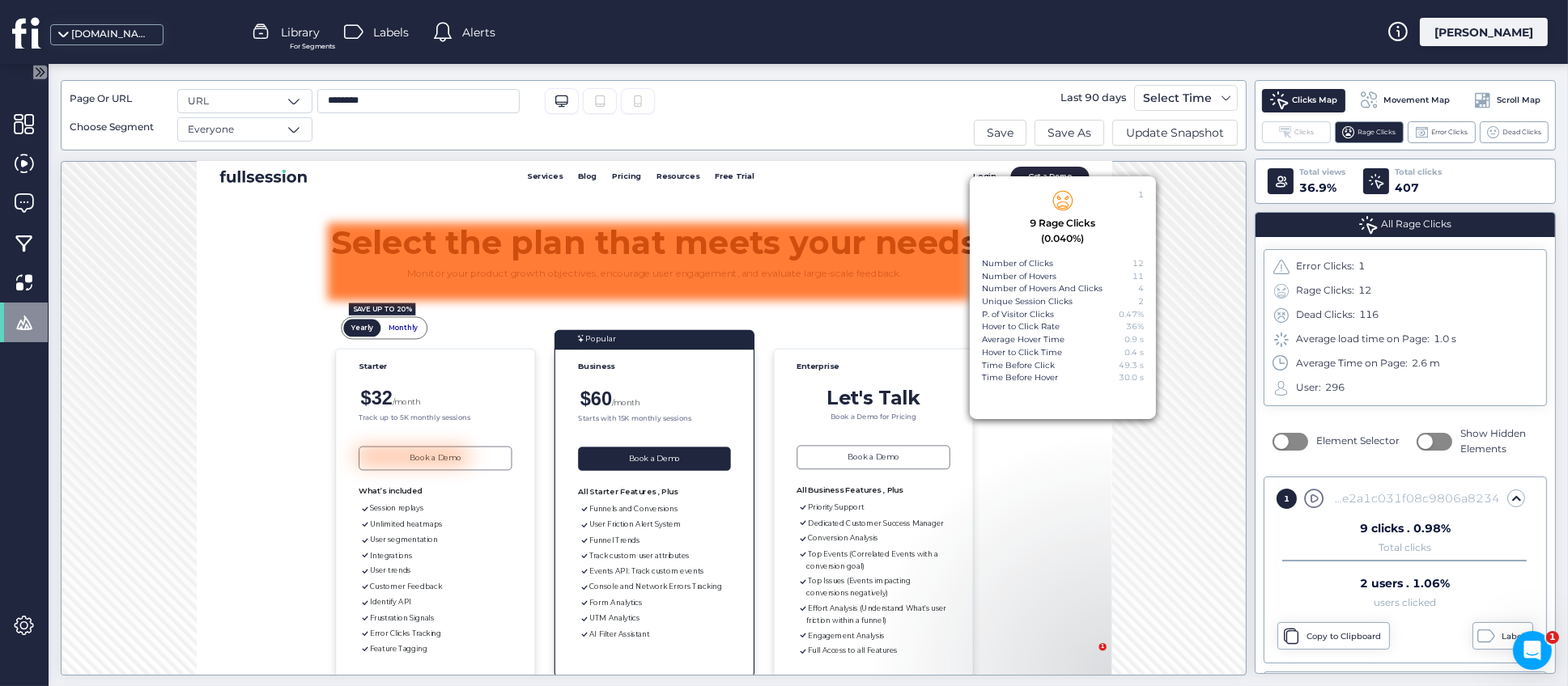
click at [1282, 135] on span at bounding box center [1285, 132] width 12 height 12
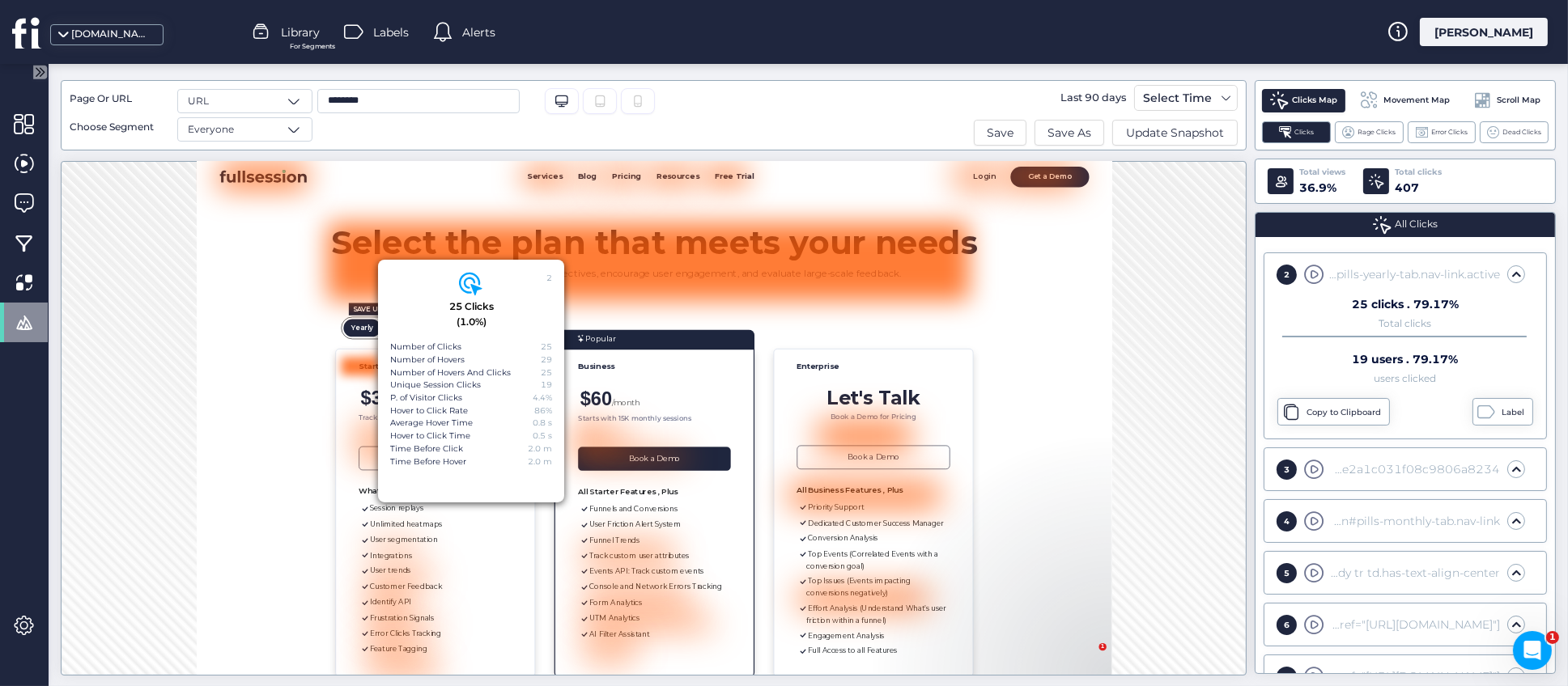
scroll to position [893, 0]
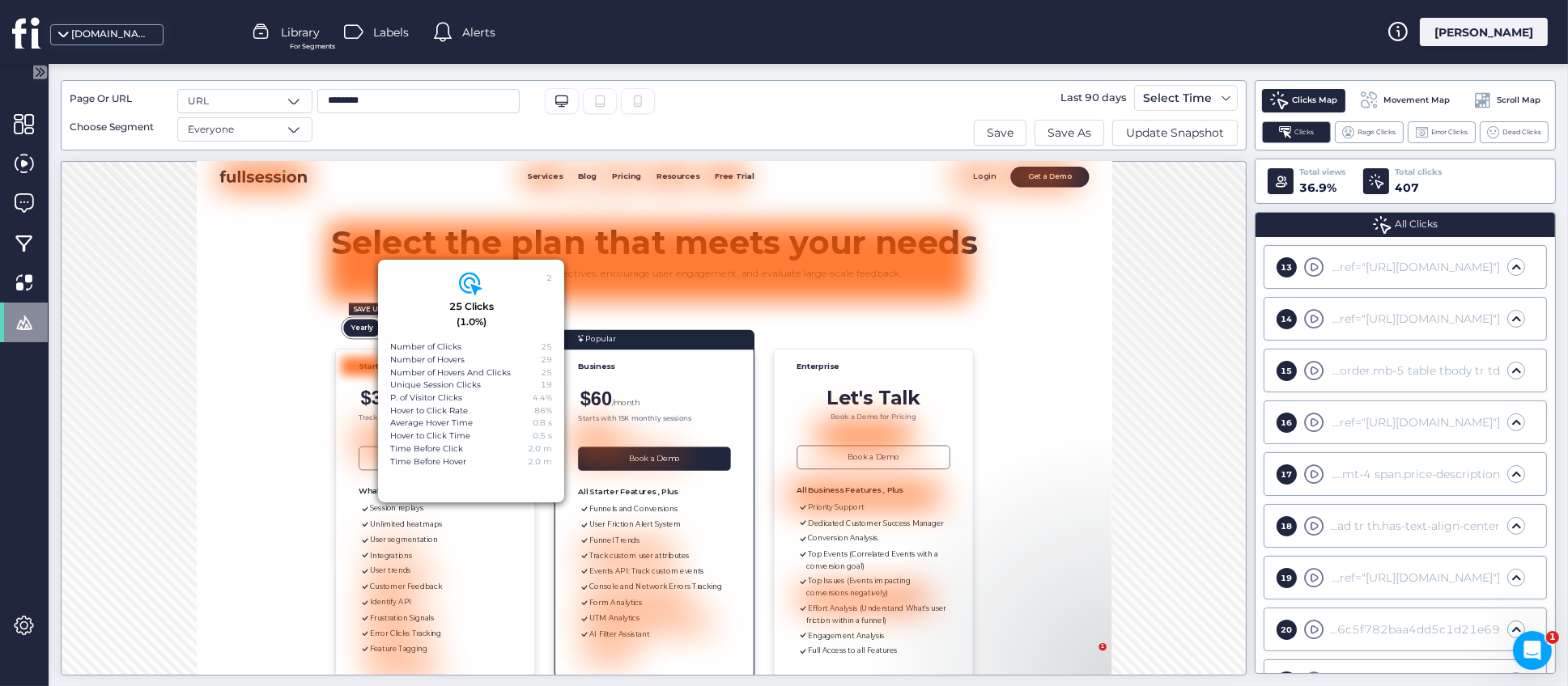
click at [1288, 472] on div "17" at bounding box center [1287, 475] width 21 height 21
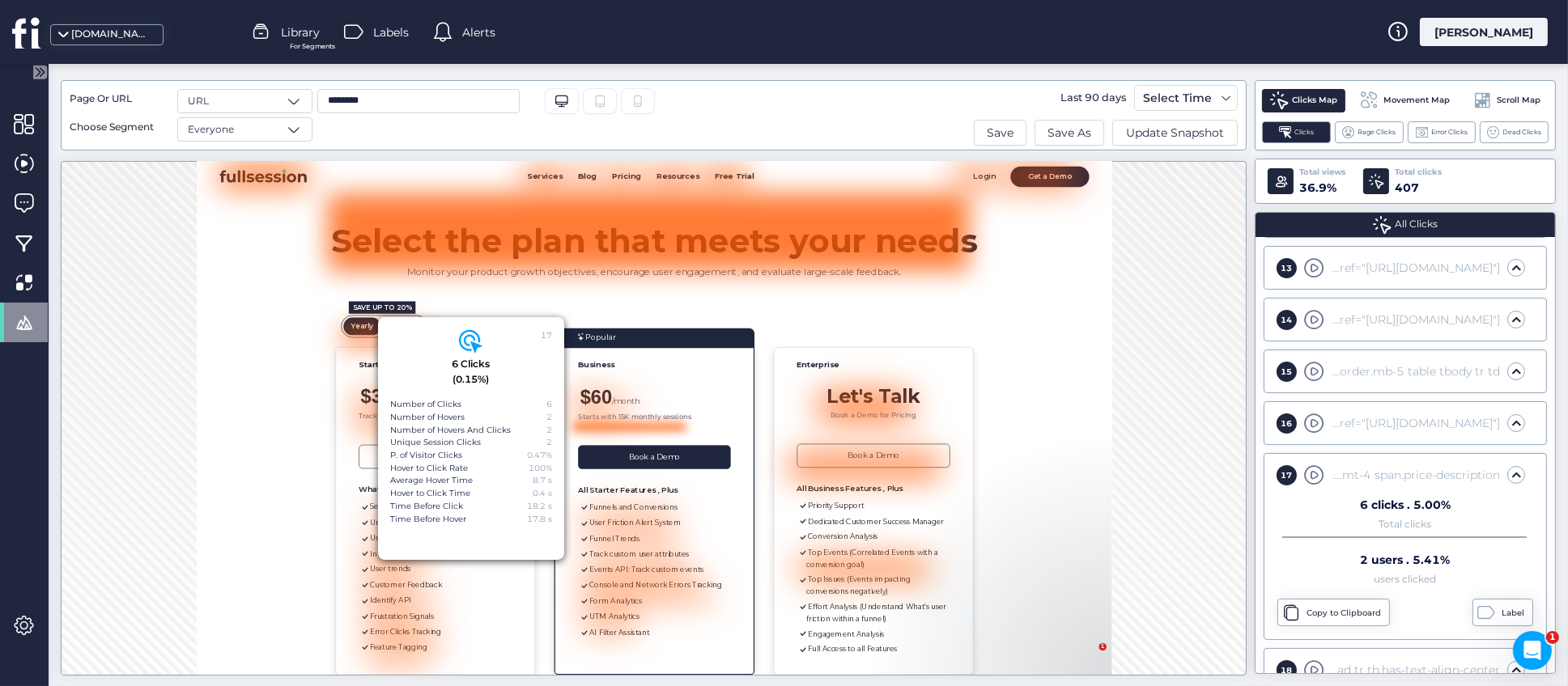
scroll to position [49, 0]
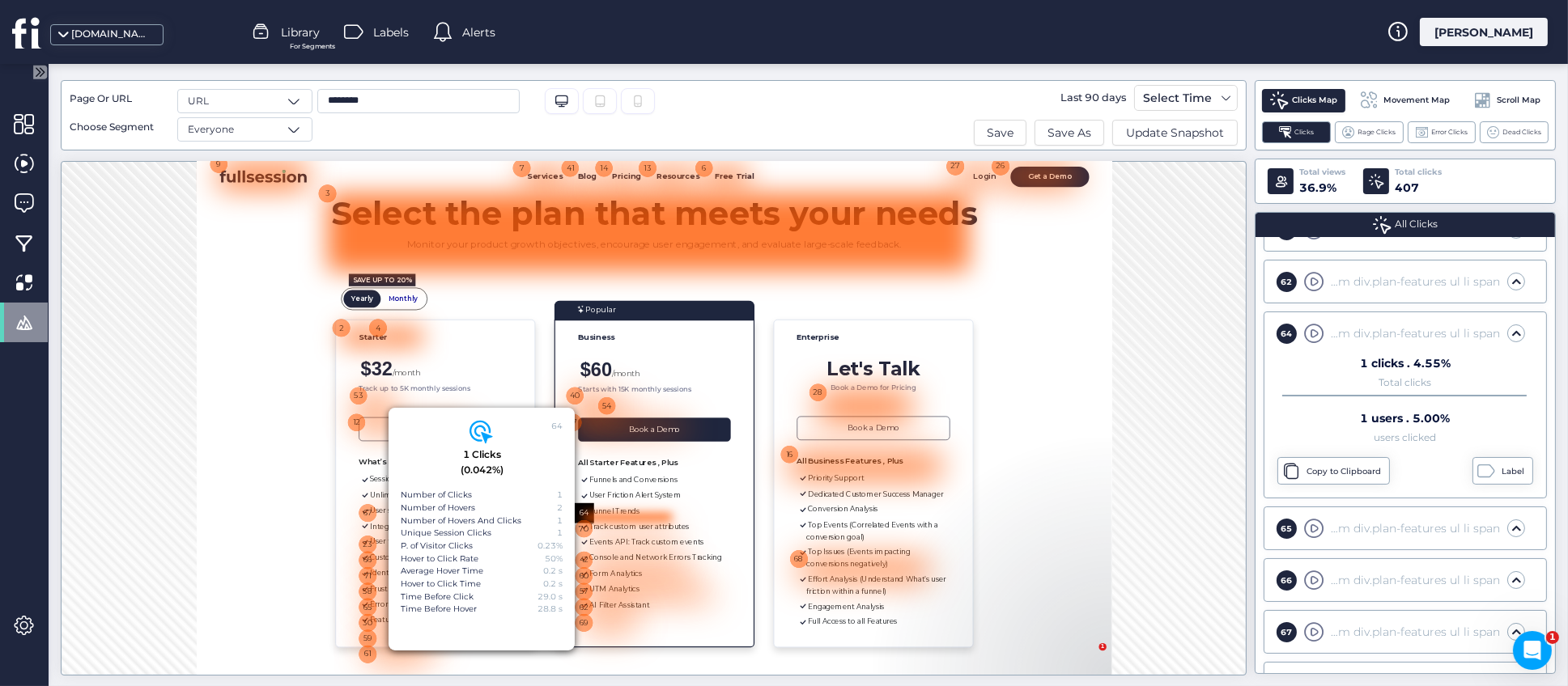
scroll to position [3138, 0]
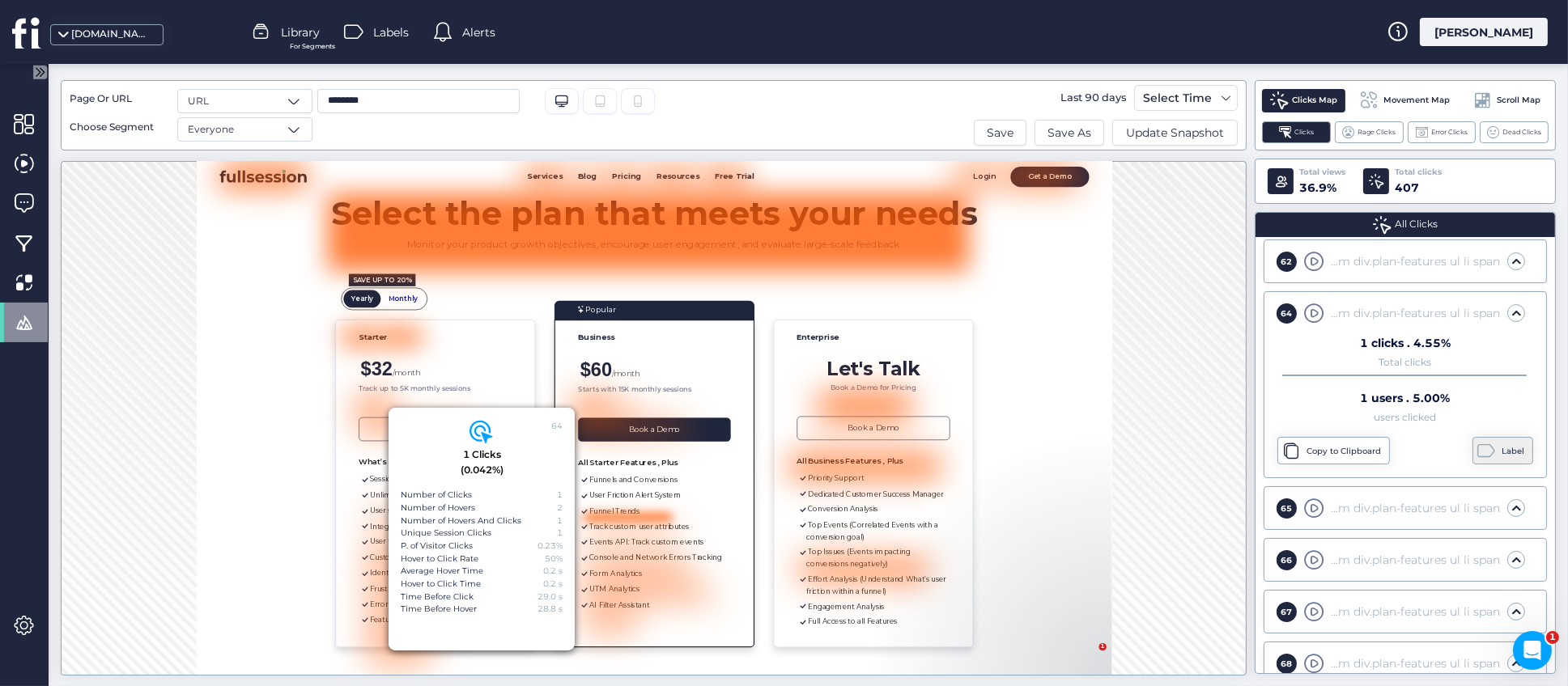
click at [1502, 455] on div "Label" at bounding box center [1515, 452] width 26 height 13
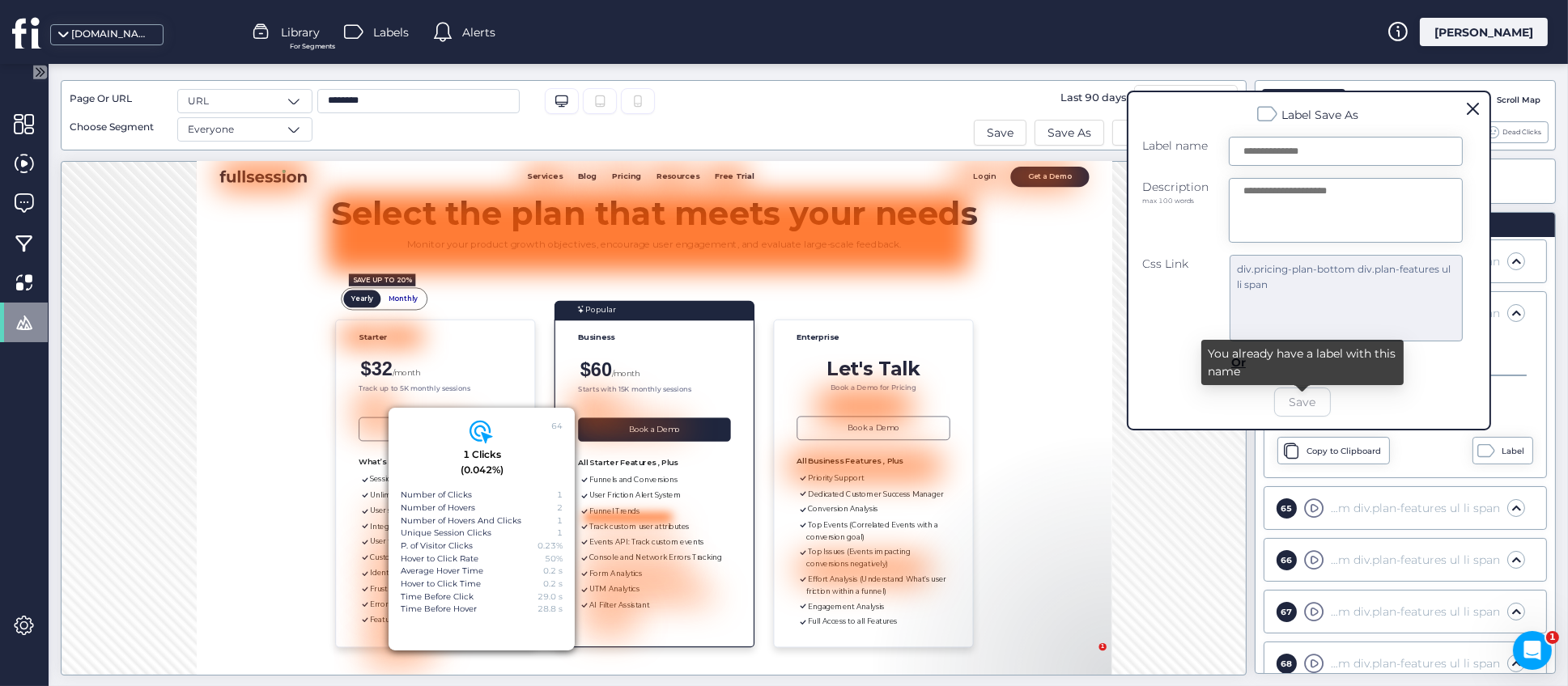
click at [1320, 150] on input "text" at bounding box center [1346, 151] width 234 height 29
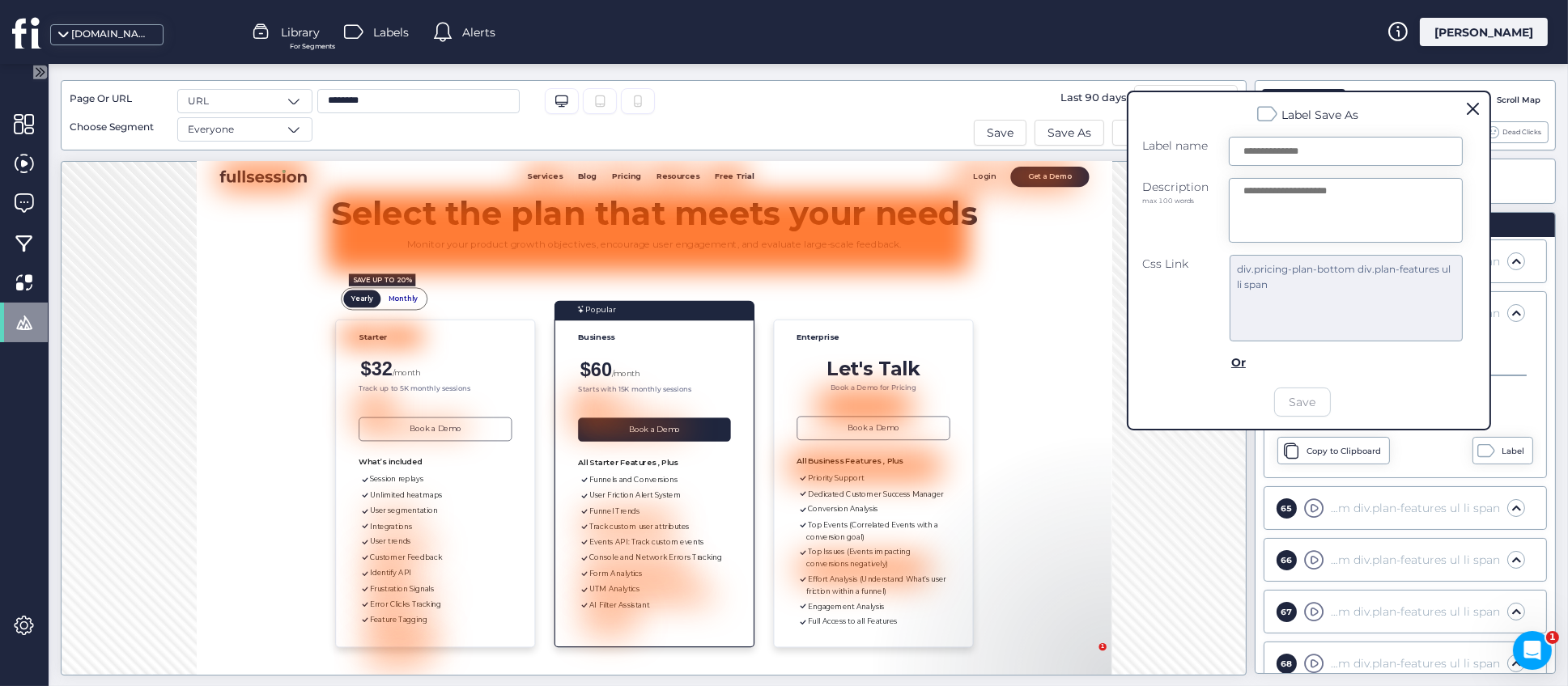
click at [1297, 202] on textarea at bounding box center [1346, 210] width 234 height 65
drag, startPoint x: 1234, startPoint y: 269, endPoint x: 1294, endPoint y: 288, distance: 62.9
click at [1294, 288] on div "div.pricing-plan-bottom div.plan-features ul li span" at bounding box center [1347, 298] width 233 height 87
click at [1191, 325] on div "Css Link" at bounding box center [1178, 298] width 72 height 87
click at [1474, 110] on span at bounding box center [1473, 108] width 12 height 12
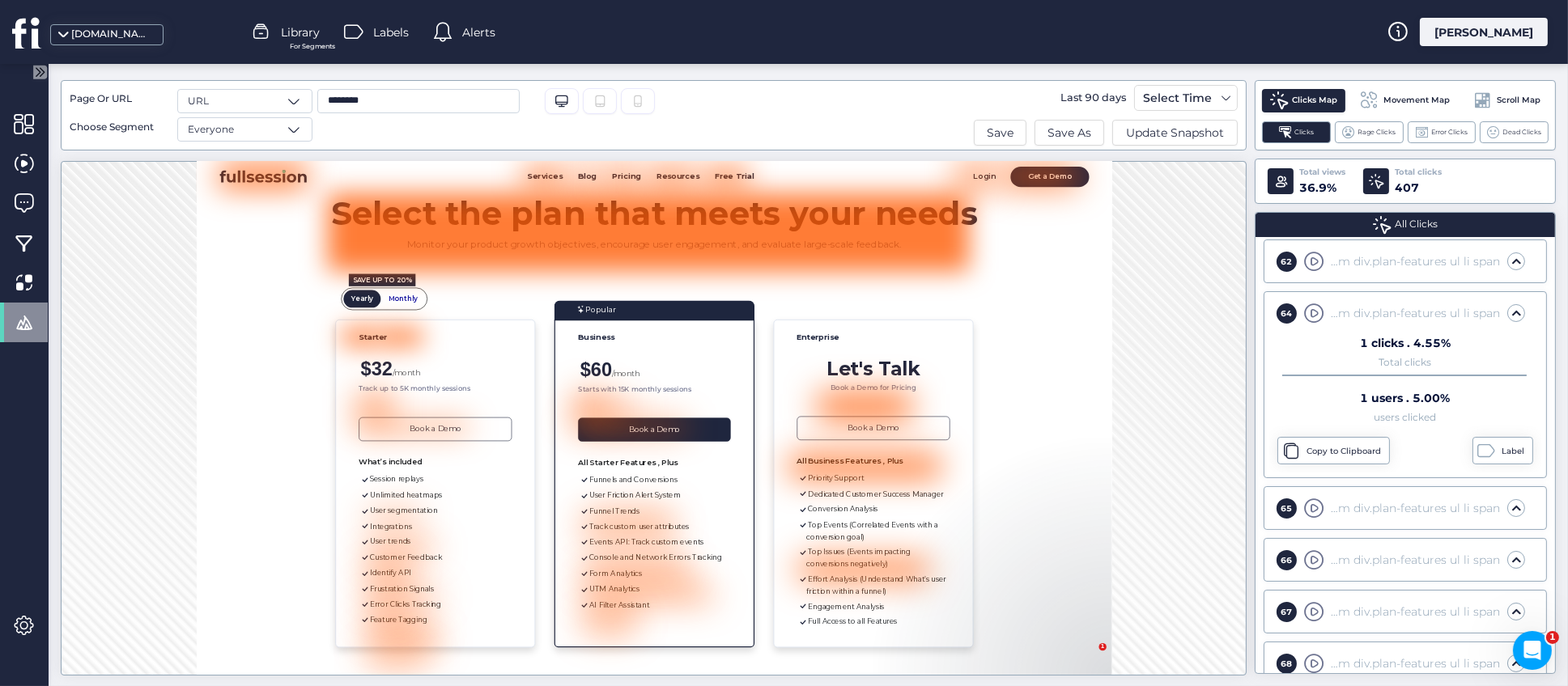
click at [1181, 479] on div "64 1 Clicks (0.042%) Number of Clicks 1 Number of Hovers 2 Number of Hovers And…" at bounding box center [654, 418] width 1186 height 515
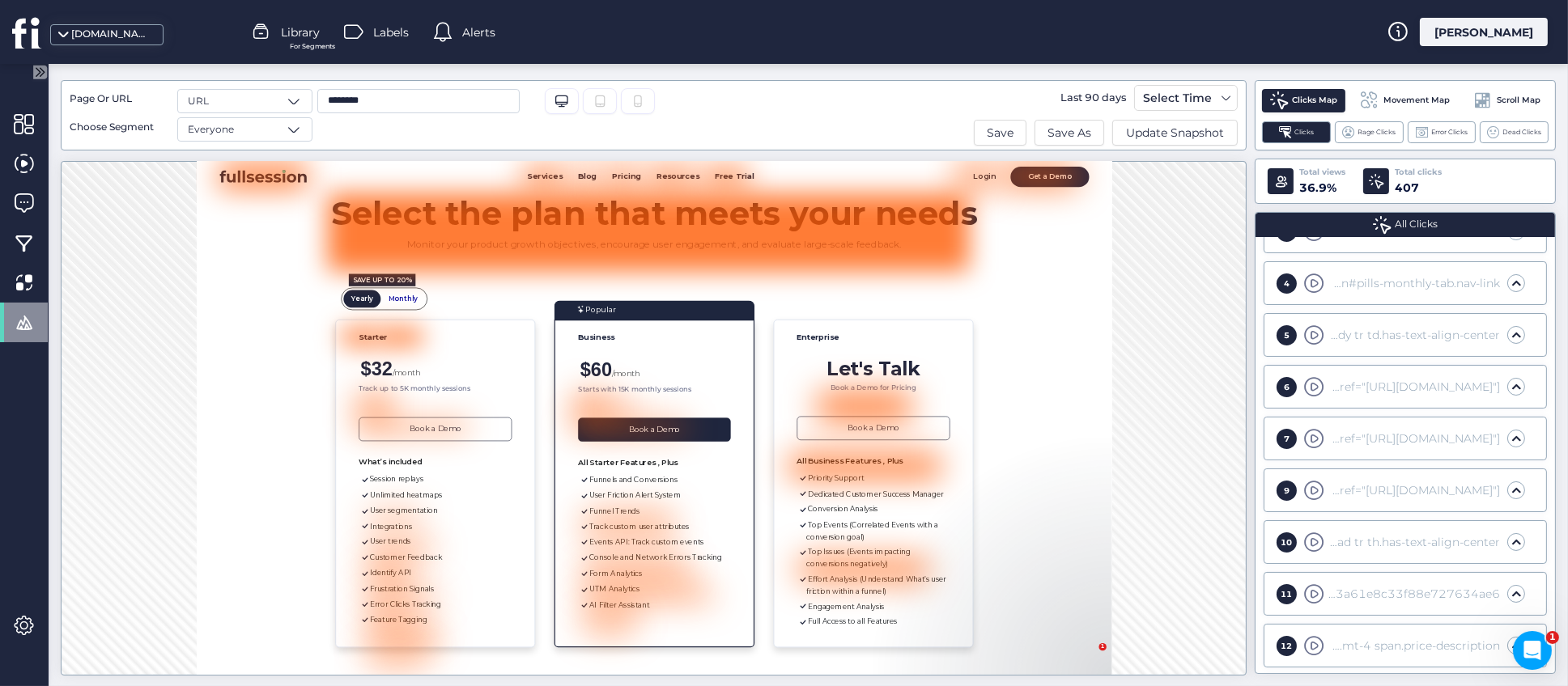
scroll to position [0, 0]
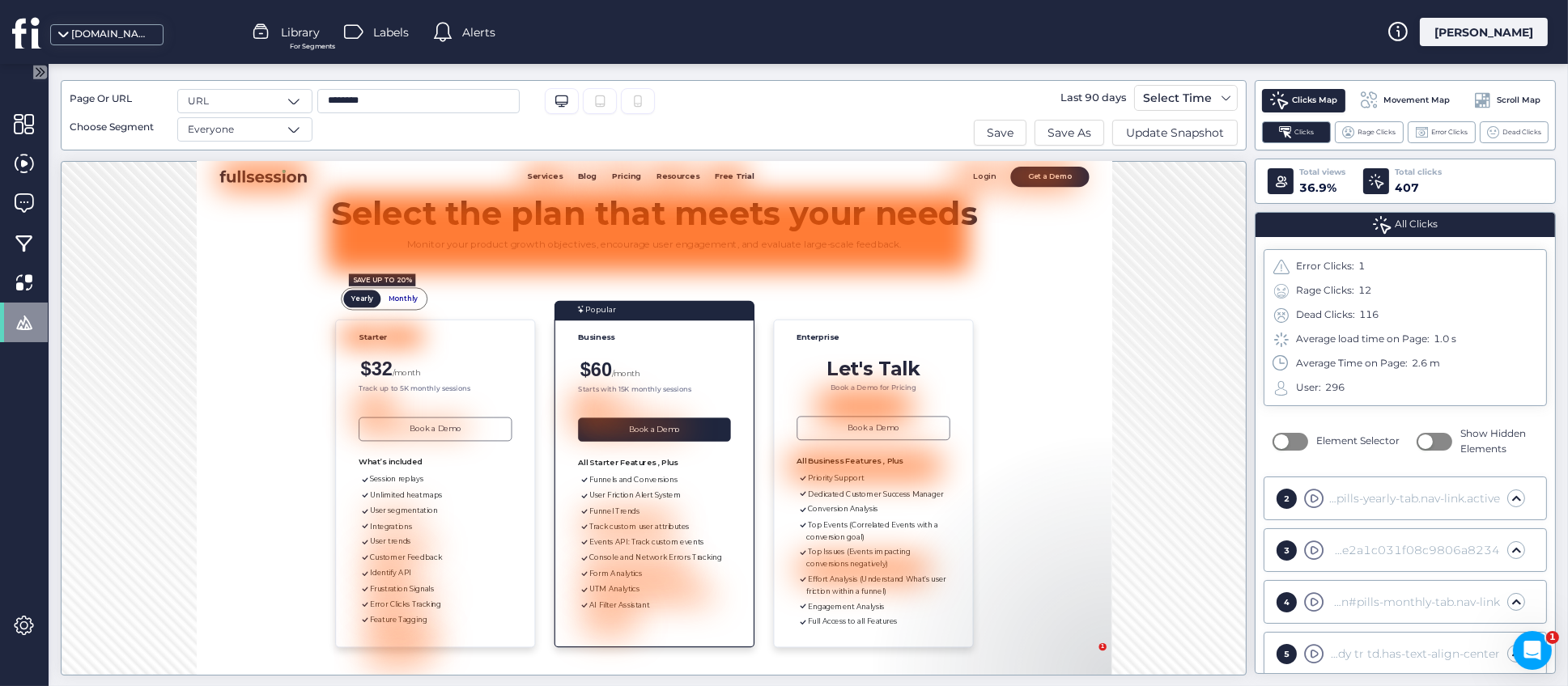
click at [1288, 439] on button "button" at bounding box center [1290, 441] width 36 height 18
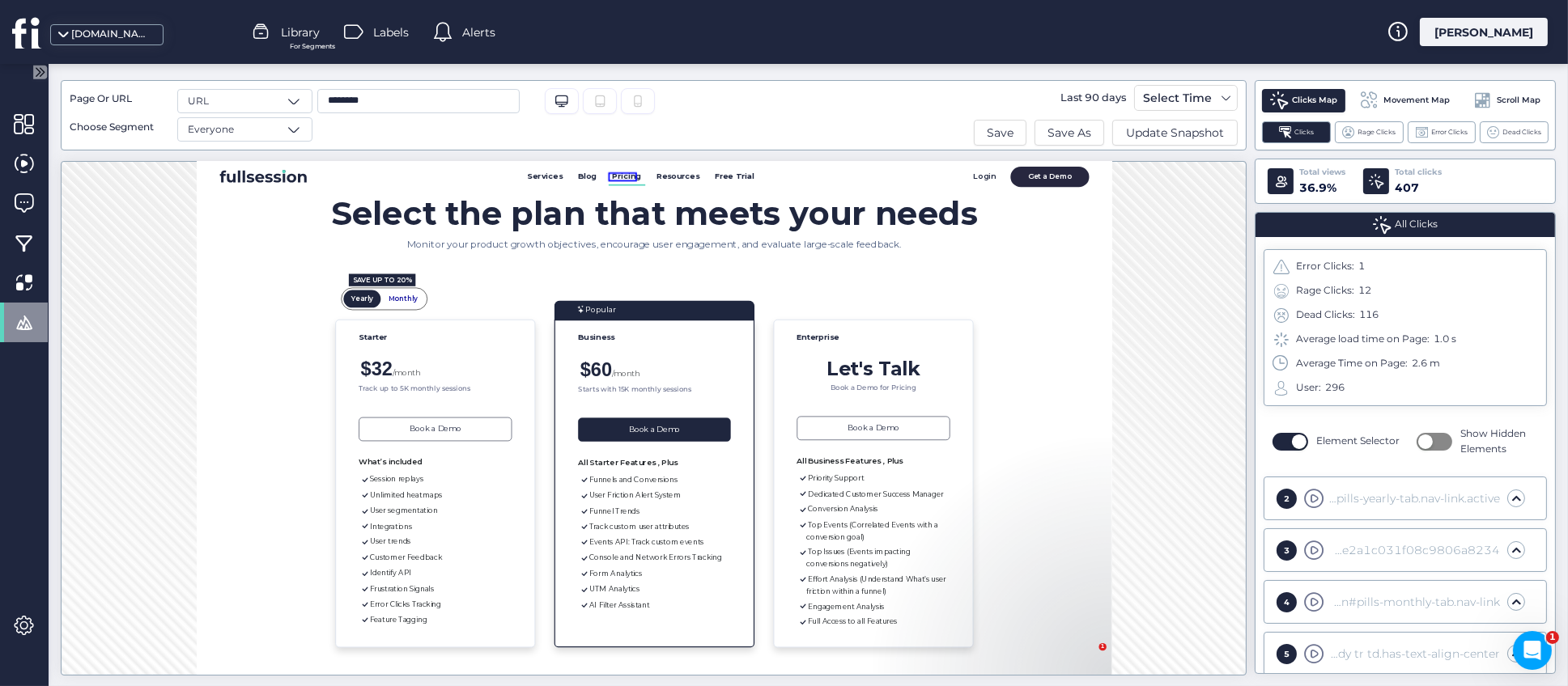
click at [927, 187] on span "Pricing" at bounding box center [926, 186] width 49 height 15
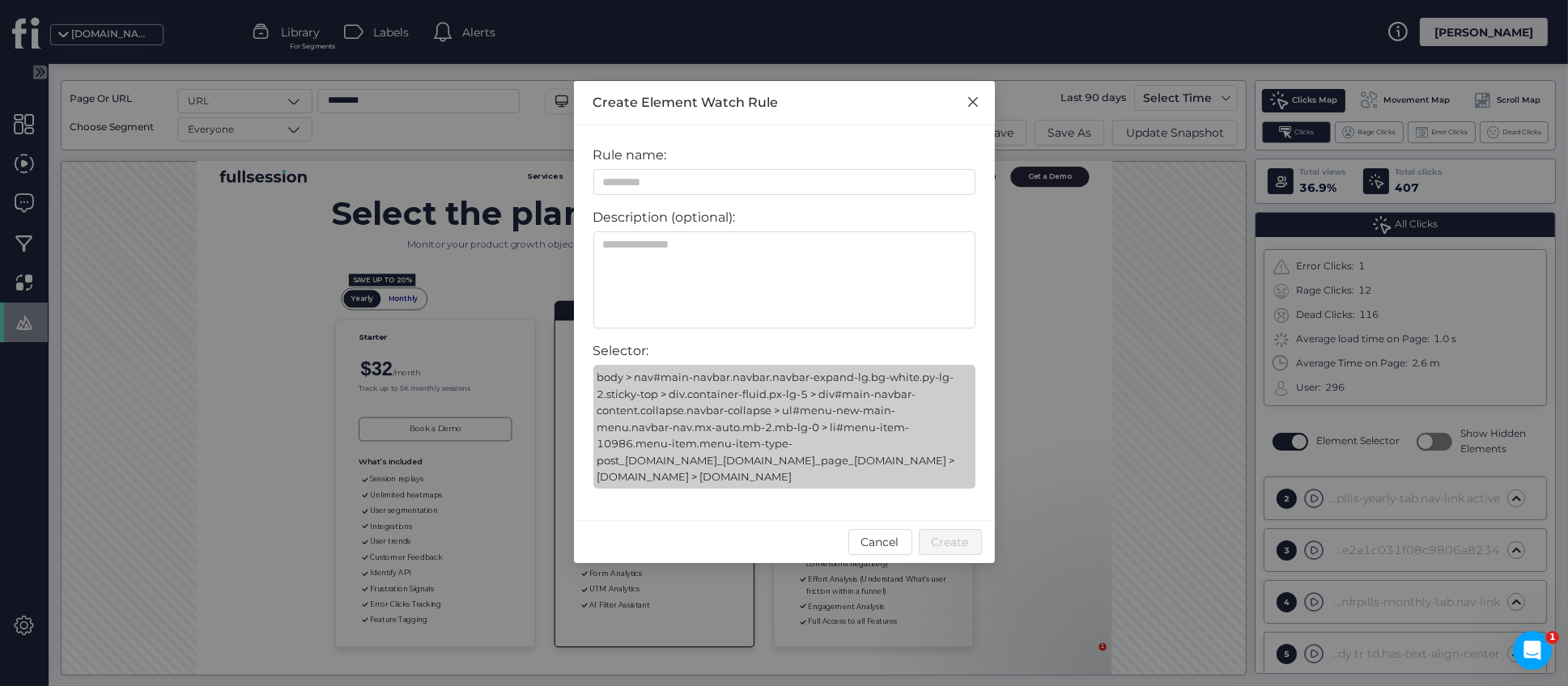
click at [969, 103] on icon "Close" at bounding box center [973, 102] width 13 height 13
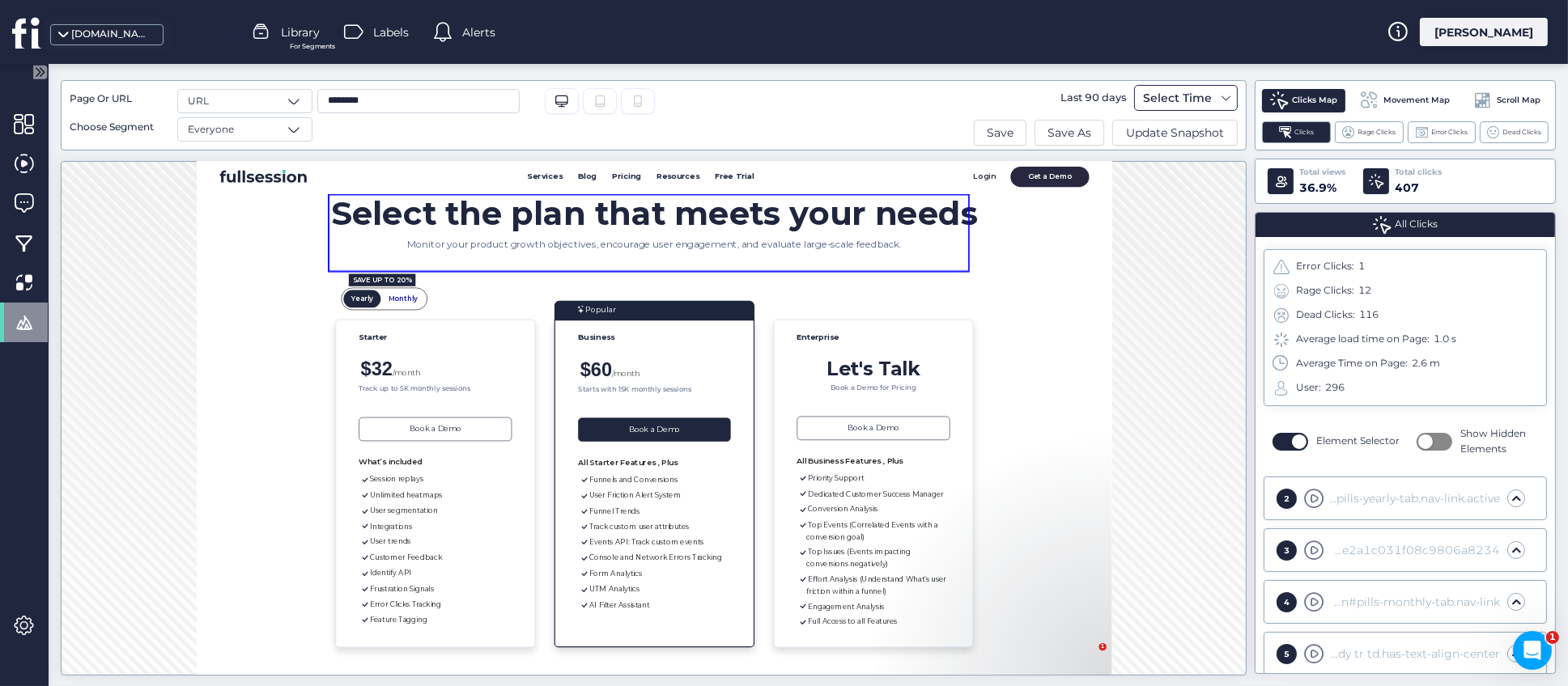
drag, startPoint x: 1231, startPoint y: 94, endPoint x: 1222, endPoint y: 99, distance: 10.3
click at [1228, 97] on span at bounding box center [1226, 98] width 13 height 13
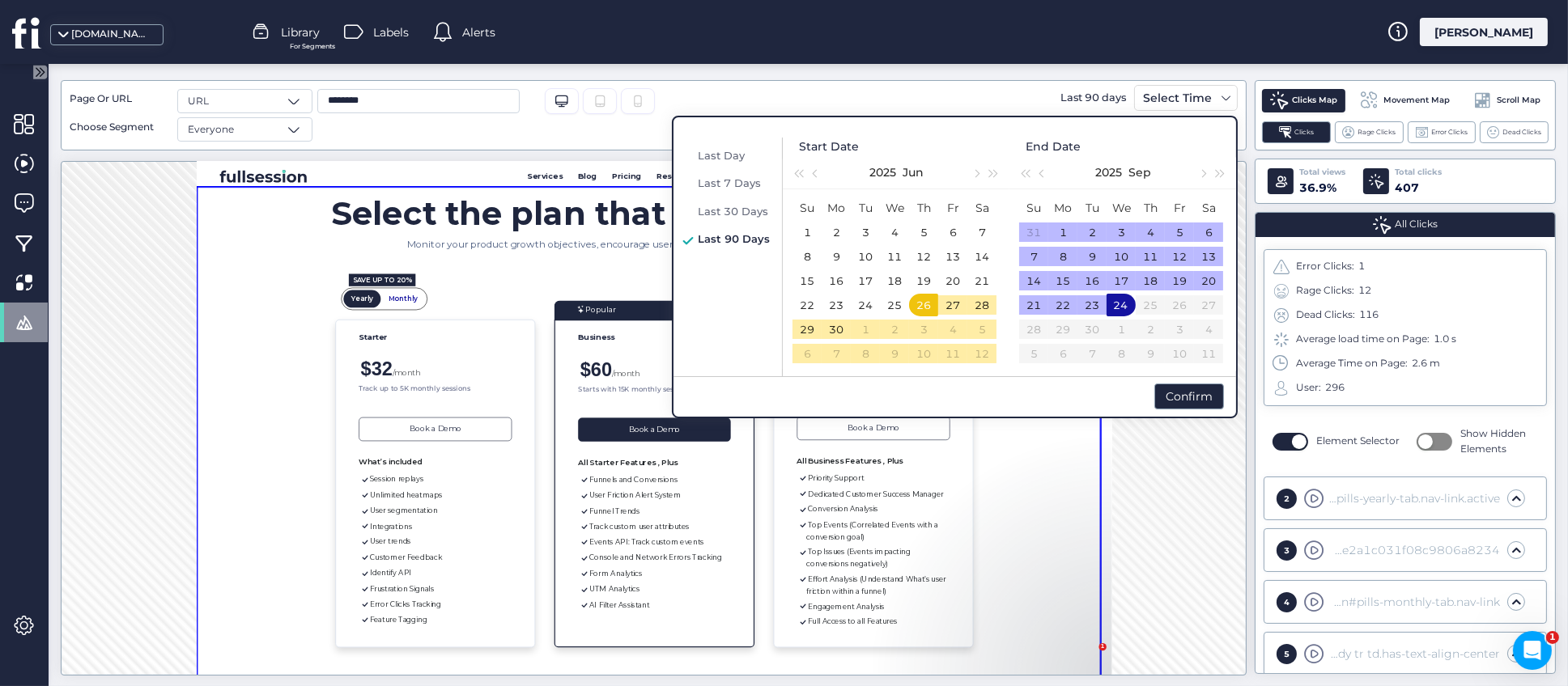
click at [1157, 469] on div "64 1 Clicks (0.042%) Number of Clicks 1 Number of Hovers 2 Number of Hovers And…" at bounding box center [654, 418] width 1186 height 515
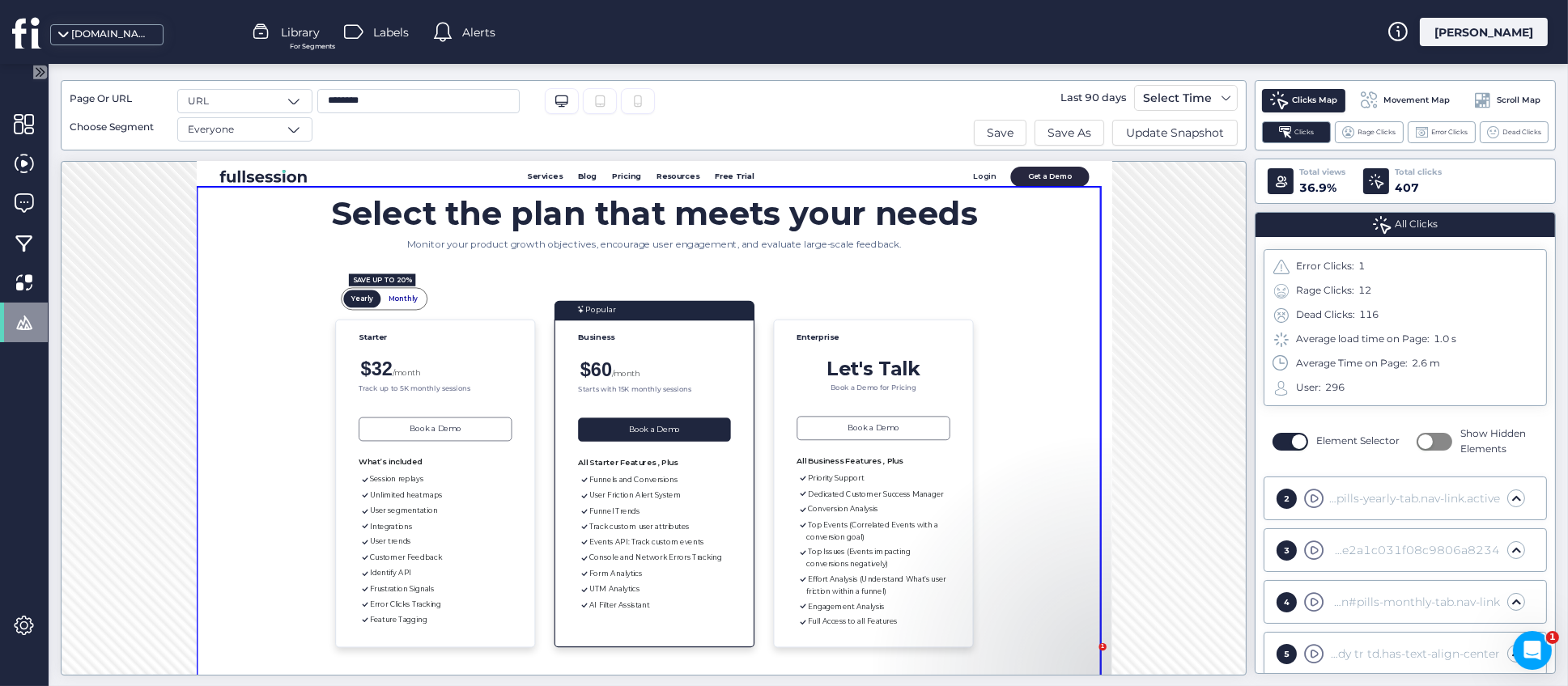
click at [1410, 102] on span "Movement Map" at bounding box center [1417, 101] width 67 height 13
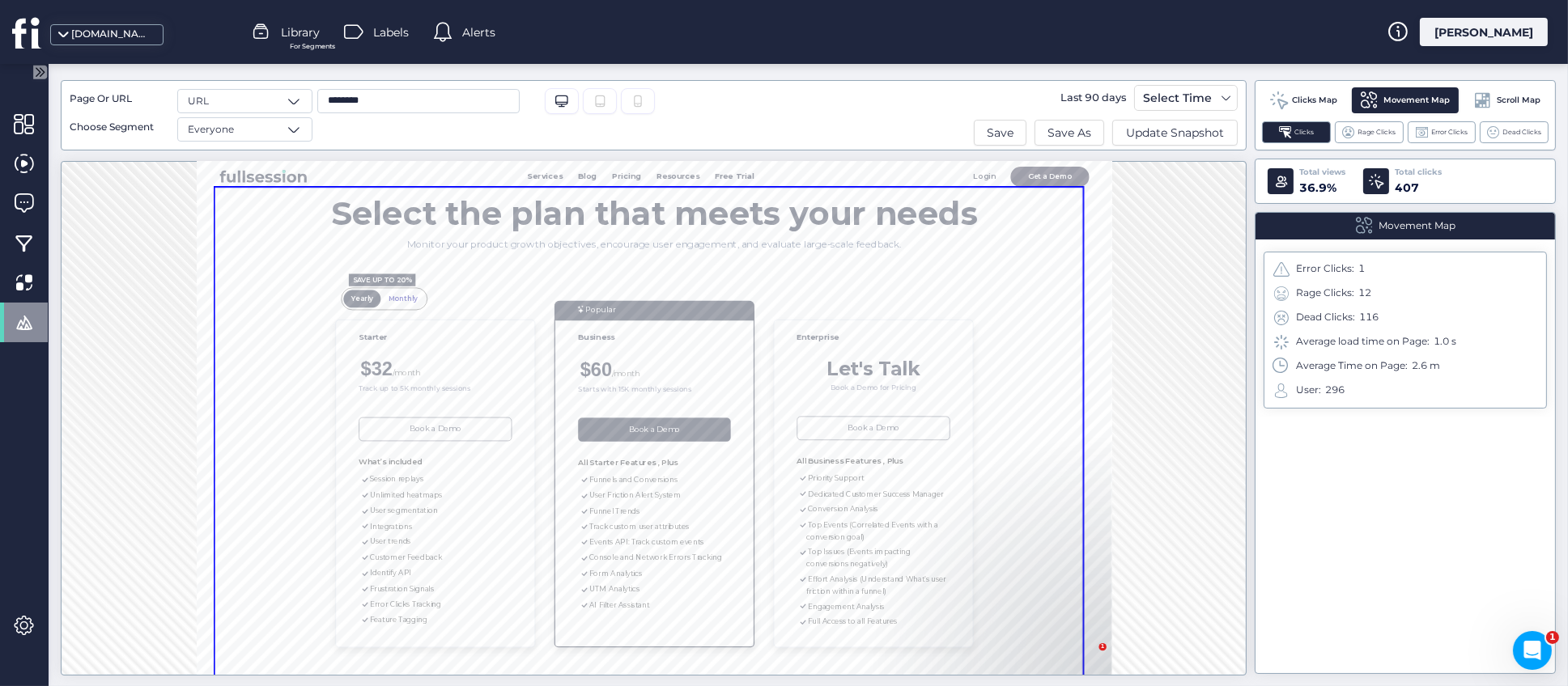
click at [1303, 100] on span "Clicks Map" at bounding box center [1315, 101] width 45 height 13
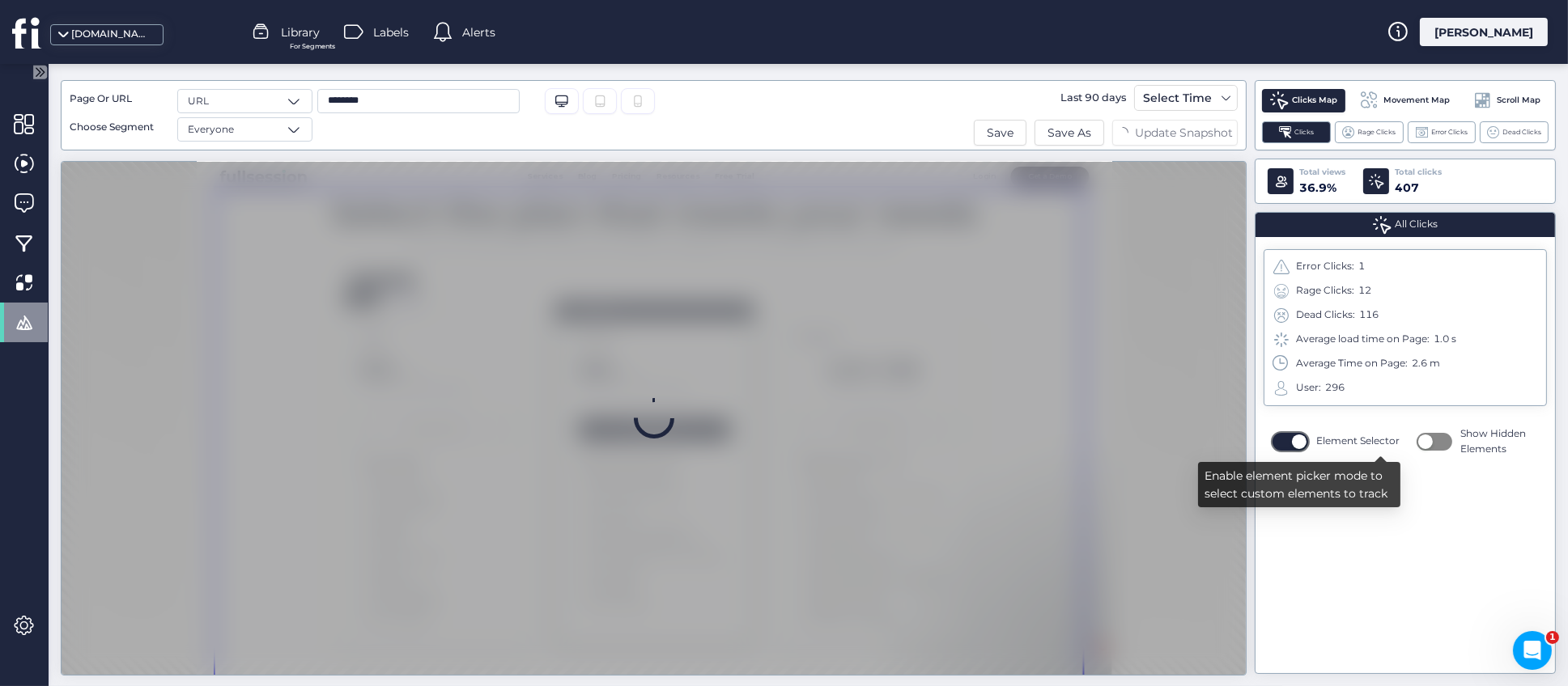
click at [1283, 443] on button "button" at bounding box center [1290, 441] width 36 height 18
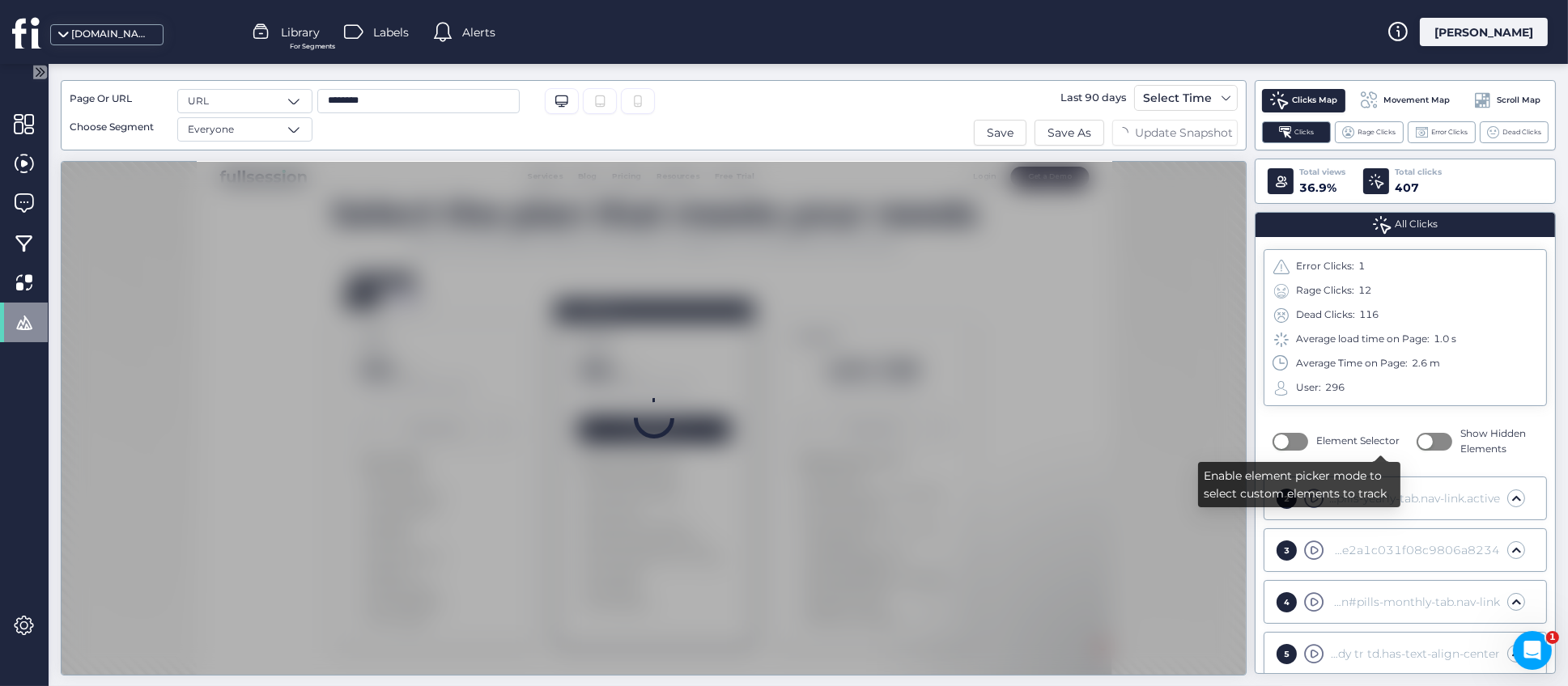
click at [1400, 106] on span "Movement Map" at bounding box center [1417, 101] width 67 height 13
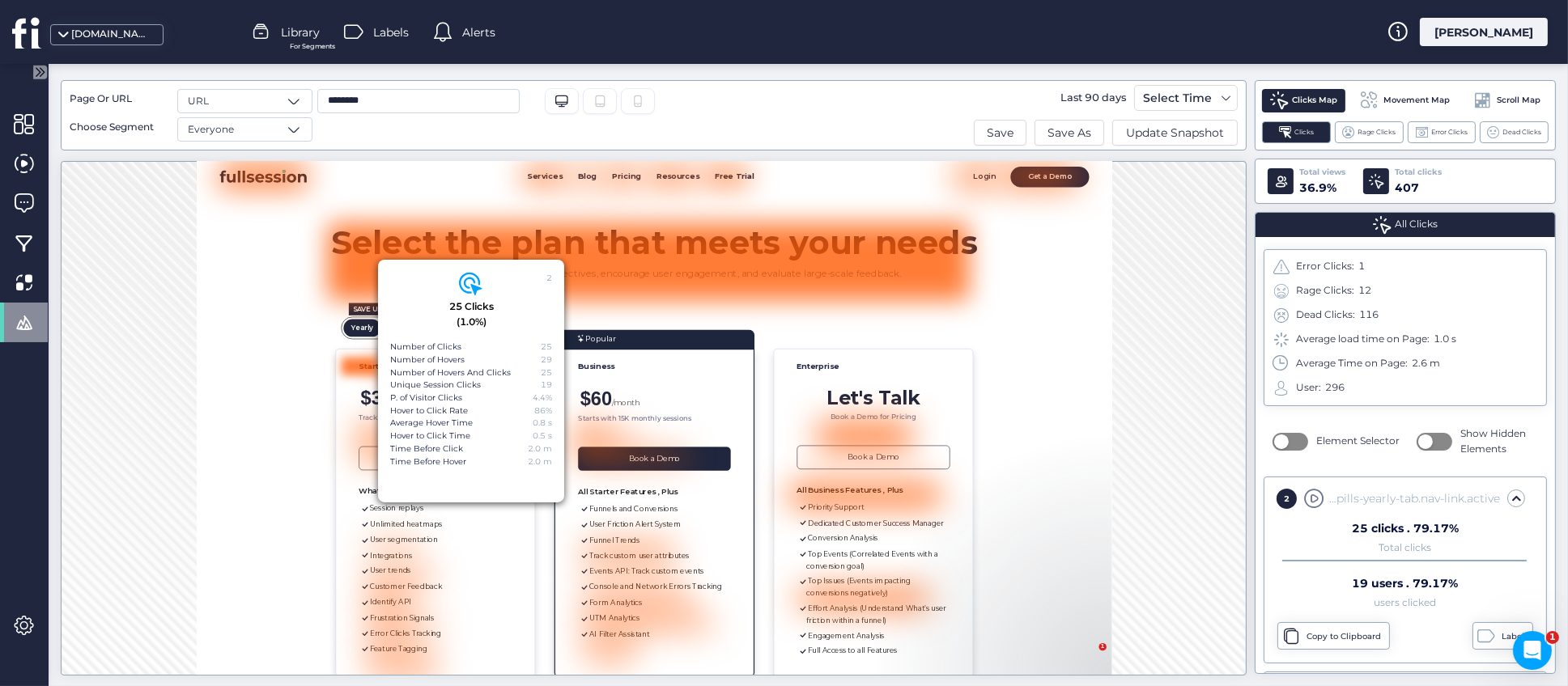
scroll to position [43, 0]
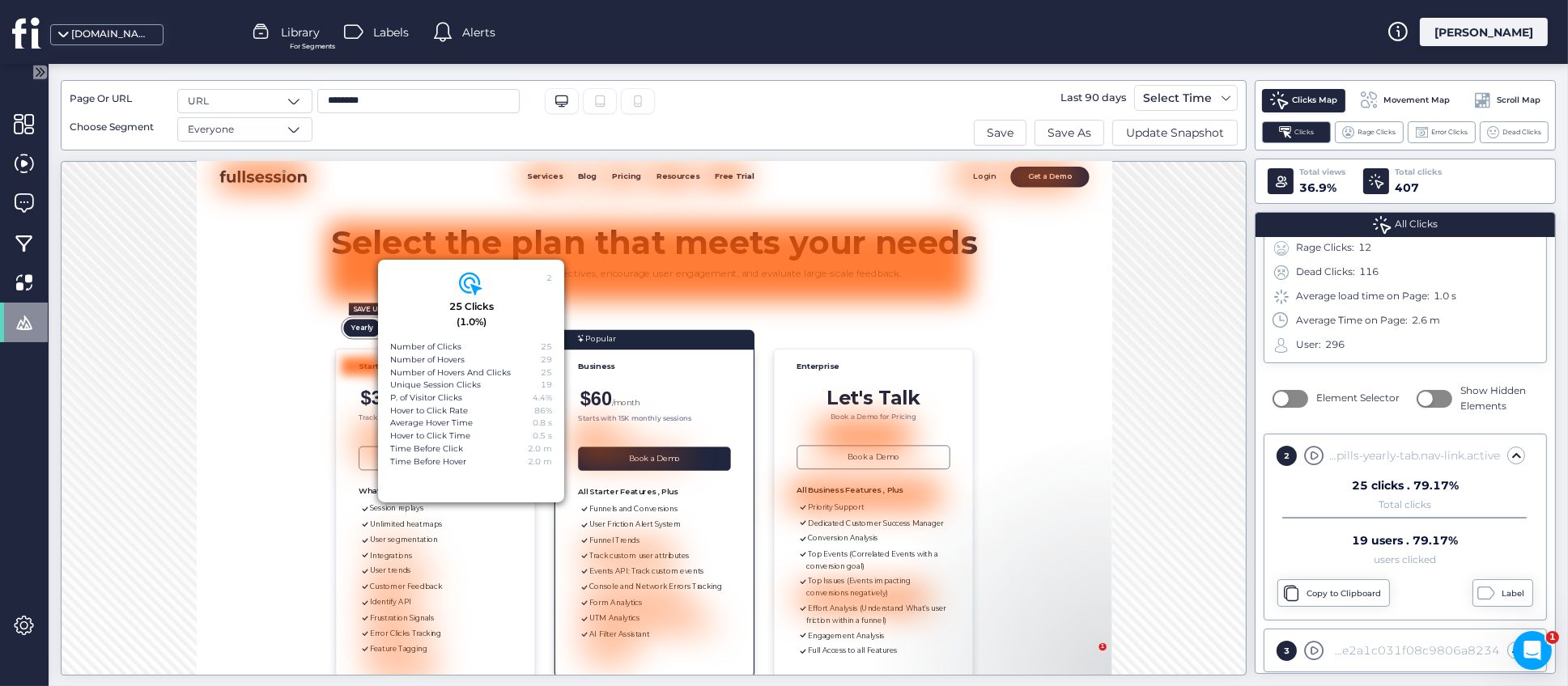
click at [1403, 97] on span "Movement Map" at bounding box center [1417, 101] width 67 height 13
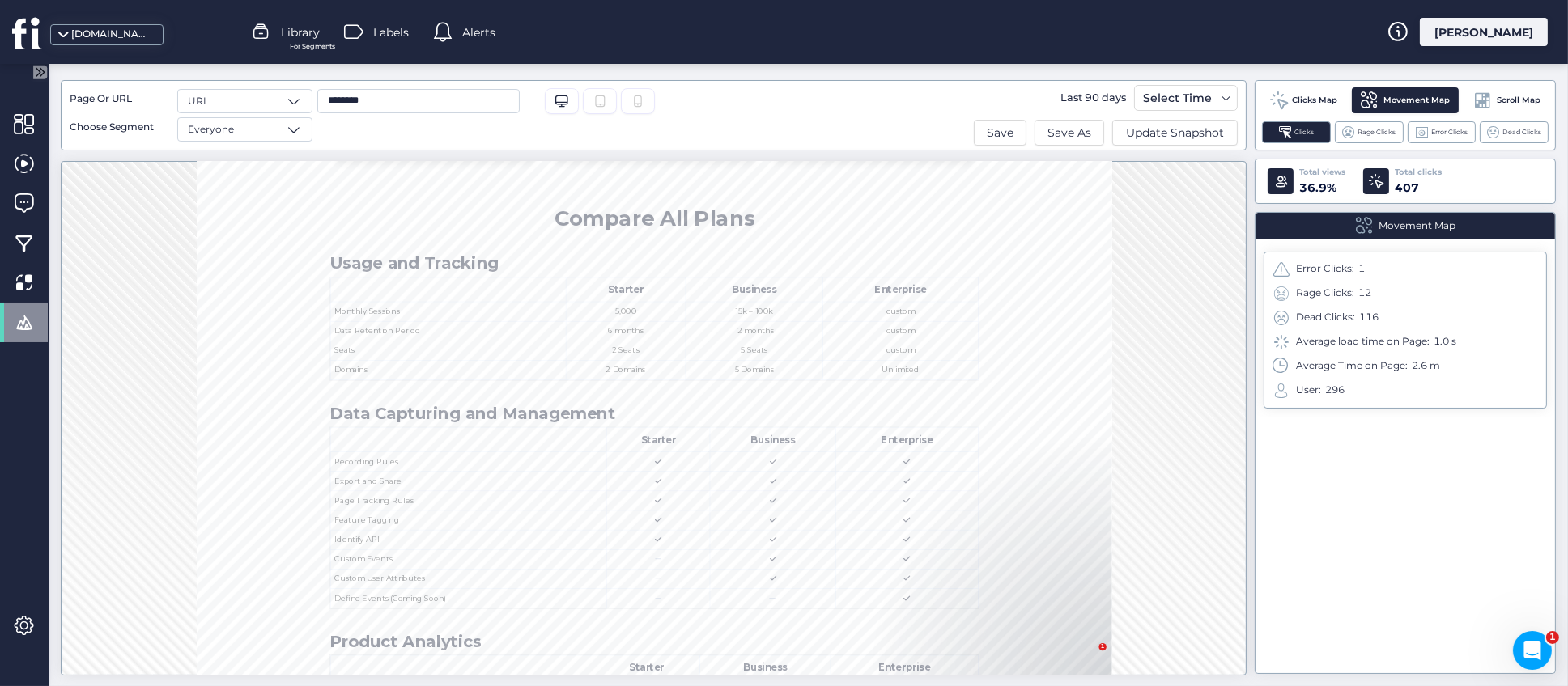
scroll to position [0, 0]
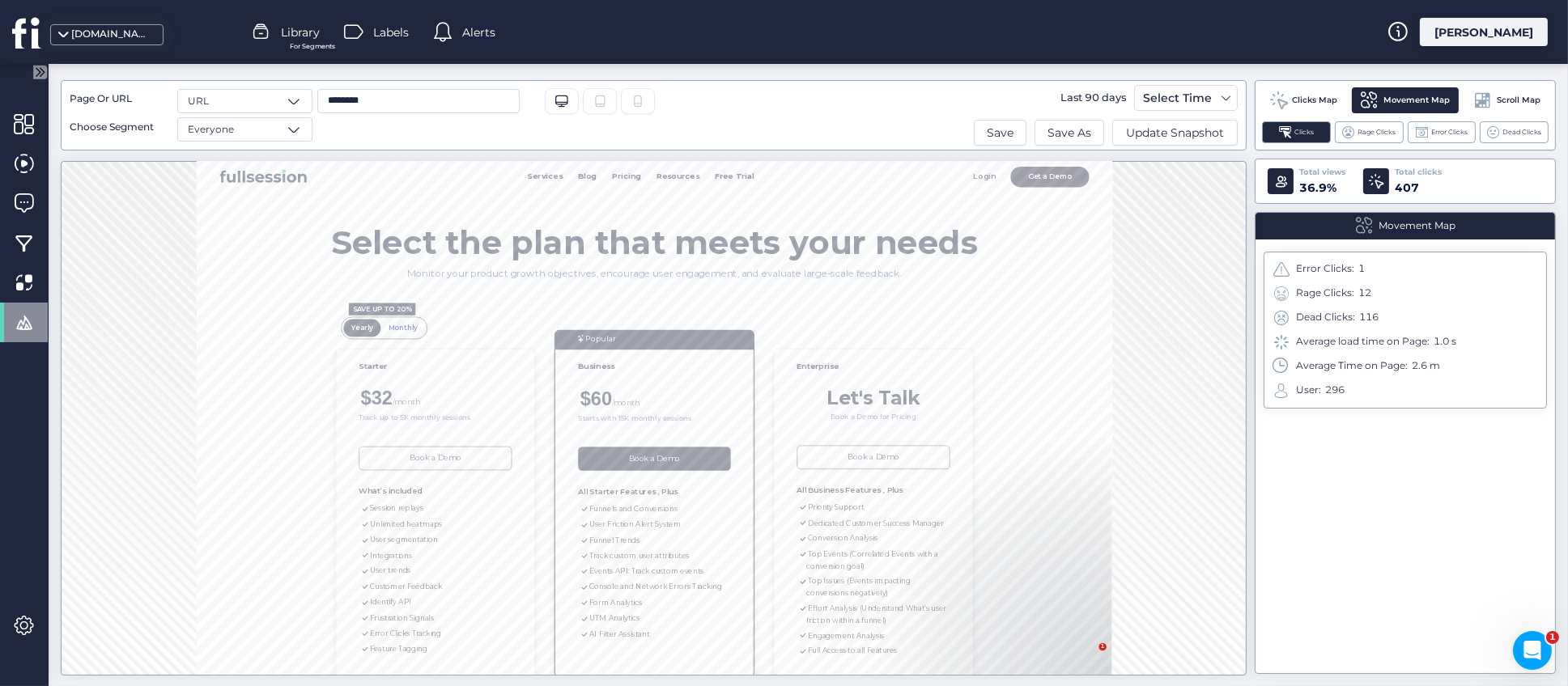
drag, startPoint x: 1744, startPoint y: 253, endPoint x: 1317, endPoint y: 313, distance: 431.2
click at [1501, 99] on span "Scroll Map" at bounding box center [1518, 101] width 43 height 13
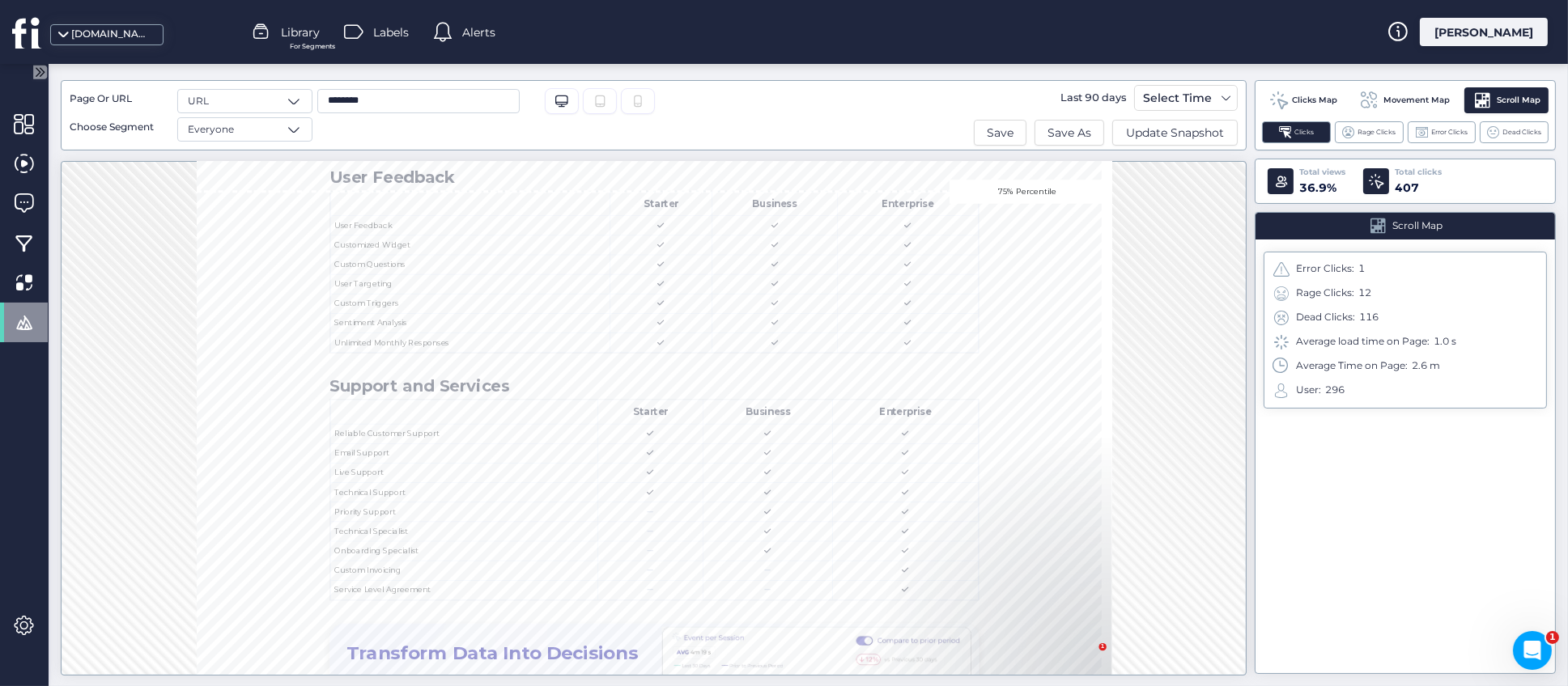
scroll to position [4014, 0]
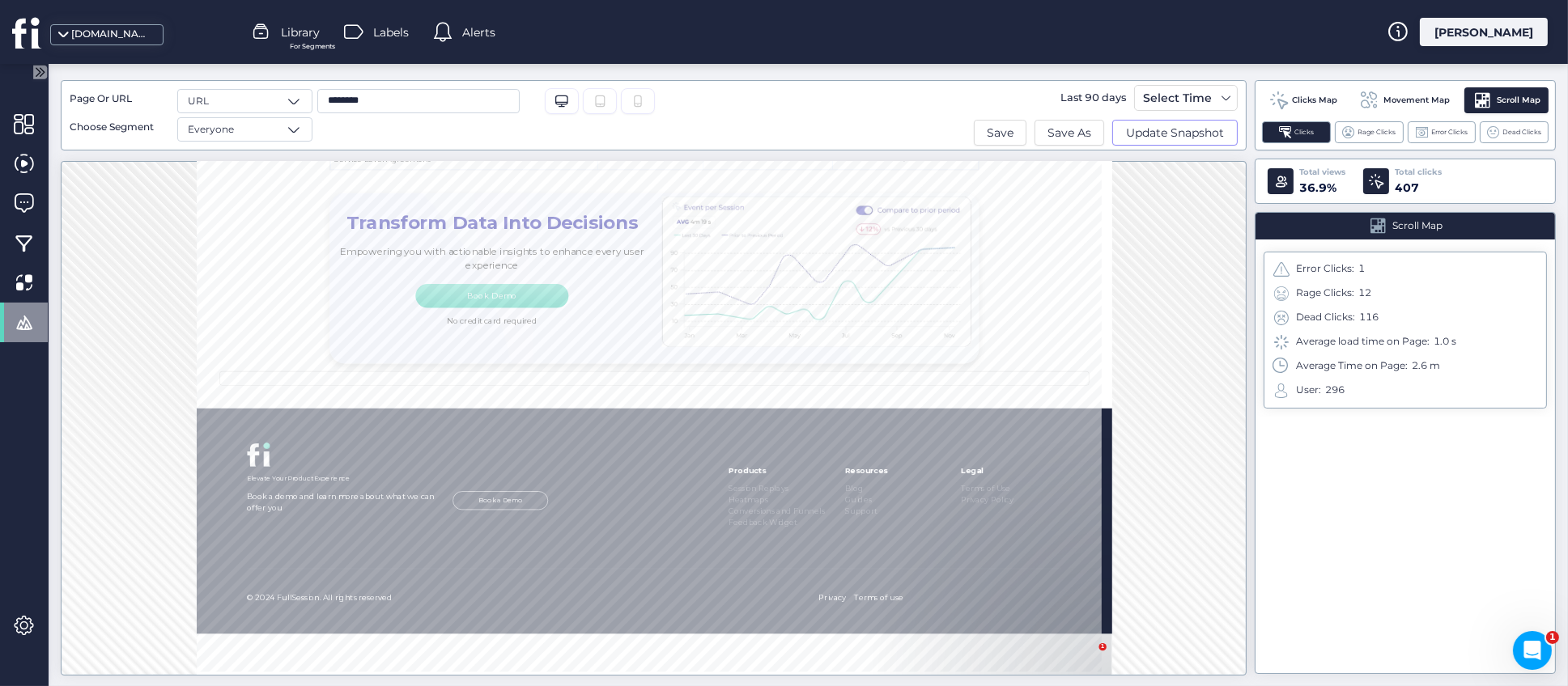
click at [1175, 131] on span "Update Snapshot" at bounding box center [1175, 133] width 98 height 18
click at [1153, 136] on span "Update Snapshot" at bounding box center [1175, 133] width 98 height 18
click at [1162, 135] on span "Update Snapshot" at bounding box center [1175, 133] width 98 height 18
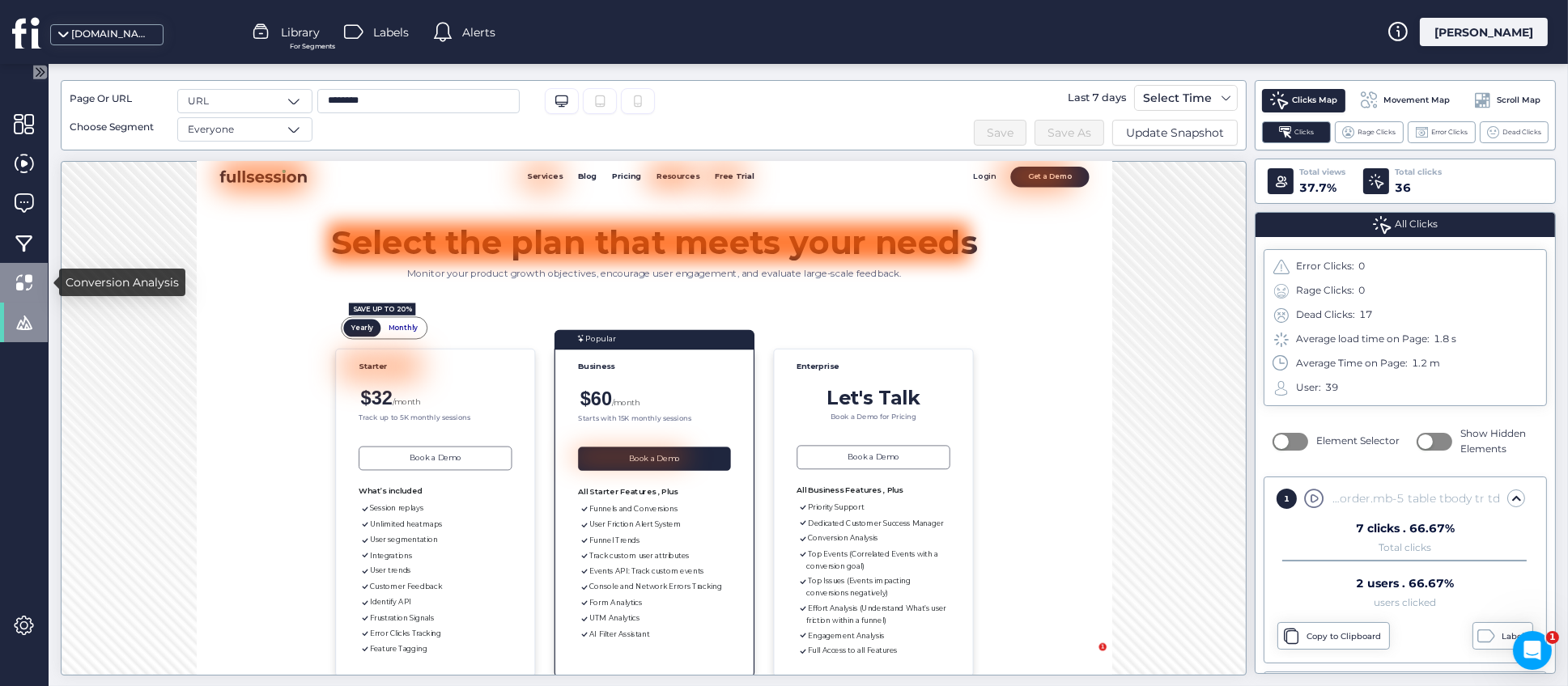
click at [24, 278] on span at bounding box center [24, 283] width 21 height 21
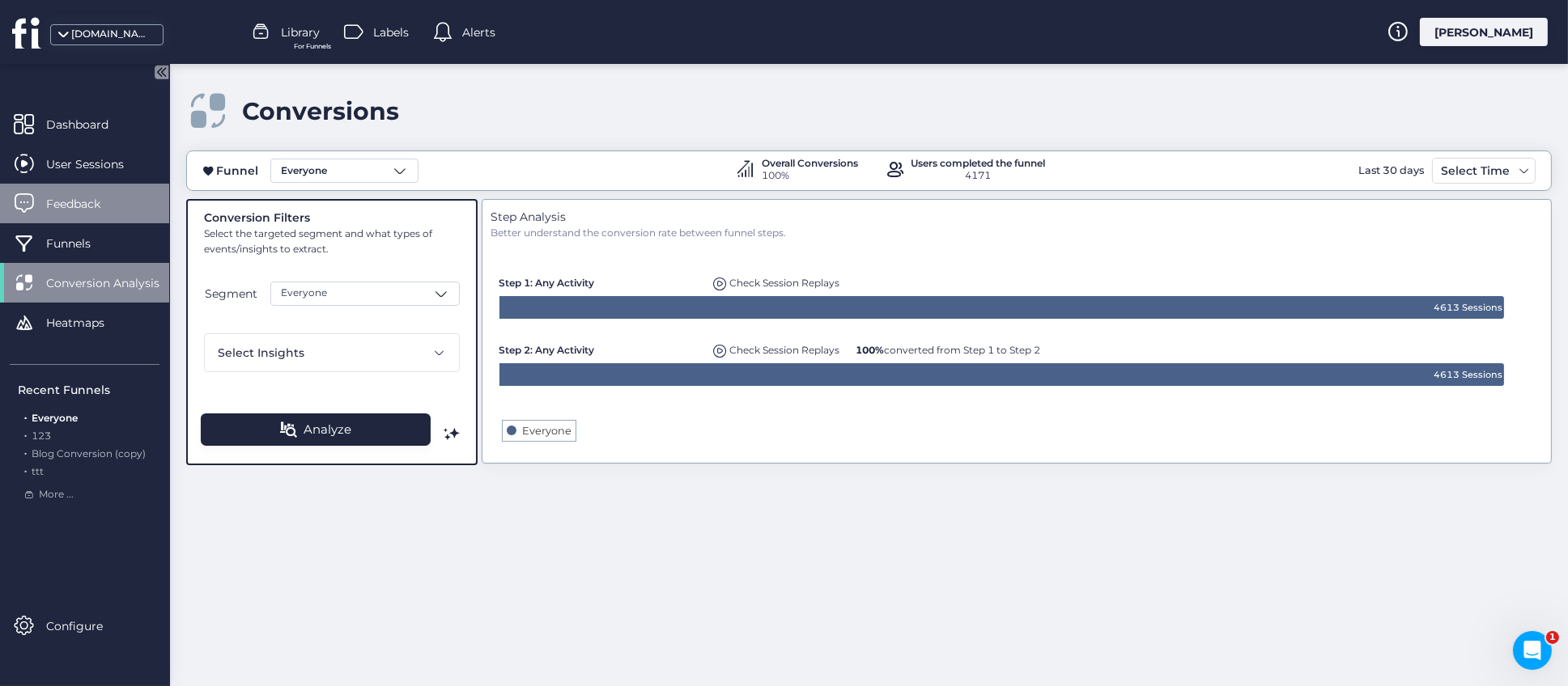
click at [84, 197] on span "Feedback" at bounding box center [85, 203] width 78 height 18
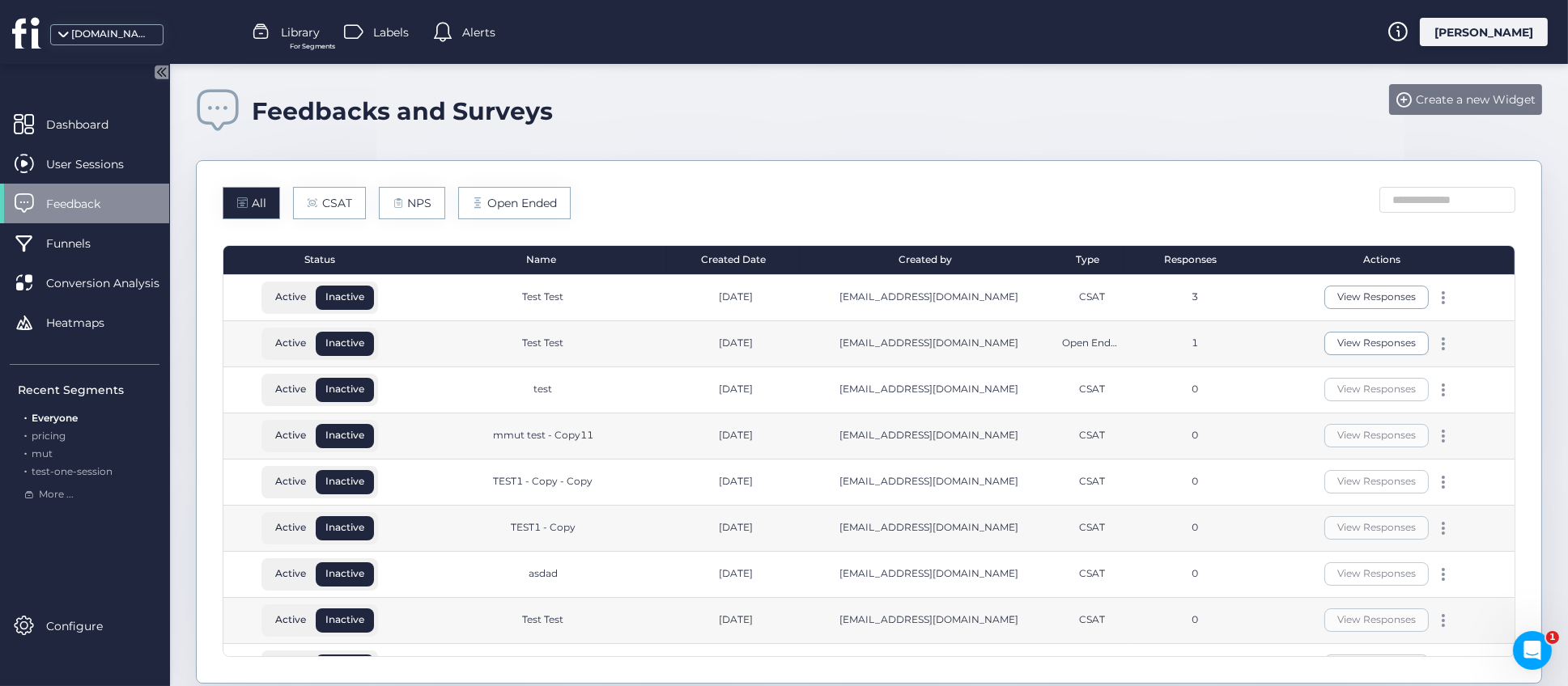
click at [1416, 105] on span "Create a new Widget" at bounding box center [1475, 99] width 120 height 18
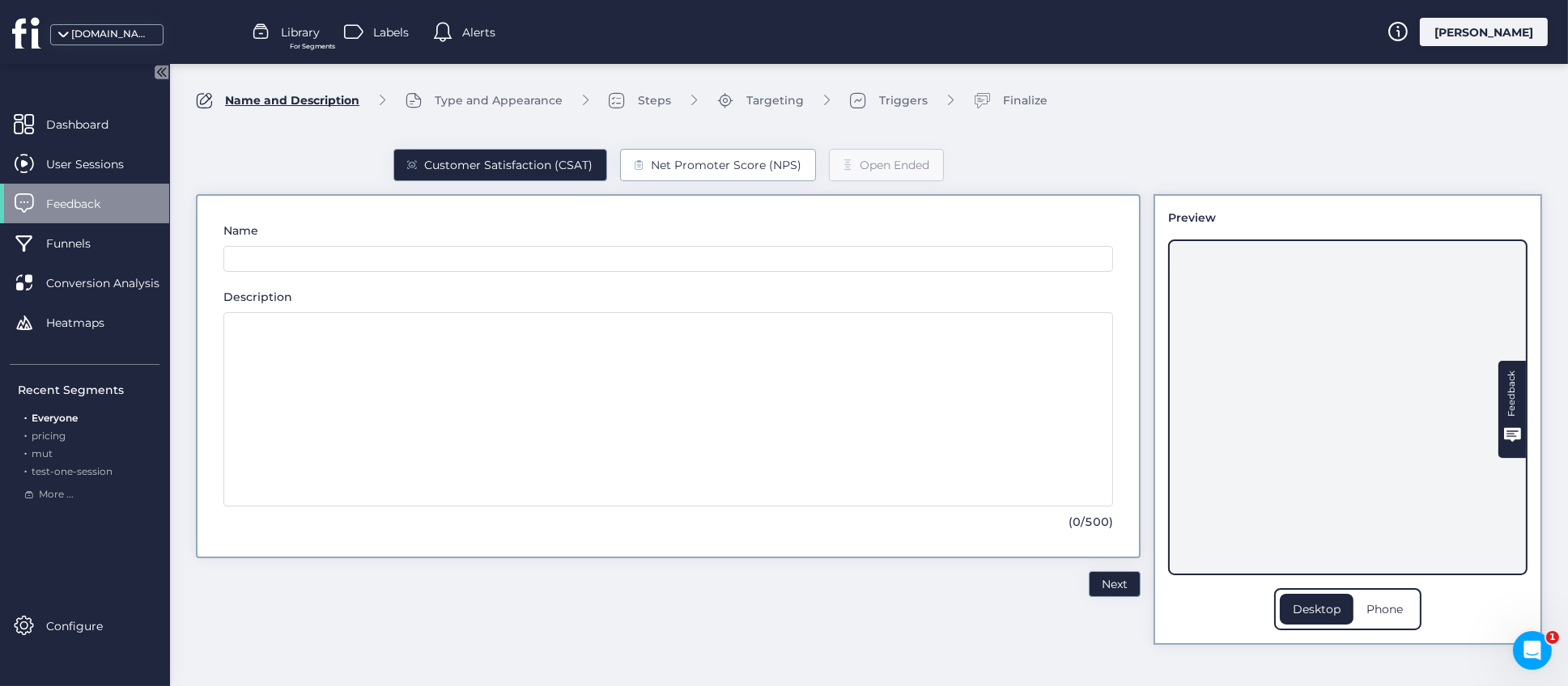
click at [721, 167] on div "Net Promoter Score (NPS)" at bounding box center [727, 165] width 151 height 18
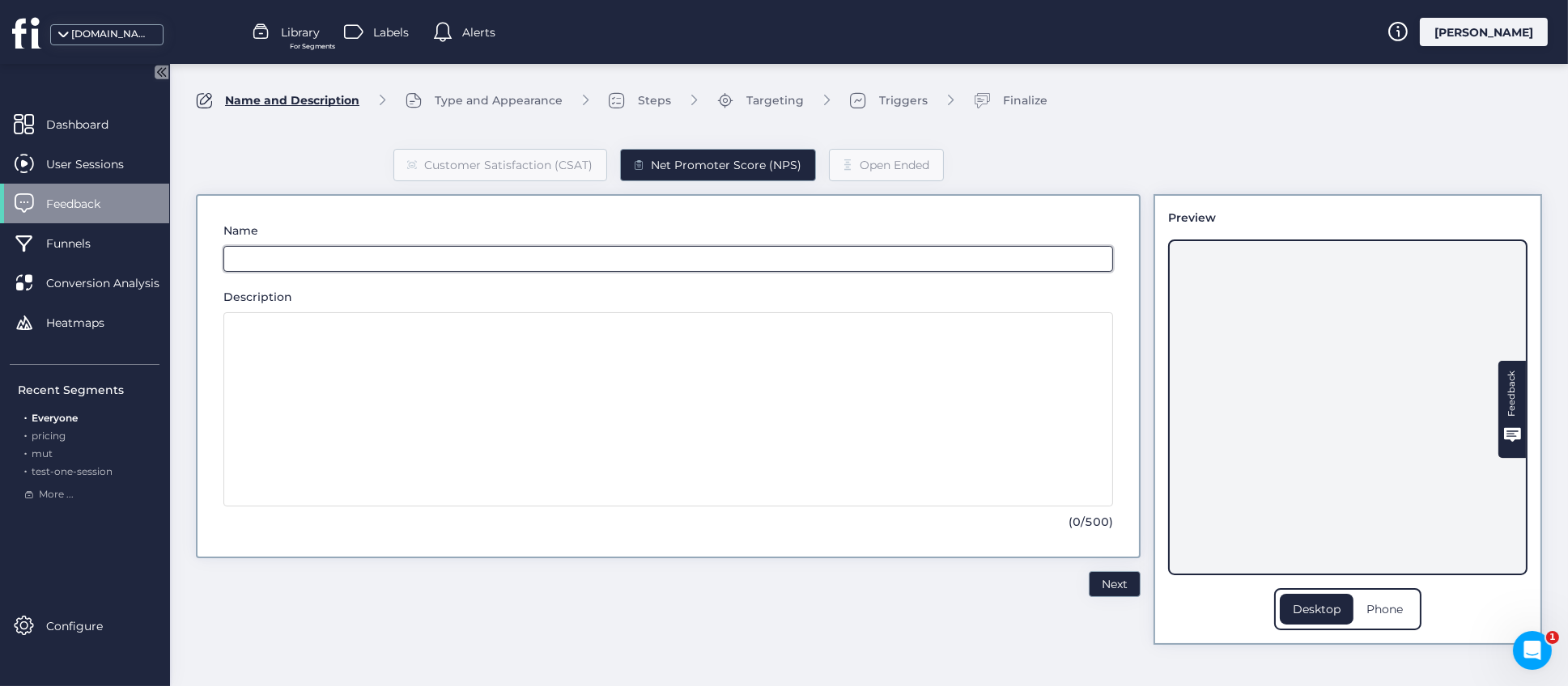
click at [428, 260] on input "text" at bounding box center [667, 259] width 889 height 26
click at [414, 261] on input "text" at bounding box center [667, 259] width 889 height 26
type input "*******"
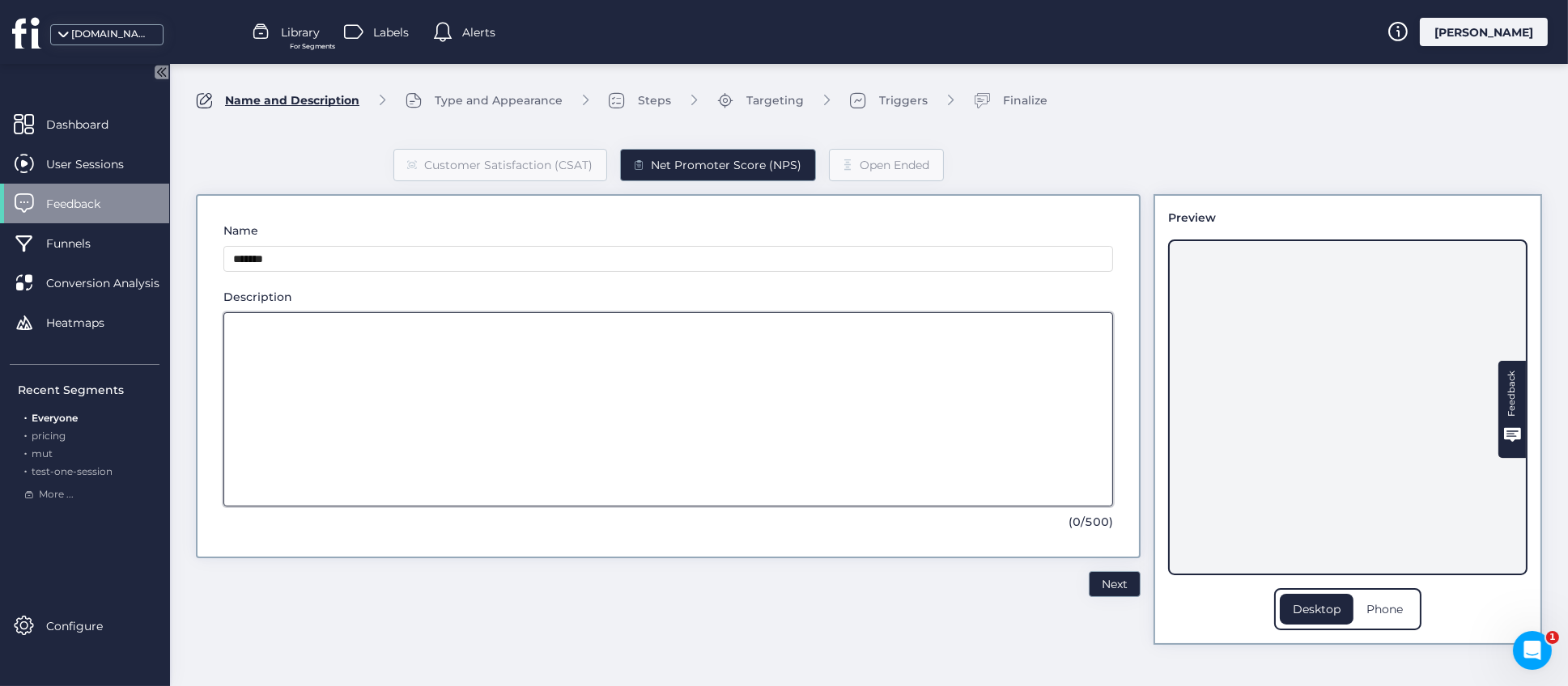
click at [698, 402] on textarea at bounding box center [667, 409] width 889 height 194
type textarea "********"
click at [1118, 585] on span "Next" at bounding box center [1115, 584] width 26 height 18
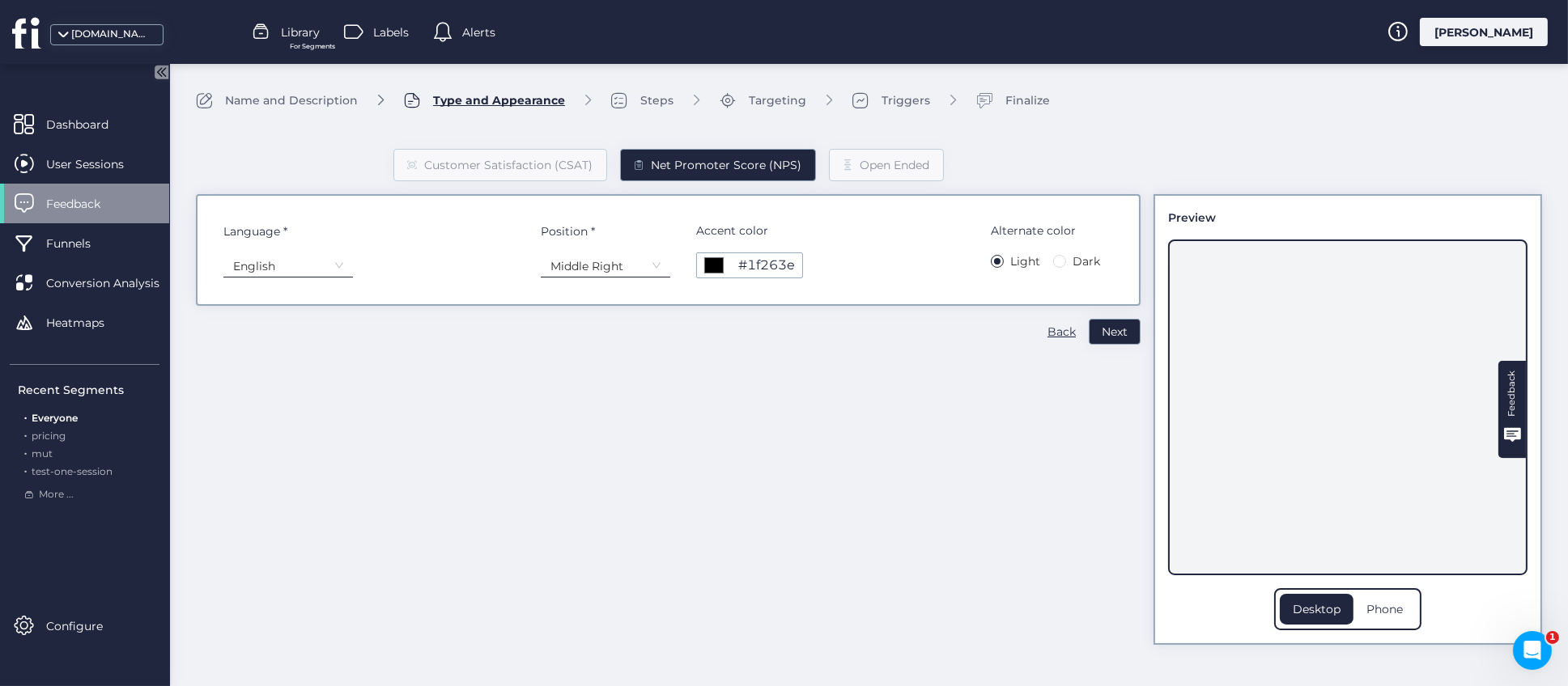
click at [339, 265] on icon at bounding box center [339, 265] width 9 height 9
click at [572, 365] on div "Customer Satisfaction (CSAT) Net Promoter Score (NPS) Open Ended Language * Eng…" at bounding box center [668, 384] width 945 height 522
click at [663, 267] on nz-select-top-control "Middle Right" at bounding box center [606, 266] width 130 height 26
click at [587, 321] on div "Middle Left" at bounding box center [605, 321] width 108 height 15
click at [644, 268] on nz-select-item "Middle Left" at bounding box center [605, 266] width 110 height 24
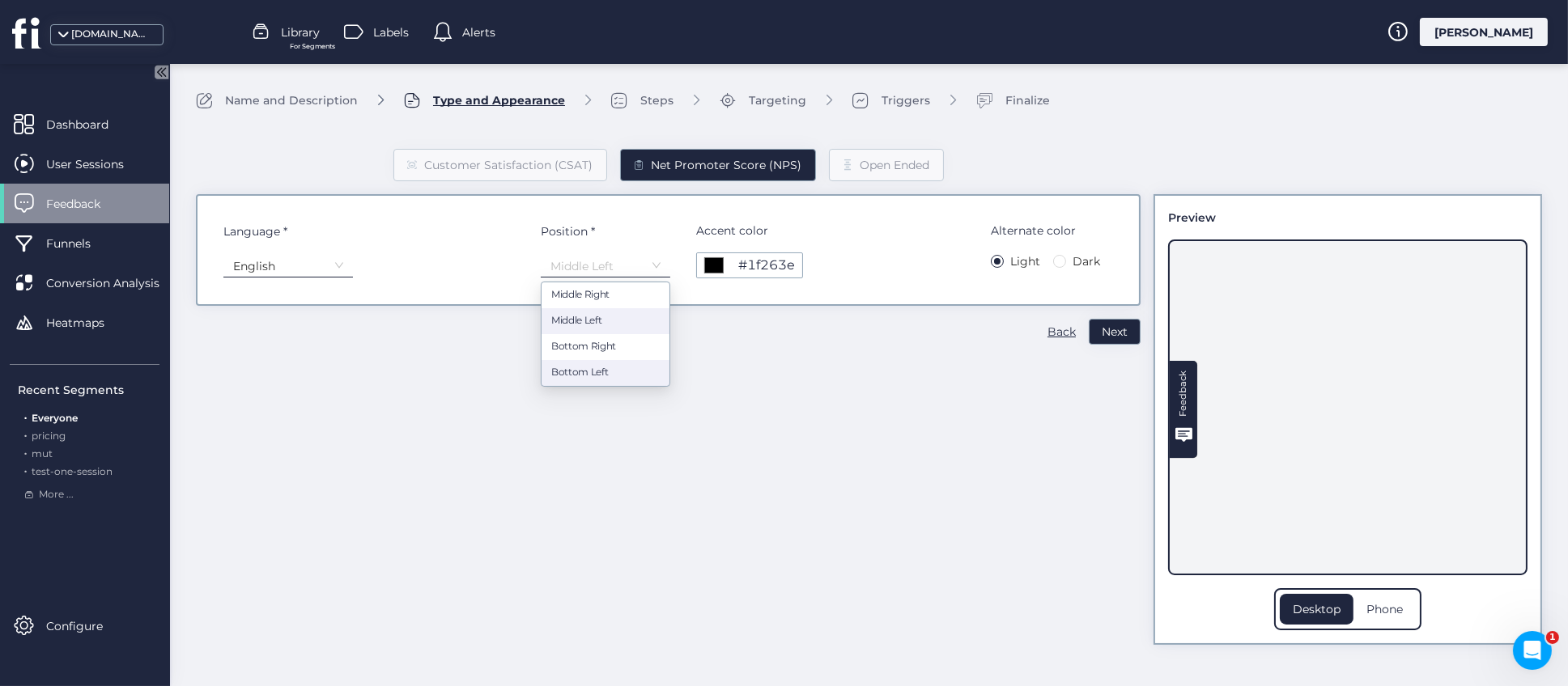
click at [588, 373] on div "Bottom Left" at bounding box center [605, 373] width 108 height 15
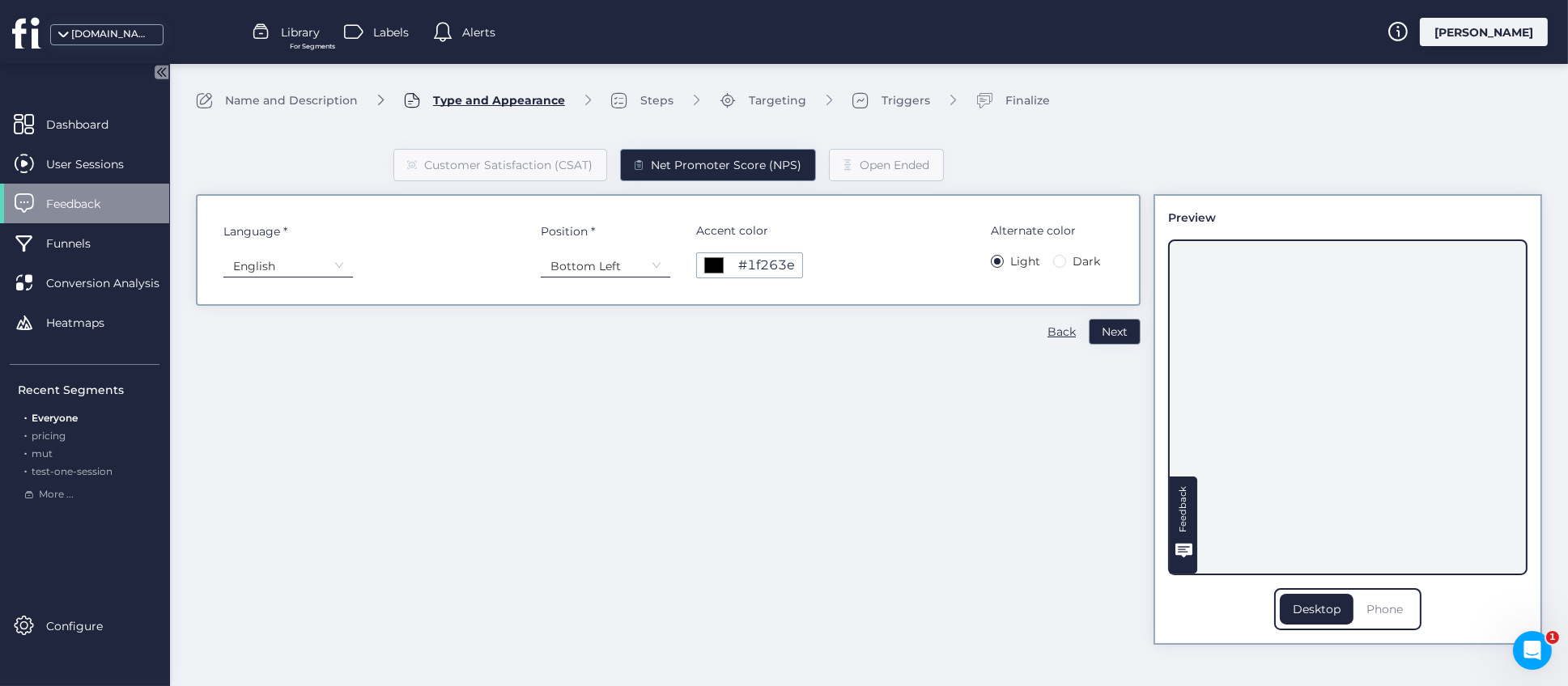
click at [1389, 611] on div "Phone" at bounding box center [1384, 609] width 62 height 31
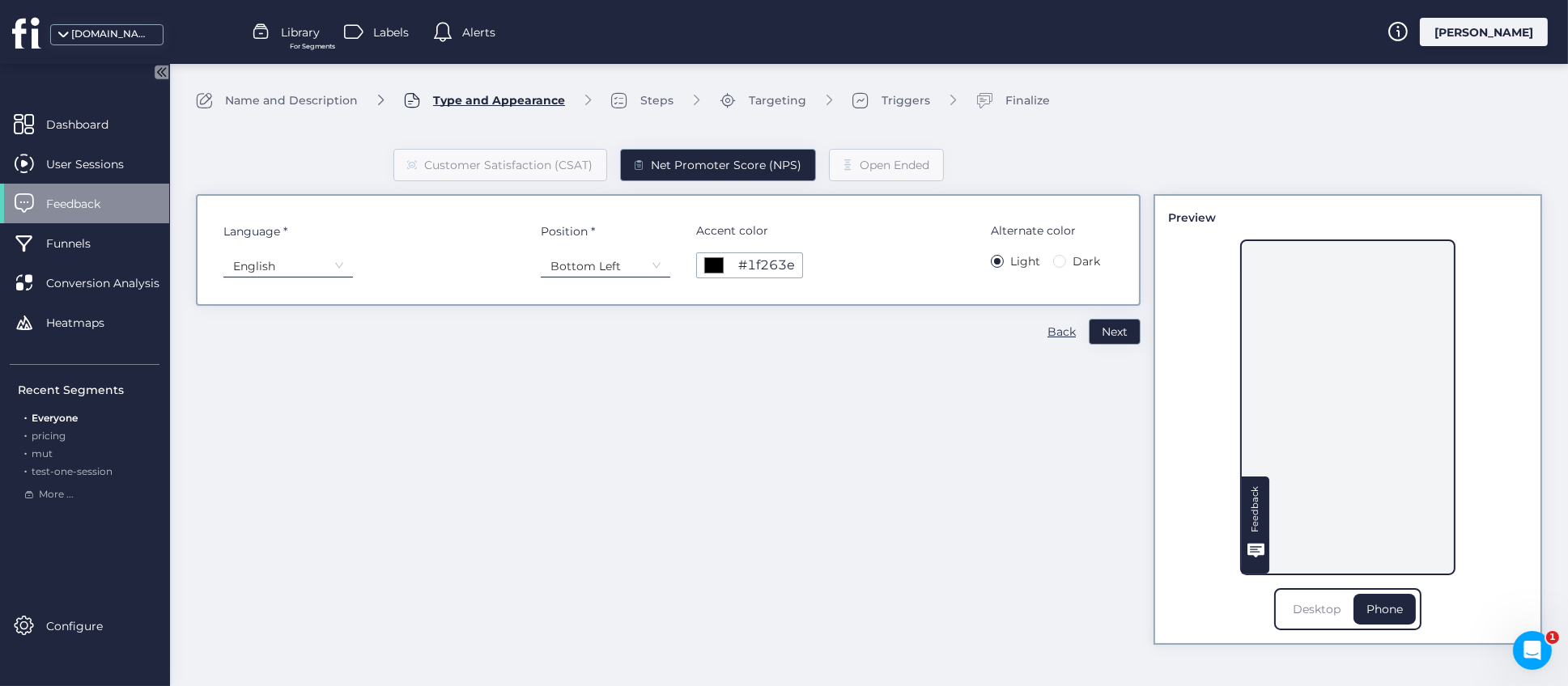
click at [1315, 611] on div "Desktop" at bounding box center [1317, 609] width 73 height 31
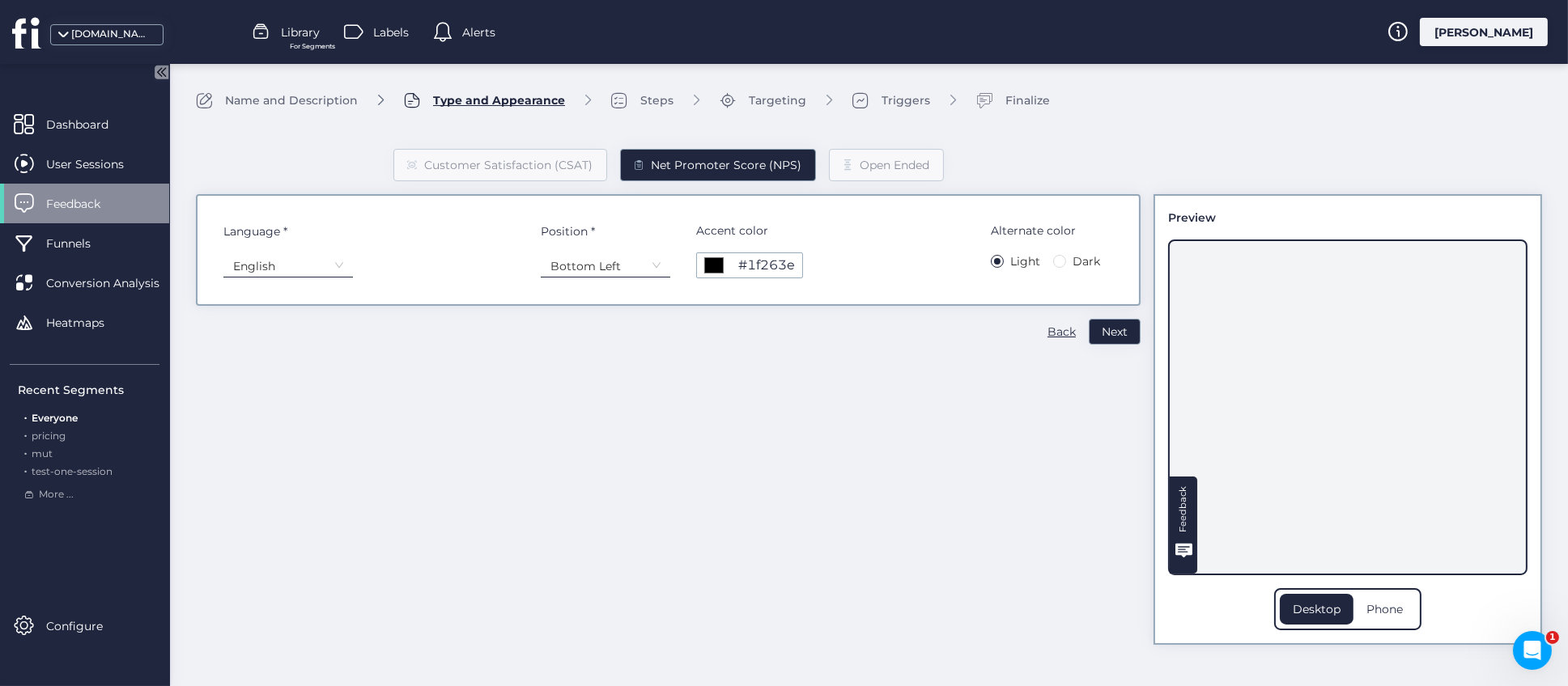
click at [745, 269] on div "#1f263e" at bounding box center [766, 265] width 56 height 8
click at [1016, 460] on div "Customer Satisfaction (CSAT) Net Promoter Score (NPS) Open Ended Language * Eng…" at bounding box center [668, 384] width 945 height 522
click at [745, 268] on div "#1f263e" at bounding box center [766, 265] width 56 height 8
type input "*******"
click at [947, 359] on div "Customer Satisfaction (CSAT) Net Promoter Score (NPS) Open Ended Language * Eng…" at bounding box center [668, 384] width 945 height 522
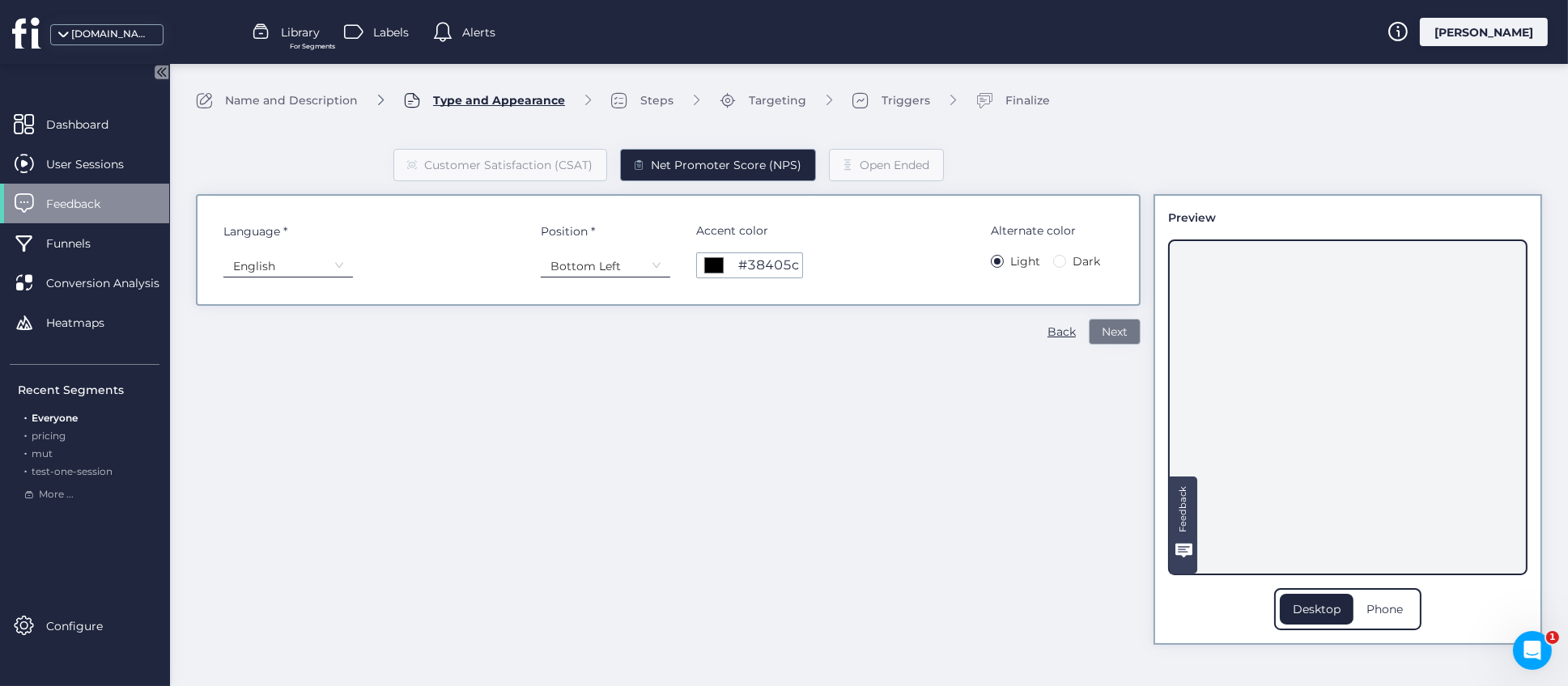
click at [1128, 328] on button "Next" at bounding box center [1114, 332] width 52 height 26
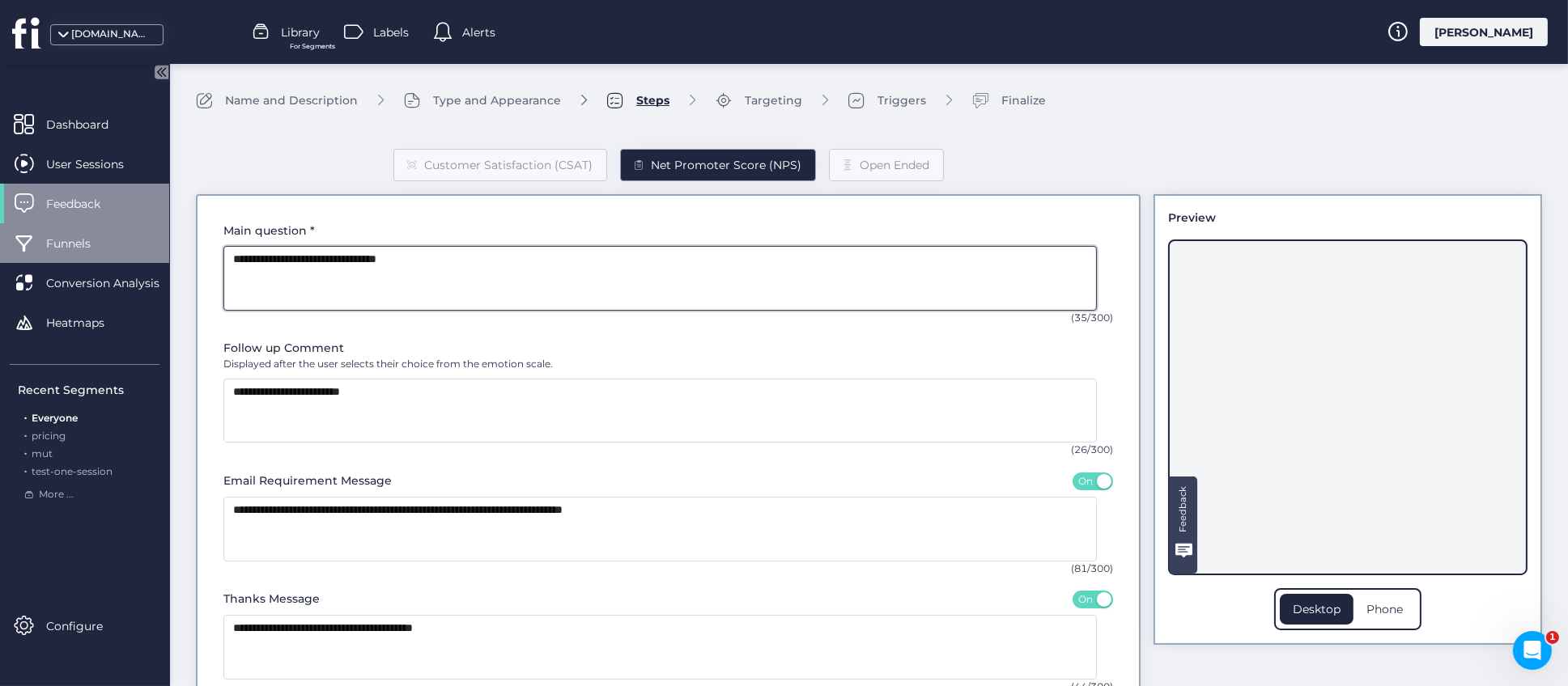
drag, startPoint x: 470, startPoint y: 247, endPoint x: 166, endPoint y: 259, distance: 304.2
click at [166, 259] on mat-drawer-container "Dashboard User Sessions Feedback Funnels Conversion Analysis Heatmaps Recent Se…" at bounding box center [784, 343] width 1568 height 686
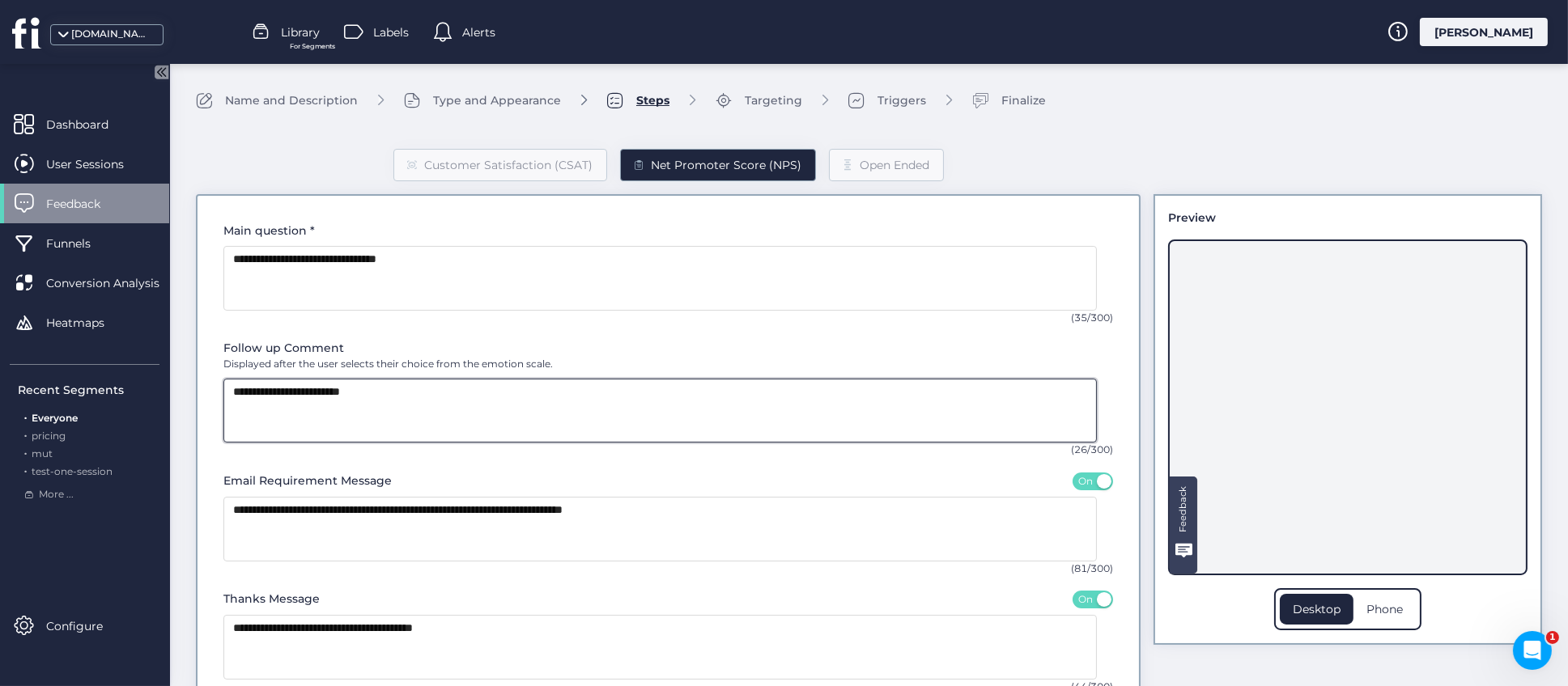
click at [392, 401] on textarea at bounding box center [660, 411] width 873 height 65
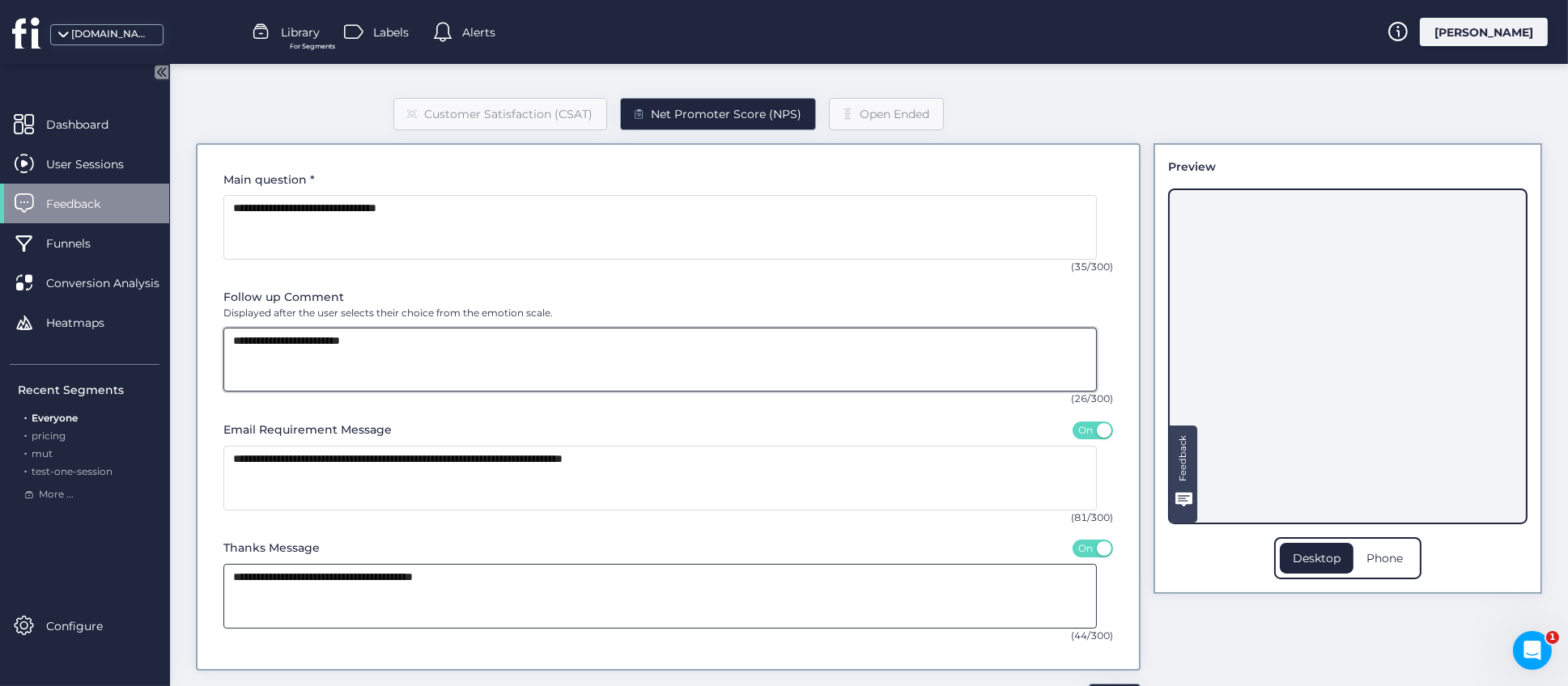
scroll to position [98, 0]
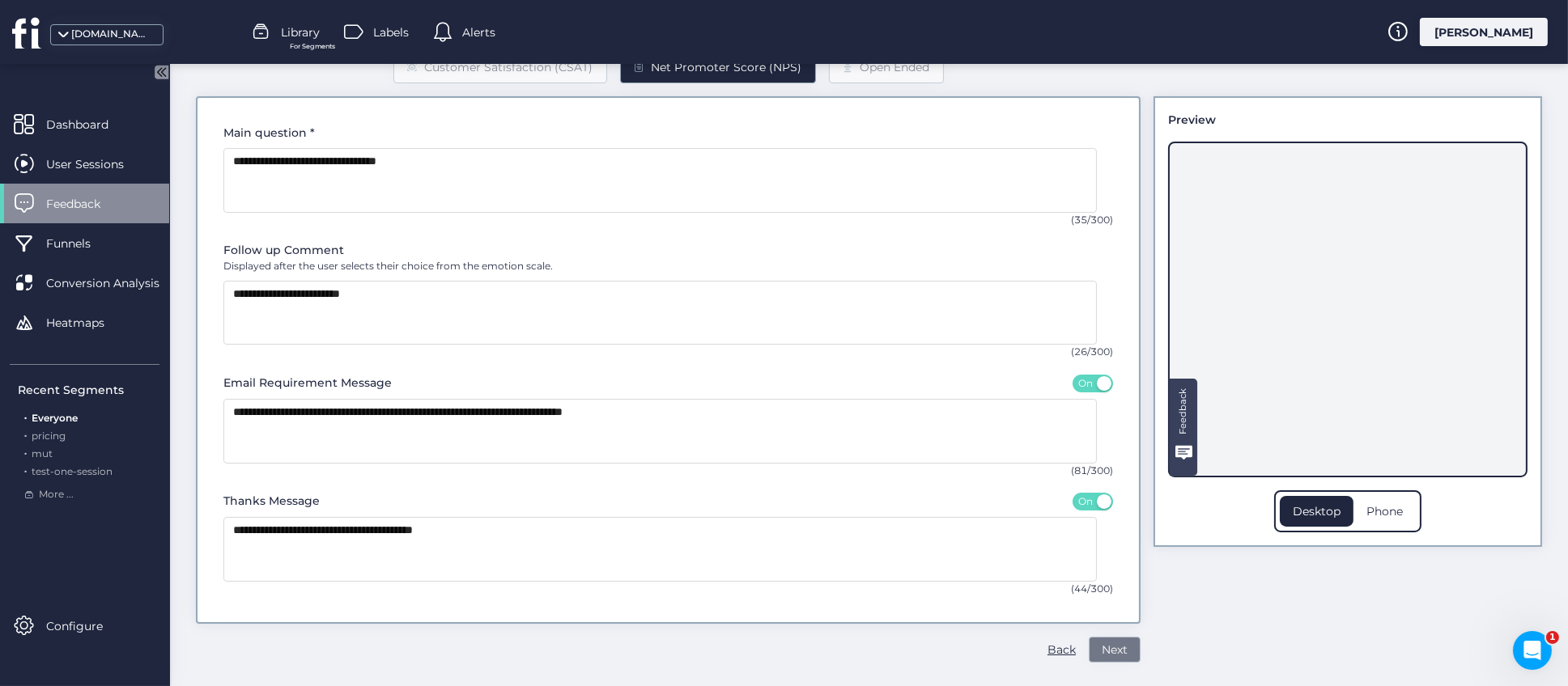
click at [1109, 637] on button "Next" at bounding box center [1114, 650] width 52 height 26
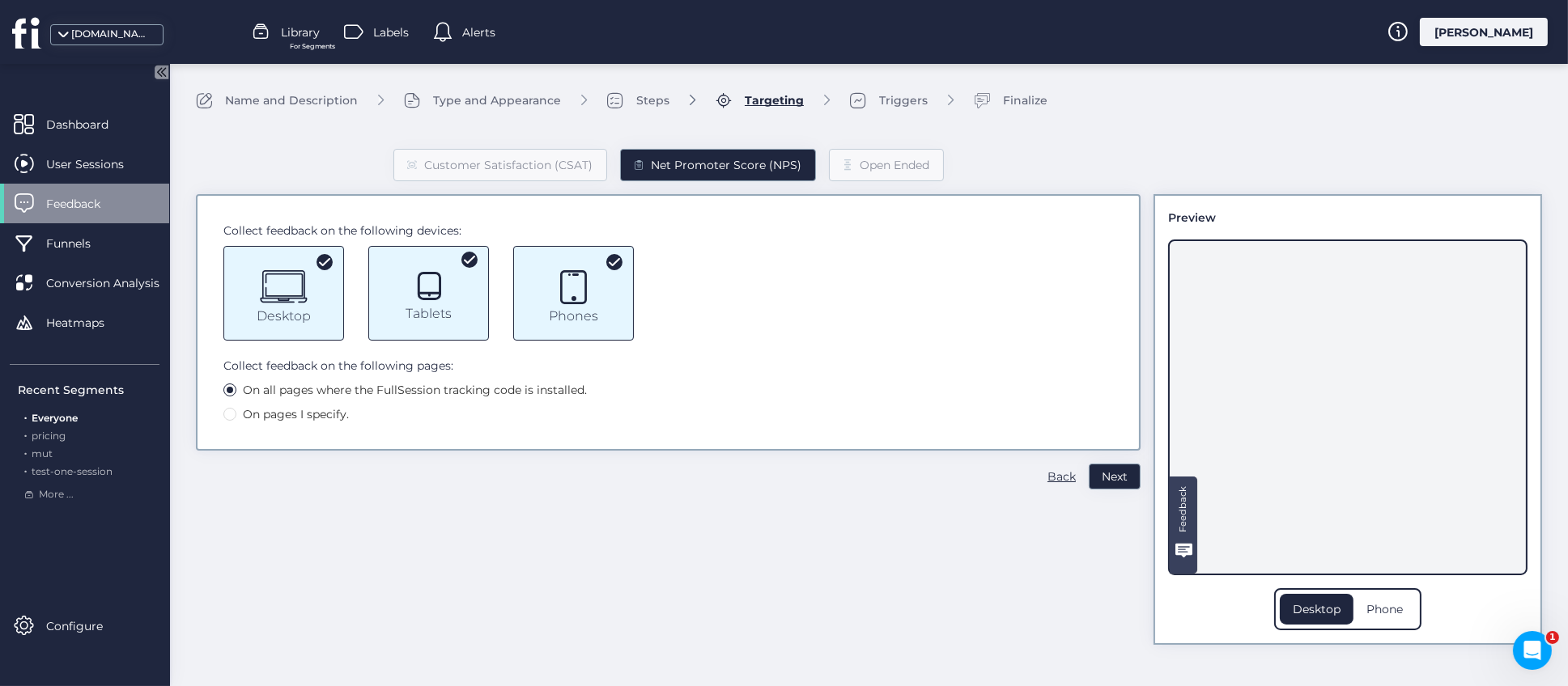
click at [553, 312] on div "Phones" at bounding box center [573, 316] width 49 height 8
click at [424, 311] on div "Tablets" at bounding box center [428, 313] width 46 height 8
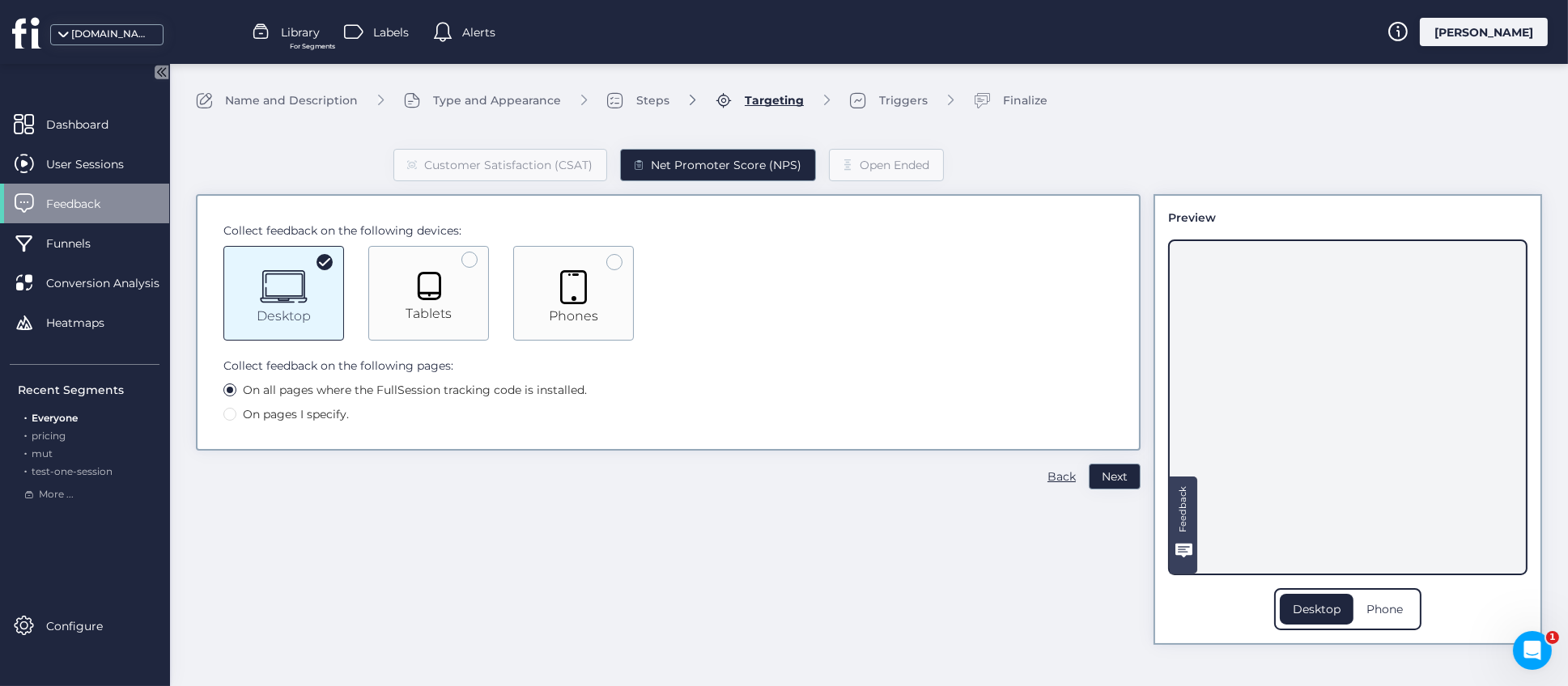
click at [415, 300] on icon "Tablet" at bounding box center [429, 286] width 32 height 32
click at [630, 307] on div "Phones" at bounding box center [573, 293] width 120 height 95
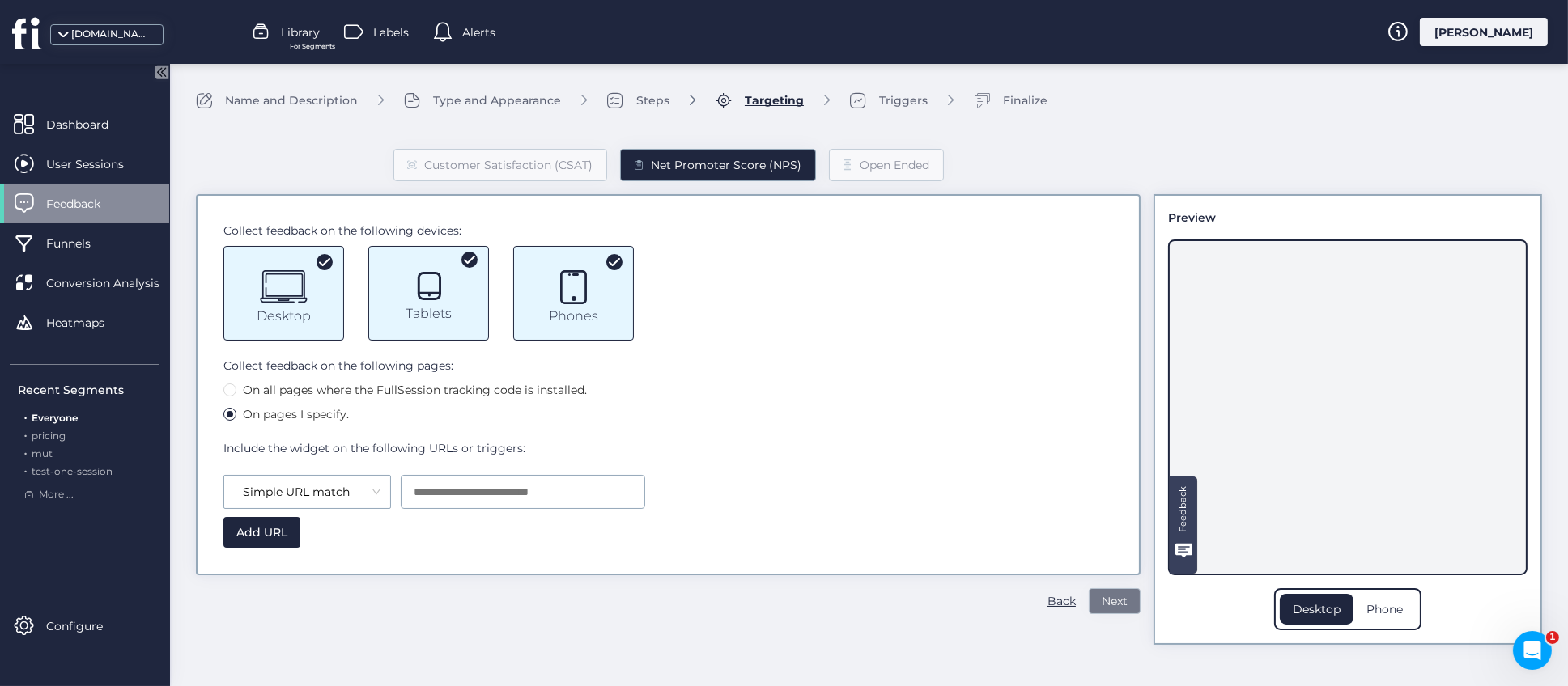
click at [1109, 597] on span "Next" at bounding box center [1115, 601] width 26 height 18
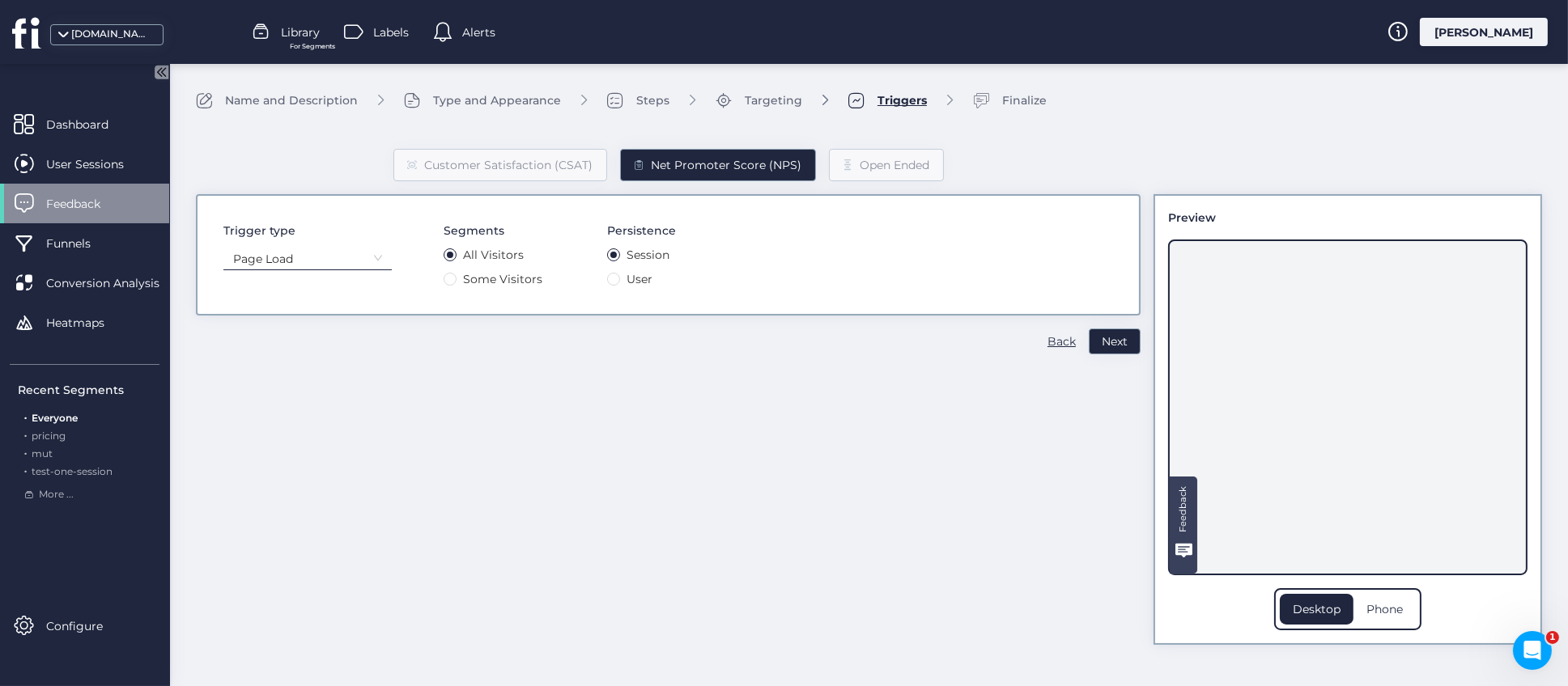
click at [370, 261] on nz-select-item "Page Load" at bounding box center [308, 259] width 149 height 24
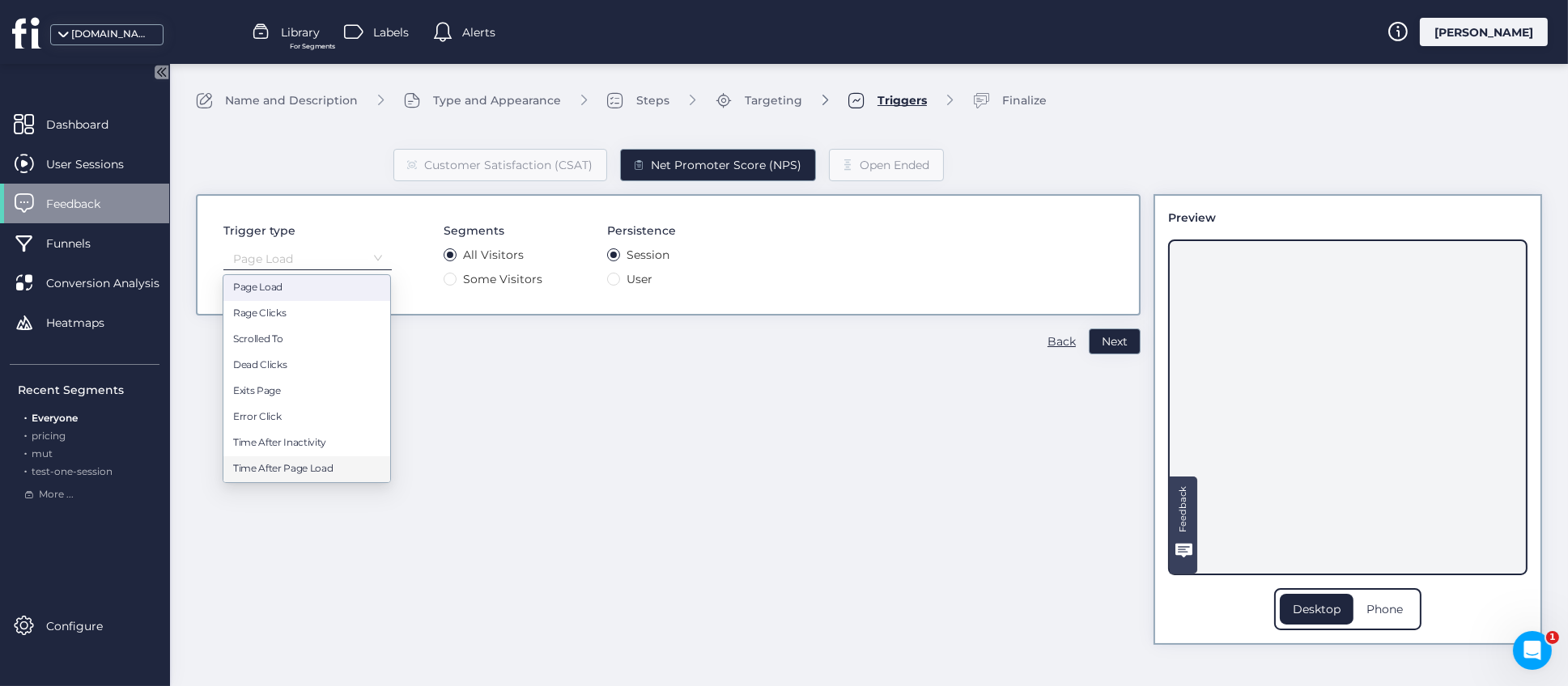
click at [697, 420] on div "Customer Satisfaction (CSAT) Net Promoter Score (NPS) Open Ended Trigger type P…" at bounding box center [668, 384] width 945 height 522
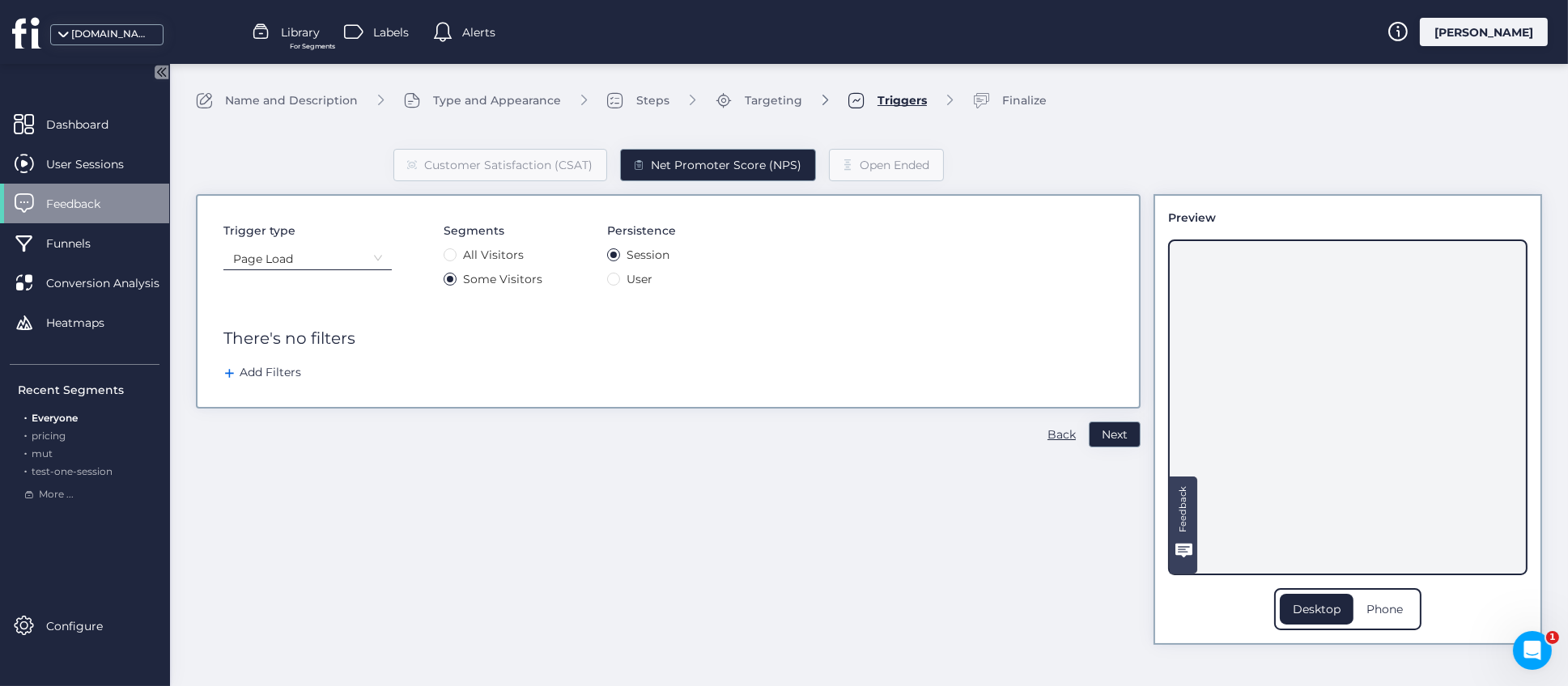
click at [280, 339] on div "There's no filters" at bounding box center [667, 339] width 889 height 25
click at [253, 376] on div "Add Filters" at bounding box center [262, 372] width 78 height 18
click at [1116, 439] on span "Next" at bounding box center [1115, 439] width 26 height 18
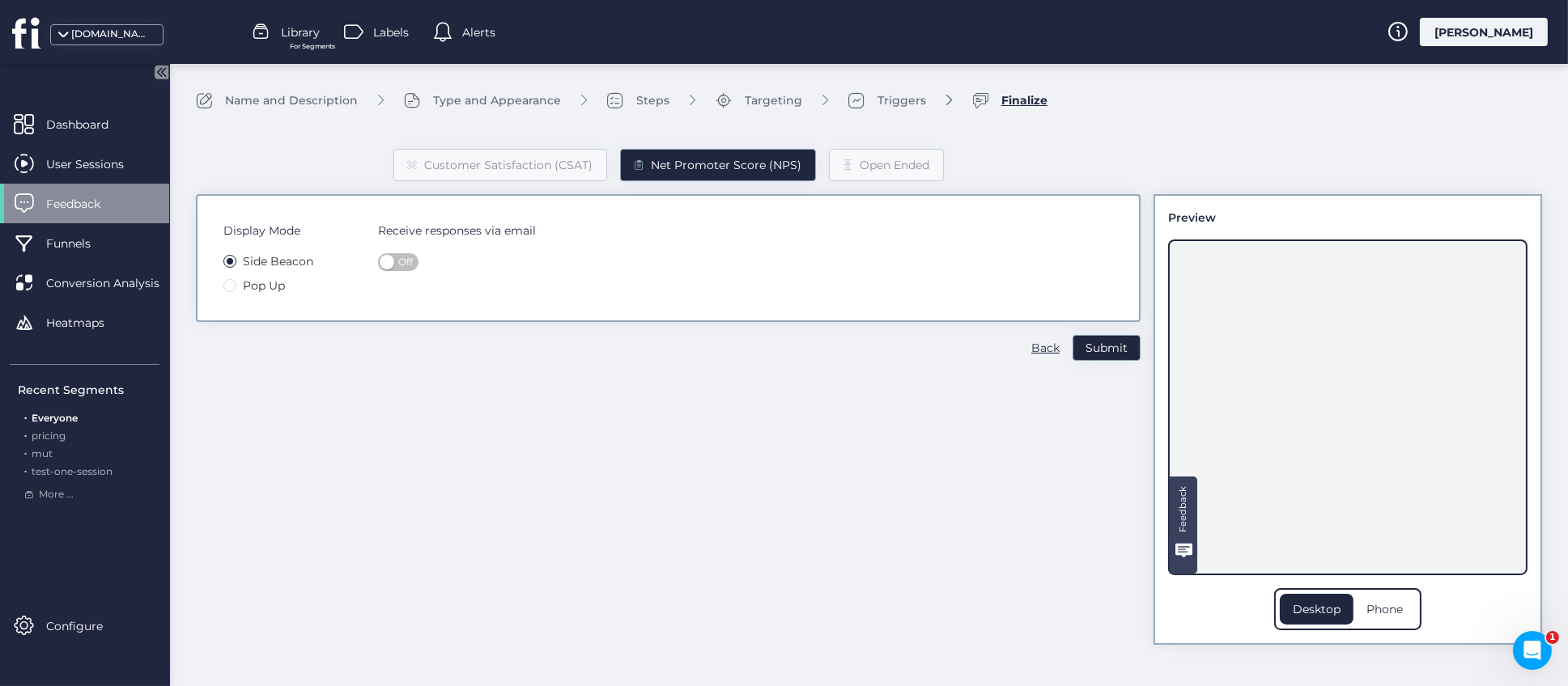
click at [402, 261] on span "Off" at bounding box center [405, 262] width 14 height 18
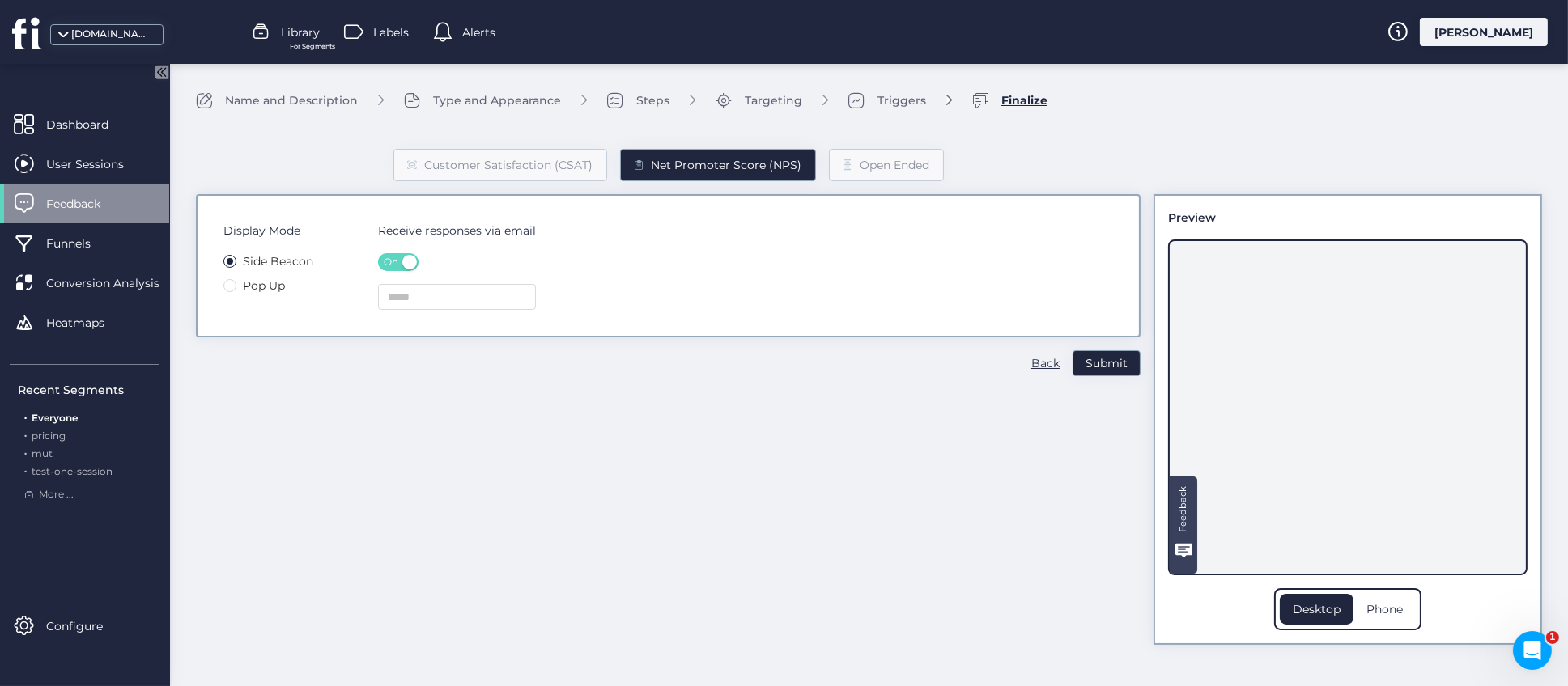
click at [400, 262] on button "On" at bounding box center [398, 262] width 40 height 18
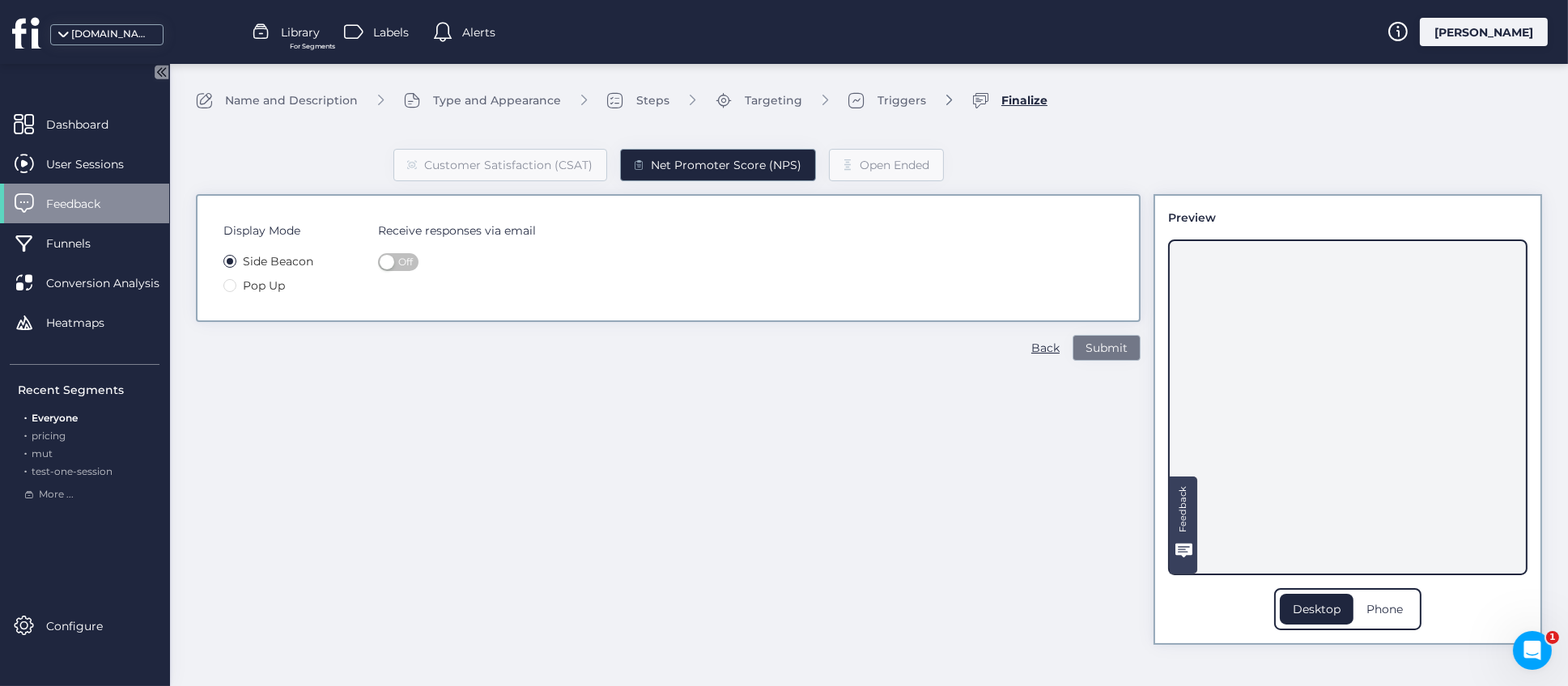
click at [1090, 350] on span "Submit" at bounding box center [1106, 347] width 42 height 18
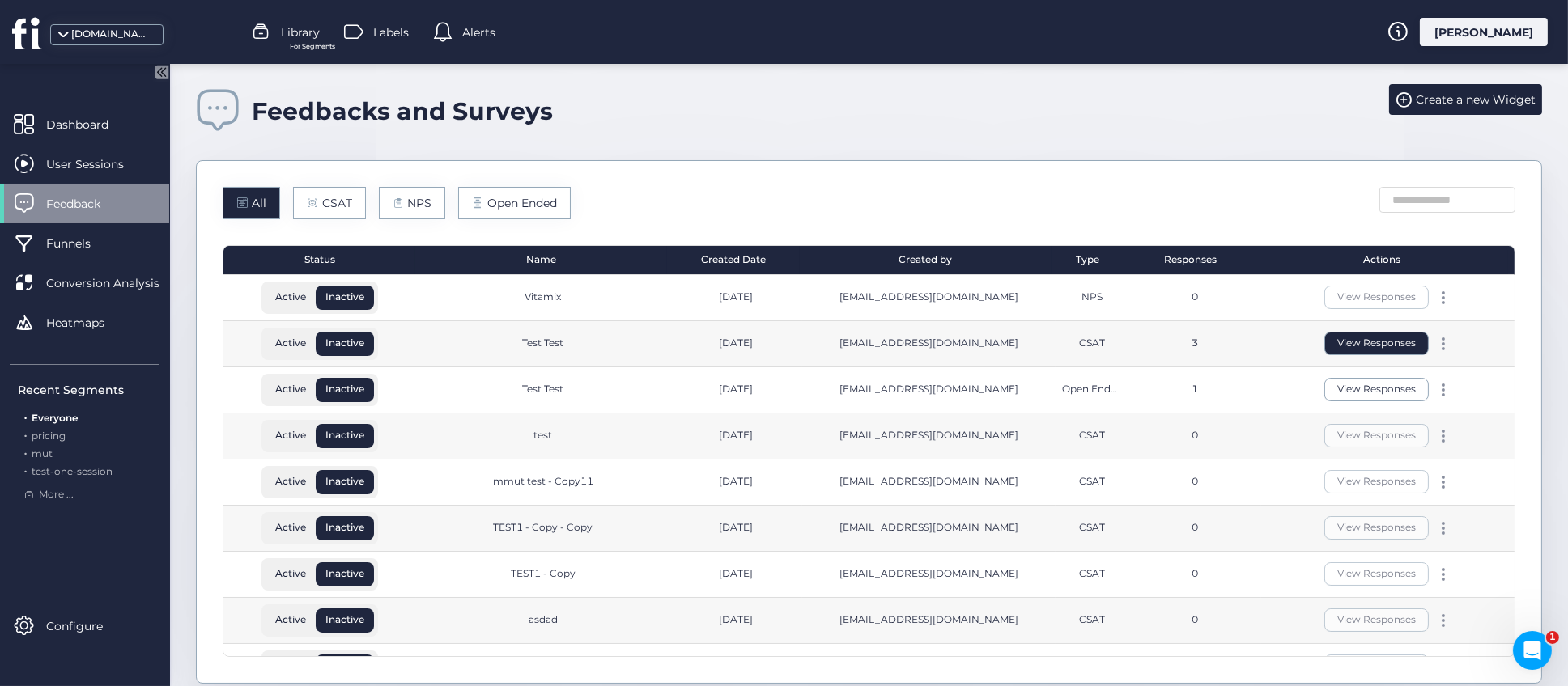
click at [1338, 339] on button "View Responses" at bounding box center [1376, 343] width 104 height 24
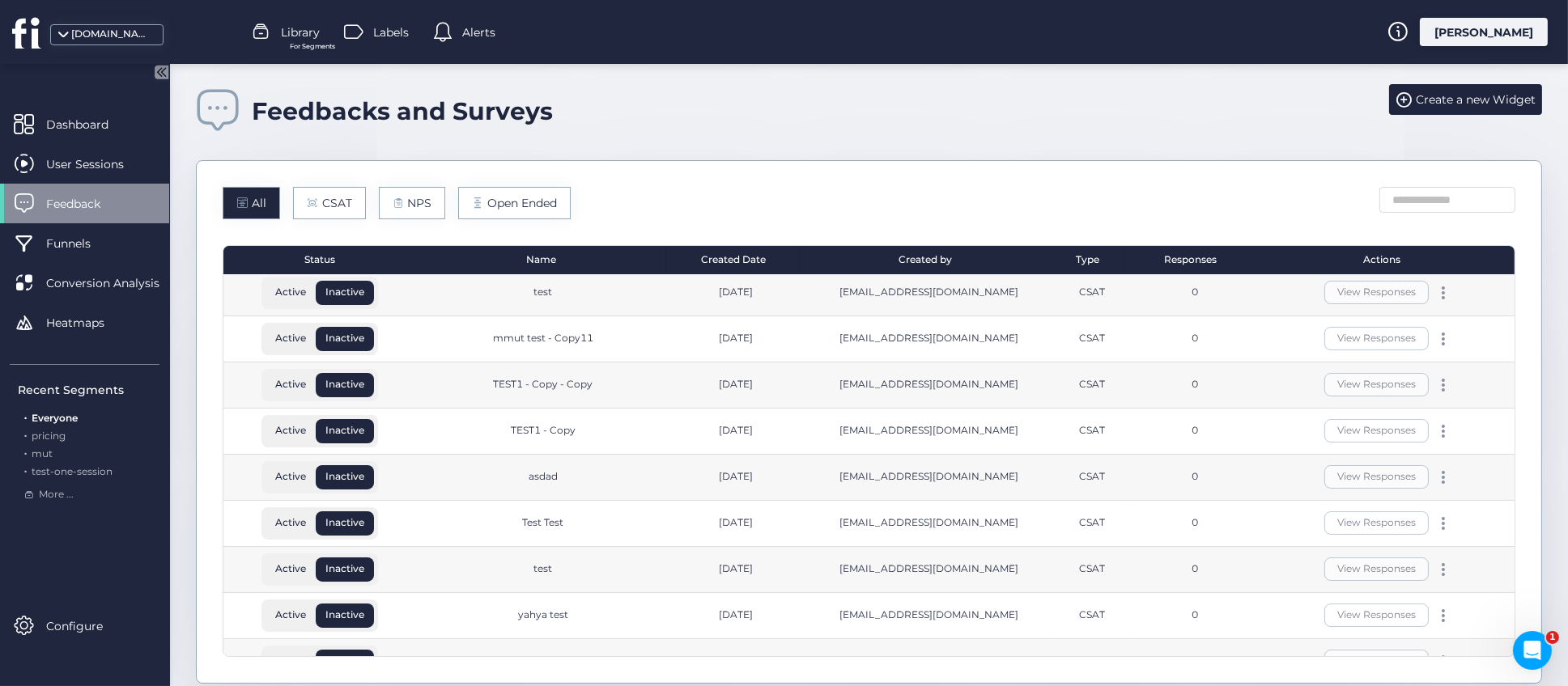
scroll to position [356, 0]
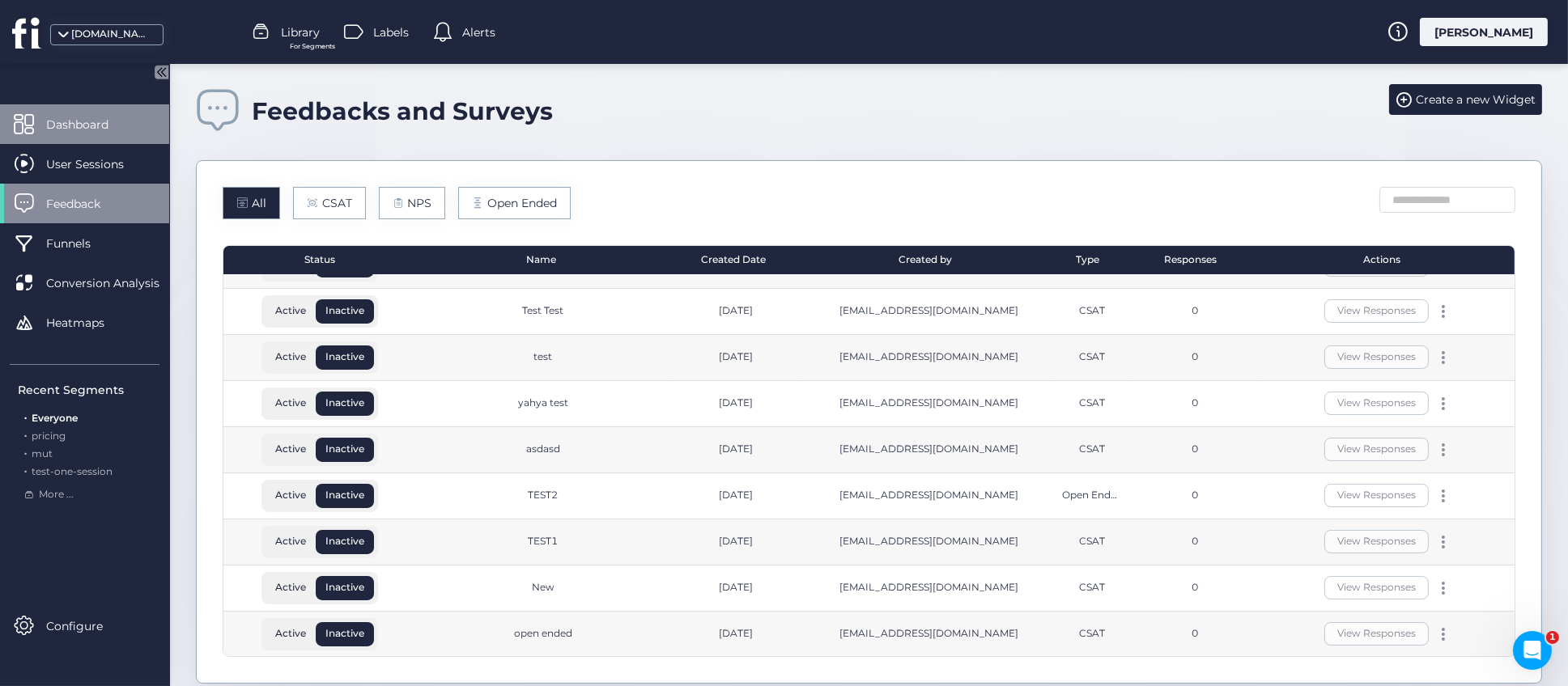
click at [61, 120] on span "Dashboard" at bounding box center [89, 124] width 87 height 18
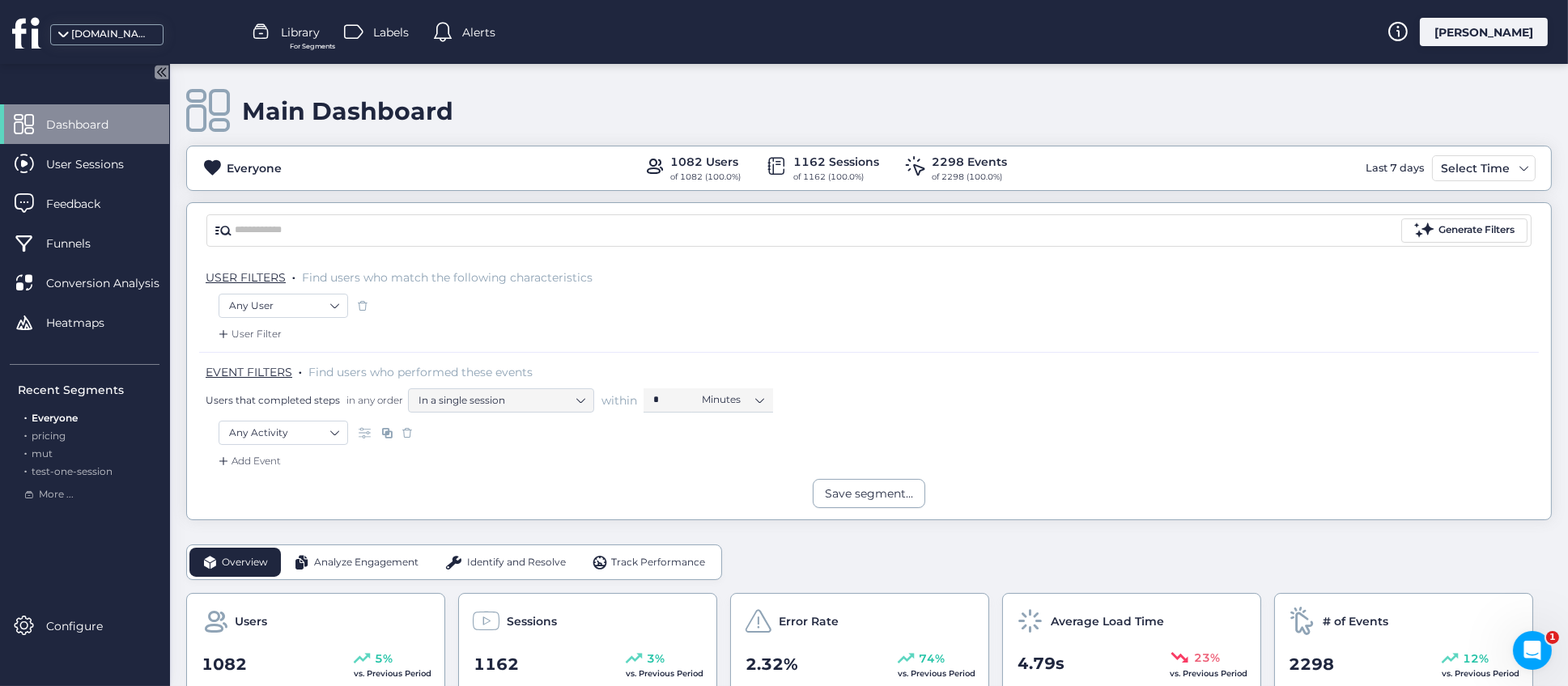
scroll to position [243, 0]
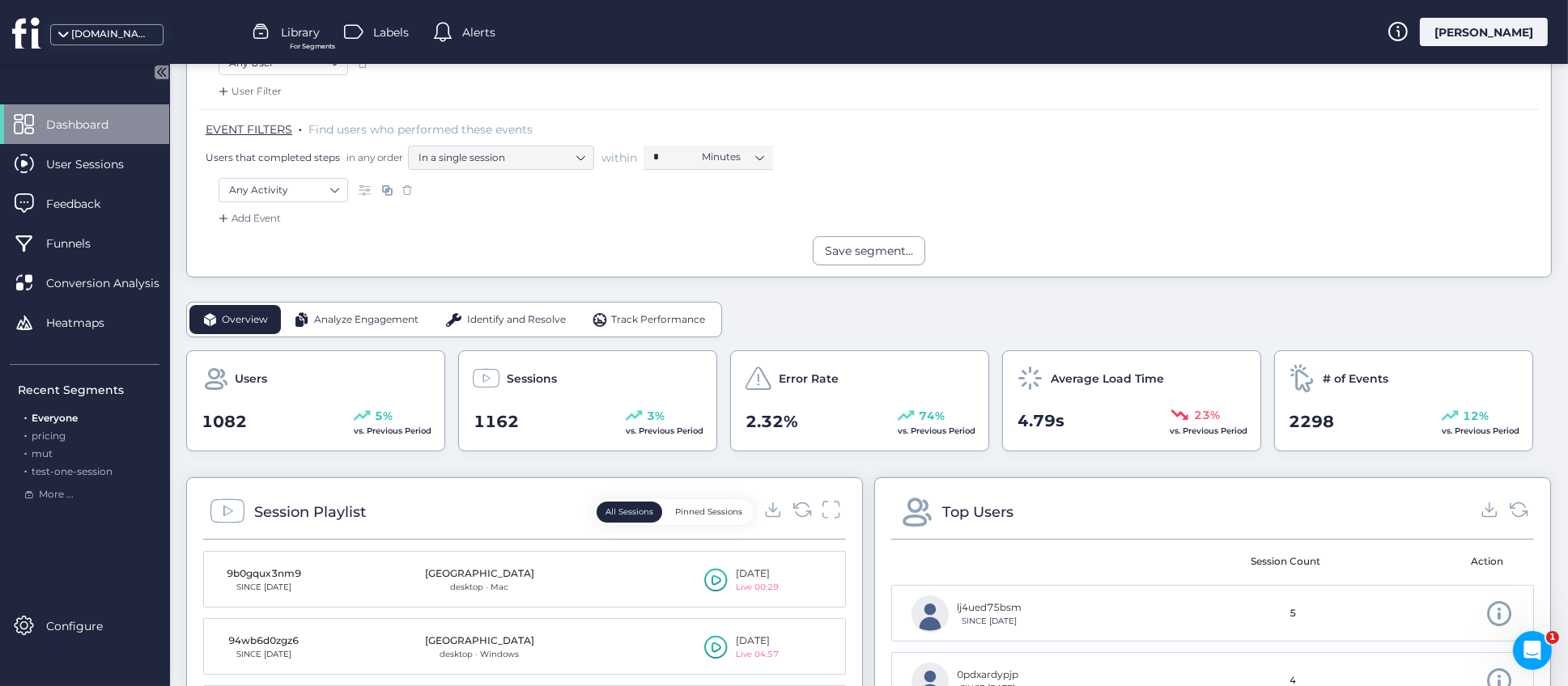
click at [520, 317] on span "Identify and Resolve" at bounding box center [516, 320] width 99 height 15
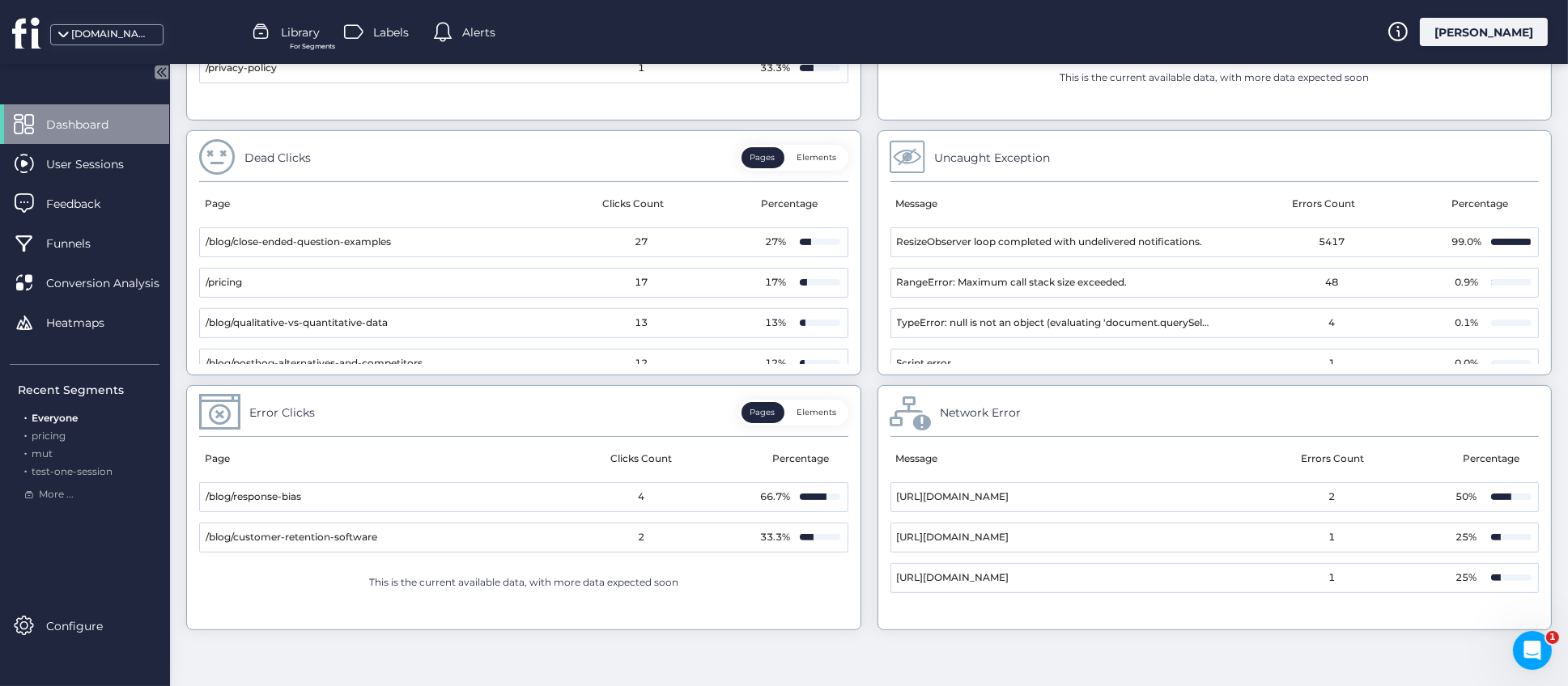
scroll to position [179, 0]
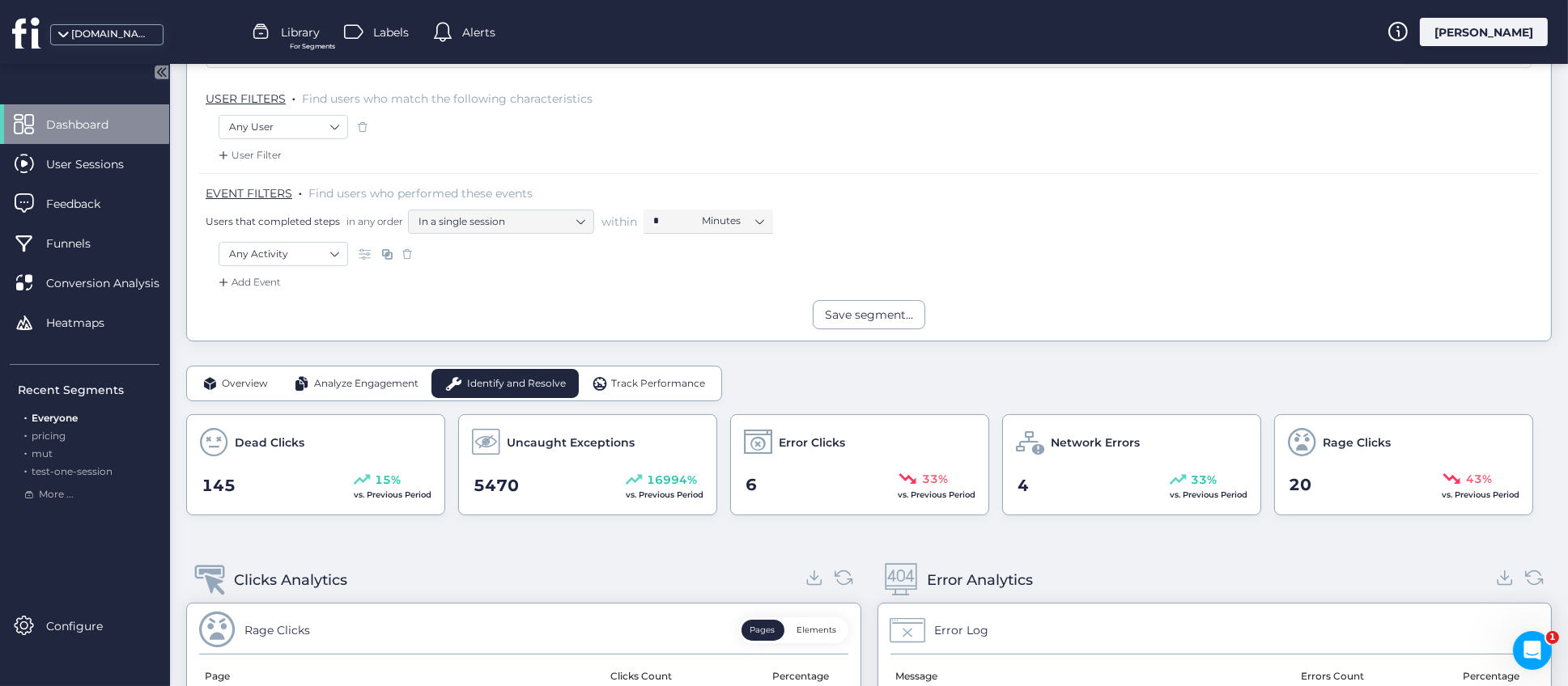
click at [670, 385] on span "Track Performance" at bounding box center [658, 384] width 94 height 15
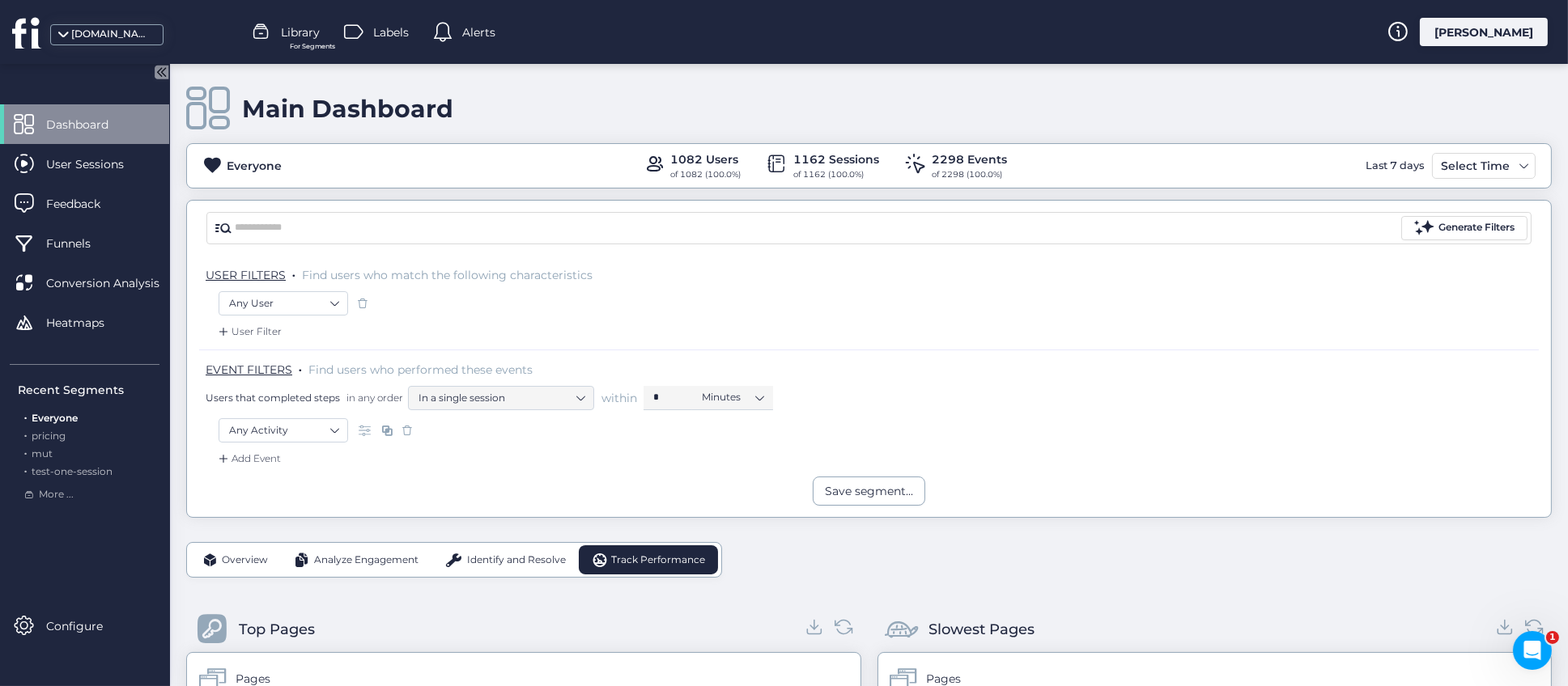
scroll to position [0, 0]
click at [361, 560] on span "Analyze Engagement" at bounding box center [366, 563] width 104 height 15
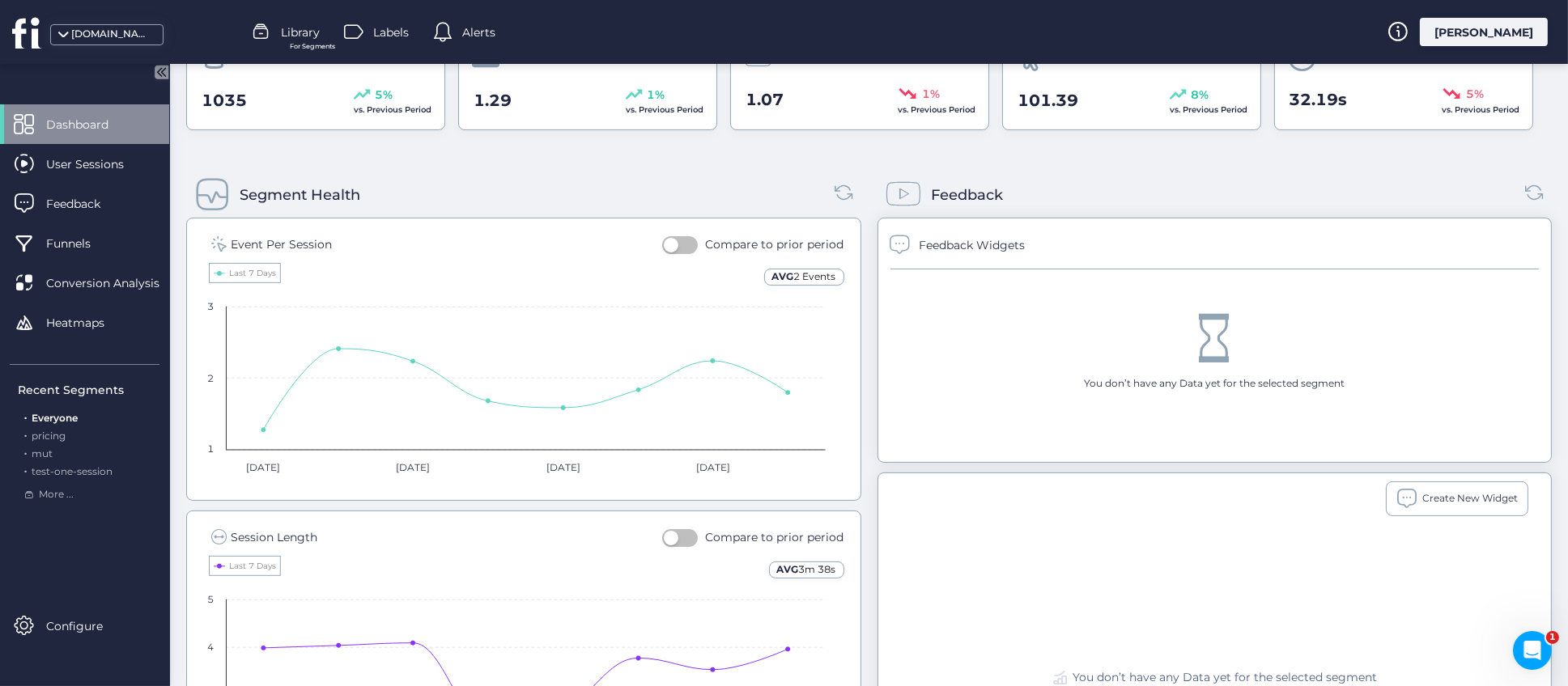
scroll to position [526, 0]
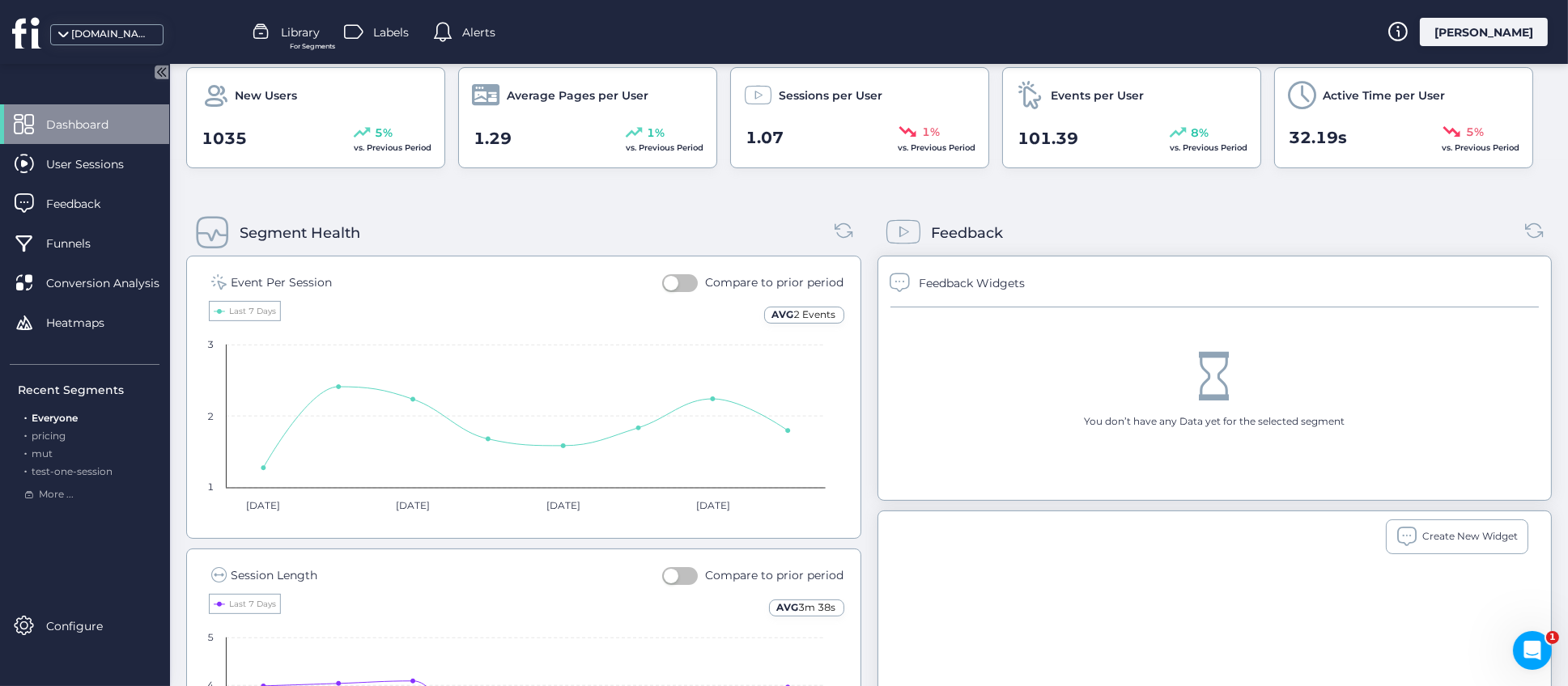
click at [582, 208] on div "Segment Health Event Per Session Compare to prior period AVG 2 Events Created w…" at bounding box center [523, 667] width 675 height 947
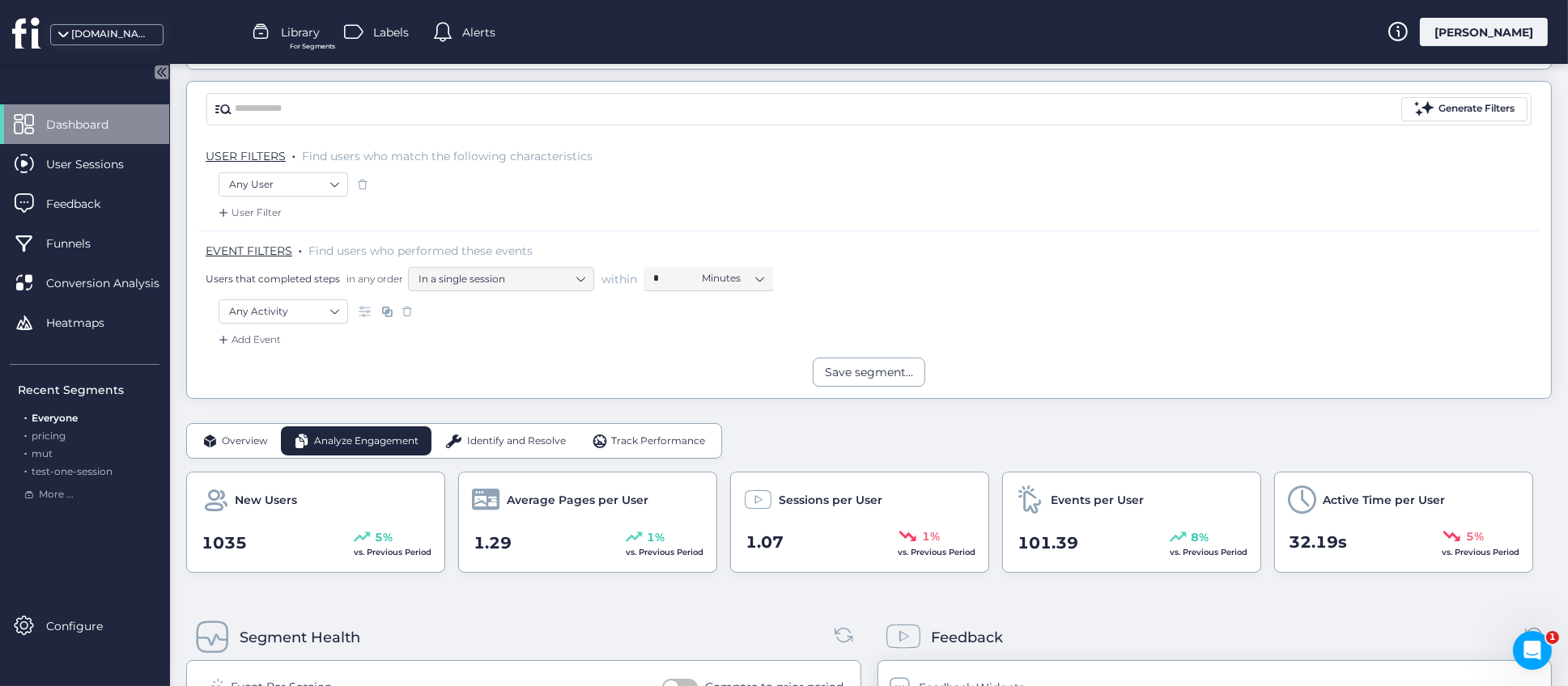
scroll to position [0, 0]
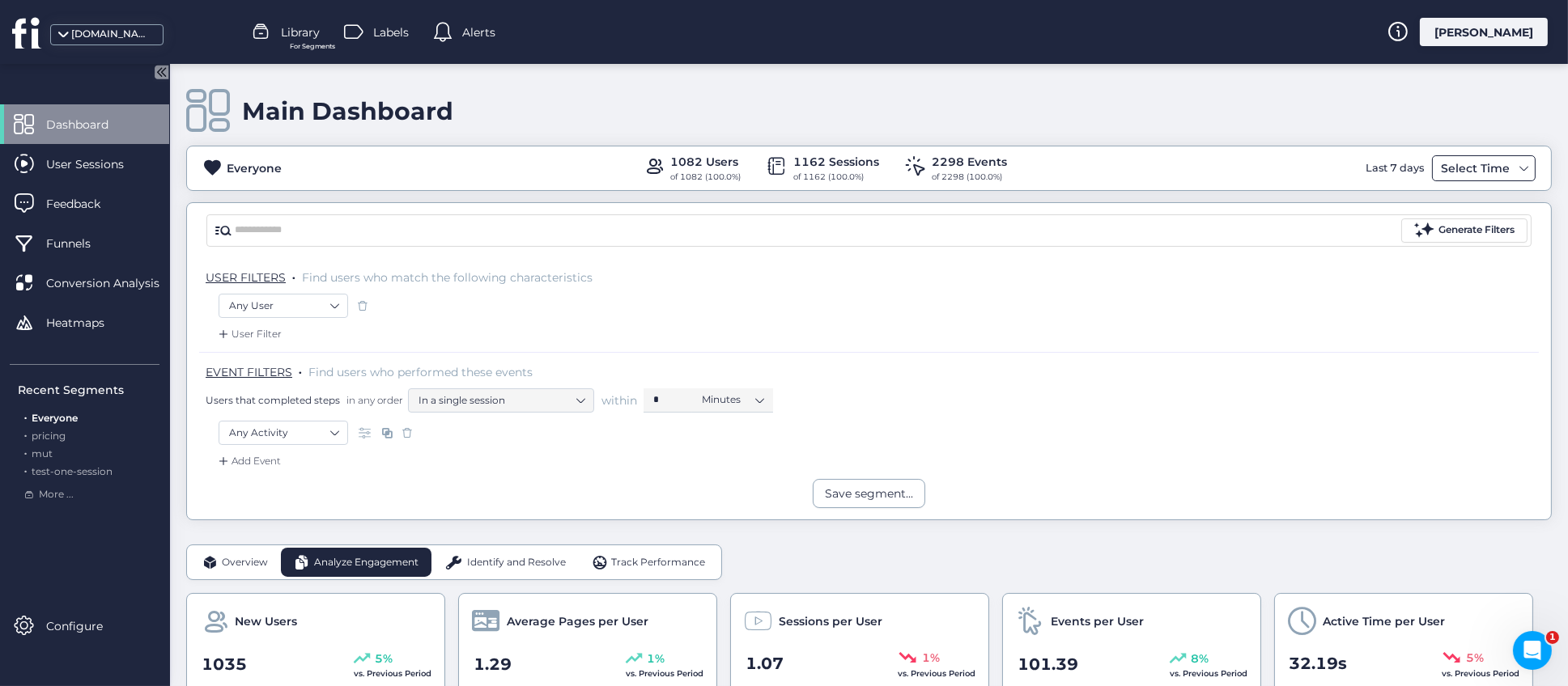
click at [1476, 170] on div "Select Time" at bounding box center [1476, 168] width 77 height 20
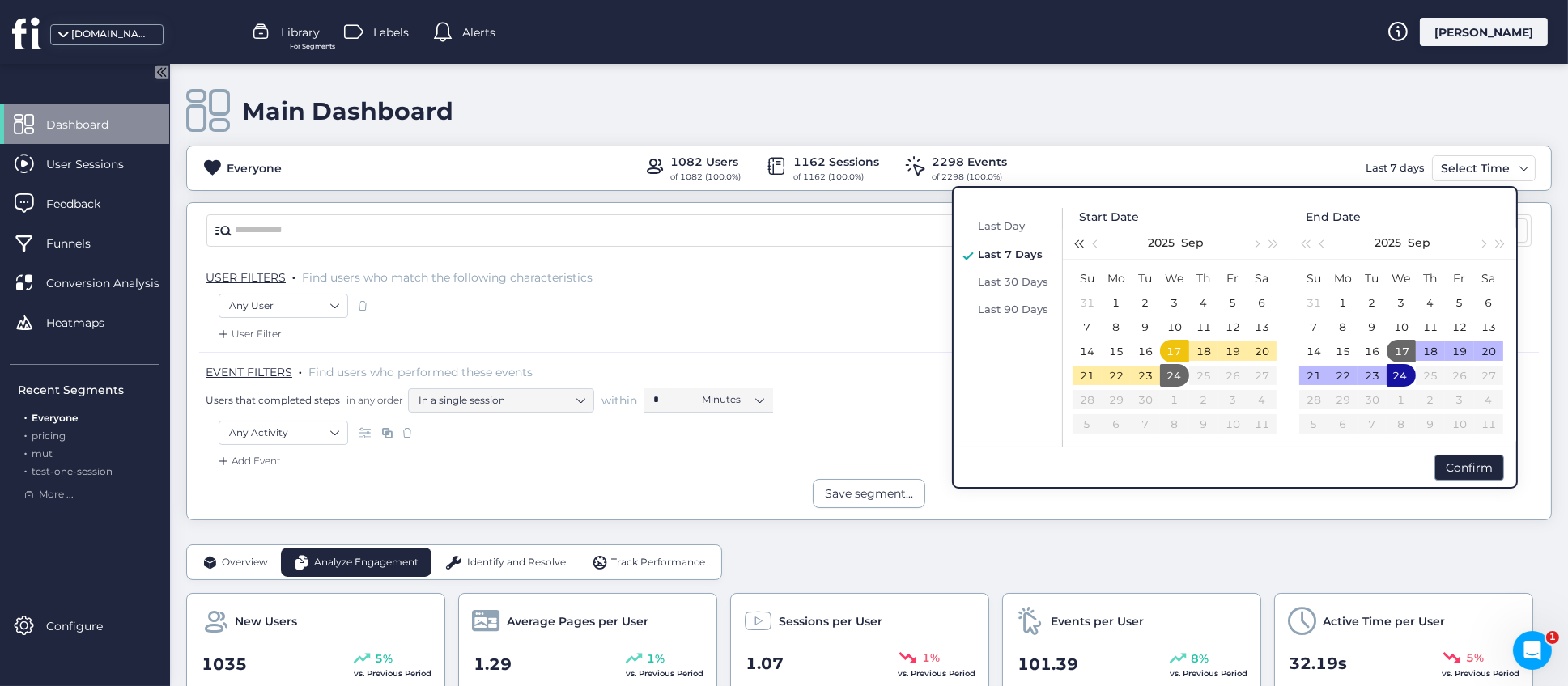
click at [1086, 245] on div "2025 Sep" at bounding box center [1176, 243] width 227 height 33
click at [1082, 244] on span "button" at bounding box center [1078, 244] width 8 height 8
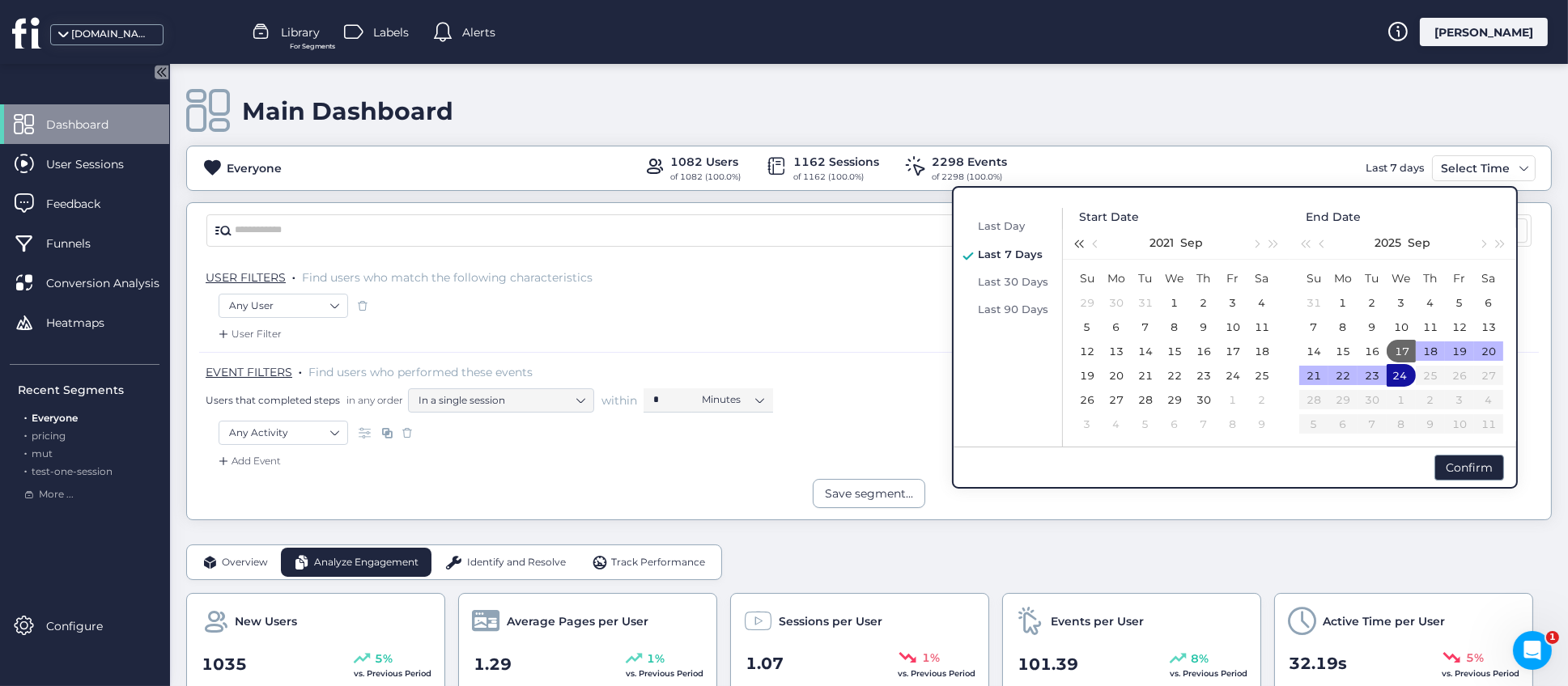
click at [1082, 244] on span "button" at bounding box center [1078, 244] width 8 height 8
click at [1146, 324] on div "10" at bounding box center [1145, 327] width 20 height 20
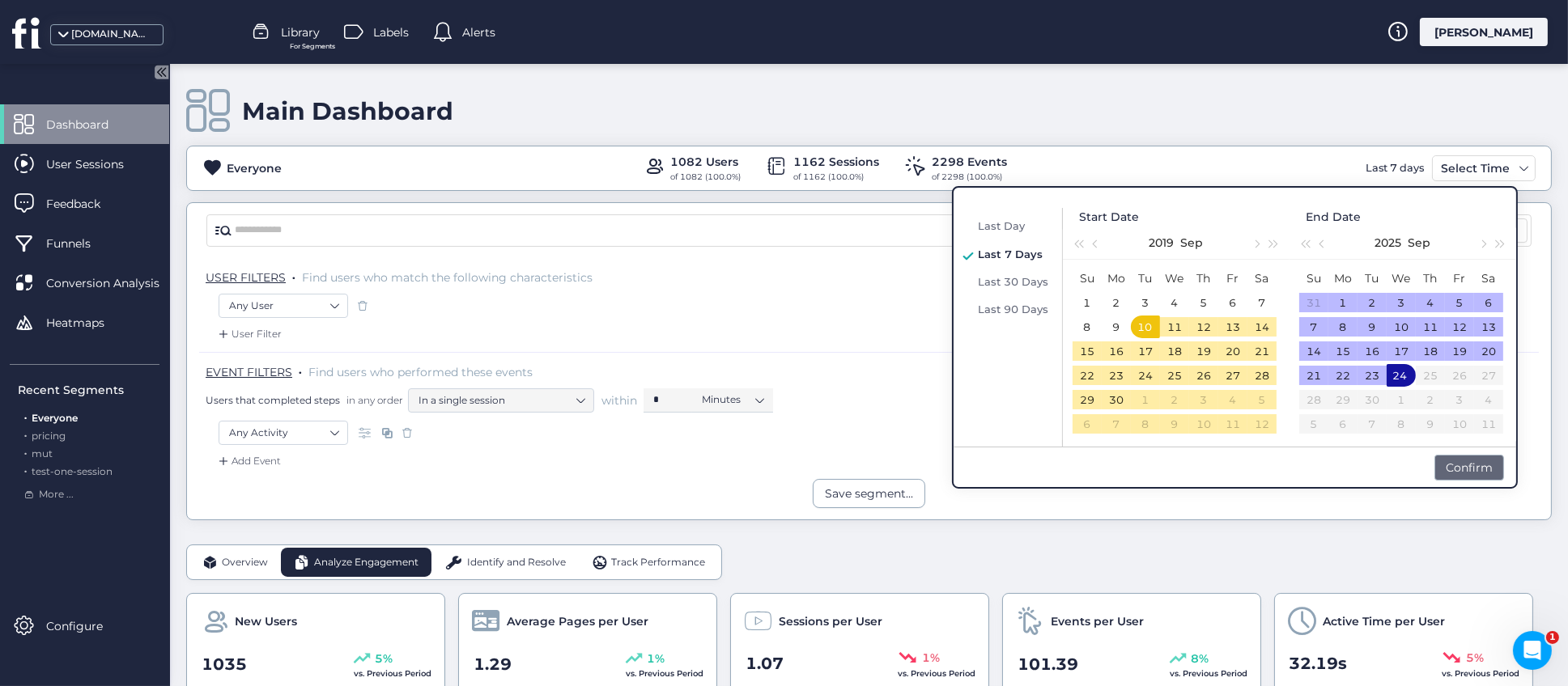
click at [1472, 458] on div "Confirm" at bounding box center [1469, 468] width 70 height 26
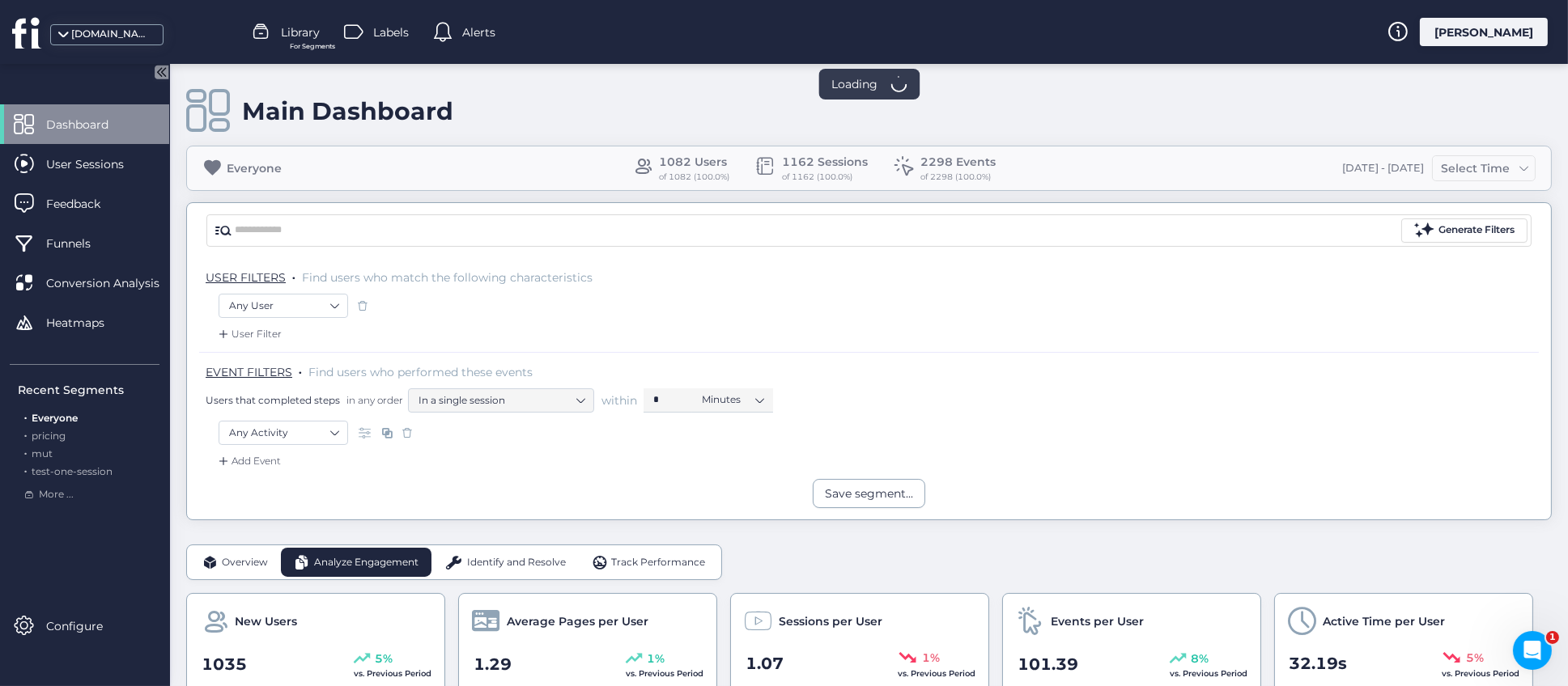
click at [705, 122] on div "Main Dashboard" at bounding box center [869, 111] width 1366 height 46
click at [940, 112] on div "Main Dashboard" at bounding box center [869, 111] width 1366 height 46
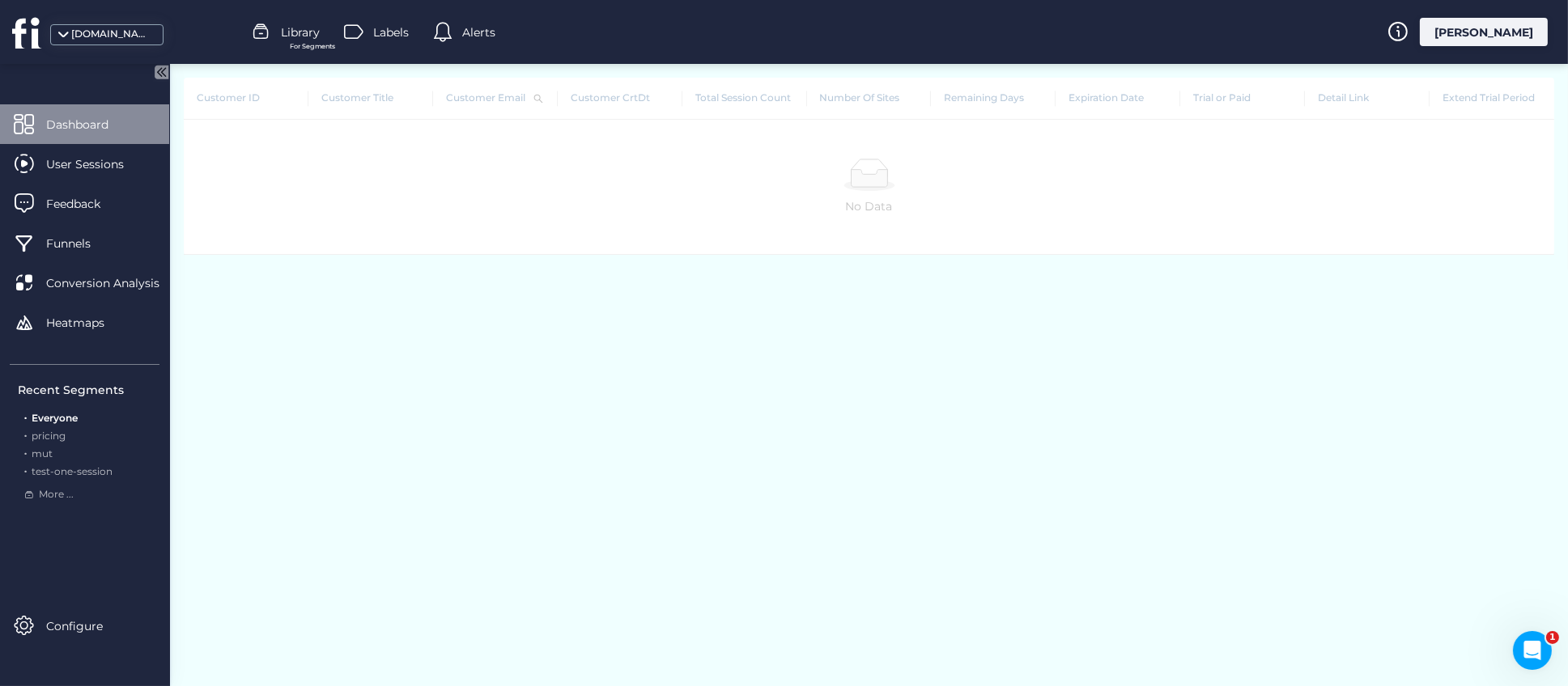
click at [78, 120] on span "Dashboard" at bounding box center [89, 124] width 87 height 18
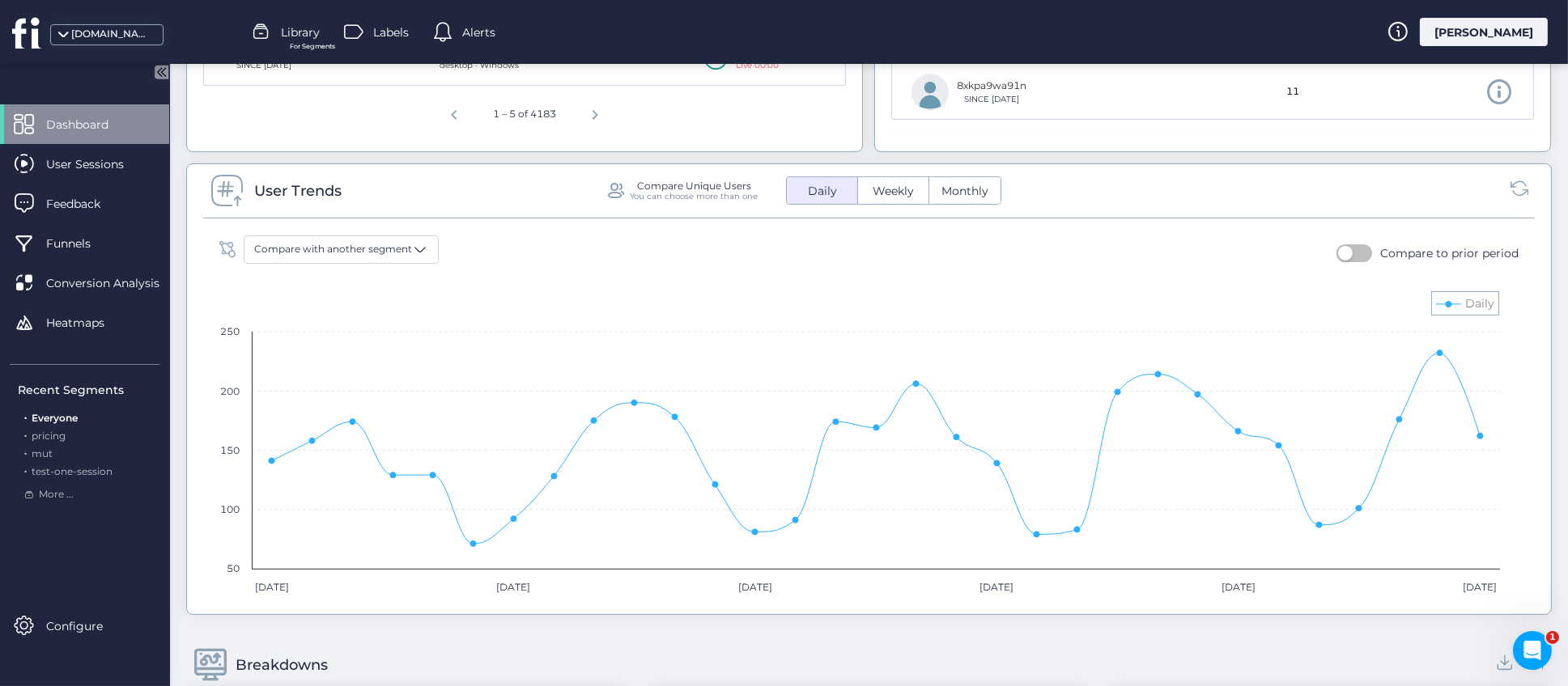
scroll to position [1214, 0]
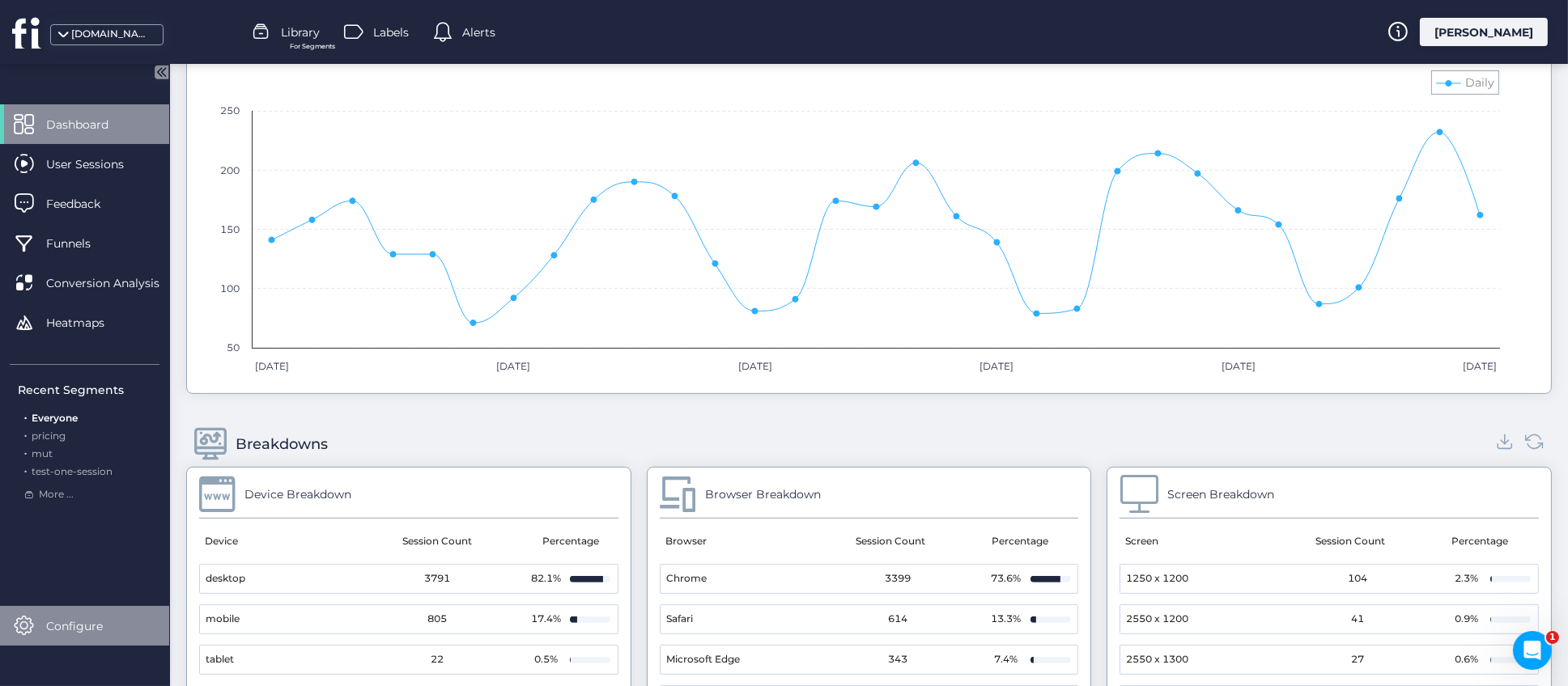
click at [76, 623] on span "Configure" at bounding box center [87, 626] width 81 height 18
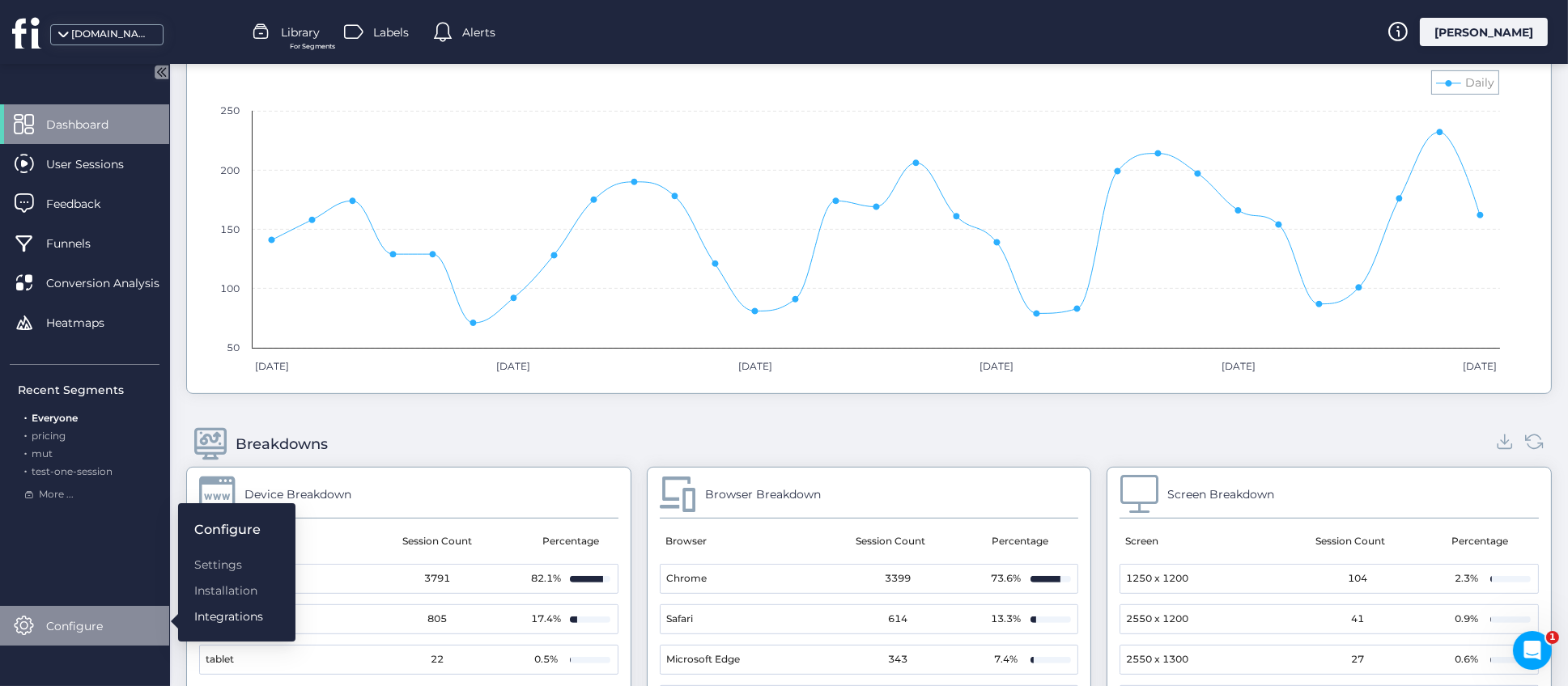
click at [237, 614] on div "Integrations" at bounding box center [228, 616] width 69 height 18
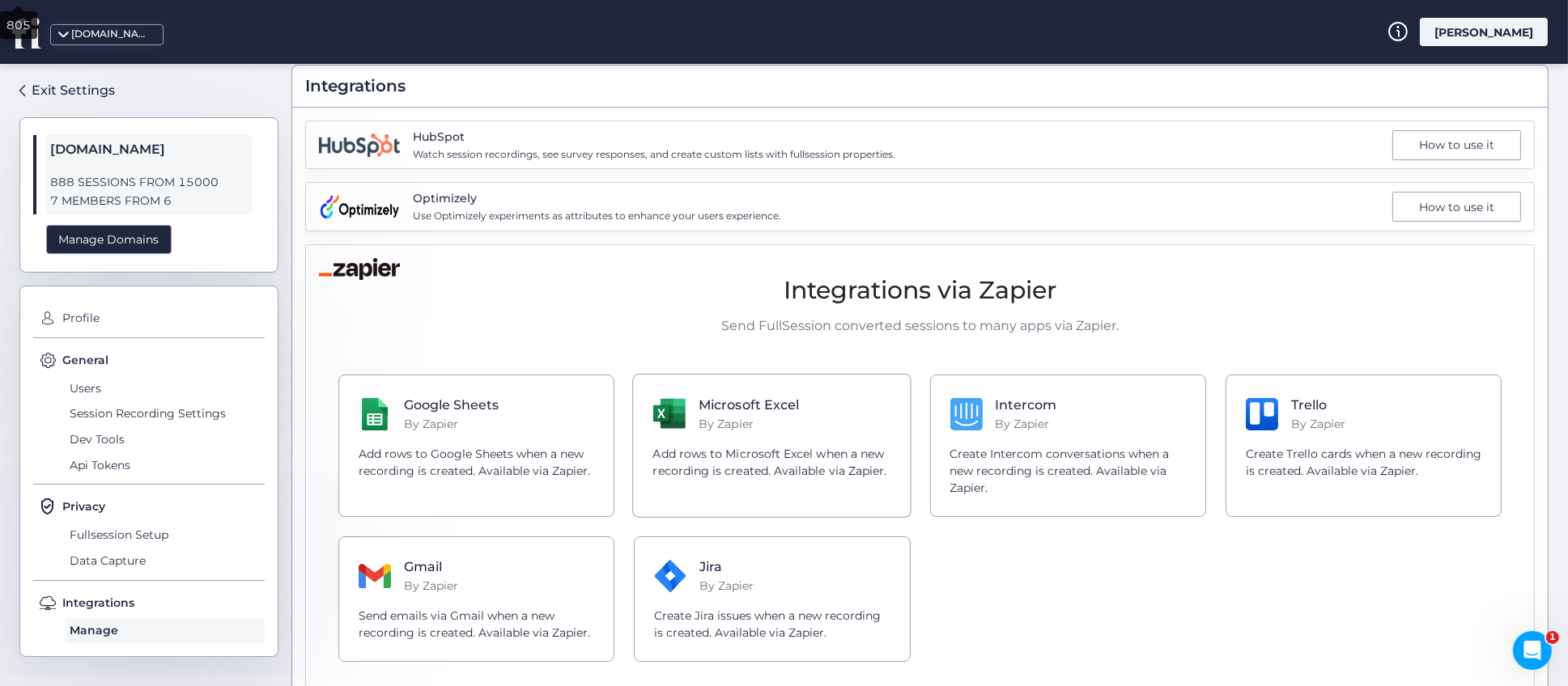
scroll to position [81, 0]
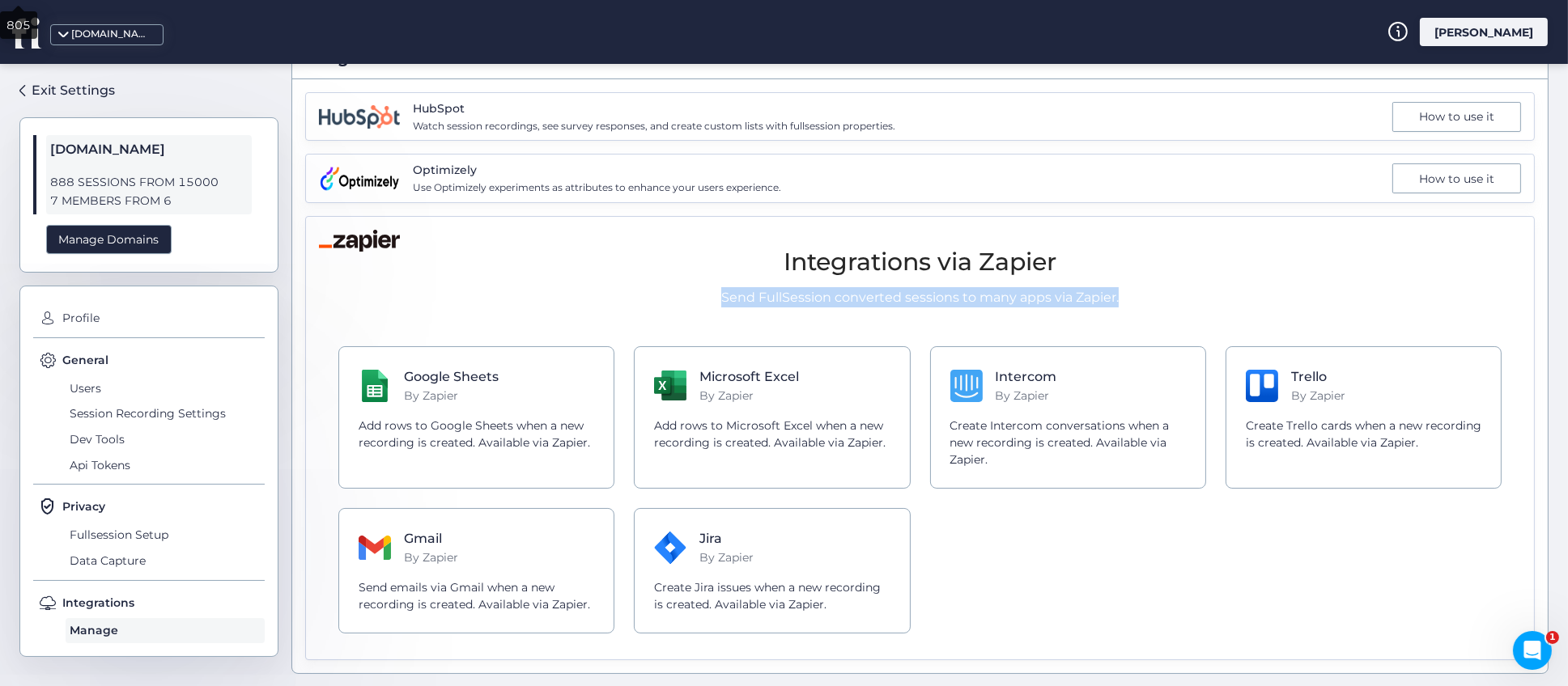
drag, startPoint x: 804, startPoint y: 287, endPoint x: 1153, endPoint y: 287, distance: 349.0
click at [1153, 287] on p "Send FullSession converted sessions to many apps via Zapier." at bounding box center [920, 297] width 1163 height 21
click at [907, 422] on div "Google Sheets By Zapier Add rows to Google Sheets when a new recording is creat…" at bounding box center [920, 489] width 1163 height 287
click at [915, 566] on div "Google Sheets By Zapier Add rows to Google Sheets when a new recording is creat…" at bounding box center [920, 489] width 1163 height 287
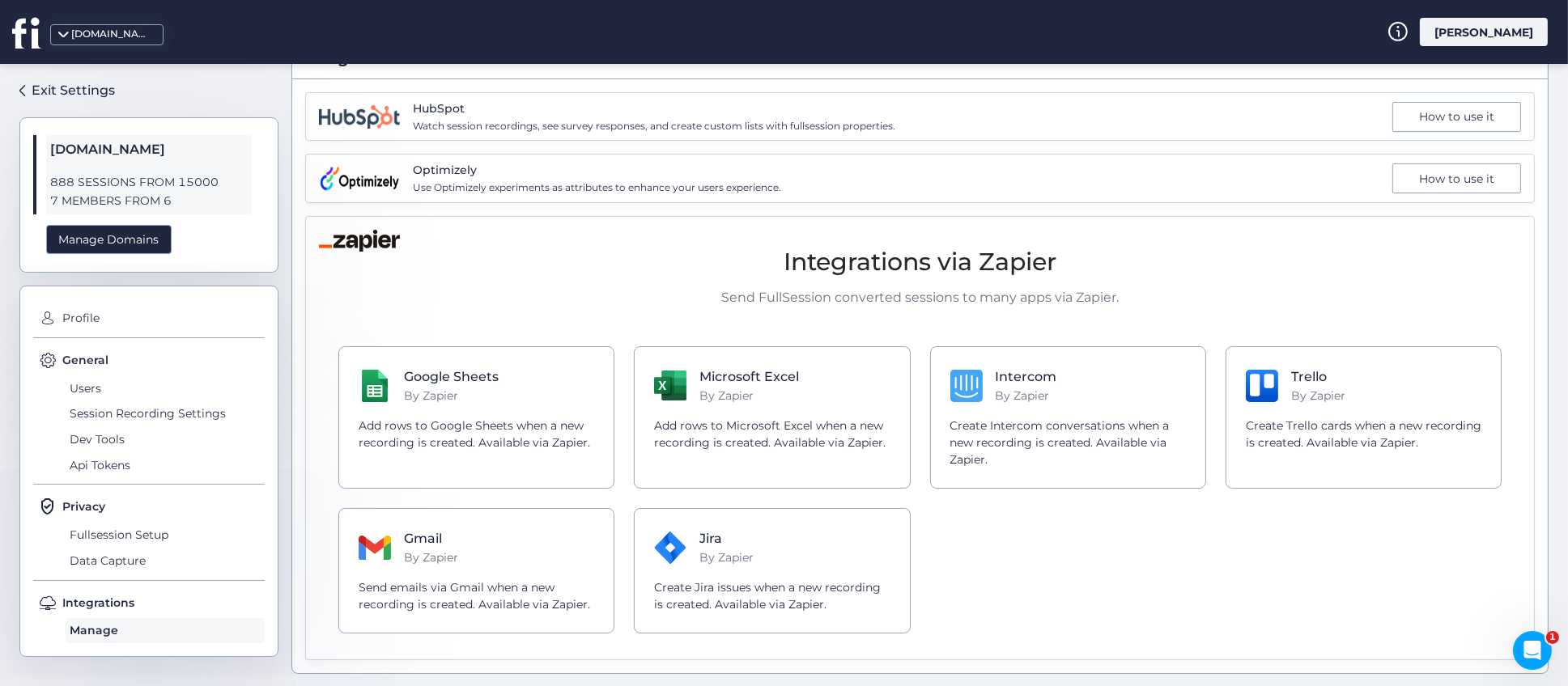
drag, startPoint x: 914, startPoint y: 567, endPoint x: 926, endPoint y: 565, distance: 12.2
click at [914, 566] on div "Google Sheets By Zapier Add rows to Google Sheets when a new recording is creat…" at bounding box center [920, 489] width 1163 height 287
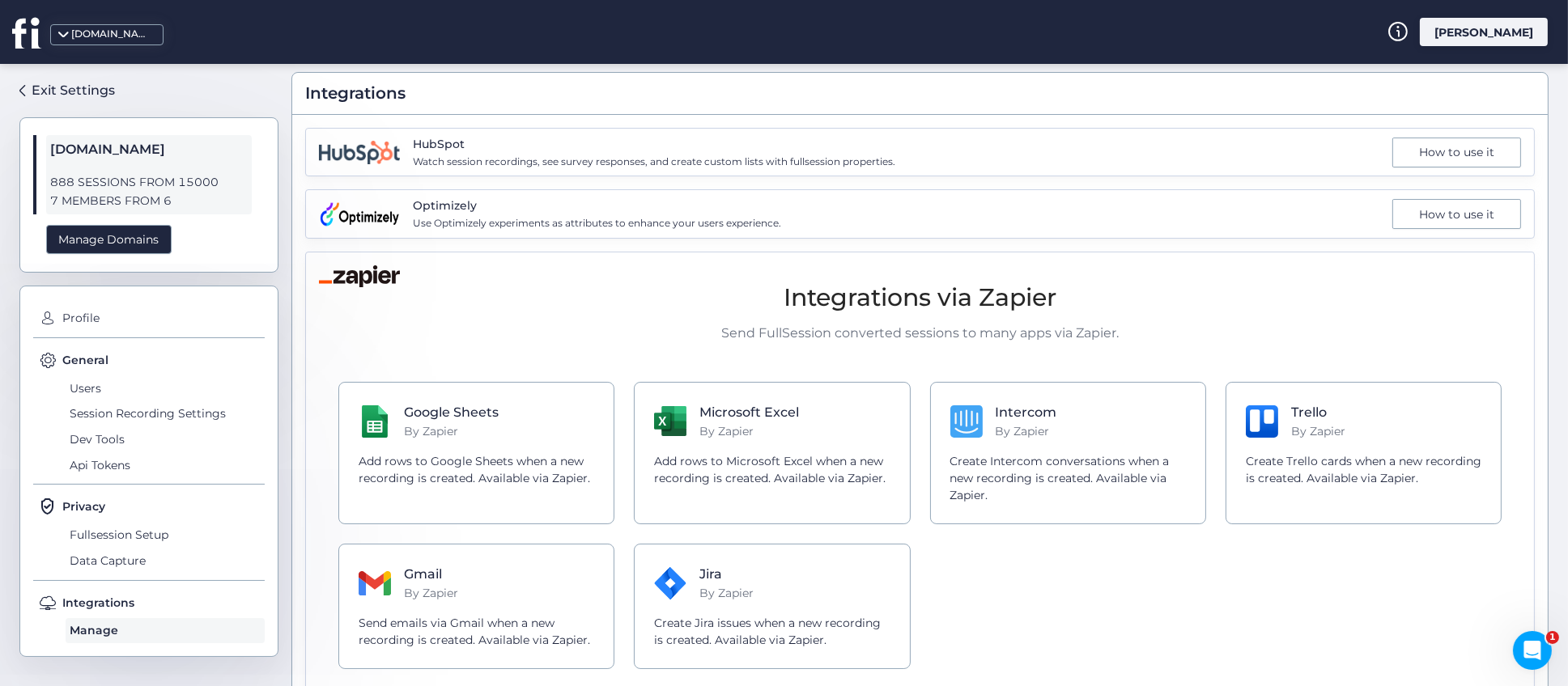
scroll to position [43, 0]
click at [1438, 217] on div "How to use it" at bounding box center [1456, 216] width 129 height 30
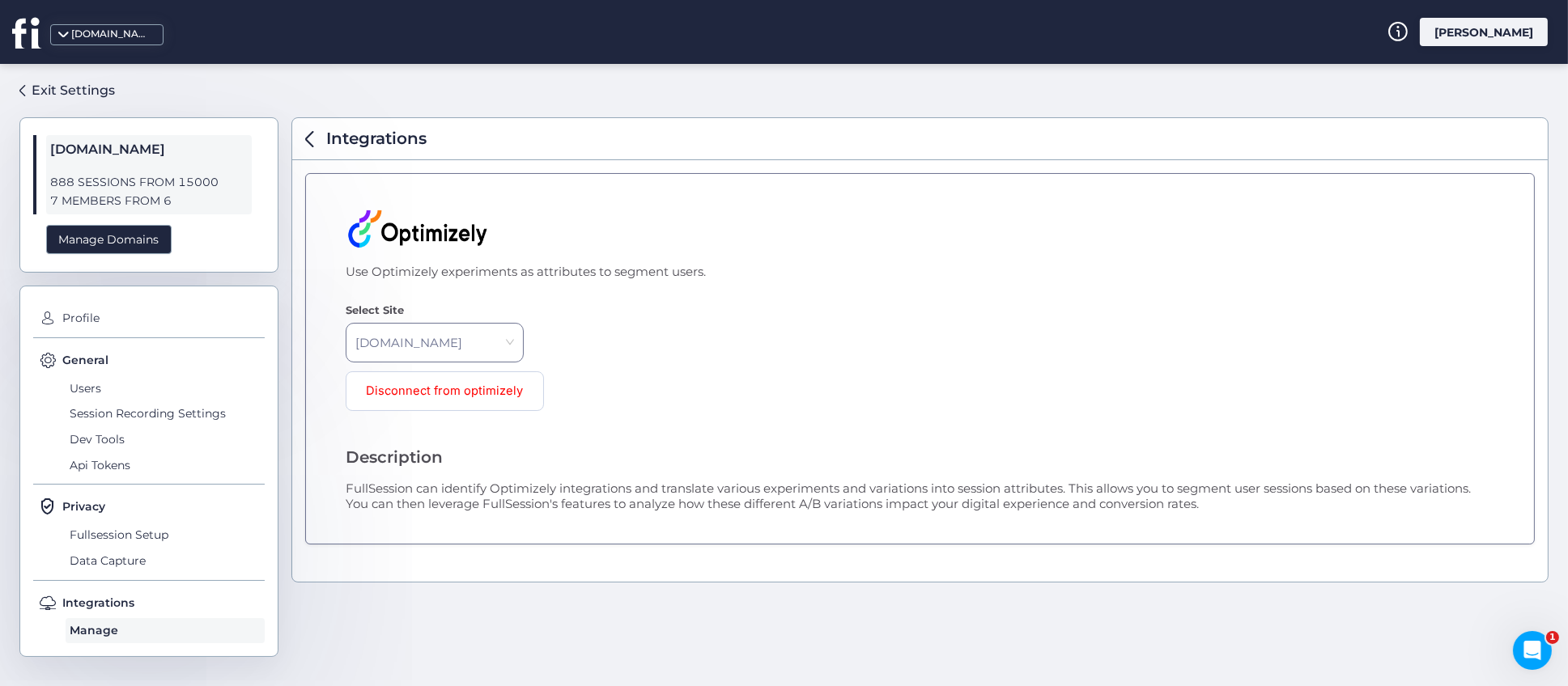
drag, startPoint x: 344, startPoint y: 491, endPoint x: 1295, endPoint y: 513, distance: 951.3
click at [1295, 513] on div "Use Optimizely experiments as attributes to segment users. Select Site [DOMAIN_…" at bounding box center [920, 359] width 1230 height 372
click at [1295, 516] on div "Use Optimizely experiments as attributes to segment users. Select Site [DOMAIN_…" at bounding box center [920, 359] width 1230 height 372
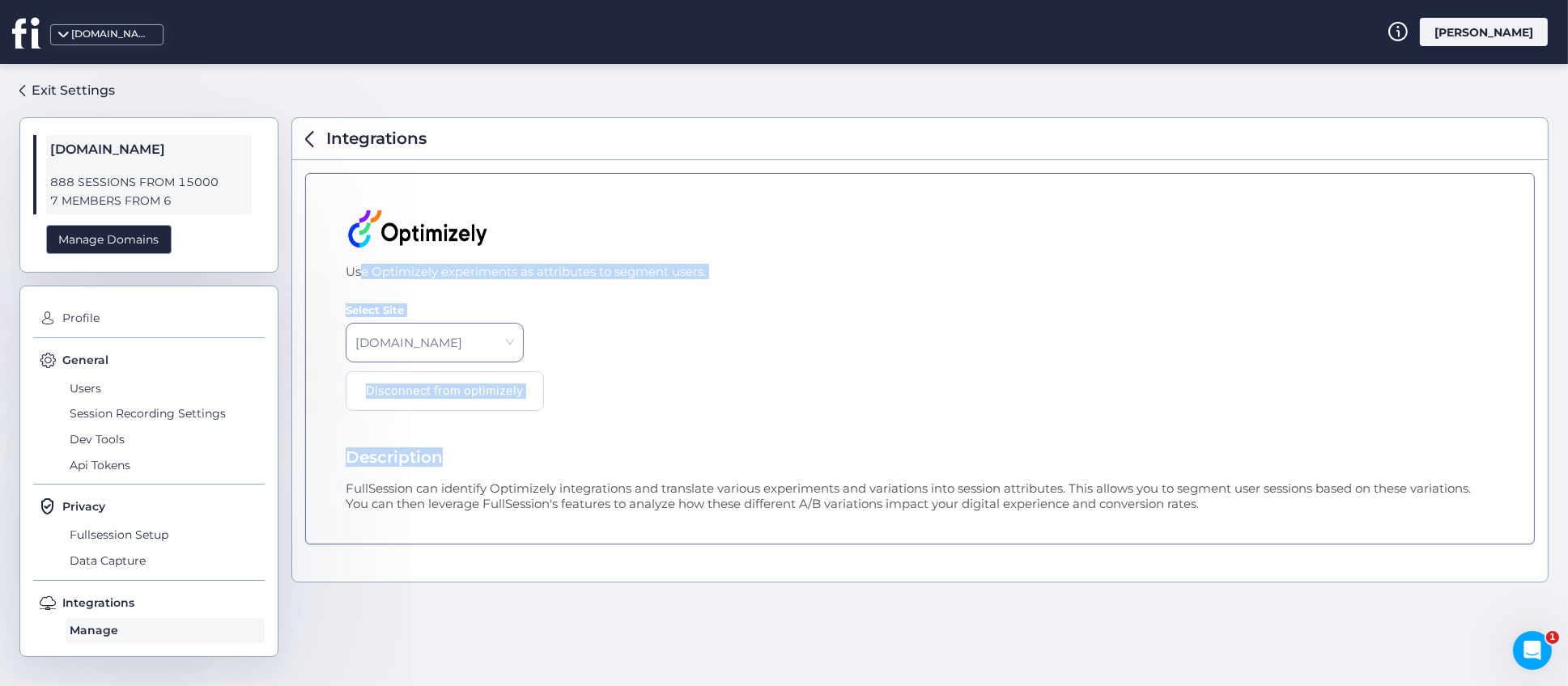
drag, startPoint x: 461, startPoint y: 273, endPoint x: 991, endPoint y: 453, distance: 559.7
click at [991, 453] on div "Use Optimizely experiments as attributes to segment users. Select Site [DOMAIN_…" at bounding box center [920, 359] width 1230 height 372
click at [992, 453] on div "Description FullSession can identify Optimizely integrations and translate vari…" at bounding box center [915, 480] width 1140 height 64
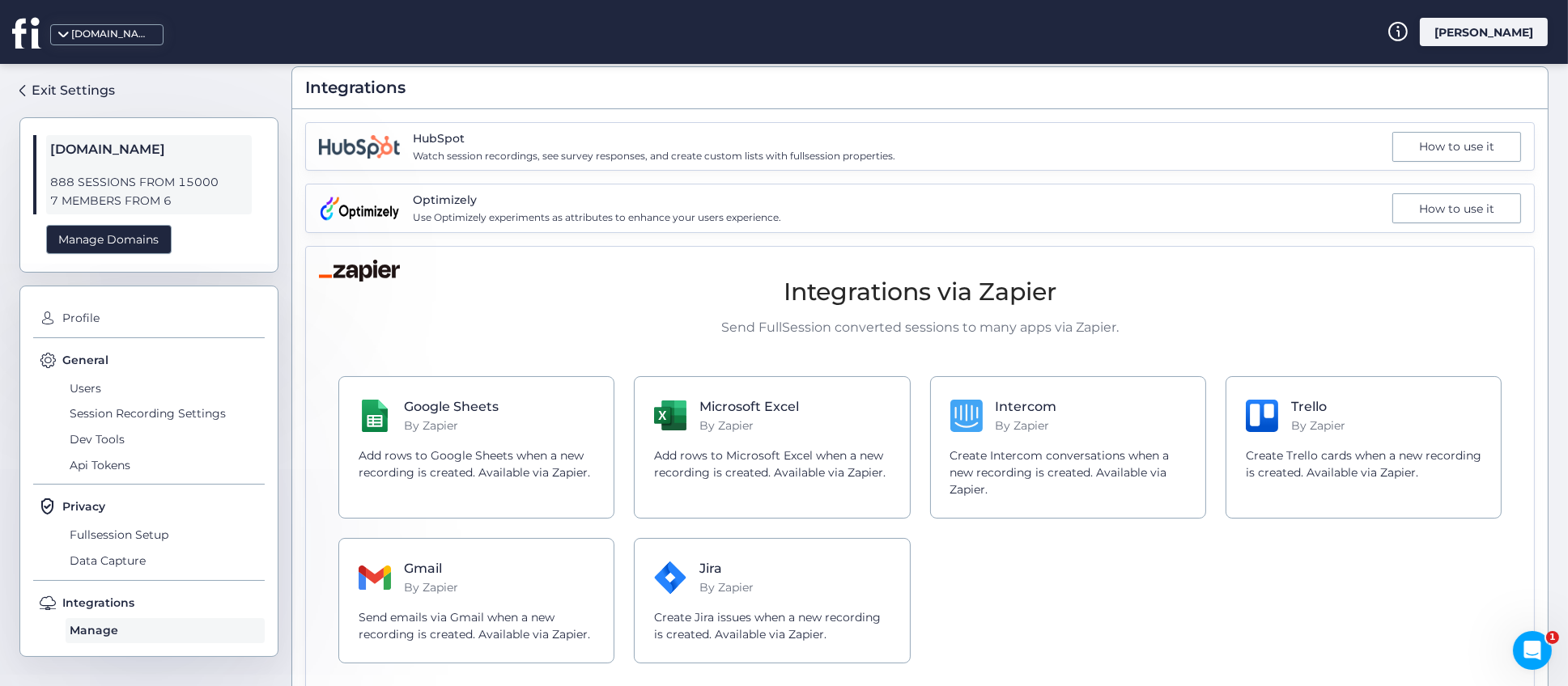
scroll to position [52, 0]
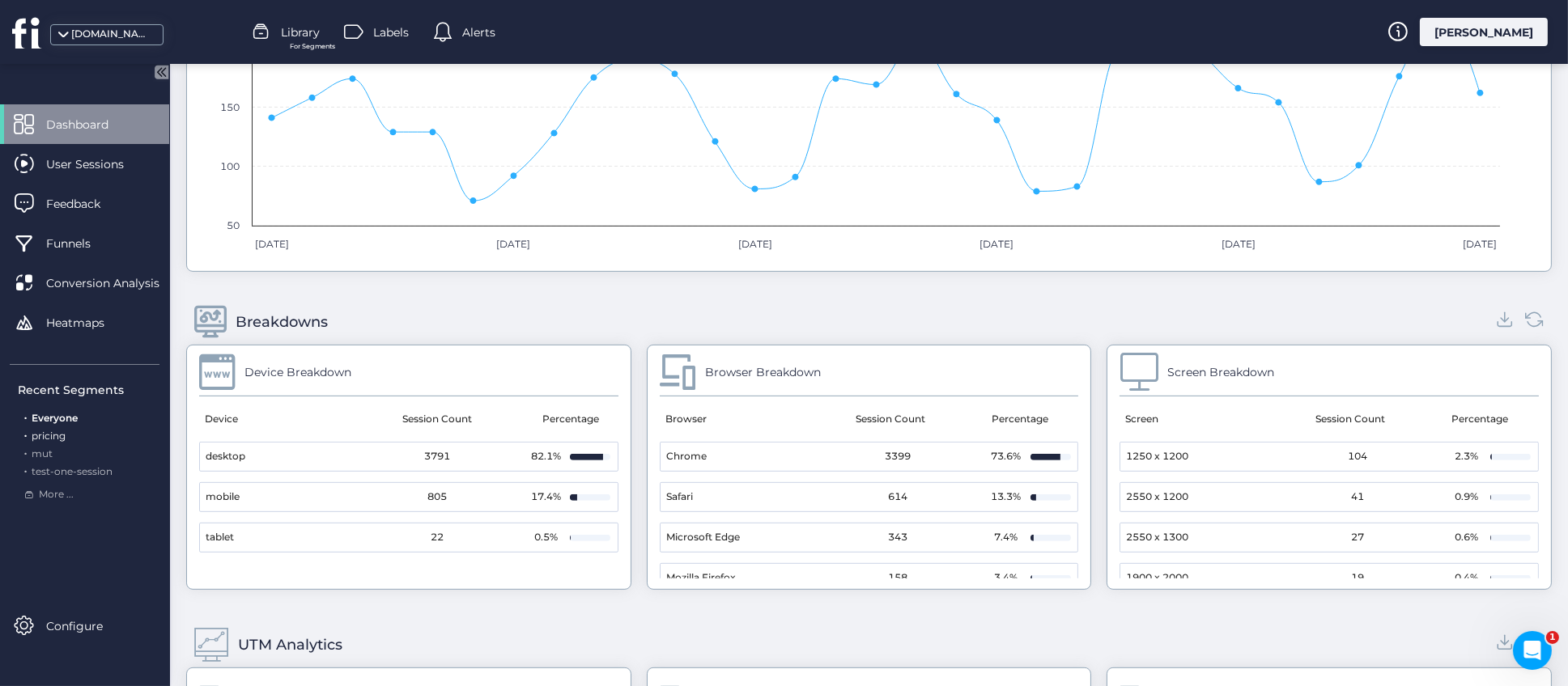
scroll to position [1177, 0]
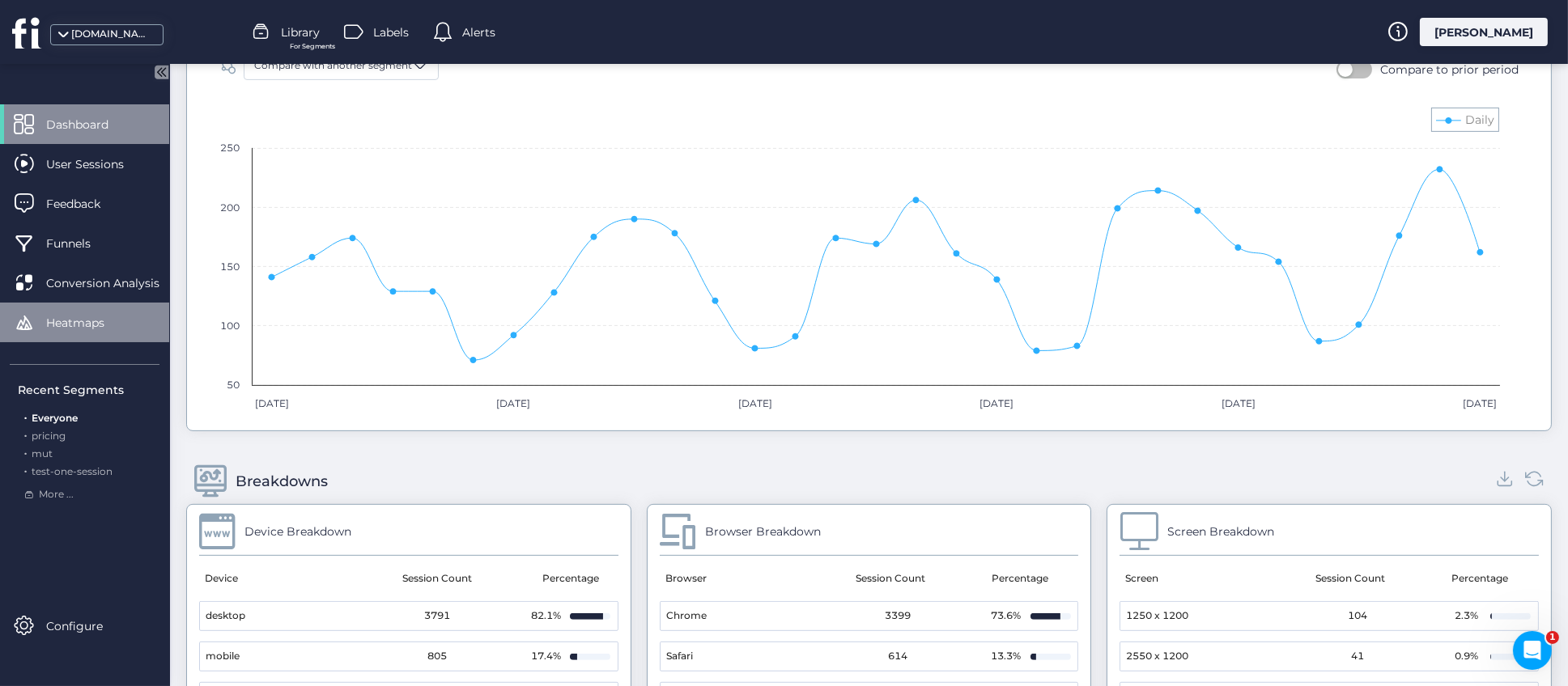
click at [76, 329] on span "Heatmaps" at bounding box center [88, 323] width 83 height 18
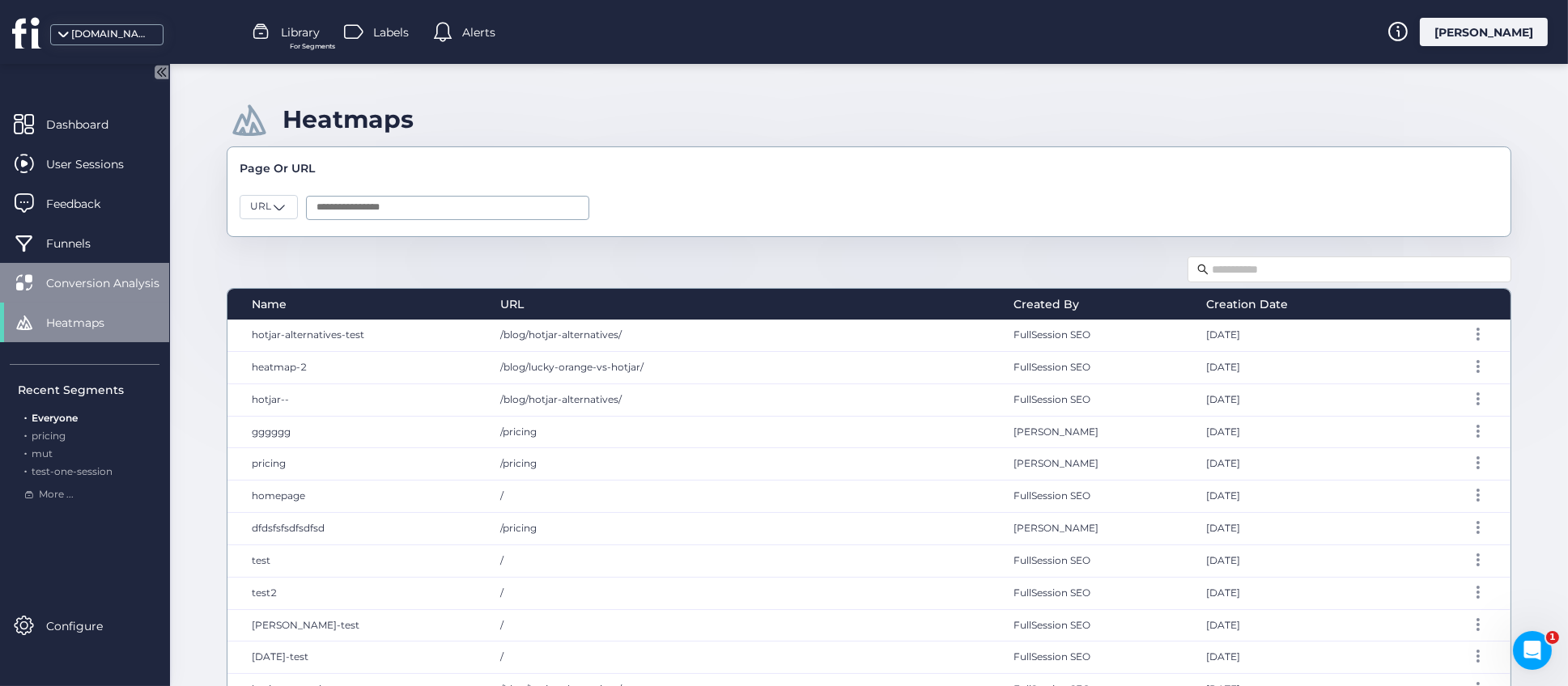
click at [89, 281] on span "Conversion Analysis" at bounding box center [115, 283] width 137 height 18
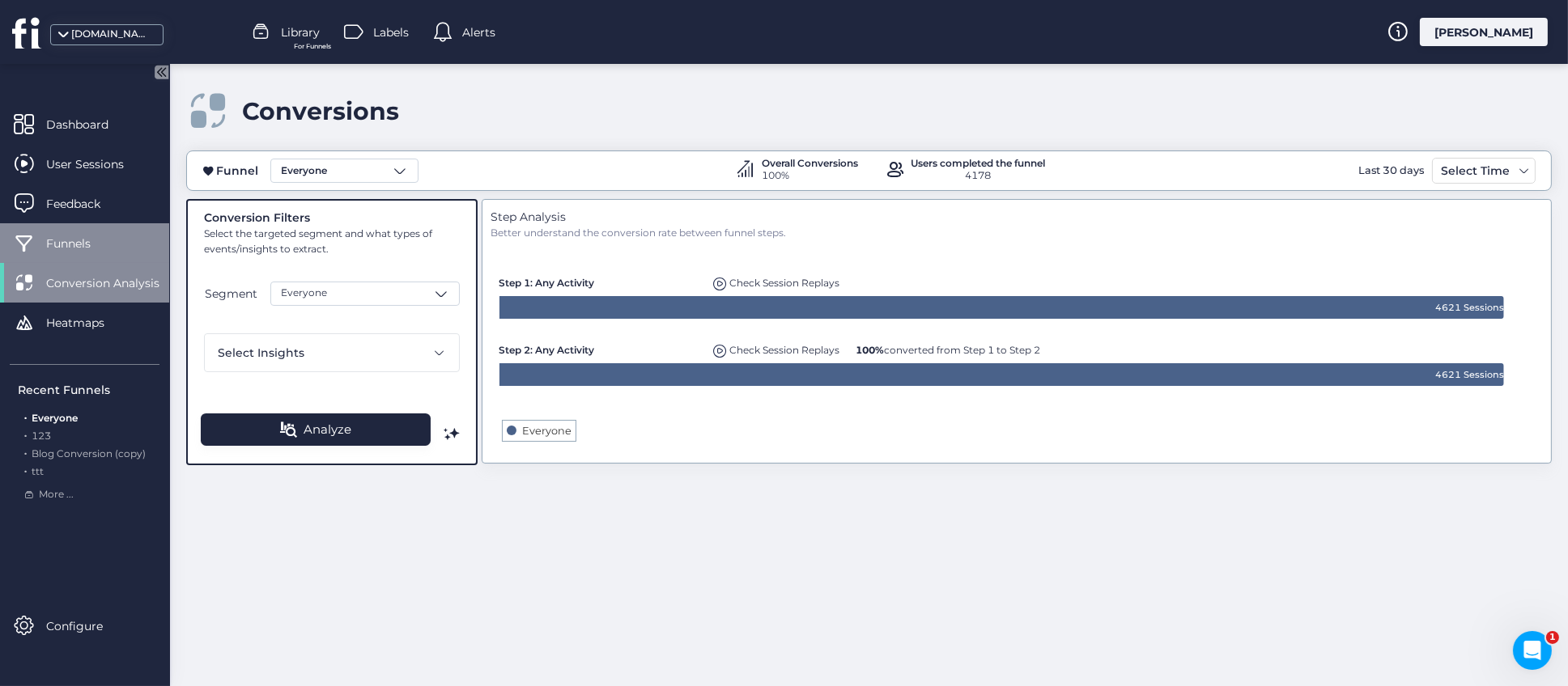
click at [89, 245] on span "Funnels" at bounding box center [80, 243] width 69 height 18
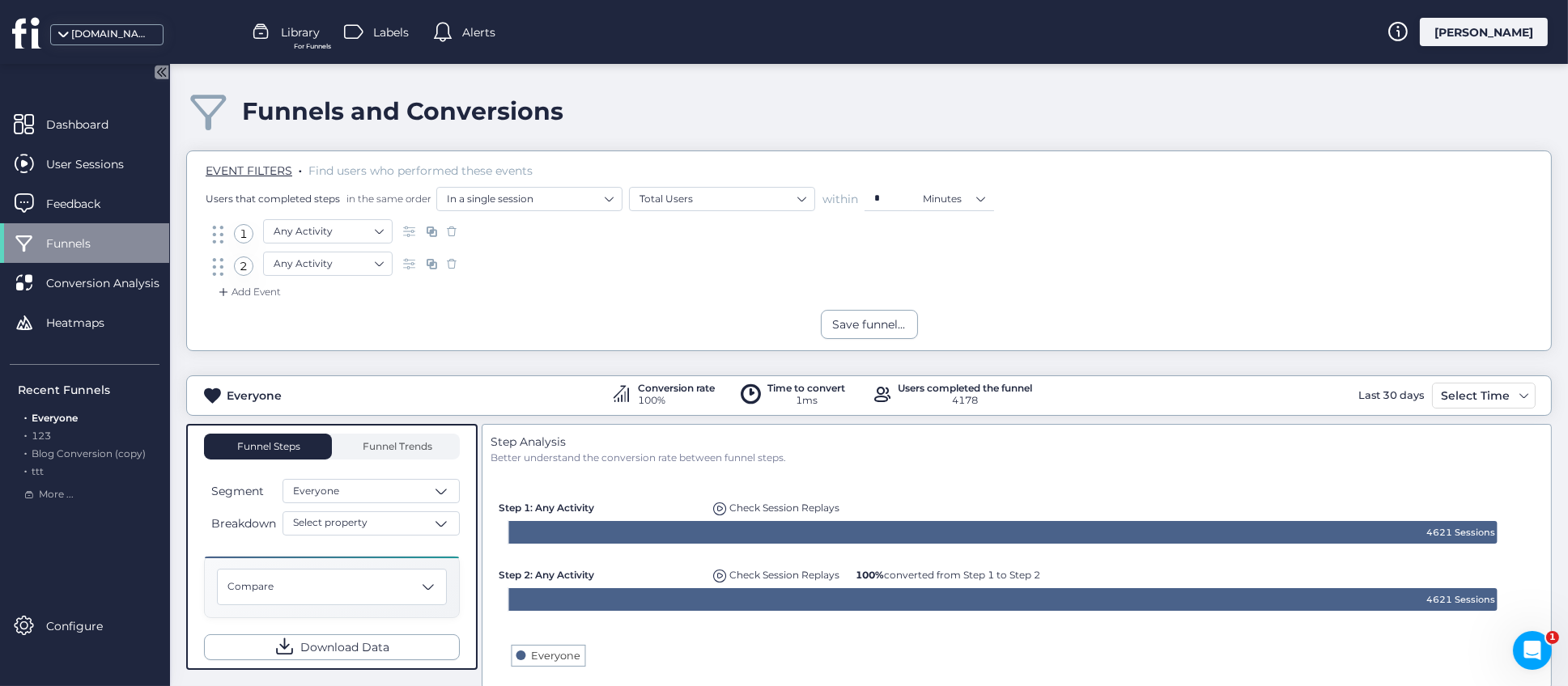
click at [307, 34] on span "Library" at bounding box center [299, 32] width 39 height 18
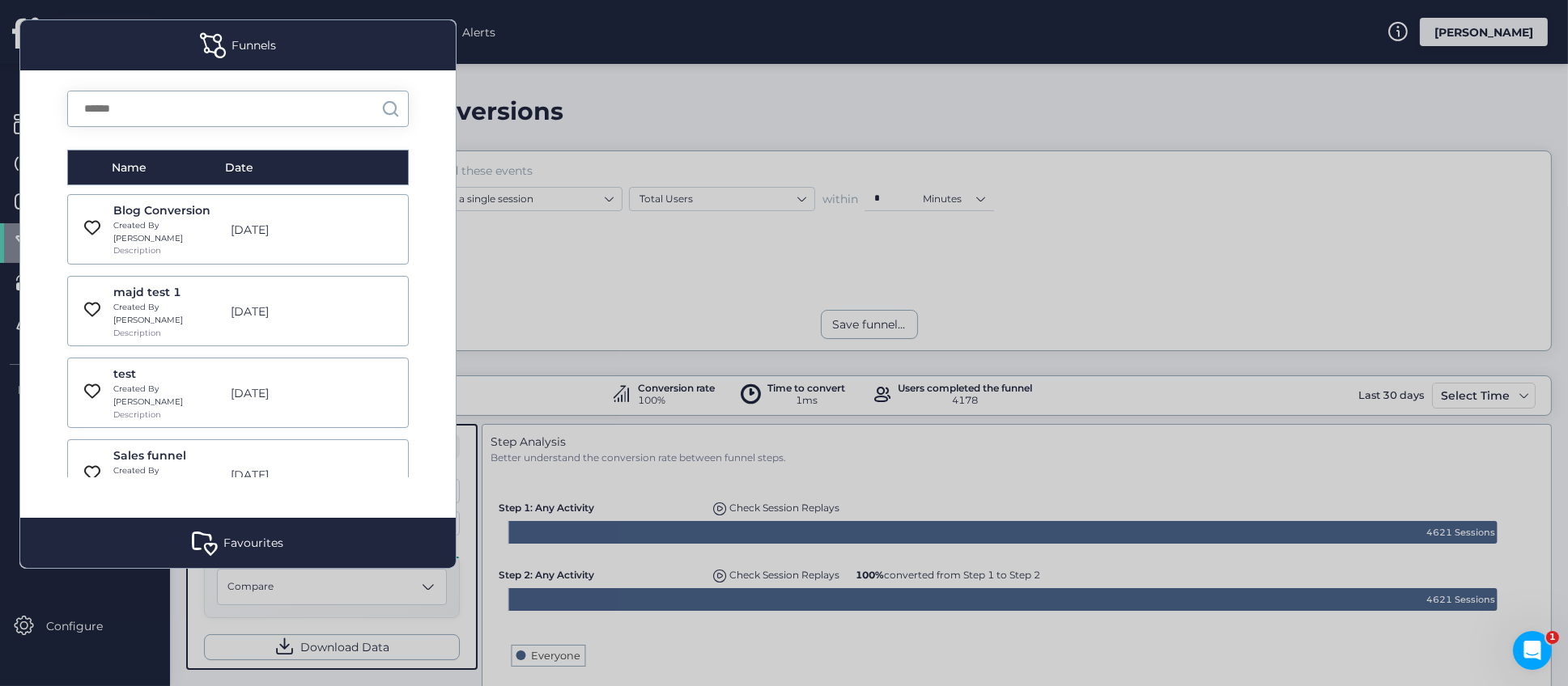
click at [512, 335] on div at bounding box center [784, 343] width 1568 height 686
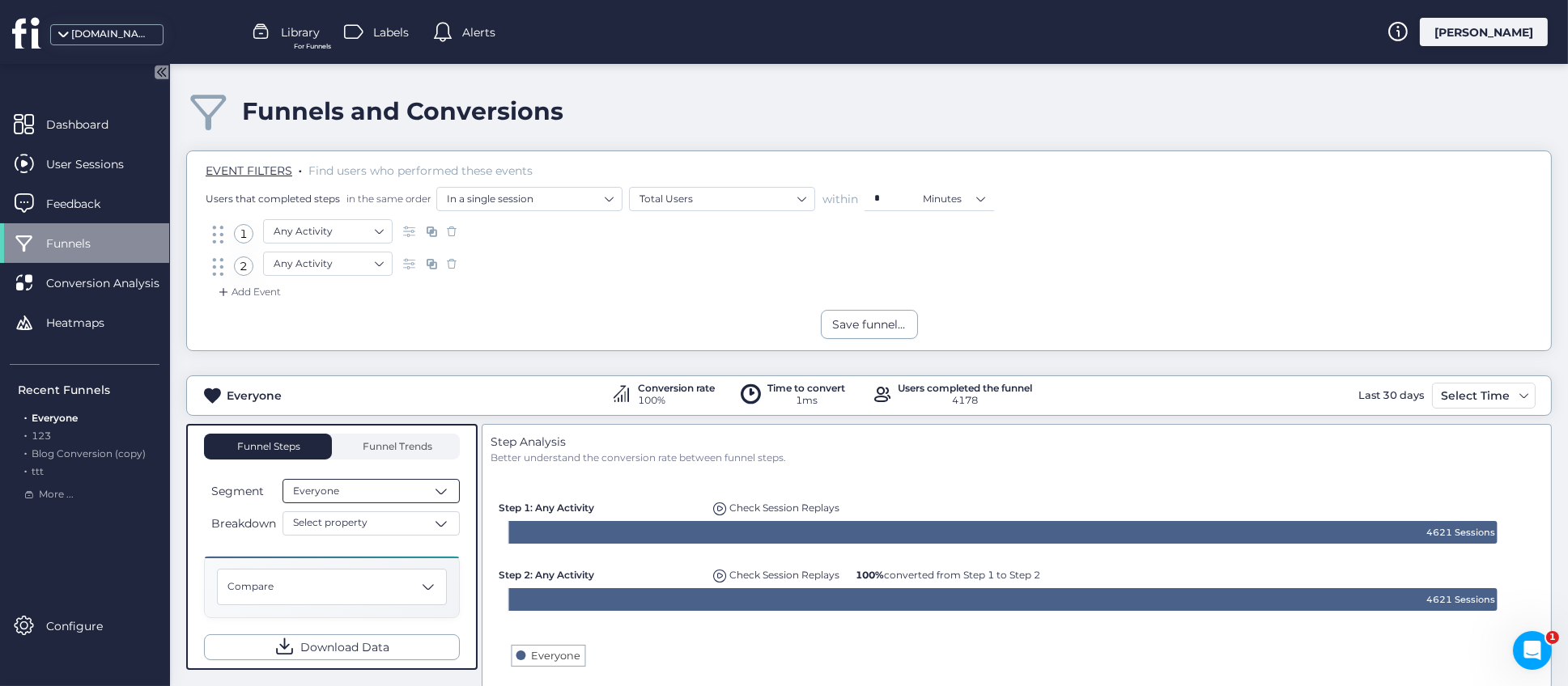
click at [365, 494] on div "Everyone" at bounding box center [371, 491] width 177 height 24
type input "*"
click at [456, 363] on div "Everyone Conversion rate 100% Time to convert 1ms Users completed the funnel 41…" at bounding box center [869, 653] width 1366 height 605
click at [295, 38] on span "Library" at bounding box center [299, 32] width 39 height 18
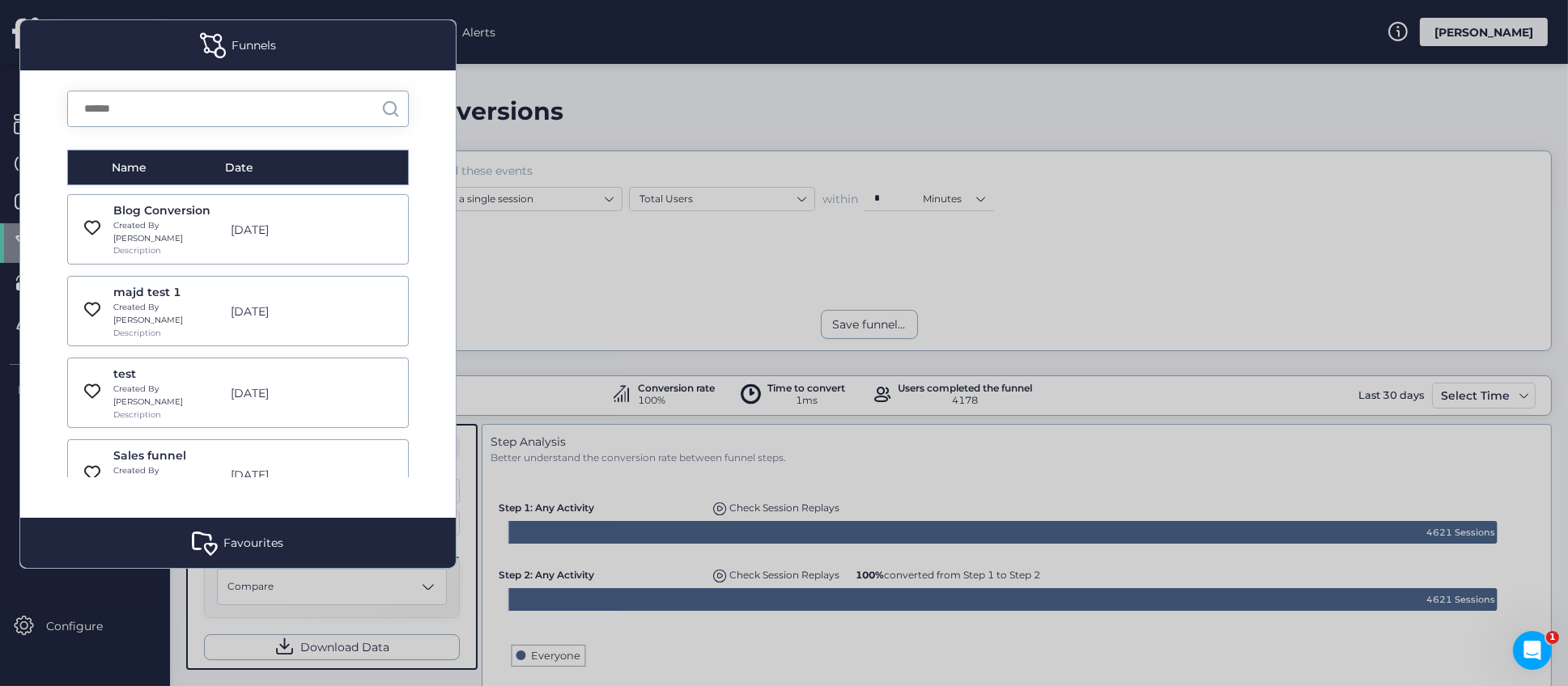
click at [199, 226] on div "Created By [PERSON_NAME]" at bounding box center [167, 231] width 108 height 25
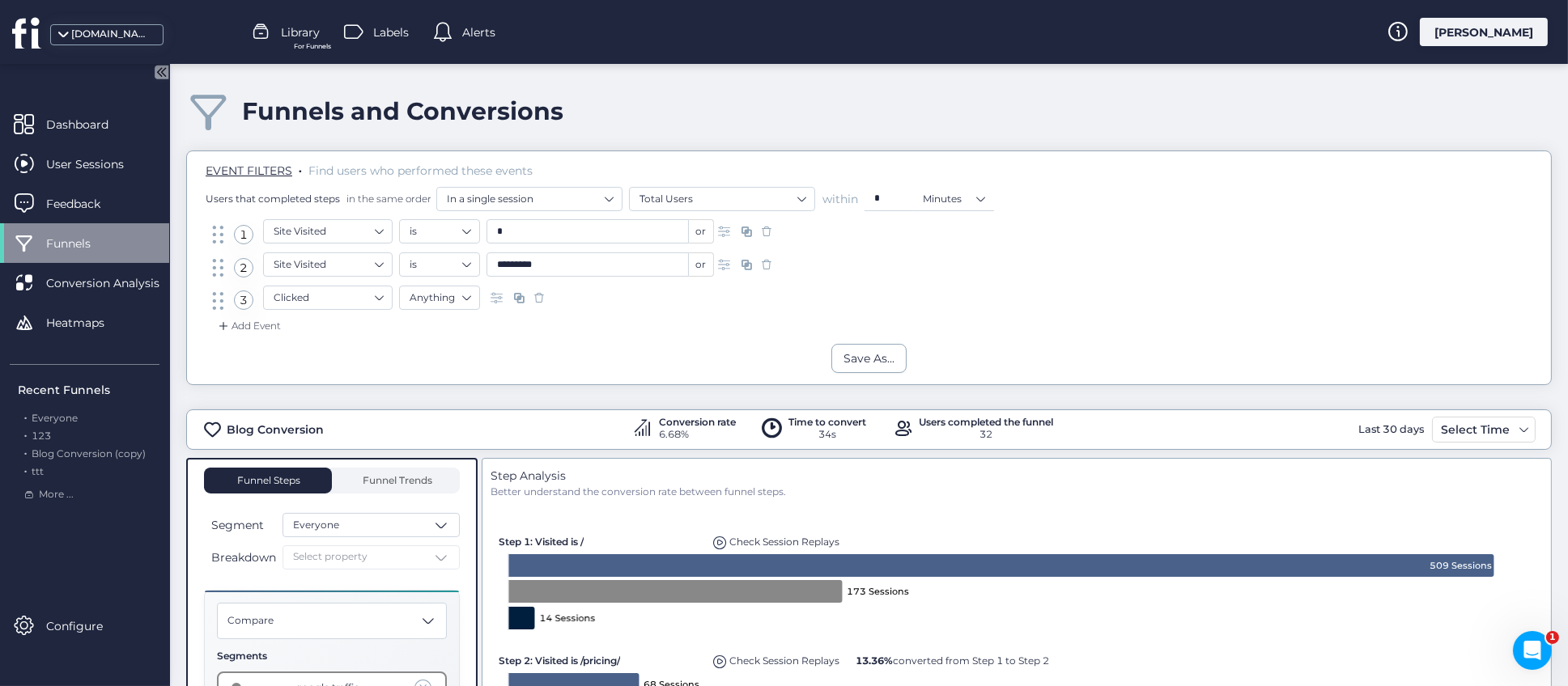
scroll to position [243, 0]
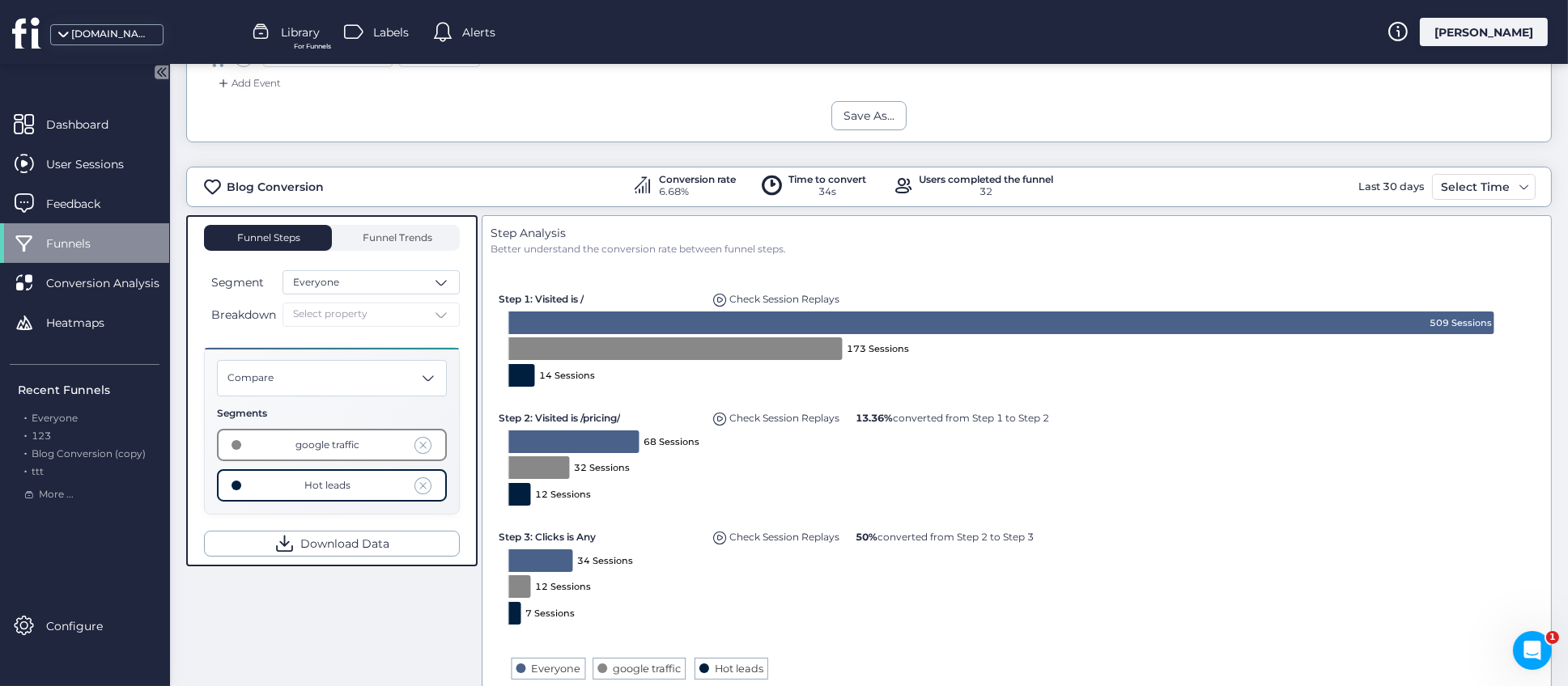
click at [428, 442] on span at bounding box center [423, 445] width 18 height 18
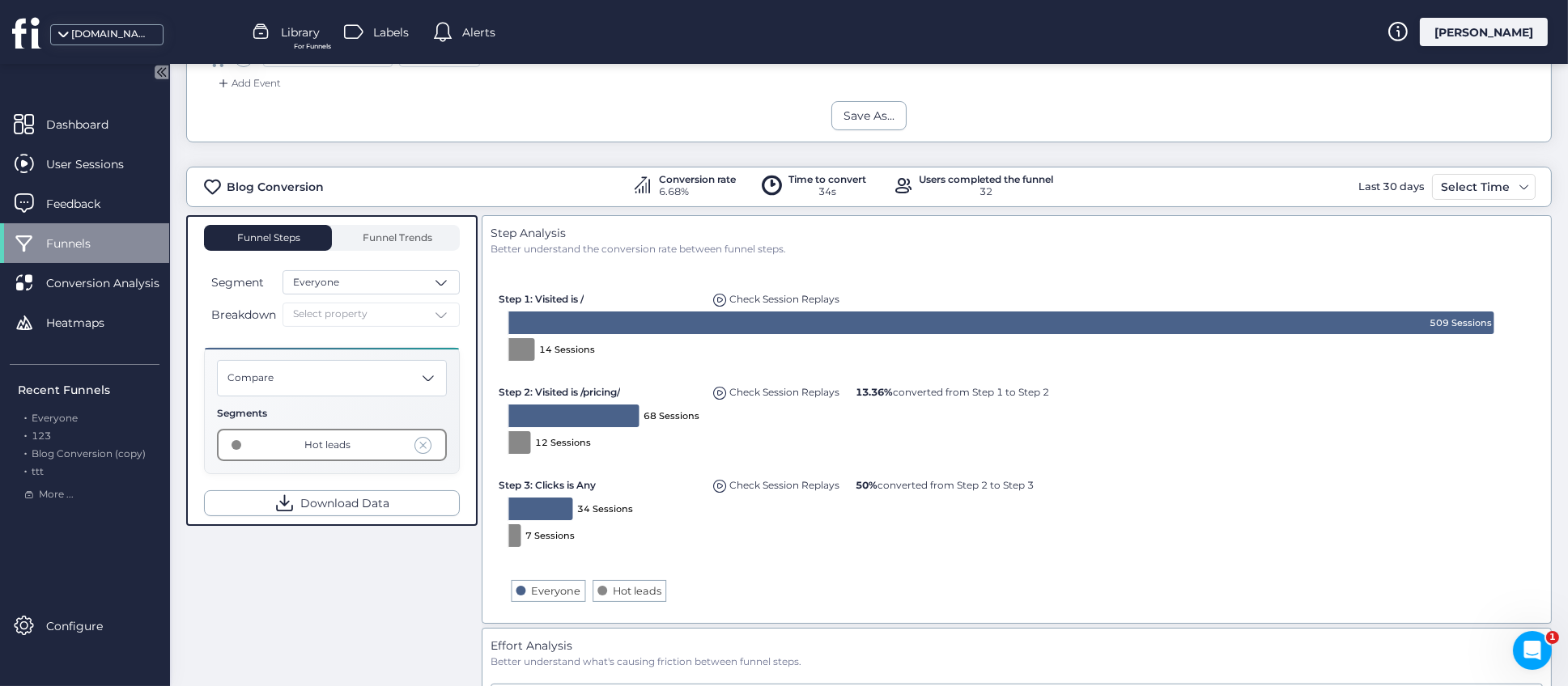
click at [427, 444] on span at bounding box center [423, 445] width 18 height 18
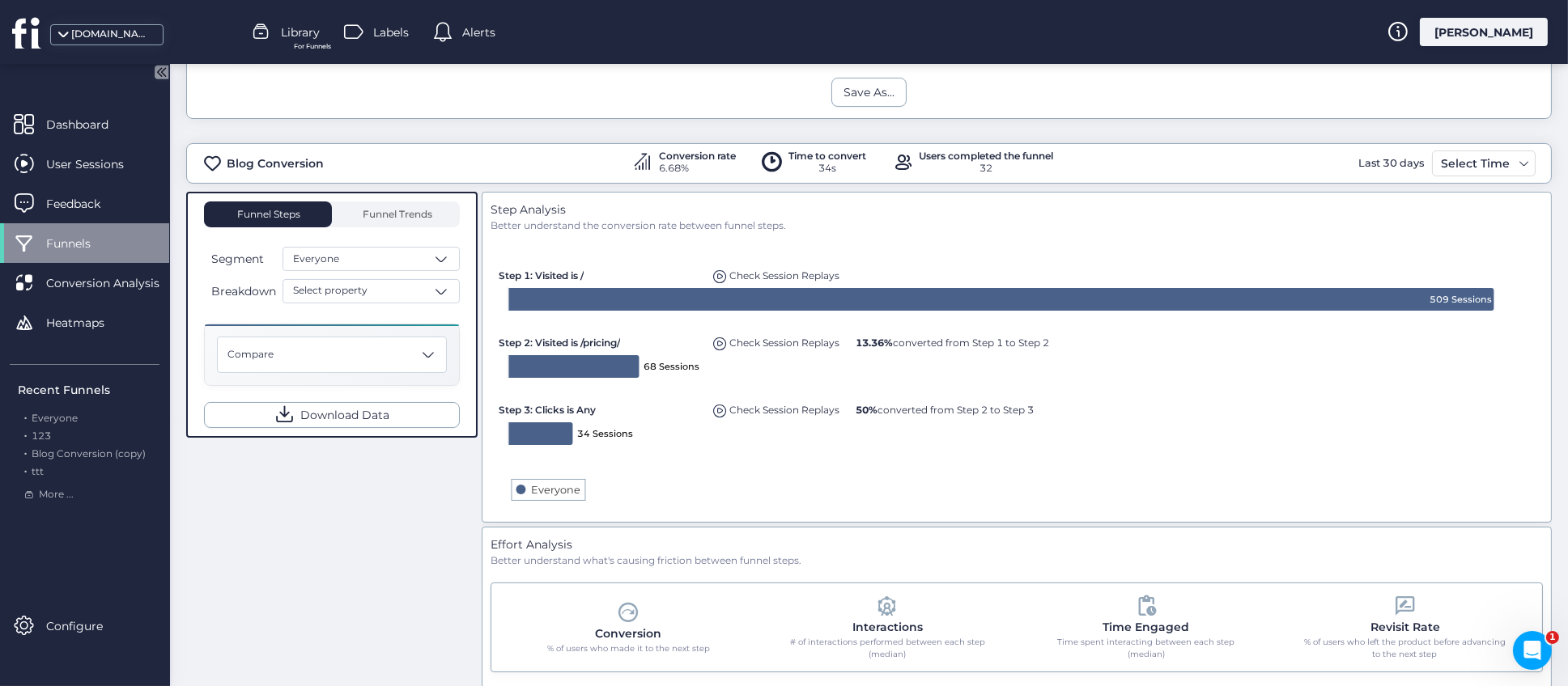
scroll to position [91, 0]
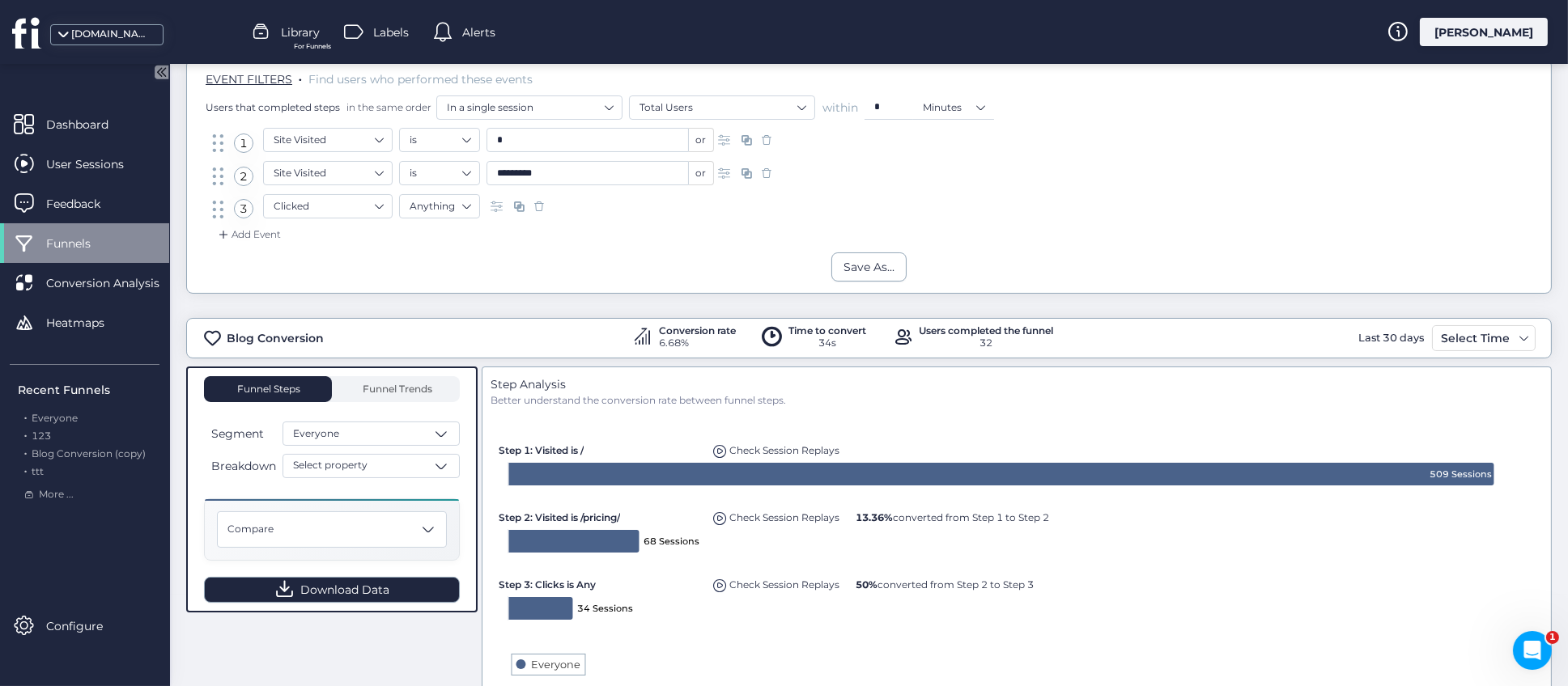
click at [402, 587] on button "Download Data" at bounding box center [332, 590] width 256 height 26
